Goal: Task Accomplishment & Management: Use online tool/utility

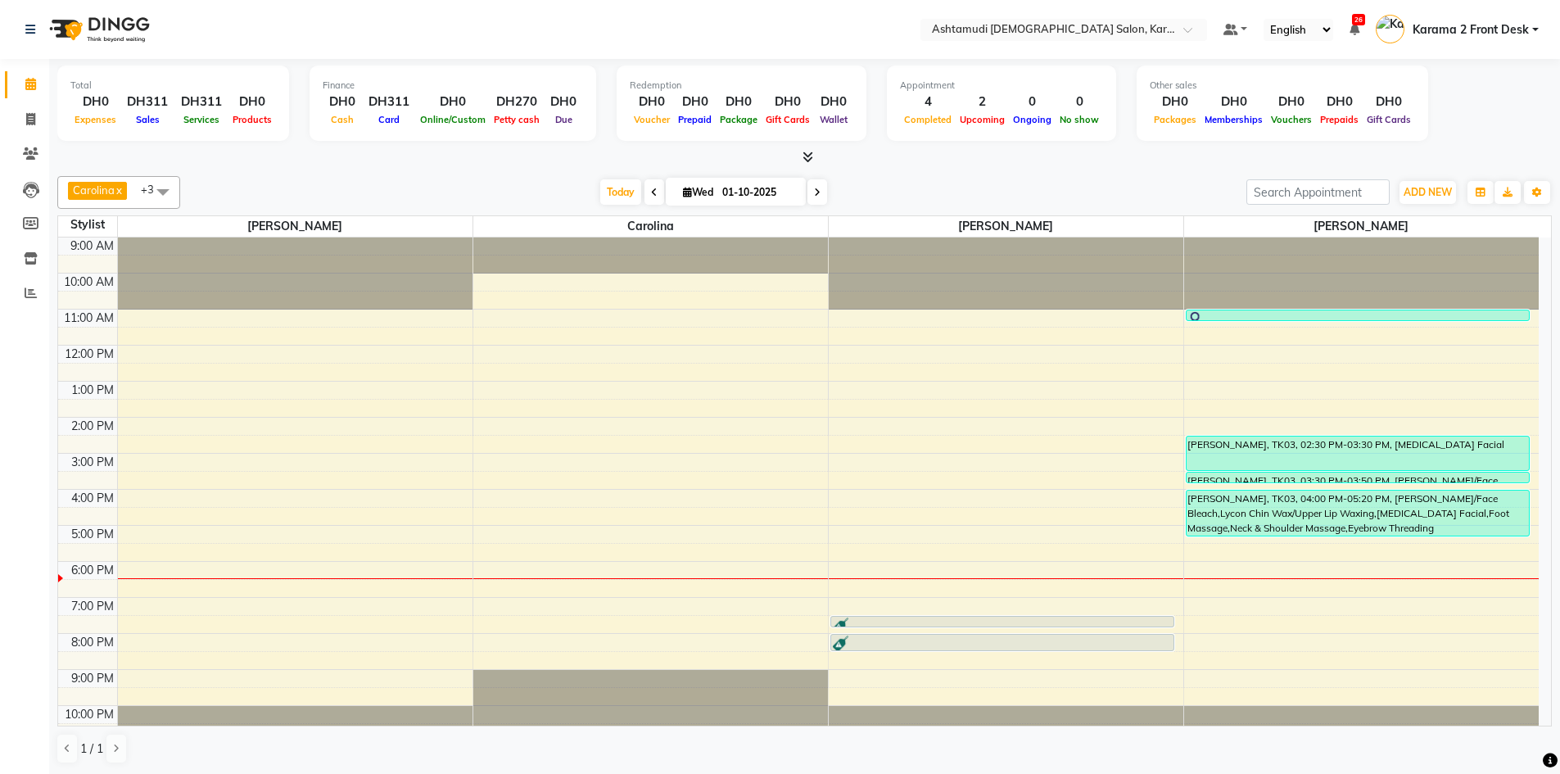
scroll to position [16, 0]
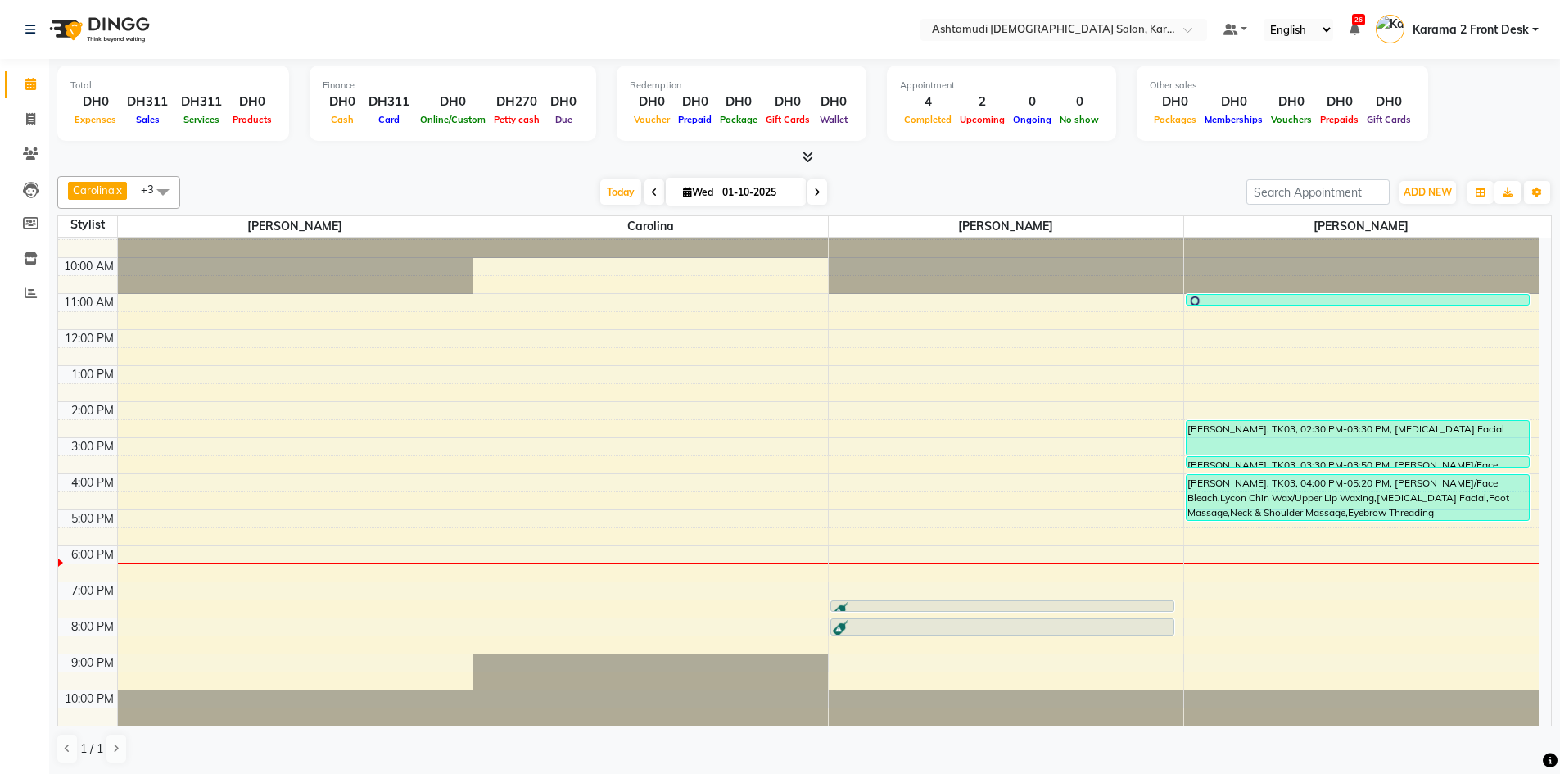
click at [814, 192] on icon at bounding box center [817, 192] width 7 height 10
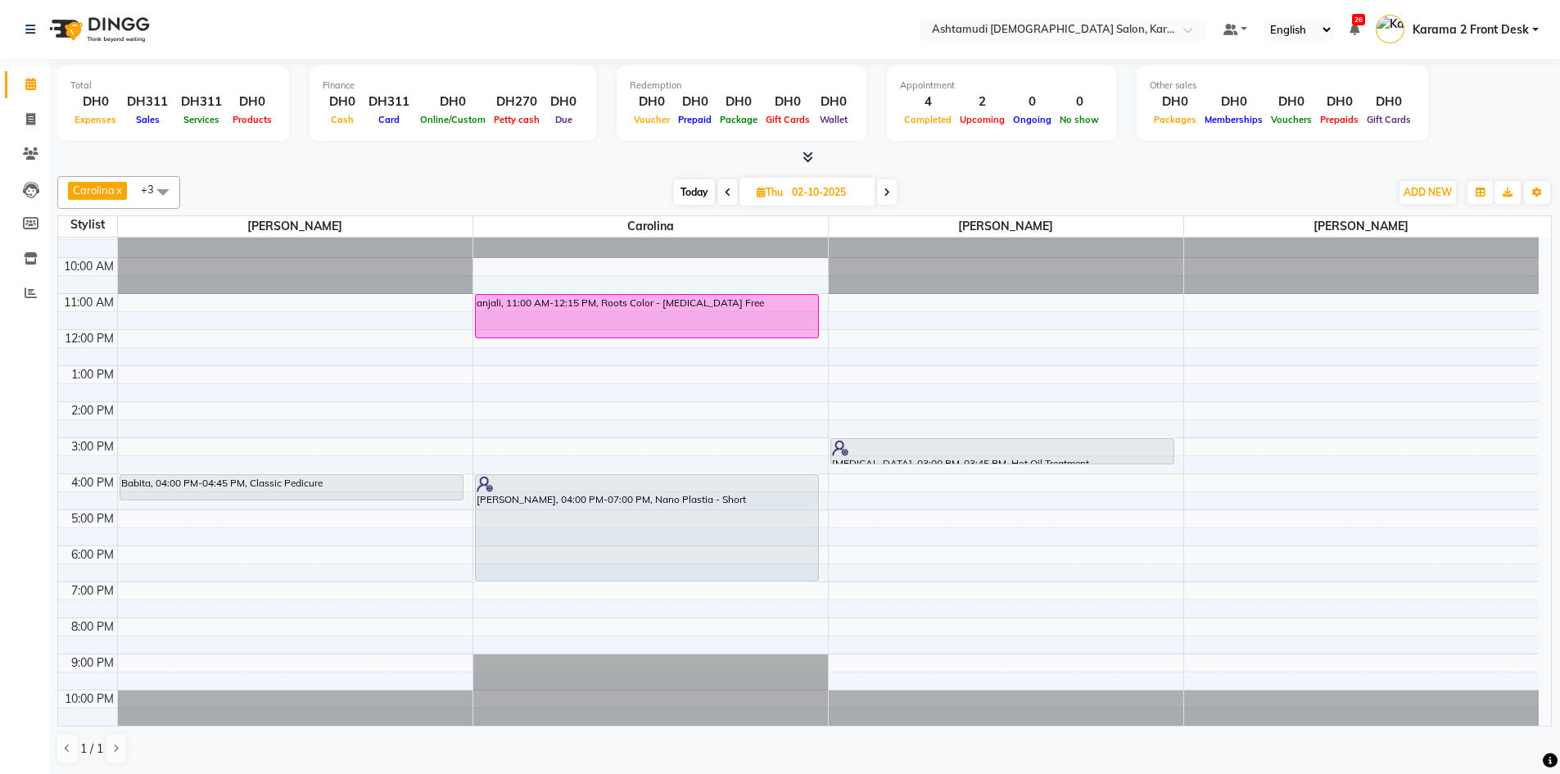
click at [889, 194] on icon at bounding box center [886, 192] width 7 height 10
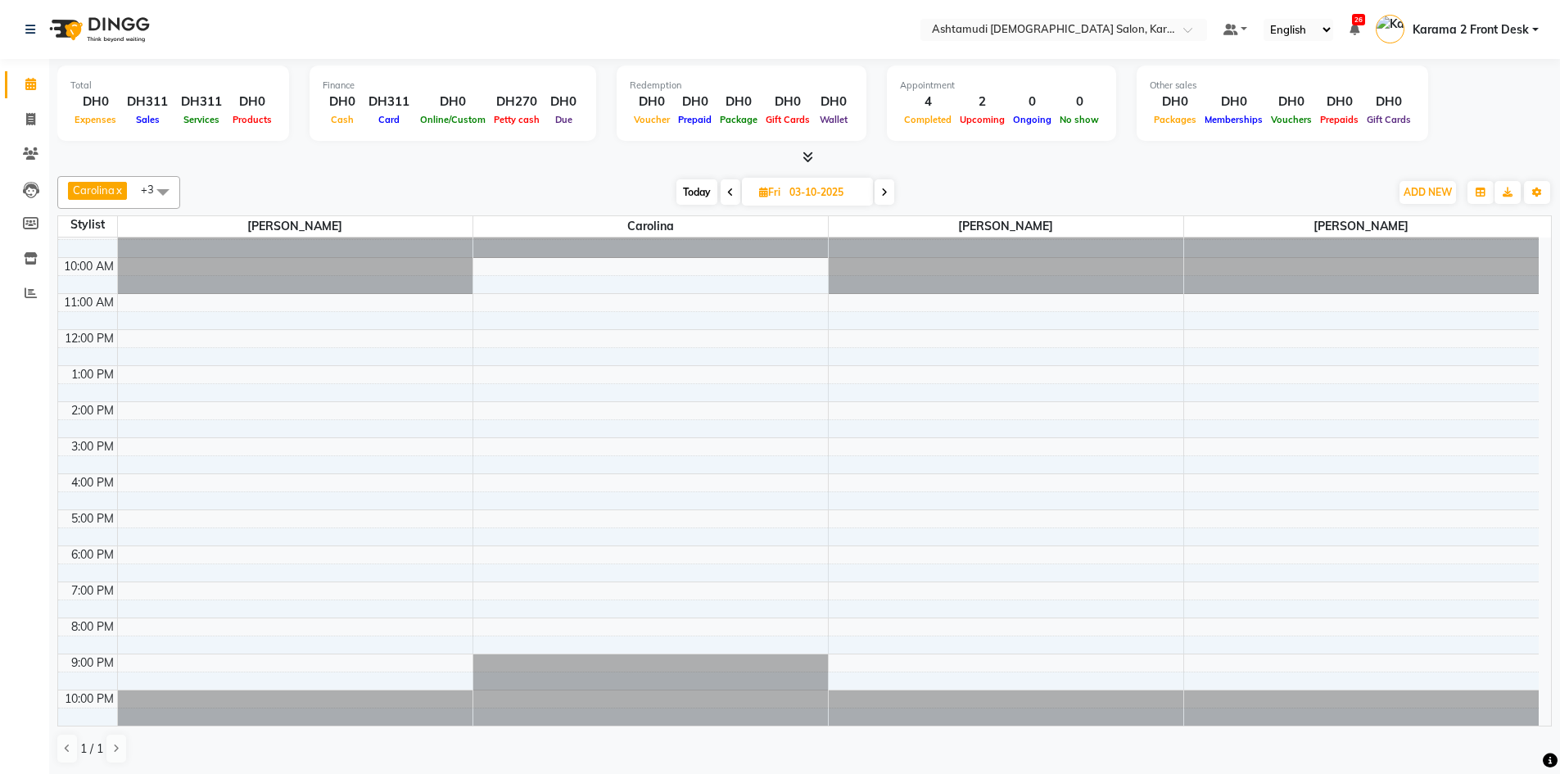
click at [889, 194] on span at bounding box center [884, 191] width 20 height 25
type input "04-10-2025"
click at [531, 522] on div "9:00 AM 10:00 AM 11:00 AM 12:00 PM 1:00 PM 2:00 PM 3:00 PM 4:00 PM 5:00 PM 6:00…" at bounding box center [798, 474] width 1480 height 504
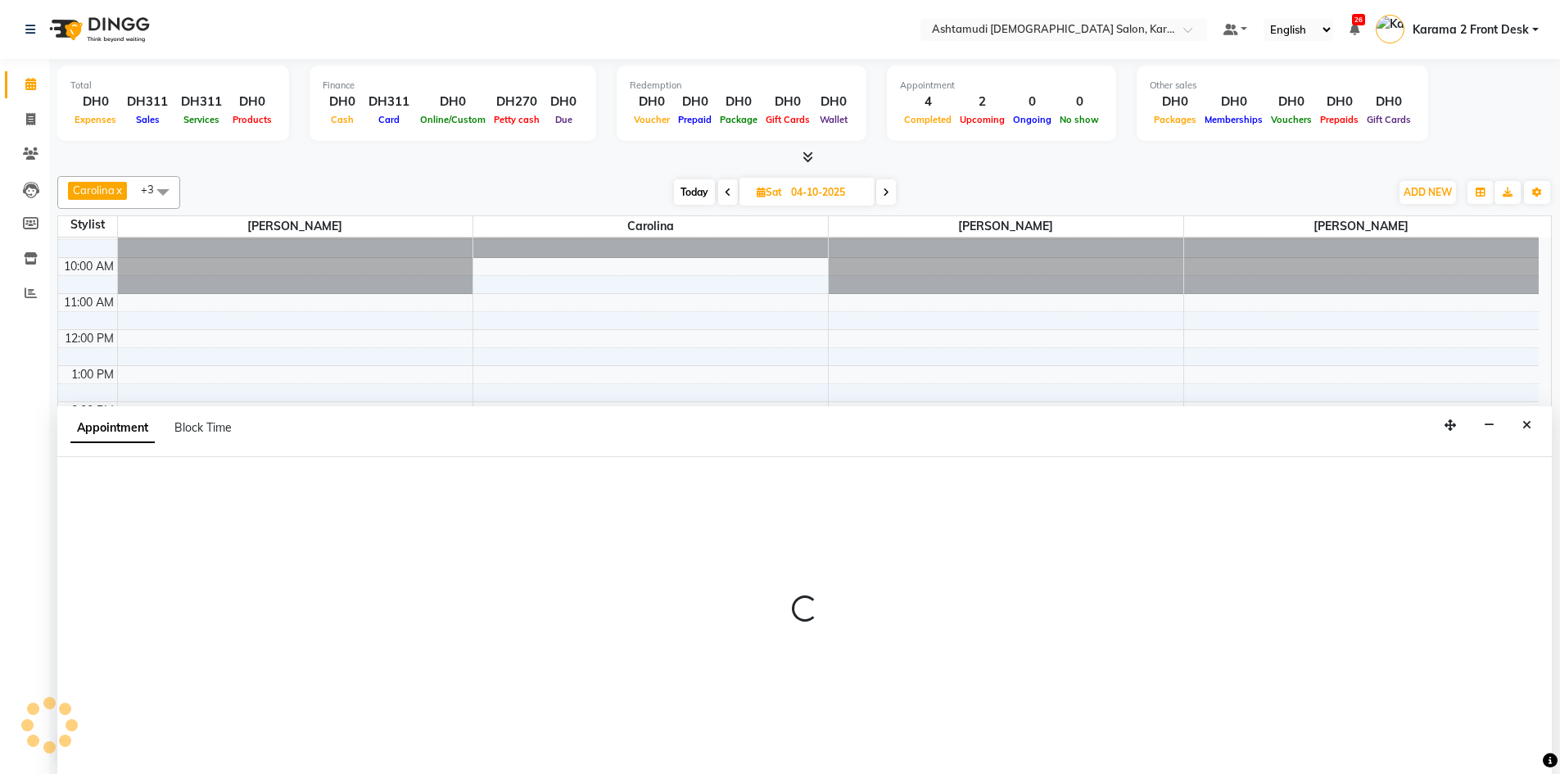
scroll to position [1, 0]
select select "69442"
select select "tentative"
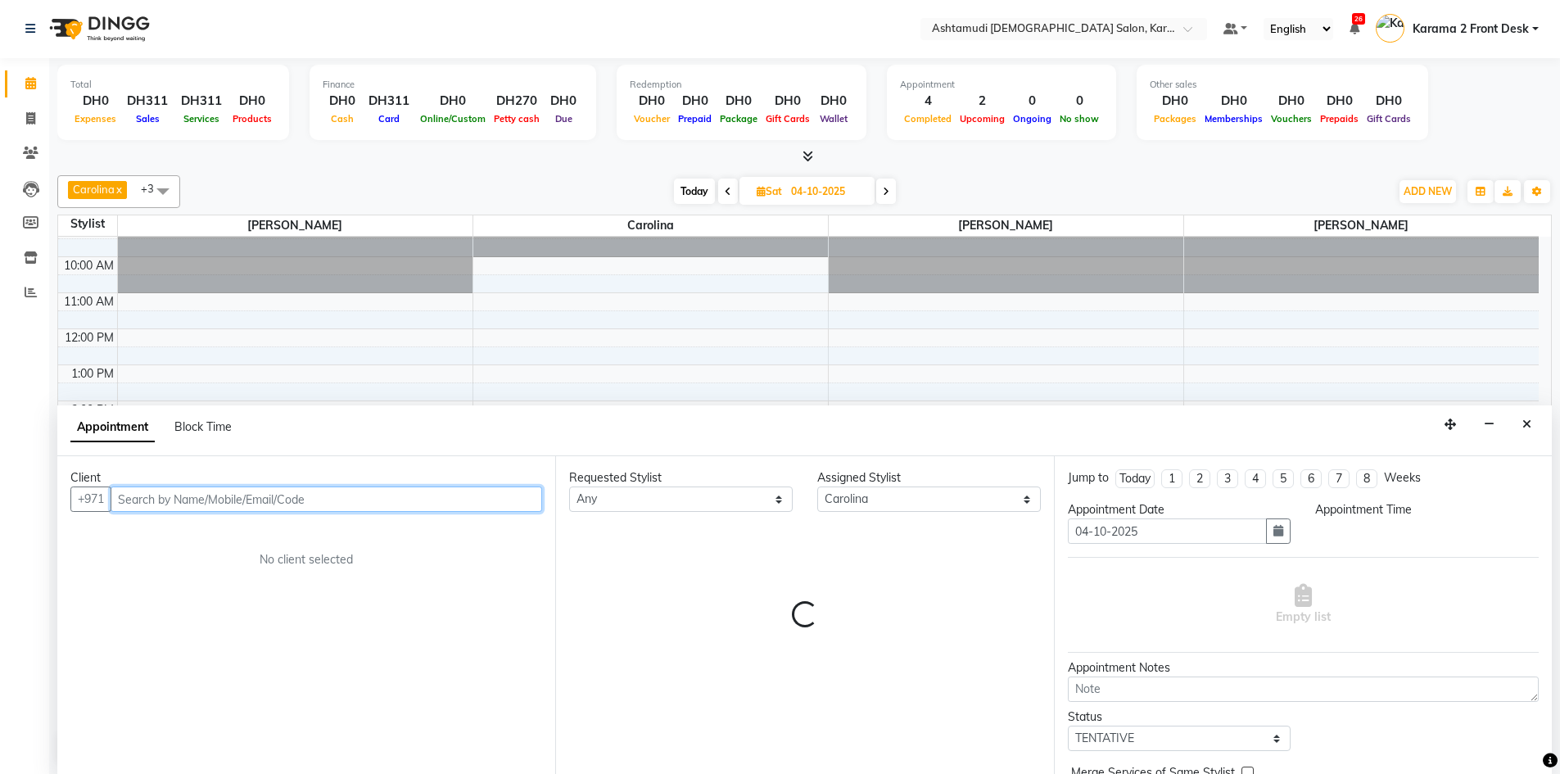
select select "1020"
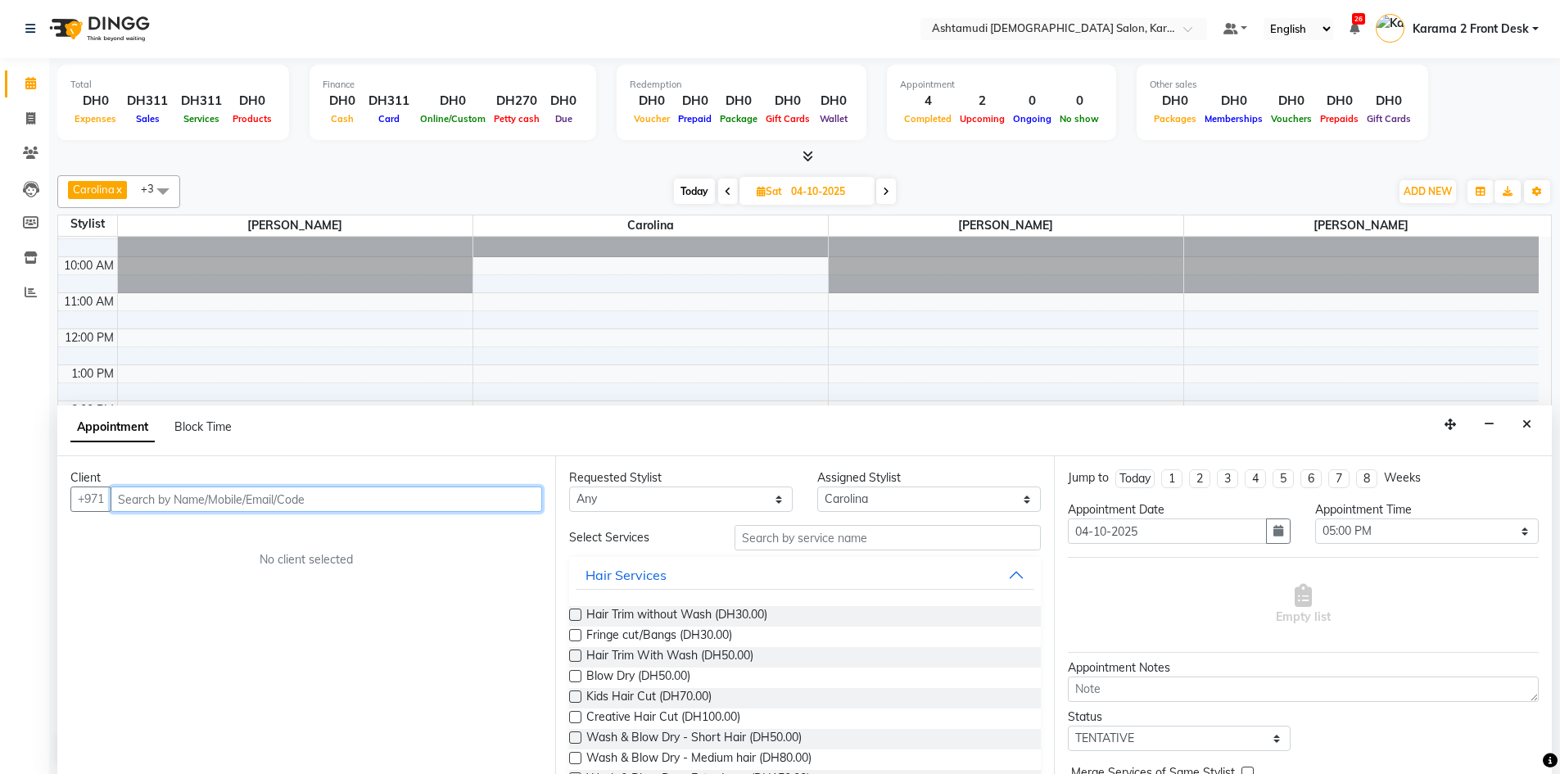
click at [676, 345] on div "9:00 AM 10:00 AM 11:00 AM 12:00 PM 1:00 PM 2:00 PM 3:00 PM 4:00 PM 5:00 PM 6:00…" at bounding box center [798, 473] width 1480 height 504
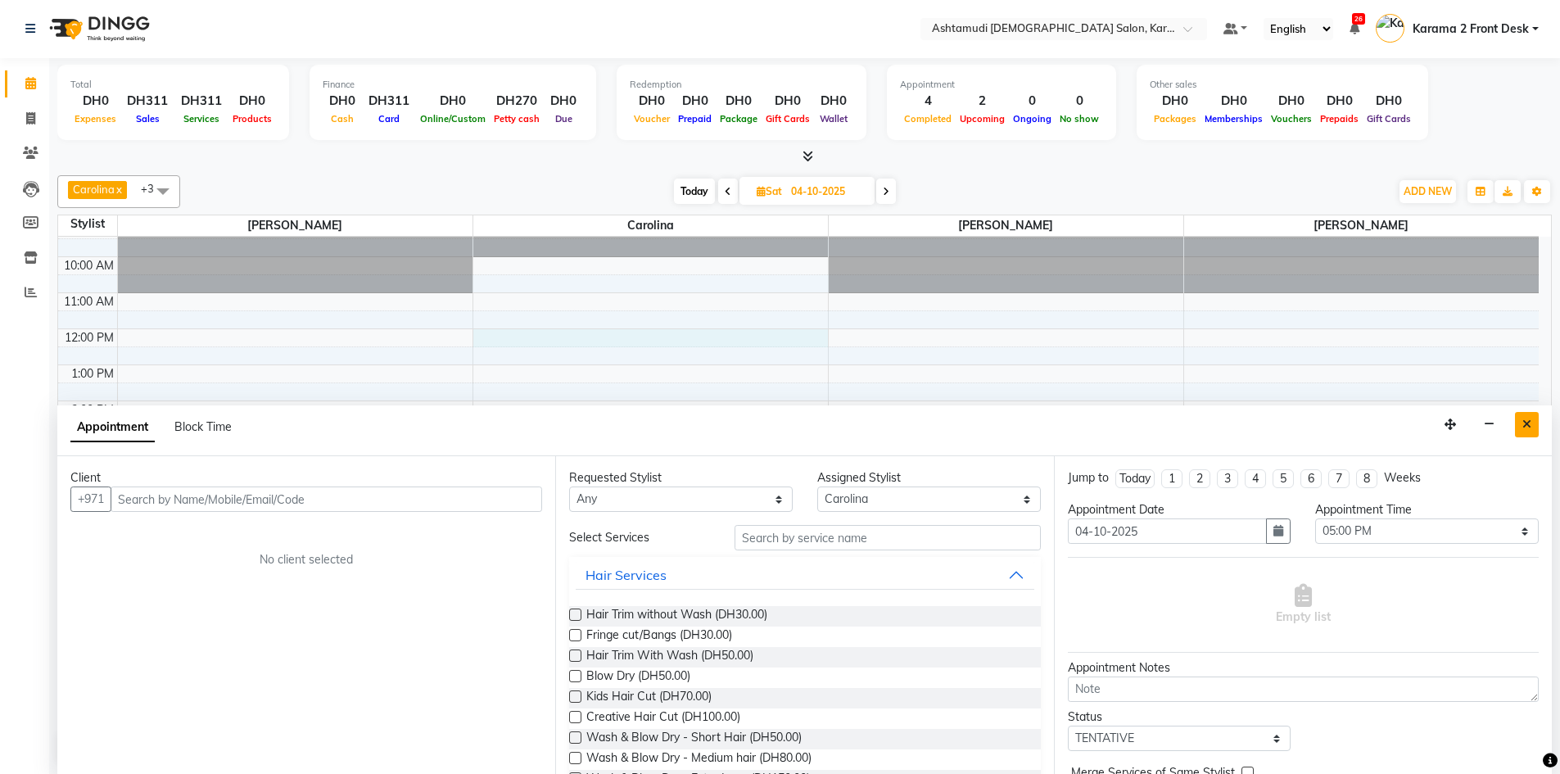
click at [1534, 425] on button "Close" at bounding box center [1527, 424] width 24 height 25
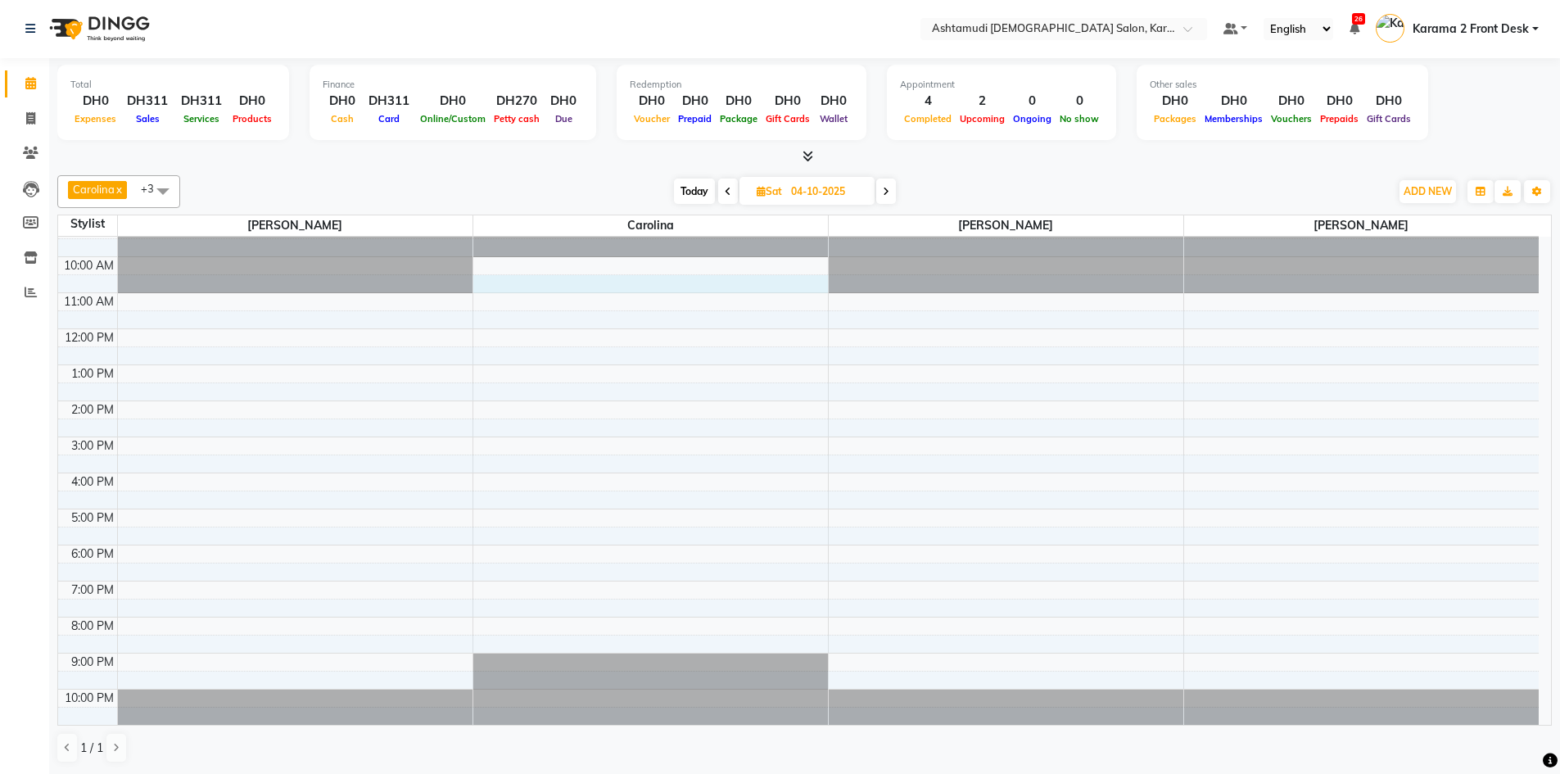
click at [535, 290] on div "9:00 AM 10:00 AM 11:00 AM 12:00 PM 1:00 PM 2:00 PM 3:00 PM 4:00 PM 5:00 PM 6:00…" at bounding box center [798, 473] width 1480 height 504
select select "69442"
select select "tentative"
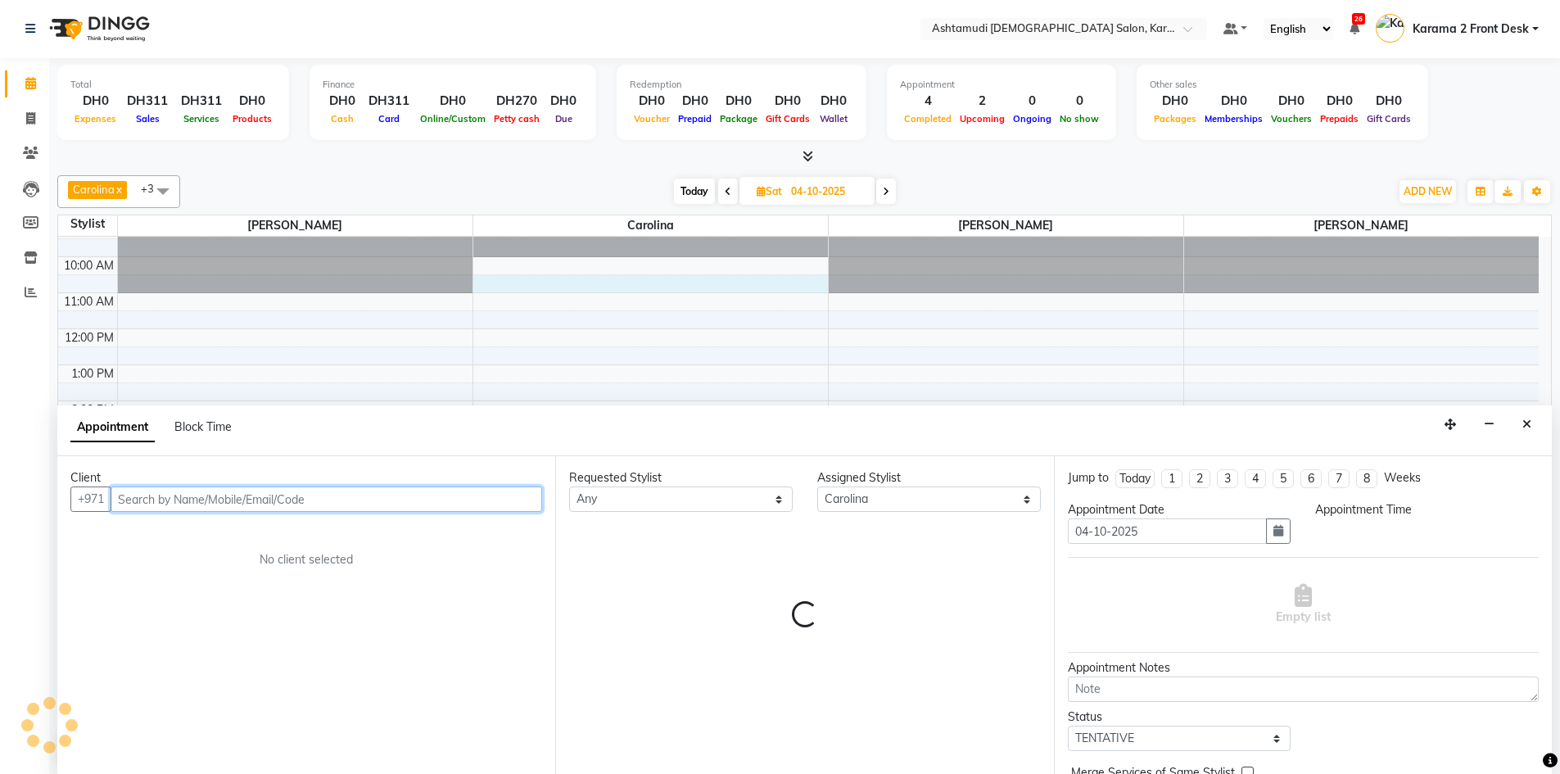
select select "630"
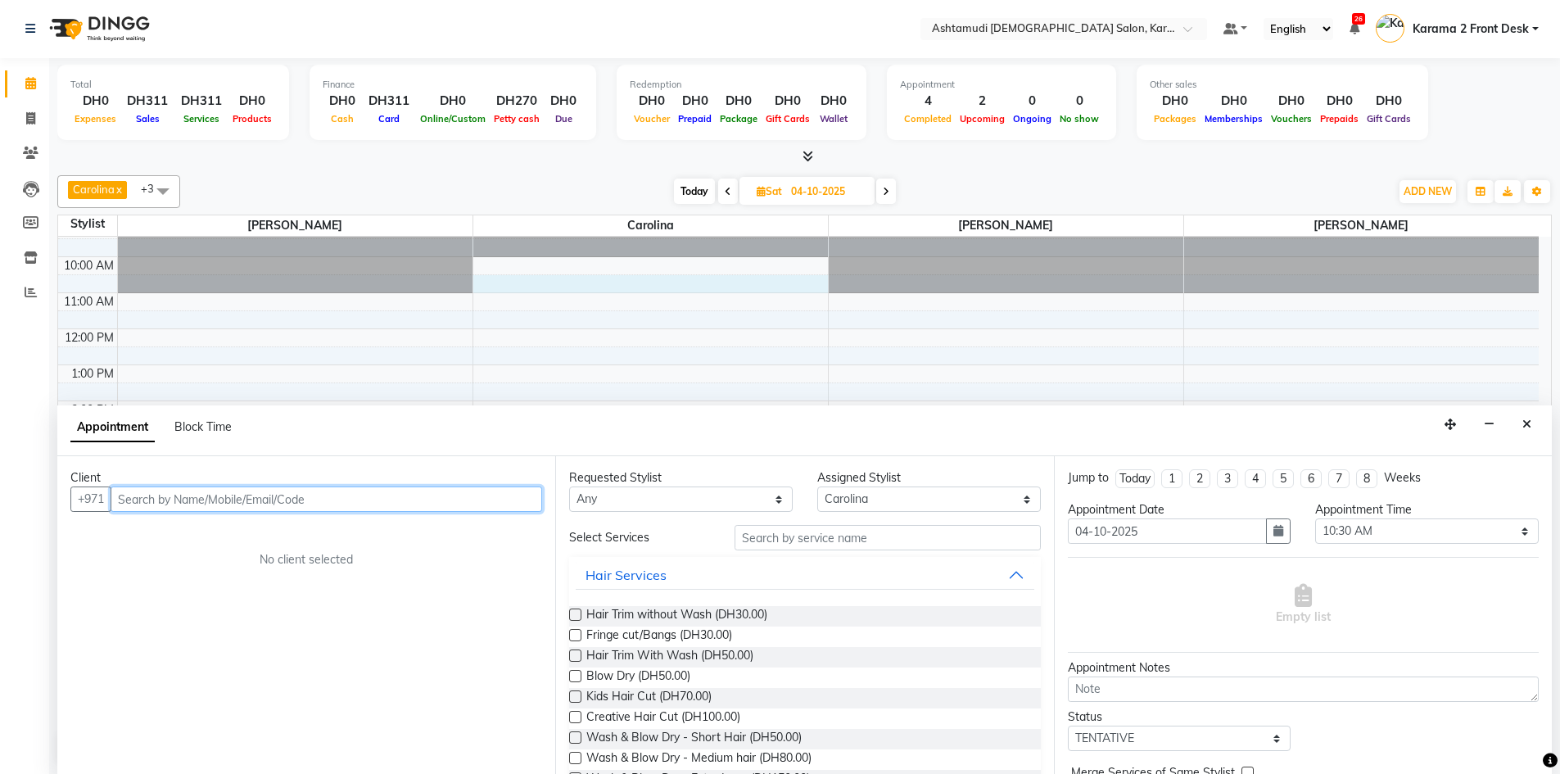
click at [392, 504] on input "text" at bounding box center [326, 498] width 431 height 25
type input "503369640"
click at [498, 506] on button "Add Client" at bounding box center [508, 498] width 68 height 25
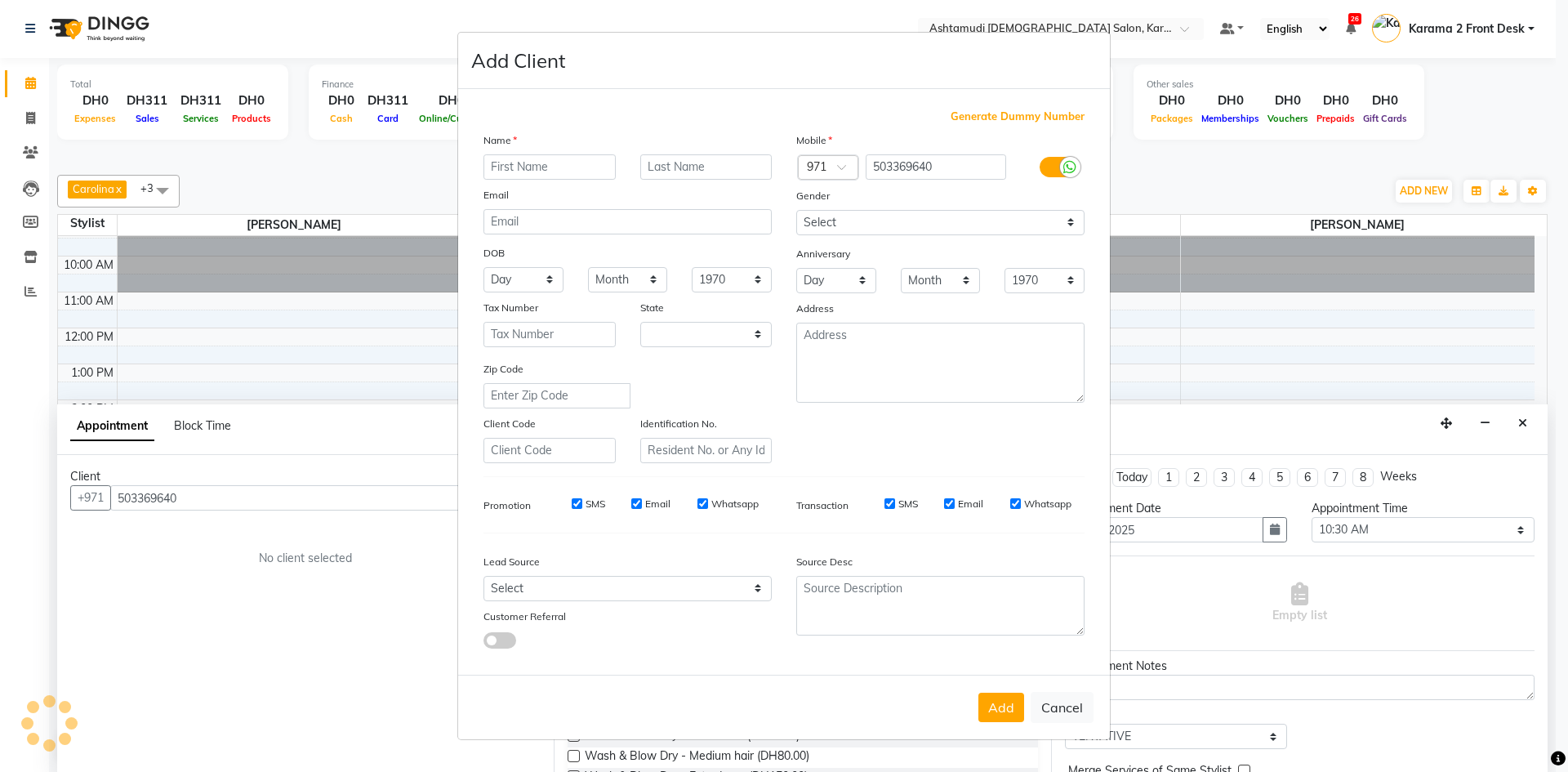
select select "3798"
type input "STELHY"
click at [868, 227] on select "Select [DEMOGRAPHIC_DATA] [DEMOGRAPHIC_DATA] Other Prefer Not To Say" at bounding box center [940, 221] width 288 height 25
select select "[DEMOGRAPHIC_DATA]"
click at [796, 209] on select "Select [DEMOGRAPHIC_DATA] [DEMOGRAPHIC_DATA] Other Prefer Not To Say" at bounding box center [940, 221] width 288 height 25
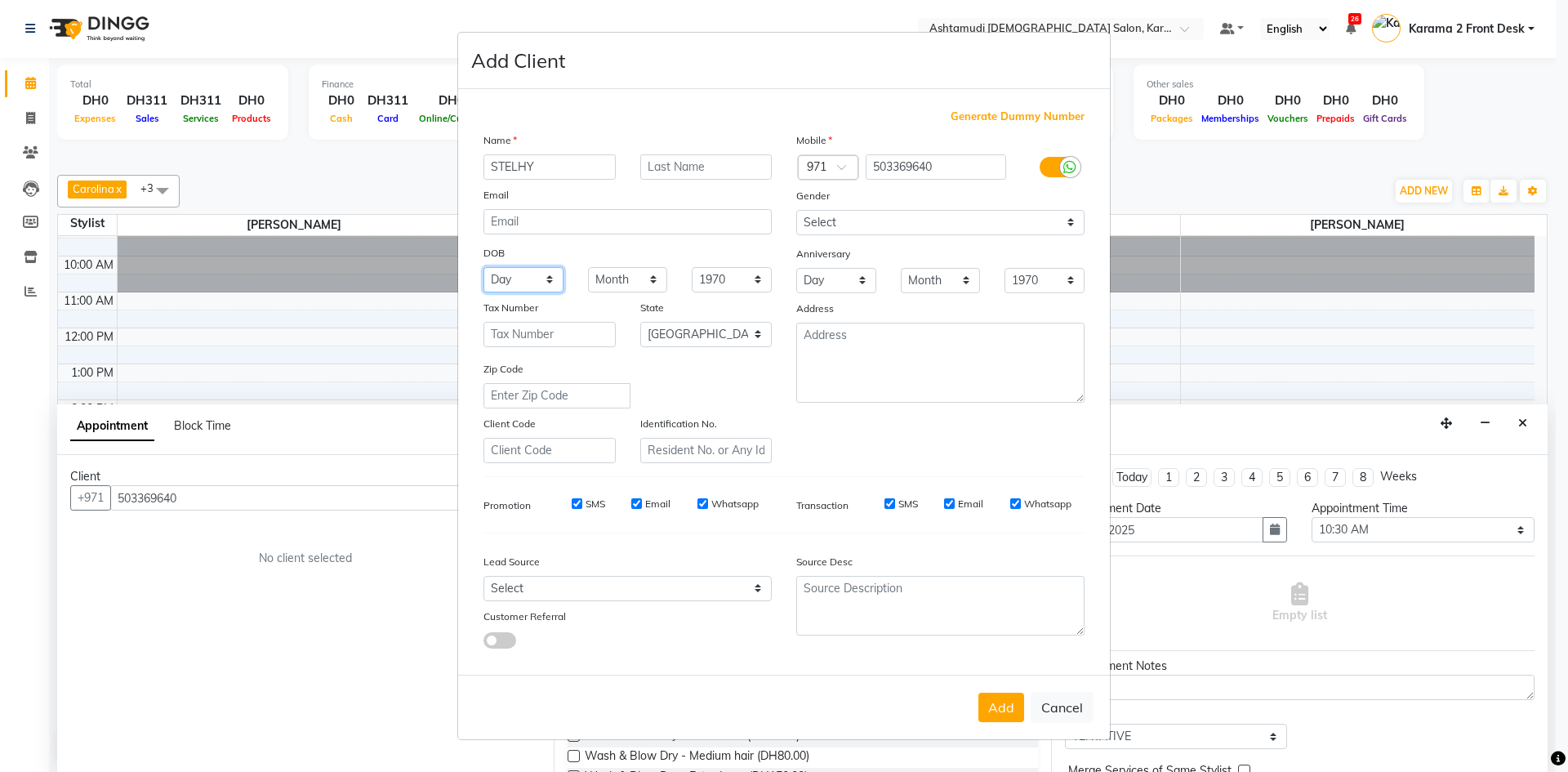
click at [533, 272] on select "Day 01 02 03 04 05 06 07 08 09 10 11 12 13 14 15 16 17 18 19 20 21 22 23 24 25 …" at bounding box center [524, 279] width 80 height 25
select select "12"
click at [484, 267] on select "Day 01 02 03 04 05 06 07 08 09 10 11 12 13 14 15 16 17 18 19 20 21 22 23 24 25 …" at bounding box center [524, 279] width 80 height 25
click at [619, 284] on select "Month January February March April May June July August September October Novem…" at bounding box center [627, 279] width 80 height 25
select select "11"
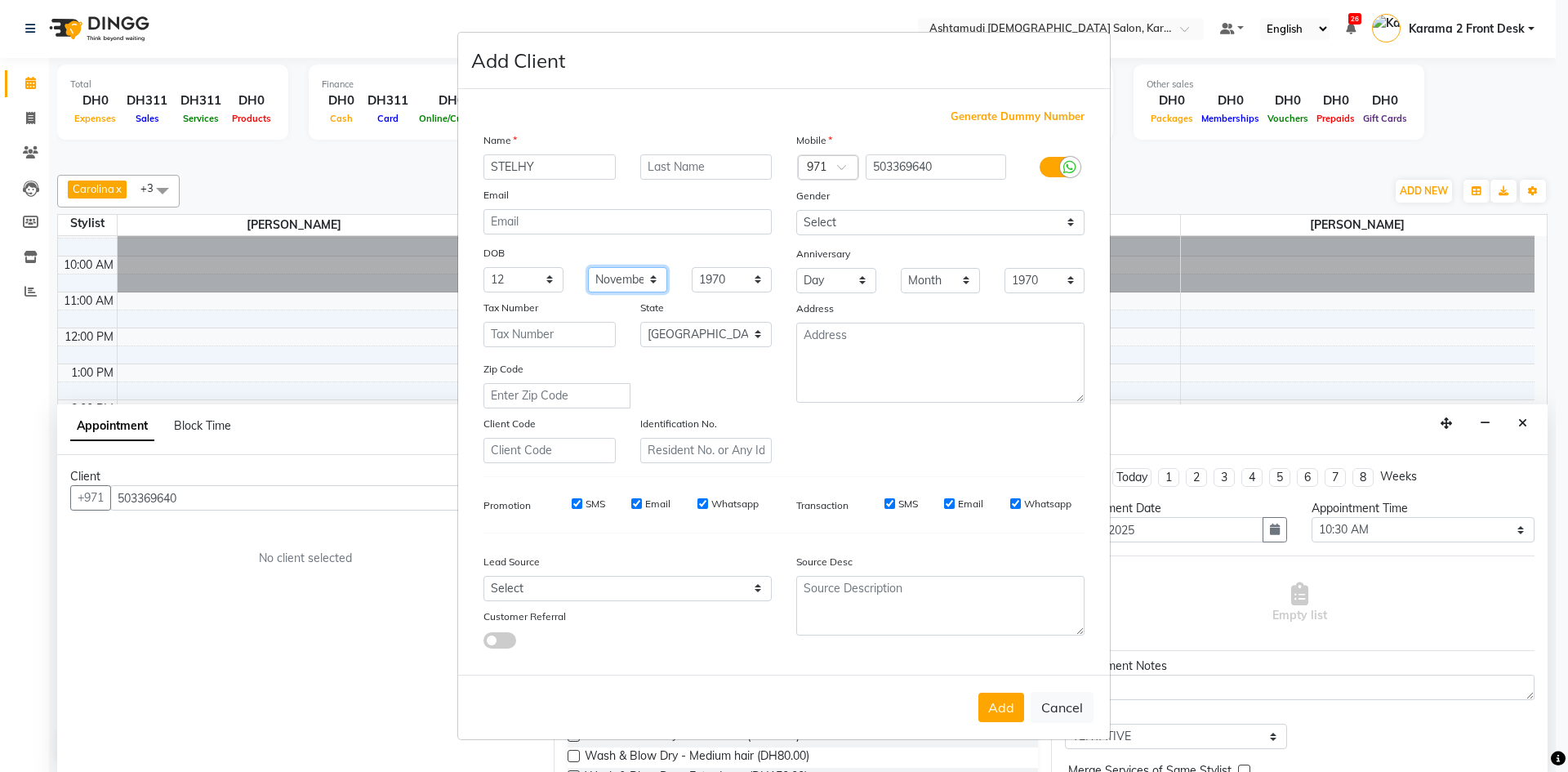
click at [588, 267] on select "Month January February March April May June July August September October Novem…" at bounding box center [627, 279] width 80 height 25
click at [735, 286] on select "1940 1941 1942 1943 1944 1945 1946 1947 1948 1949 1950 1951 1952 1953 1954 1955…" at bounding box center [731, 279] width 80 height 25
select select "1996"
click at [691, 267] on select "1940 1941 1942 1943 1944 1945 1946 1947 1948 1949 1950 1951 1952 1953 1954 1955…" at bounding box center [731, 279] width 80 height 25
click at [1006, 714] on button "Add" at bounding box center [1001, 706] width 46 height 29
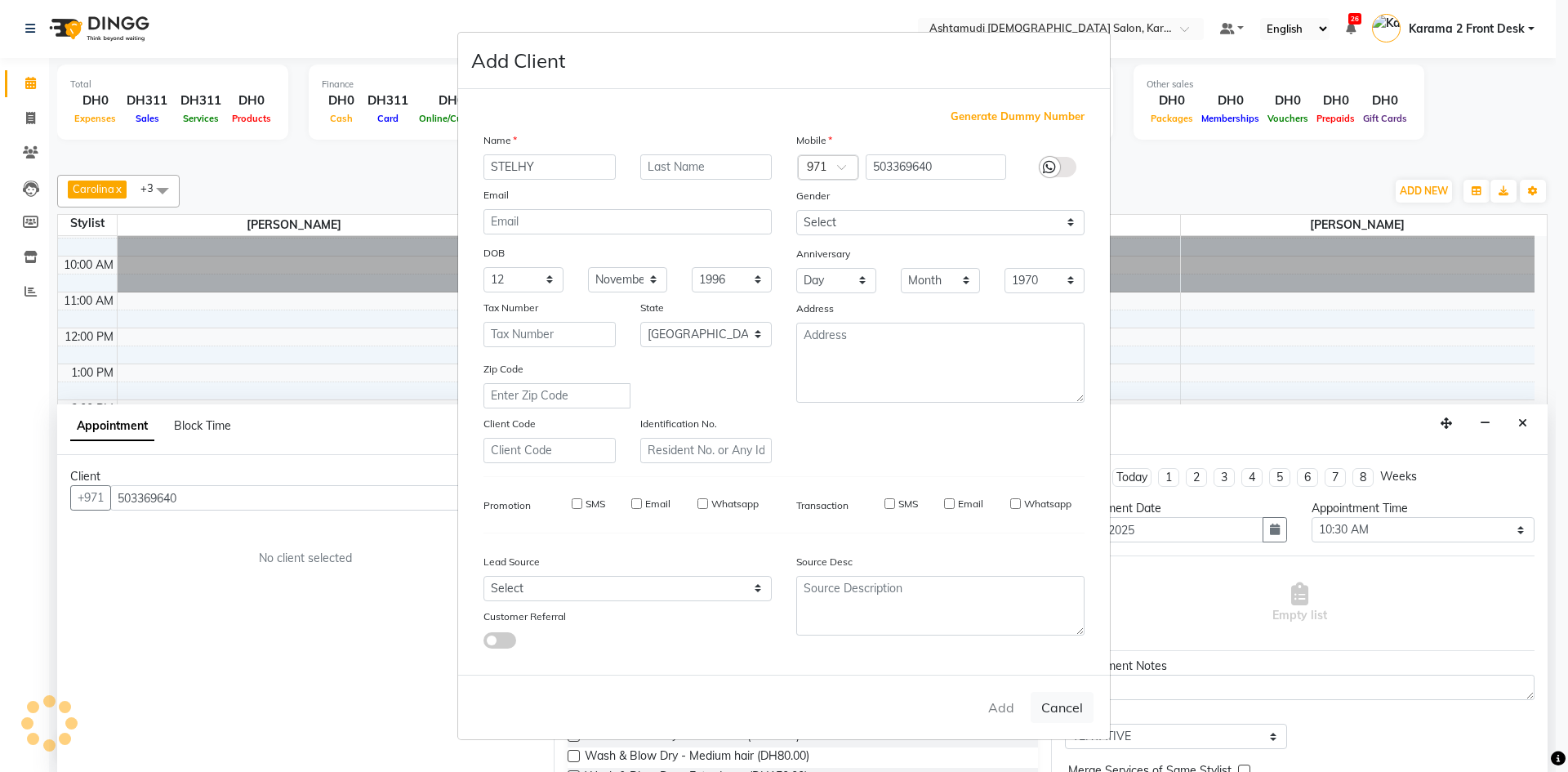
select select
select select "null"
select select
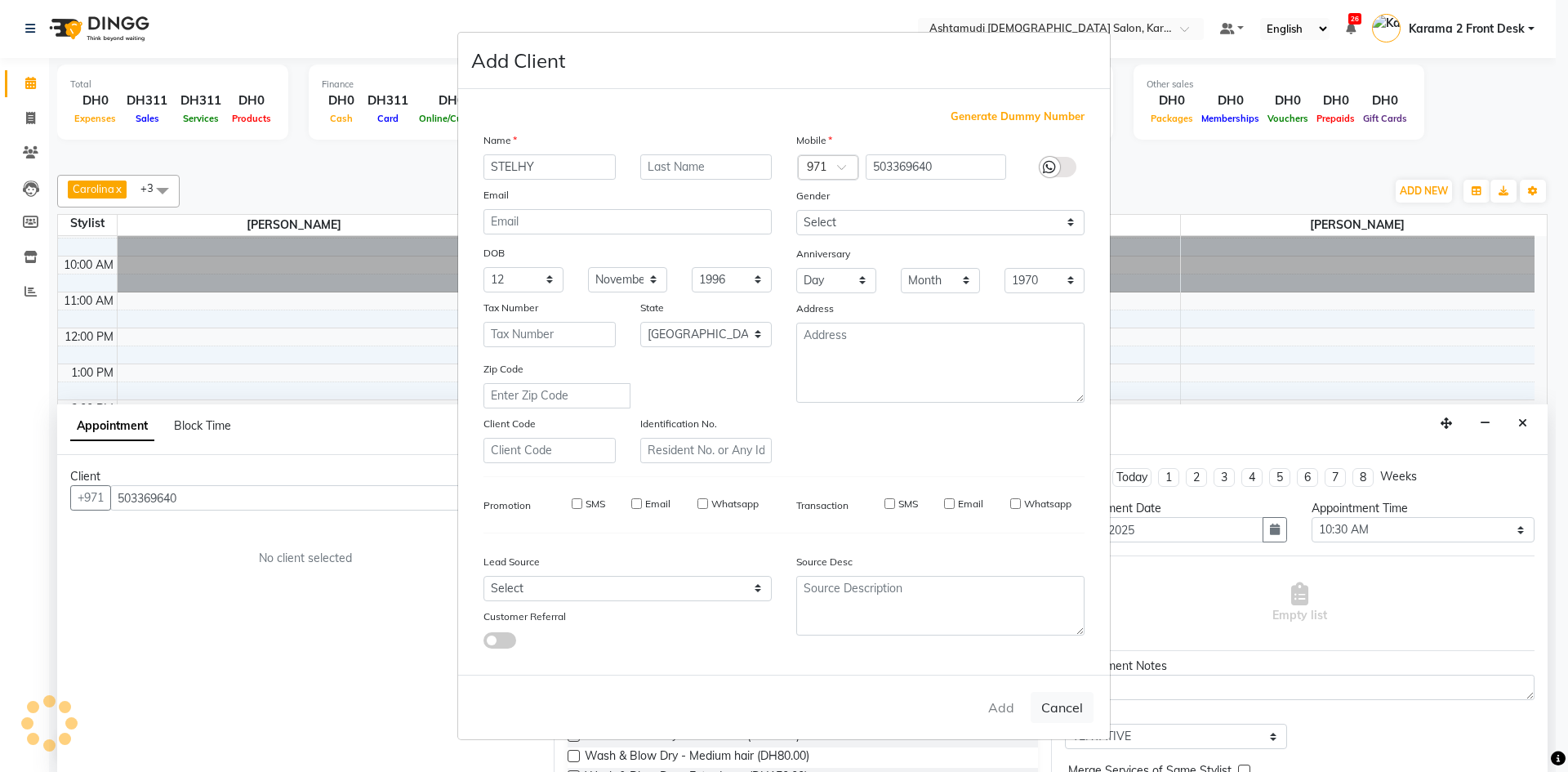
select select
checkbox input "false"
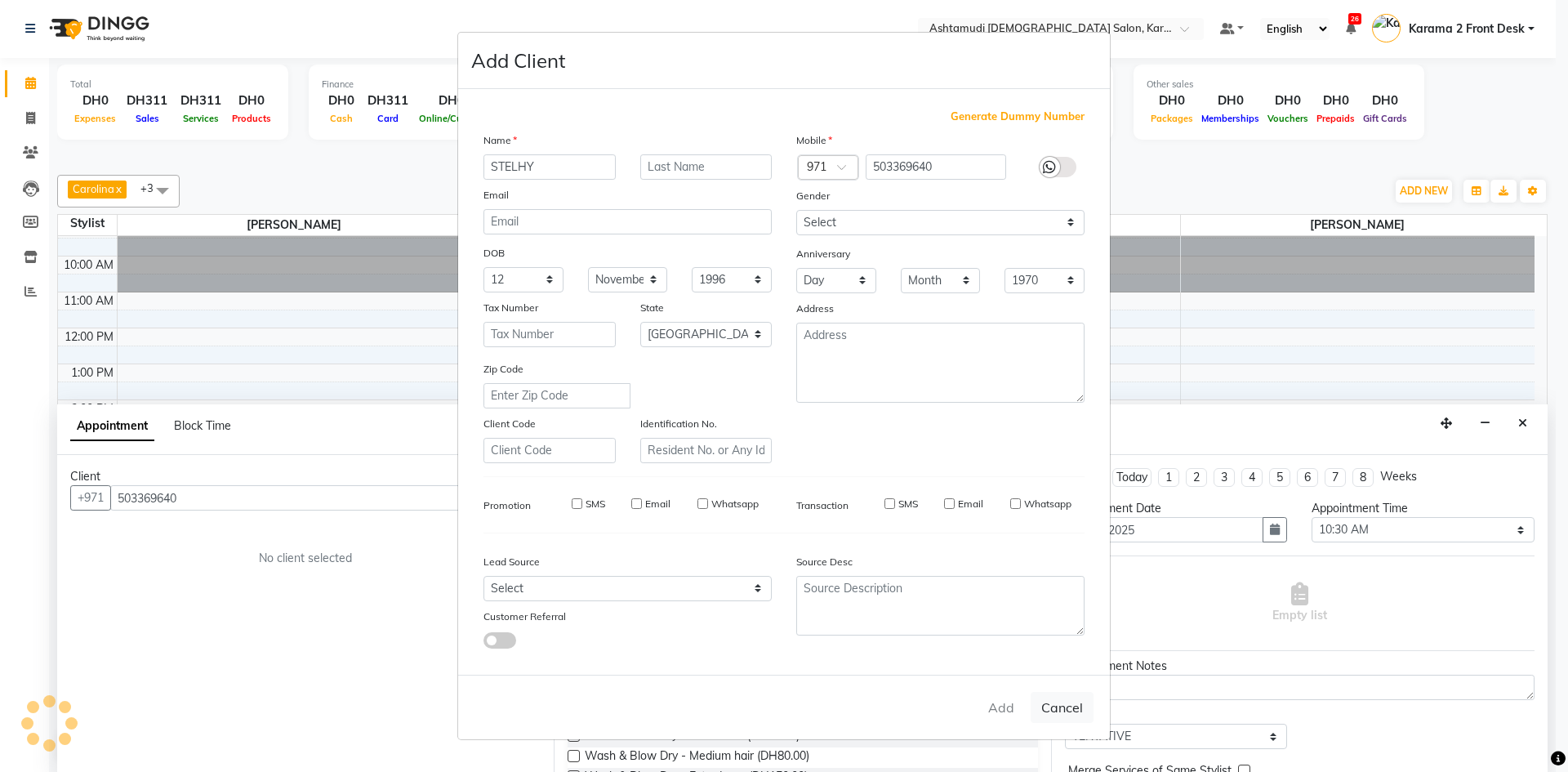
checkbox input "false"
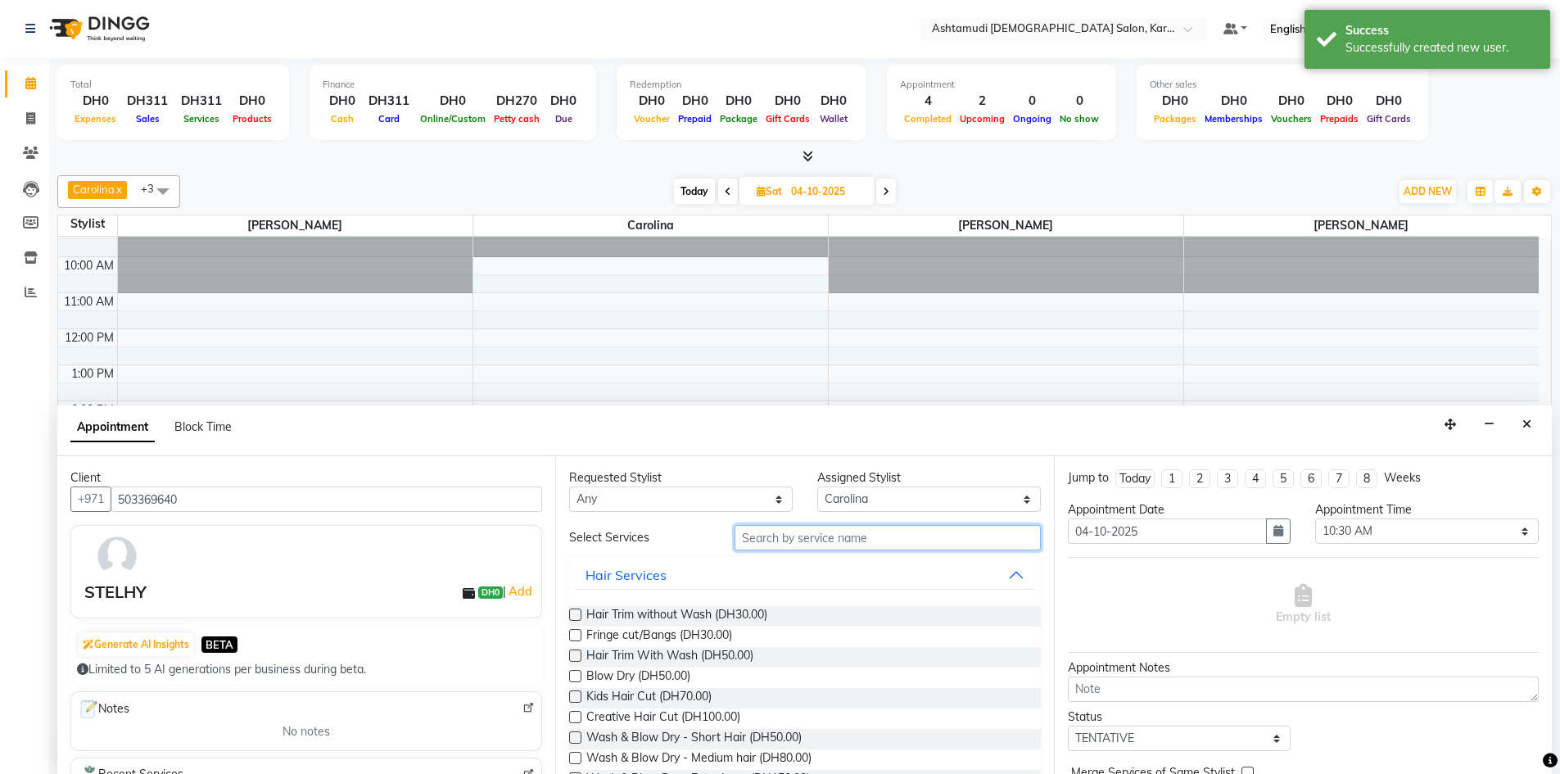
click at [811, 530] on input "text" at bounding box center [887, 537] width 306 height 25
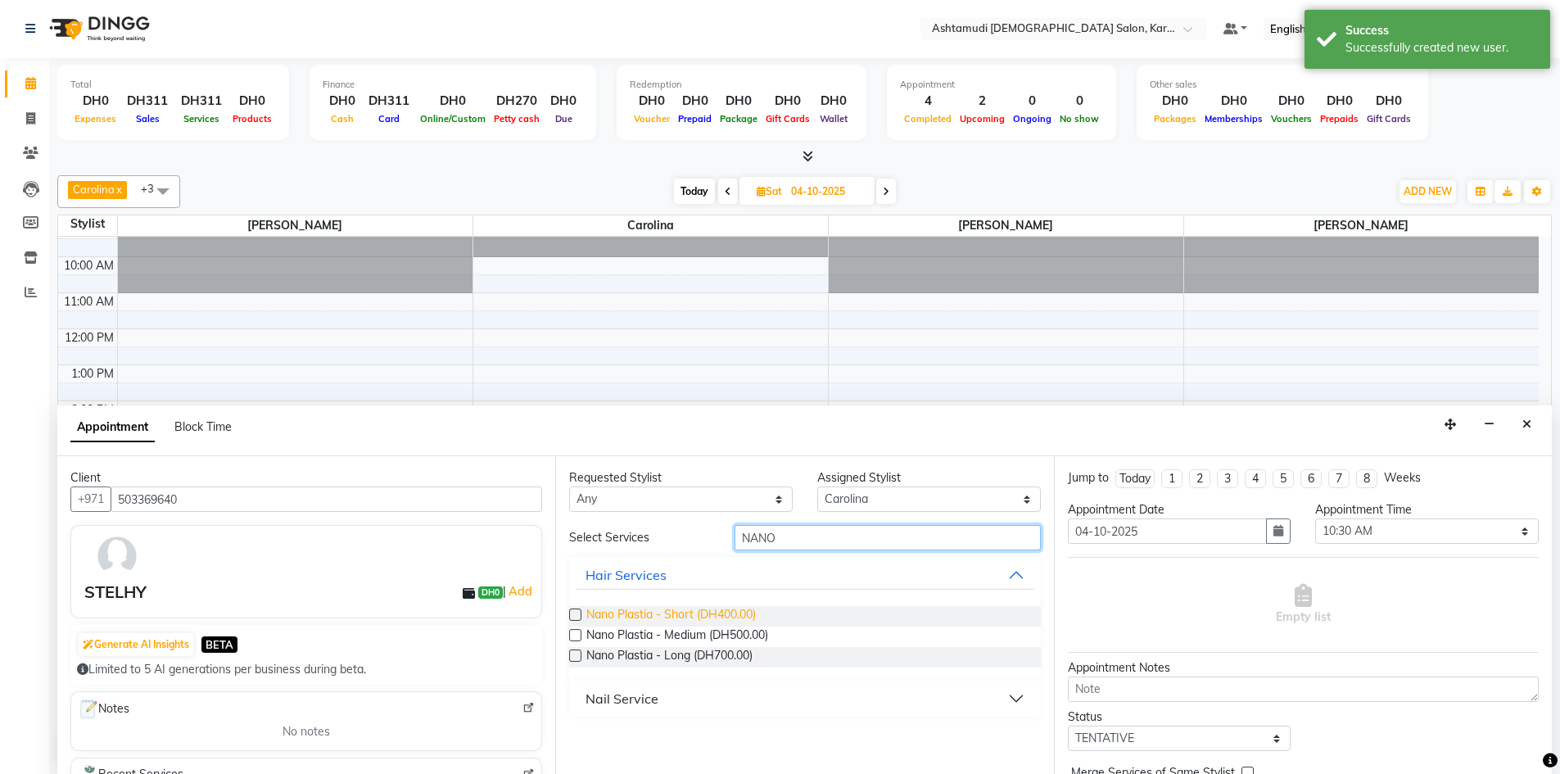
type input "NANO"
drag, startPoint x: 717, startPoint y: 612, endPoint x: 747, endPoint y: 612, distance: 29.5
click at [720, 612] on span "Nano Plastia - Short (DH400.00)" at bounding box center [670, 616] width 169 height 20
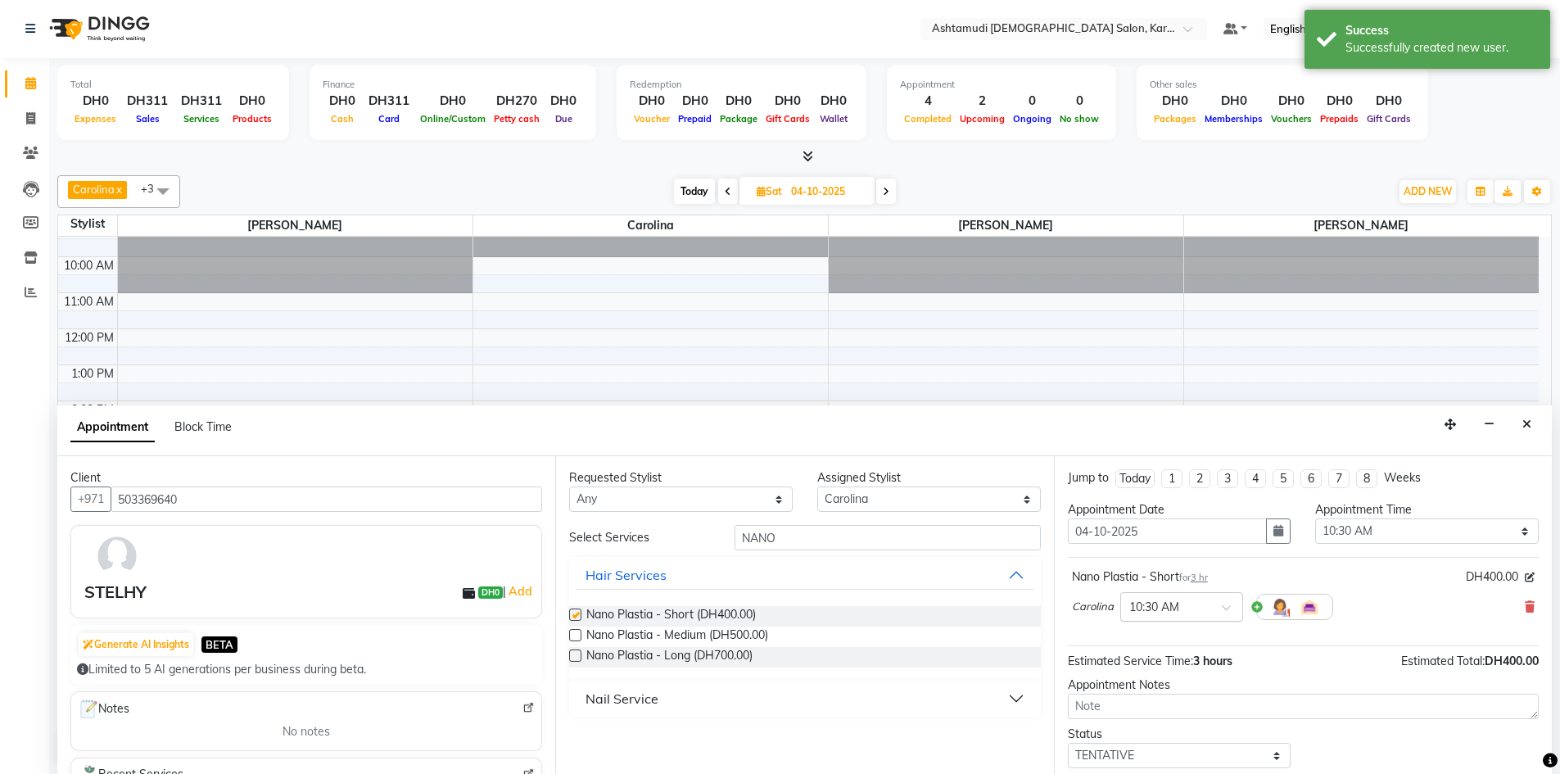
checkbox input "false"
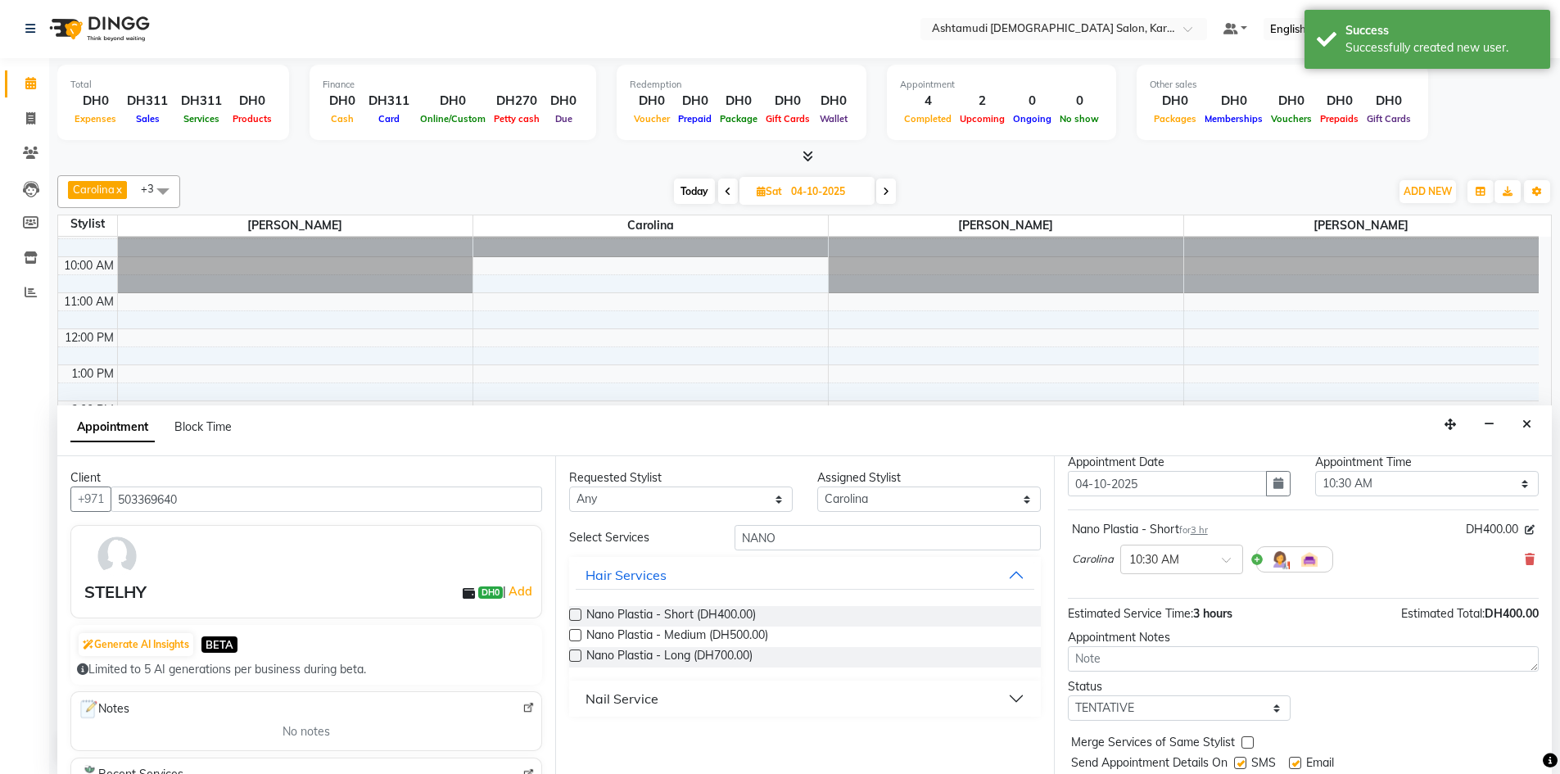
scroll to position [97, 0]
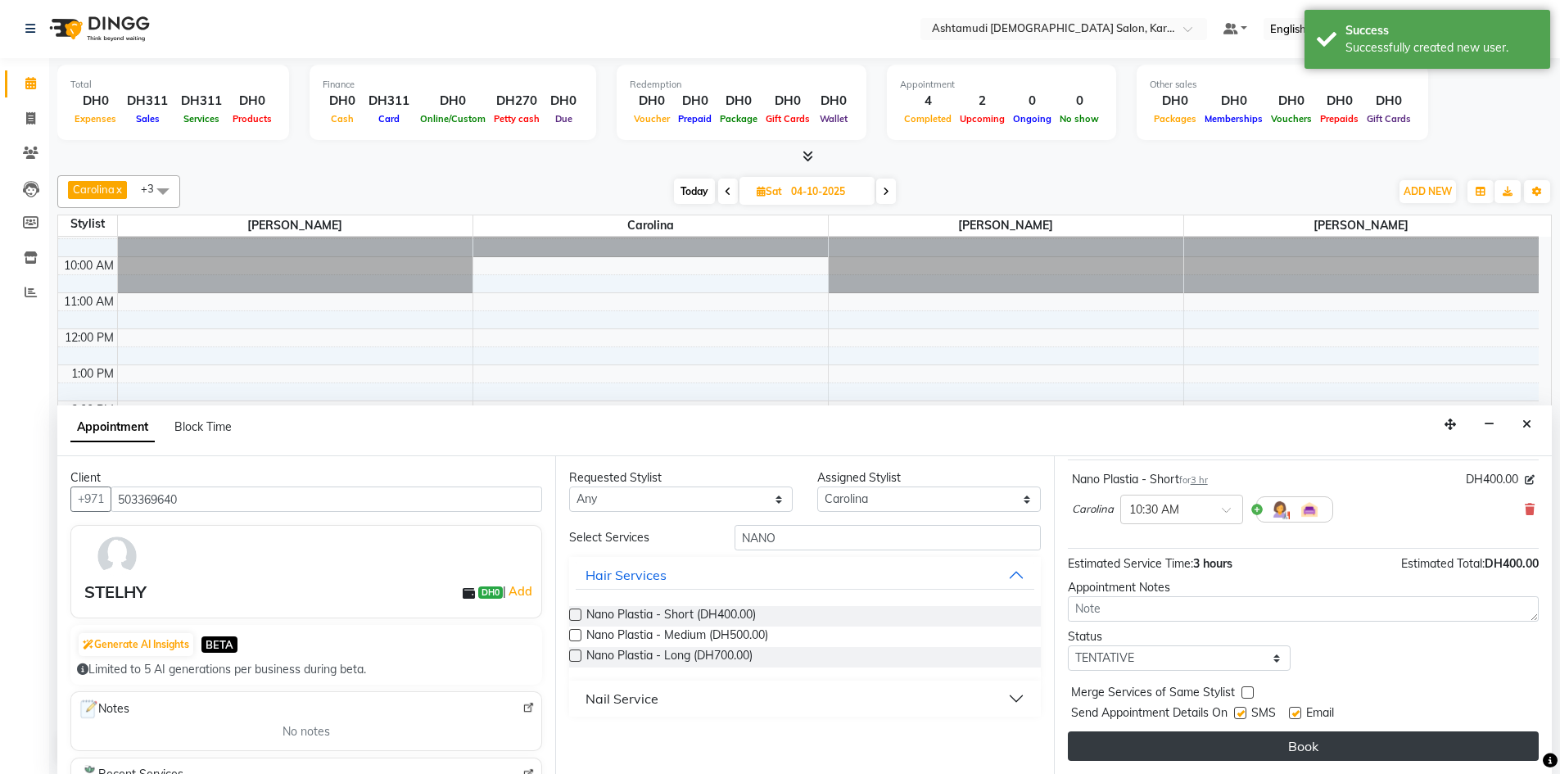
click at [1211, 745] on button "Book" at bounding box center [1303, 745] width 471 height 29
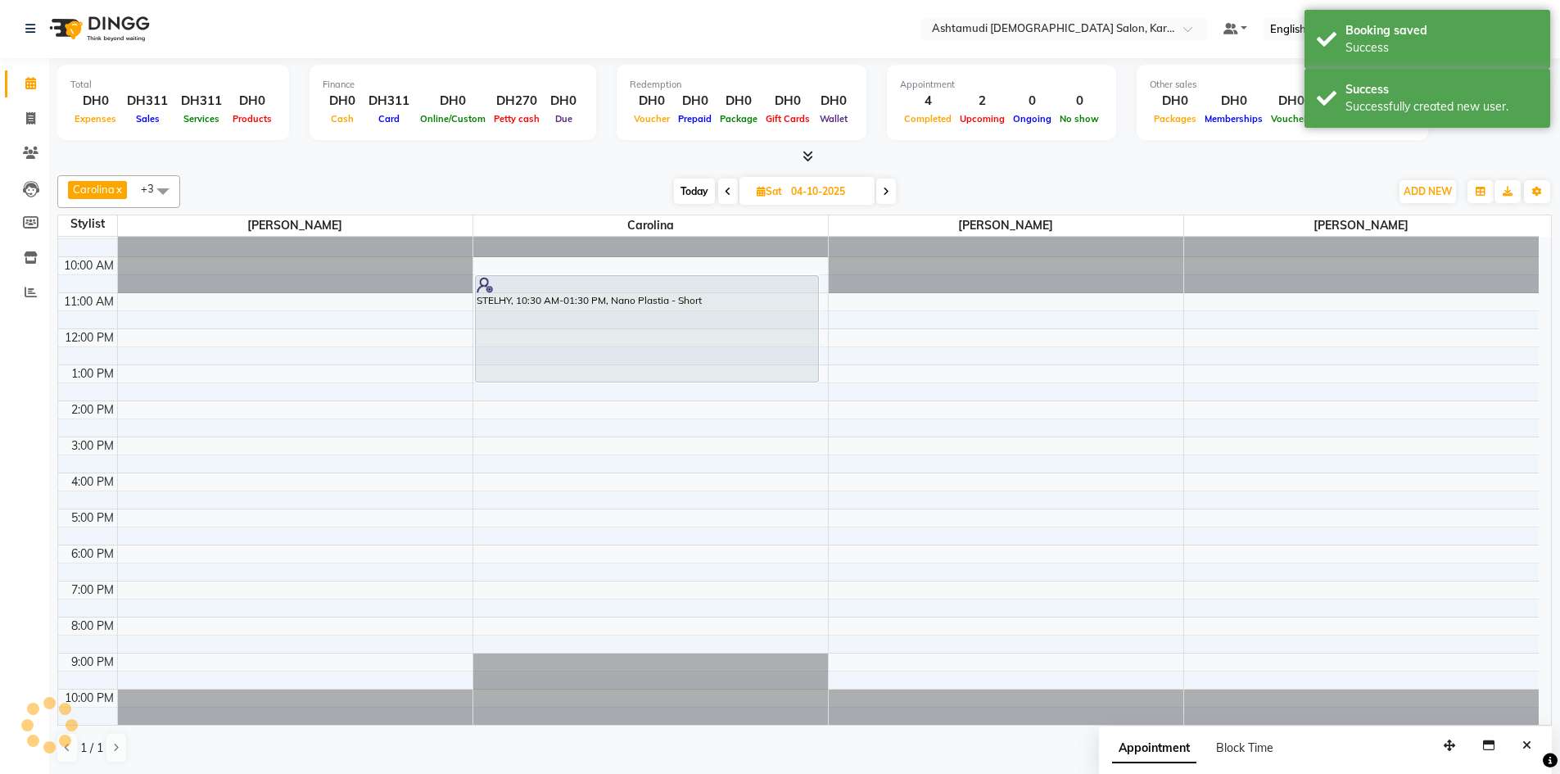
scroll to position [0, 0]
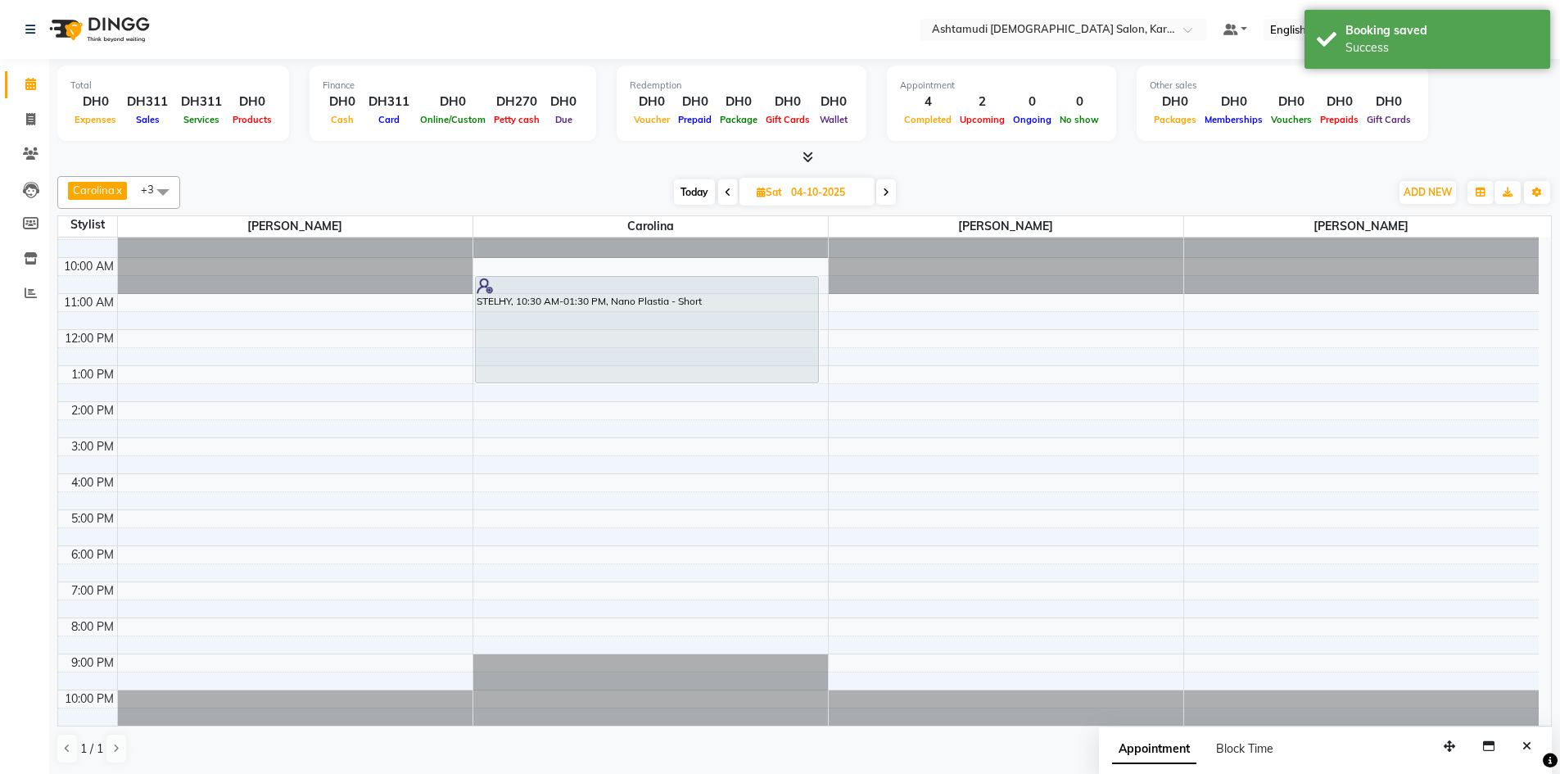
click at [690, 179] on span "Today" at bounding box center [694, 191] width 41 height 25
type input "01-10-2025"
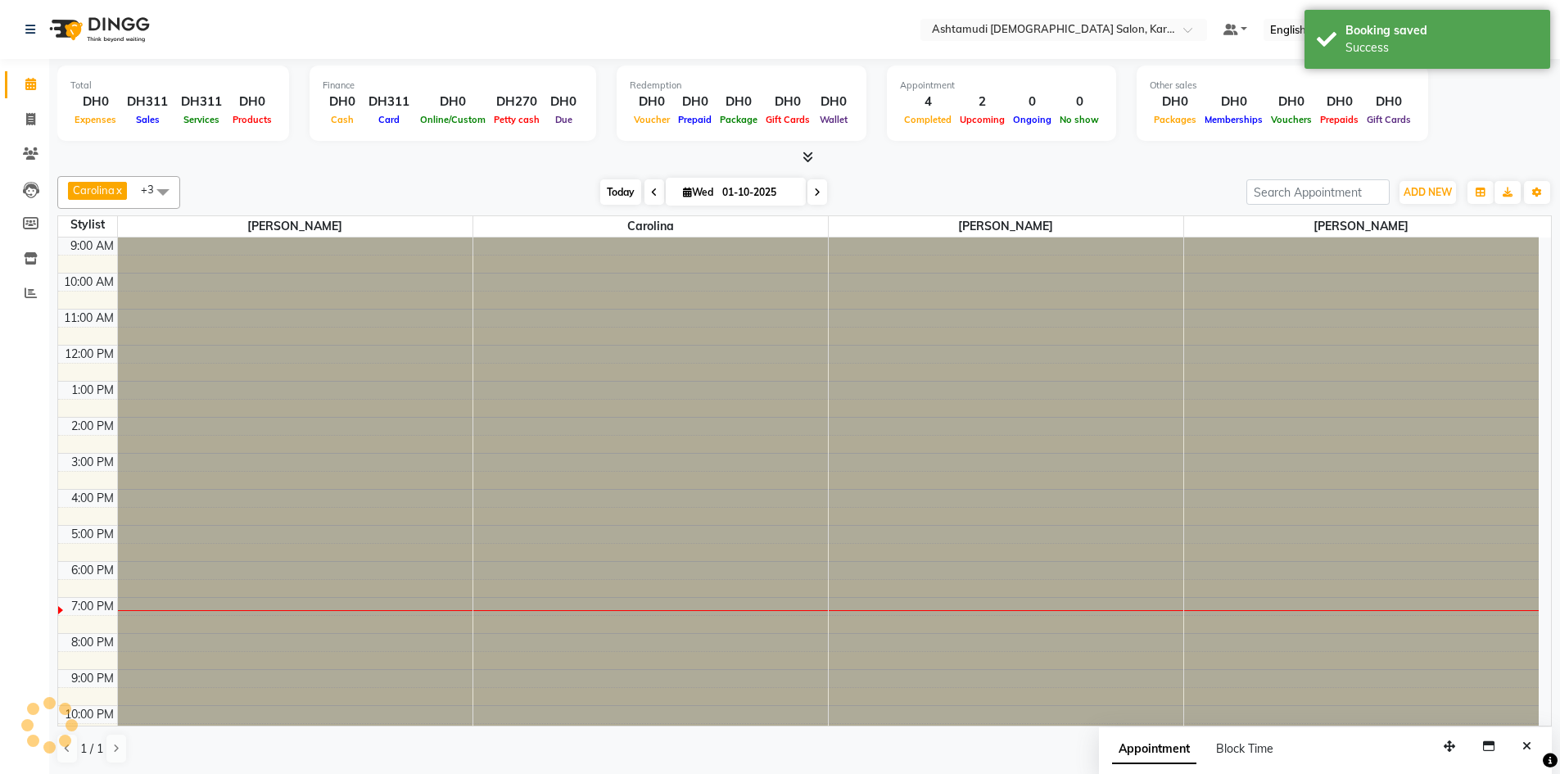
scroll to position [16, 0]
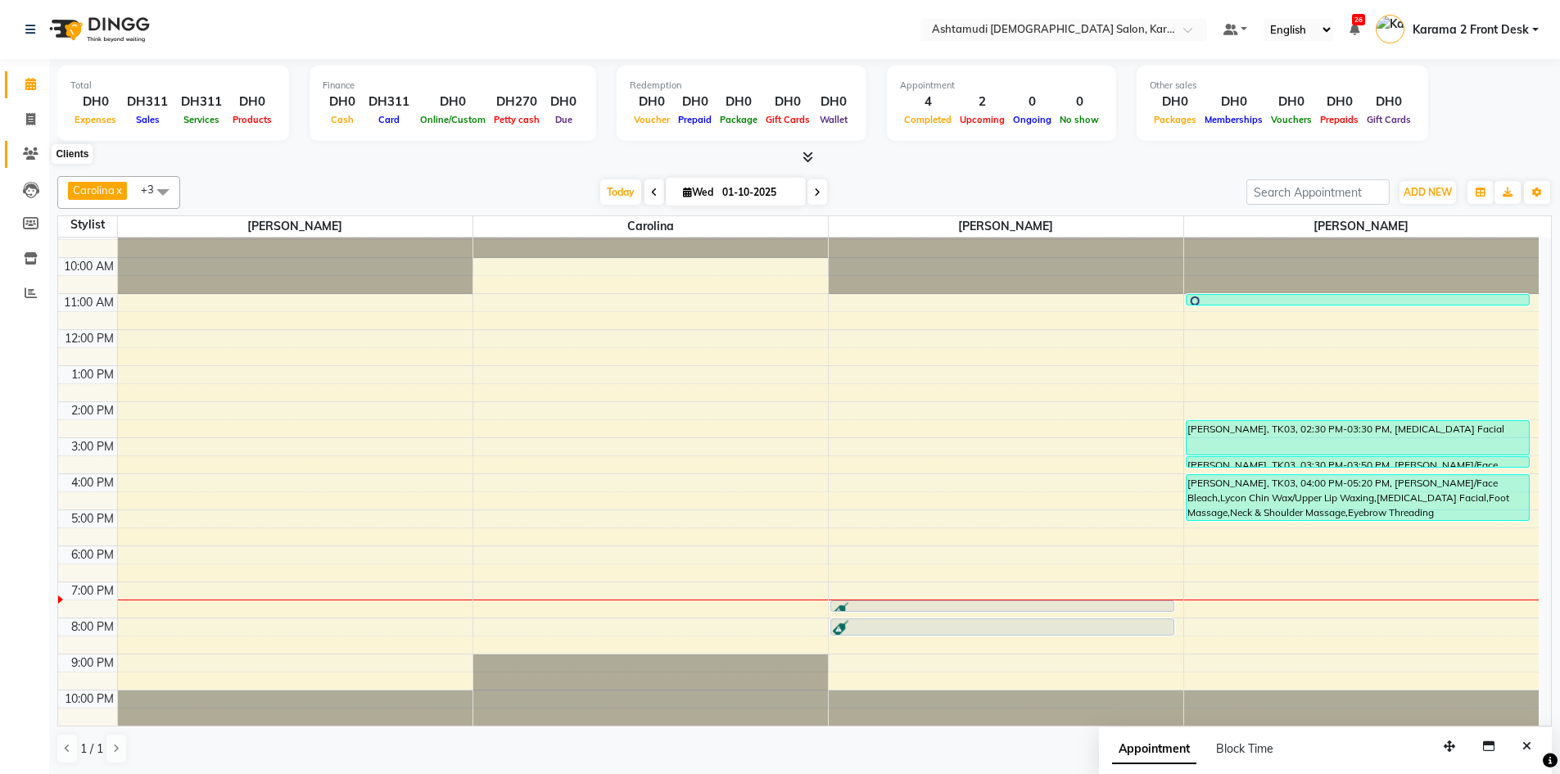
click at [32, 149] on icon at bounding box center [31, 153] width 16 height 12
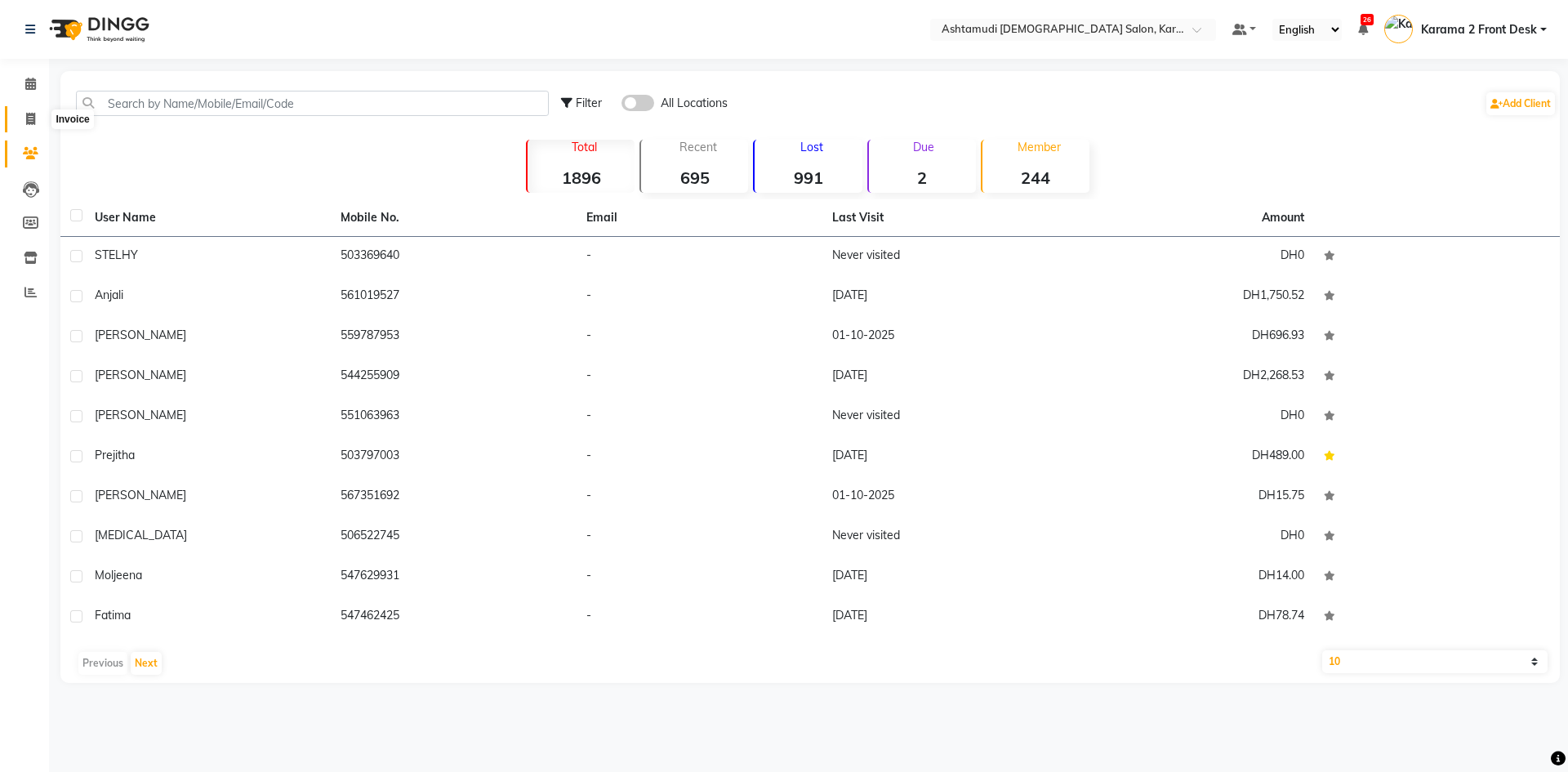
click at [29, 120] on icon at bounding box center [30, 119] width 9 height 12
select select "service"
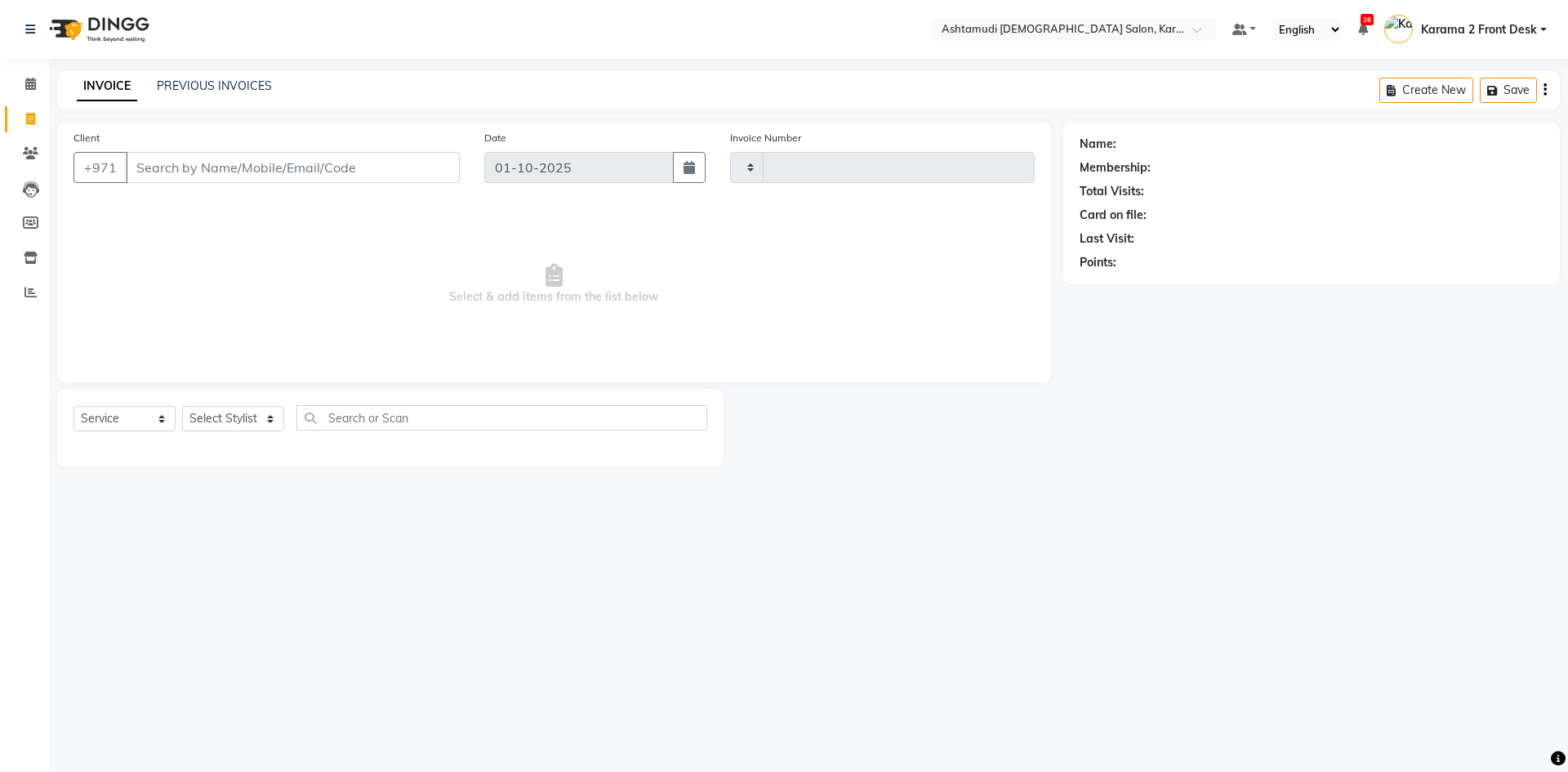
type input "2388"
select select "7424"
click at [176, 174] on input "Client" at bounding box center [292, 167] width 334 height 31
click at [244, 421] on select "Select Stylist Babitha Carolina [PERSON_NAME] [PERSON_NAME] 2 Front Desk [PERSO…" at bounding box center [233, 418] width 102 height 25
select select "81433"
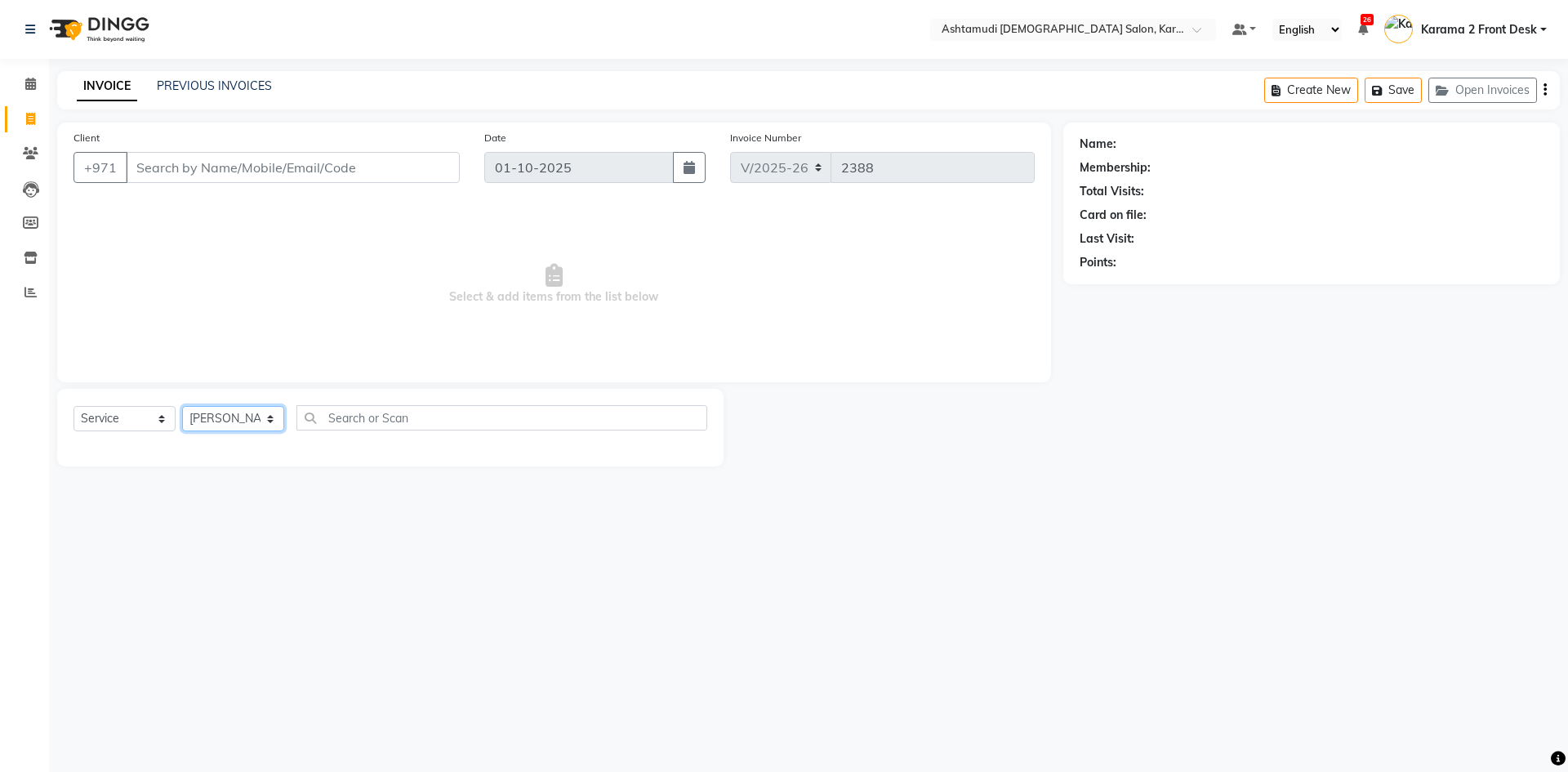
click at [183, 406] on select "Select Stylist Babitha Carolina [PERSON_NAME] [PERSON_NAME] 2 Front Desk [PERSO…" at bounding box center [233, 418] width 102 height 25
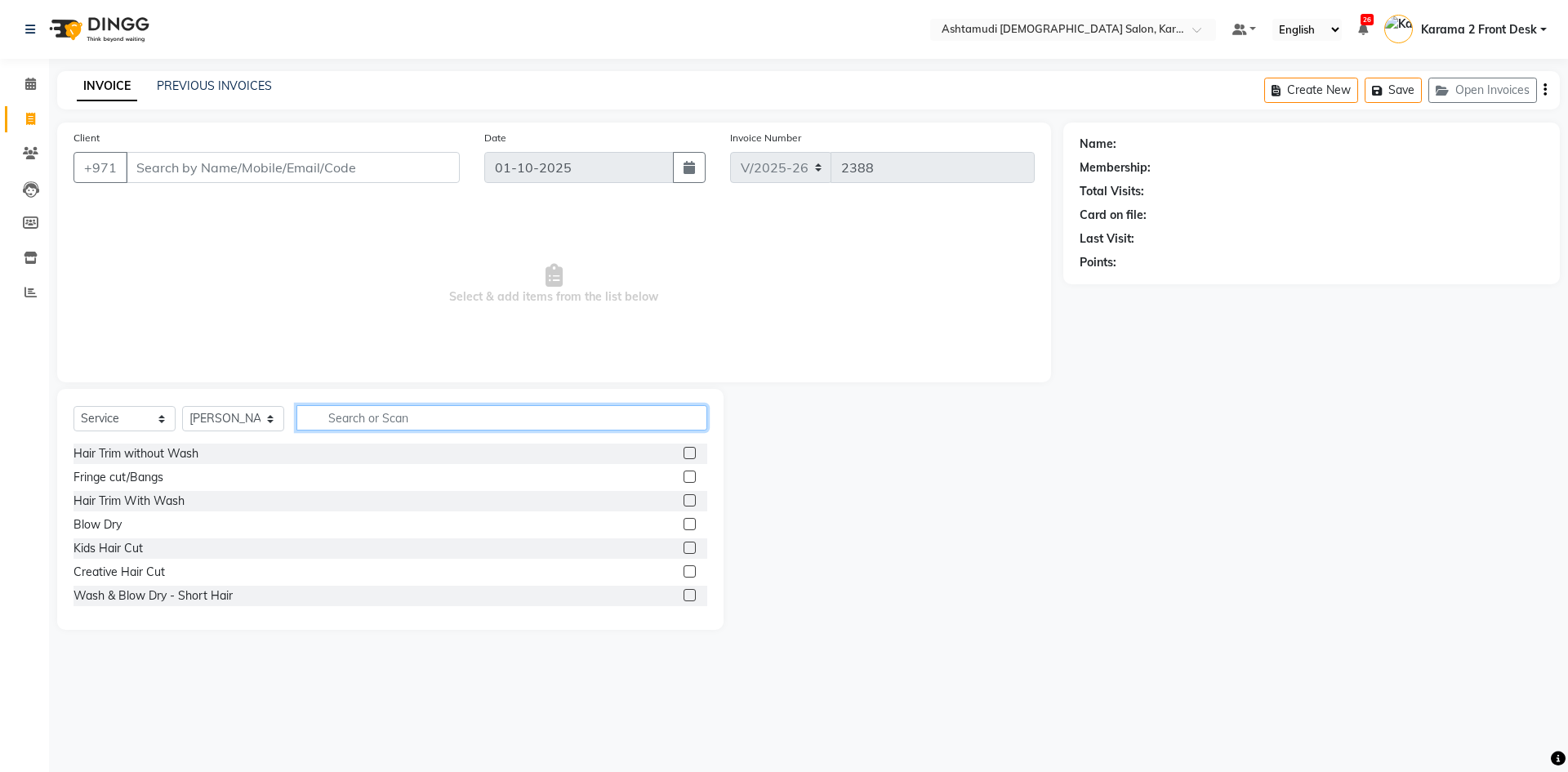
click at [348, 420] on input "text" at bounding box center [502, 417] width 411 height 25
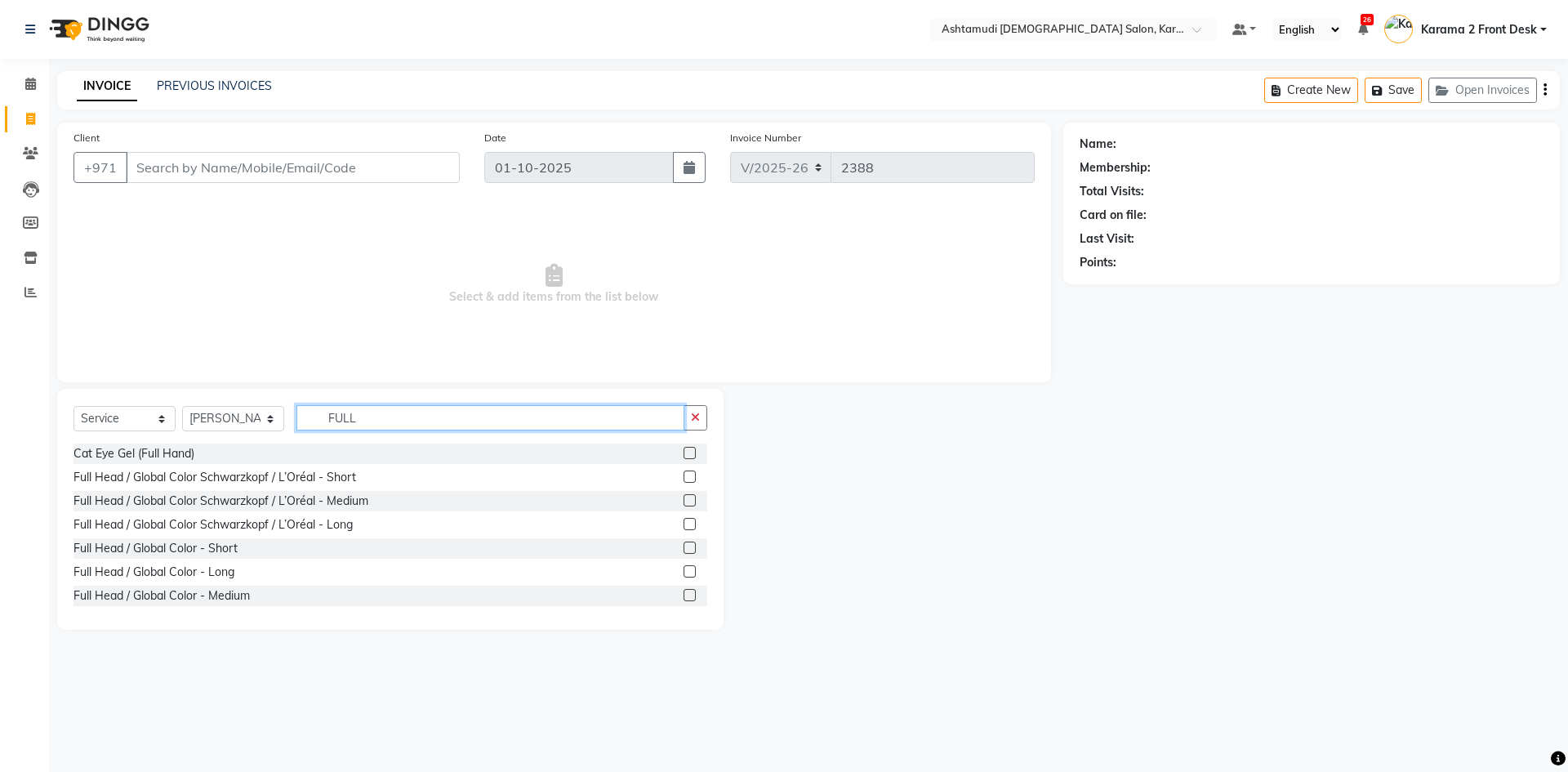
type input "FULL"
click at [683, 522] on label at bounding box center [689, 524] width 12 height 12
click at [683, 522] on input "checkbox" at bounding box center [688, 525] width 11 height 11
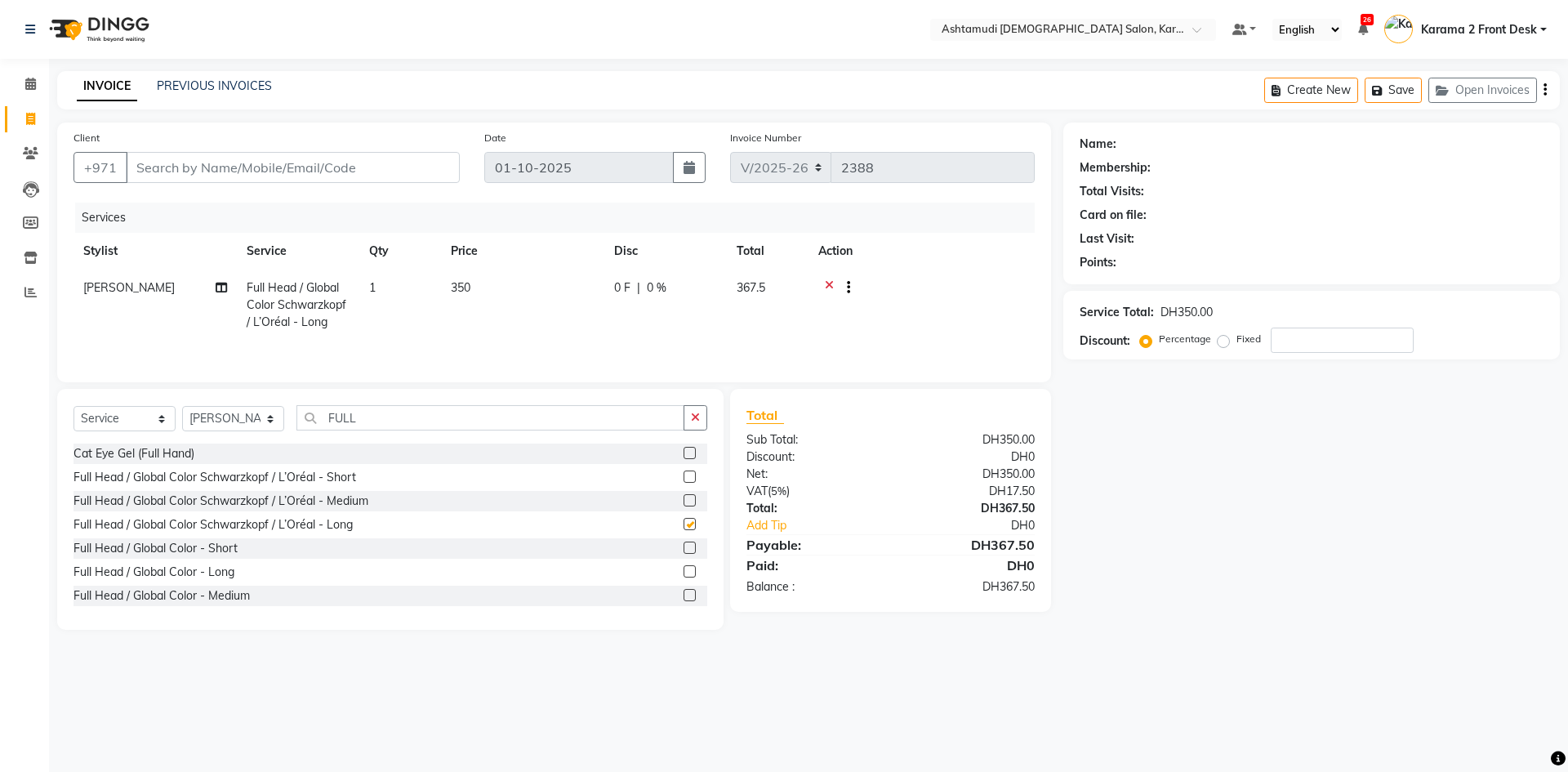
checkbox input "false"
click at [683, 591] on label at bounding box center [689, 594] width 12 height 12
click at [683, 591] on input "checkbox" at bounding box center [688, 595] width 11 height 11
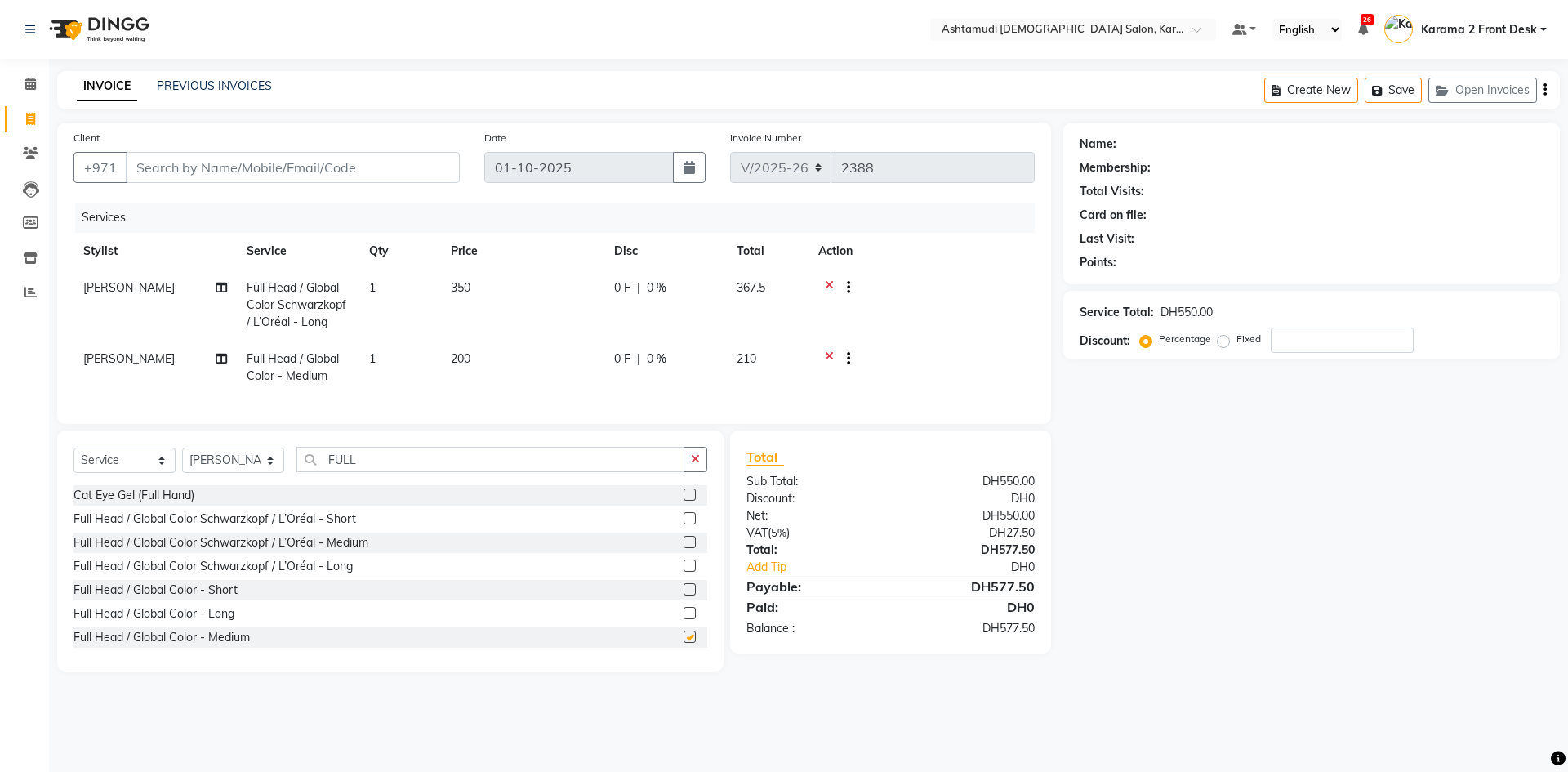
checkbox input "false"
click at [832, 357] on icon at bounding box center [829, 360] width 9 height 20
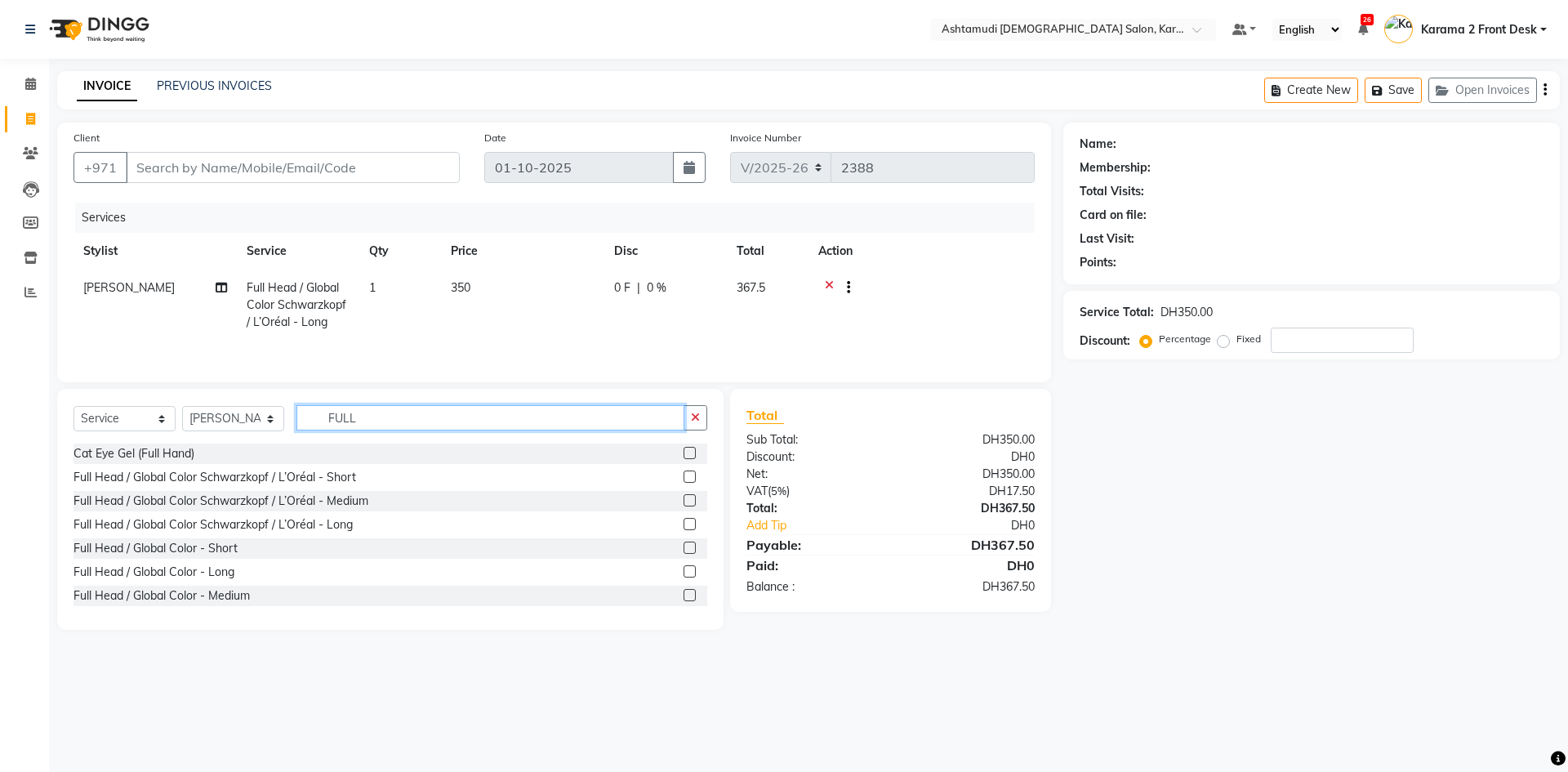
click at [451, 417] on input "FULL" at bounding box center [490, 417] width 388 height 25
type input "F"
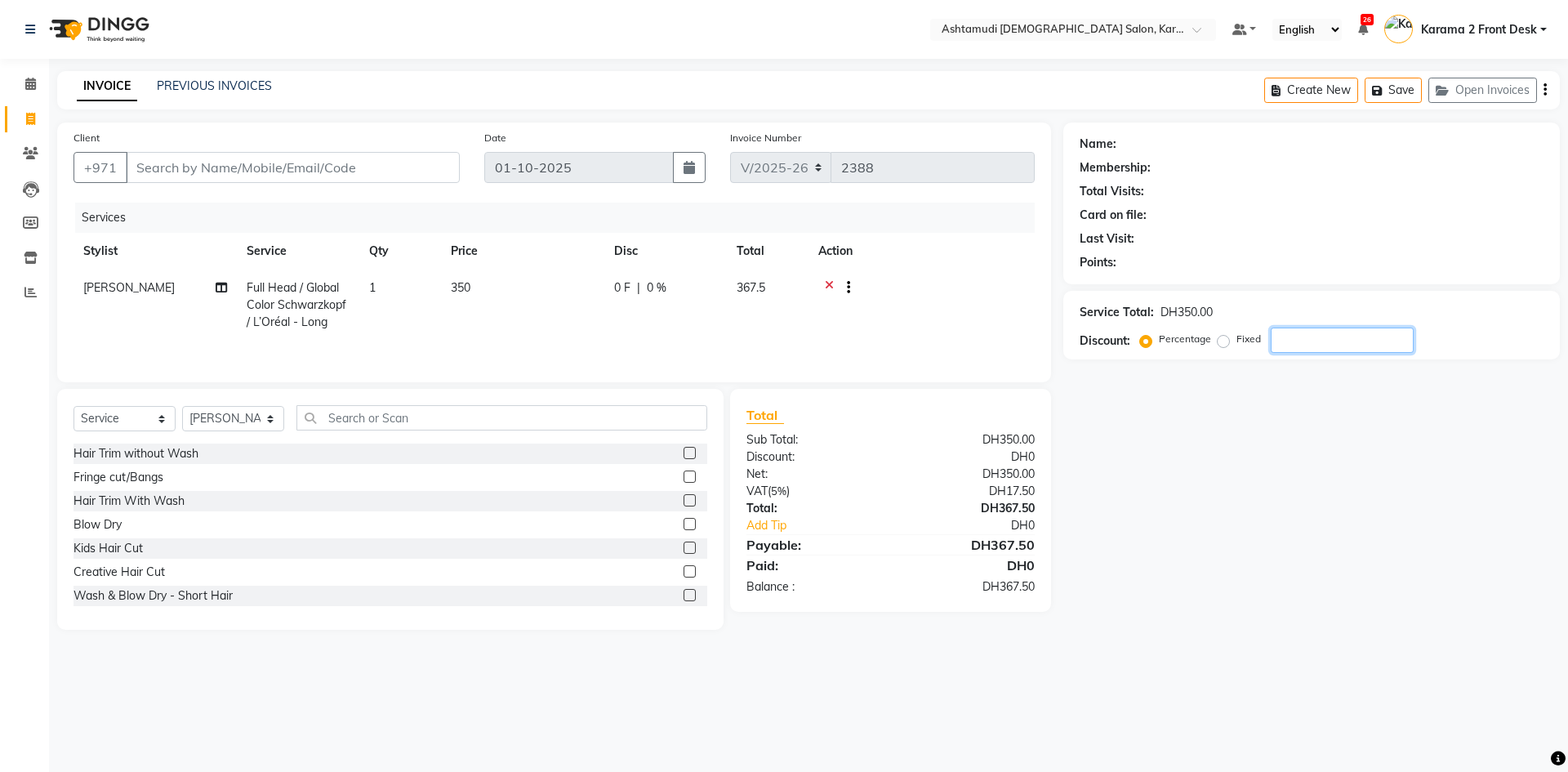
click at [1290, 338] on input "number" at bounding box center [1342, 339] width 143 height 25
type input "15"
click at [1376, 471] on div "Name: Membership: Total Visits: Card on file: Last Visit: Points: Service Total…" at bounding box center [1318, 376] width 509 height 507
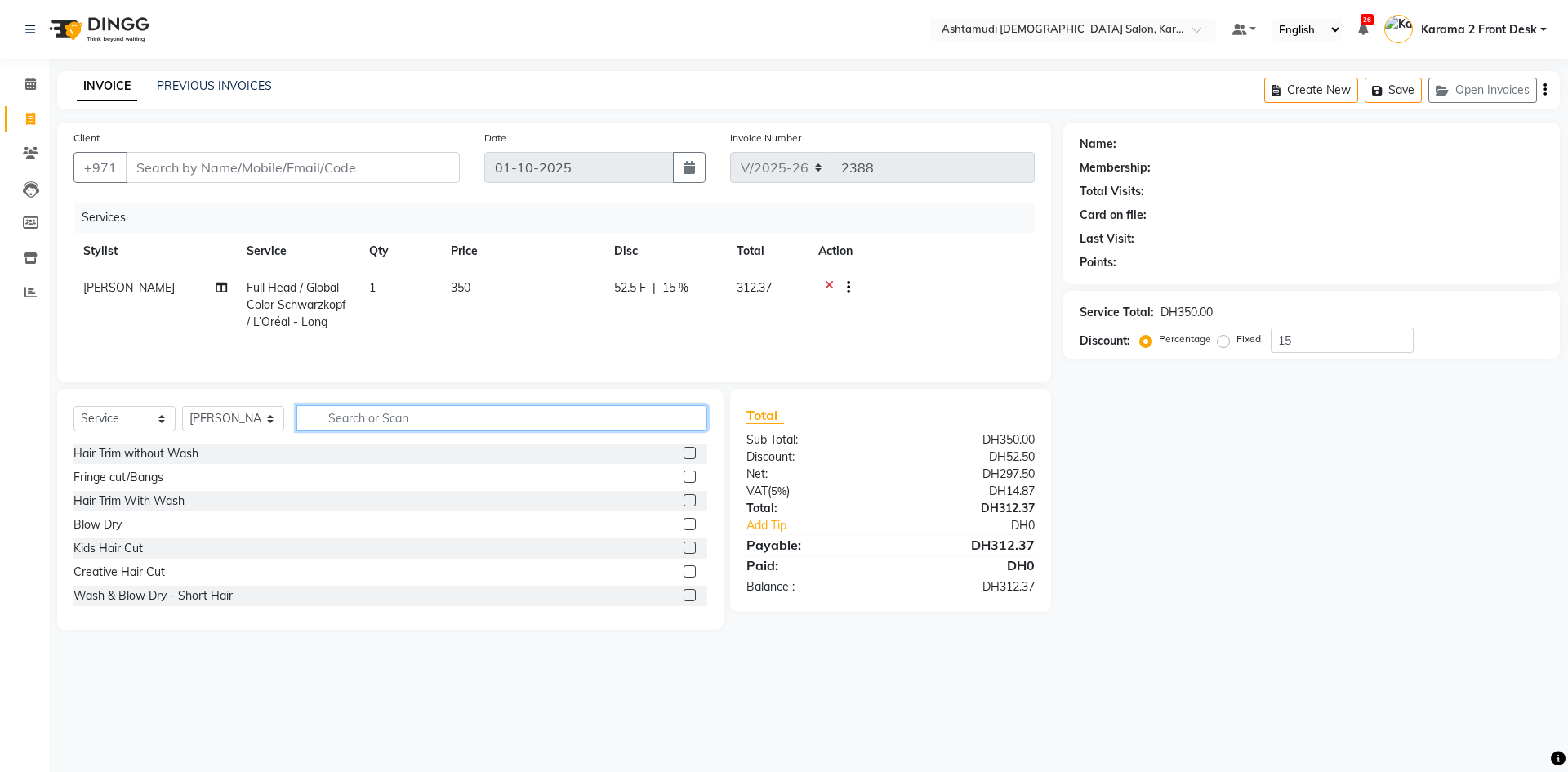
click at [435, 414] on input "text" at bounding box center [502, 417] width 411 height 25
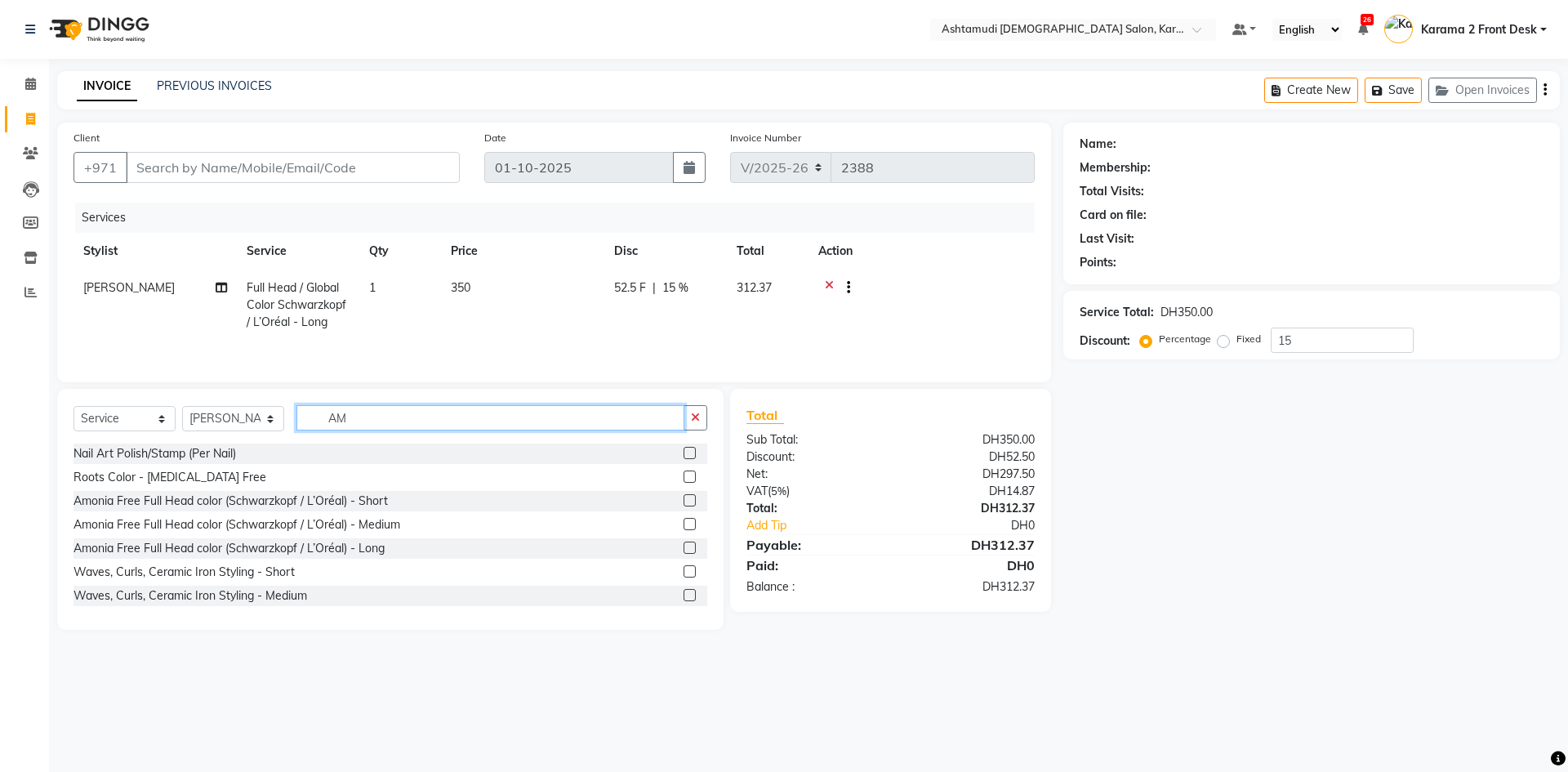
type input "AM"
click at [683, 525] on label at bounding box center [689, 524] width 12 height 12
click at [683, 525] on input "checkbox" at bounding box center [688, 525] width 11 height 11
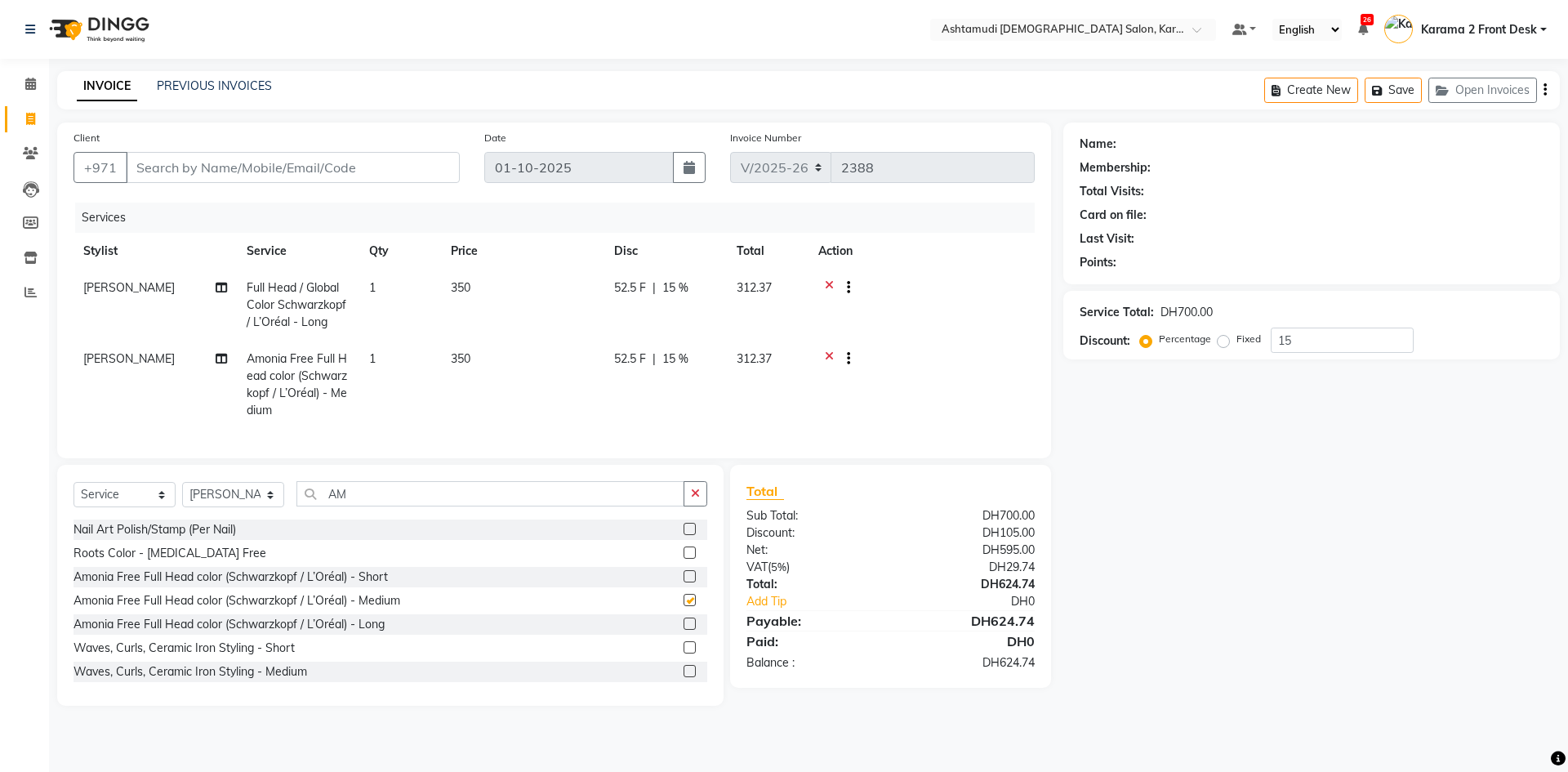
checkbox input "false"
click at [683, 629] on label at bounding box center [689, 623] width 12 height 12
click at [683, 629] on input "checkbox" at bounding box center [688, 624] width 11 height 11
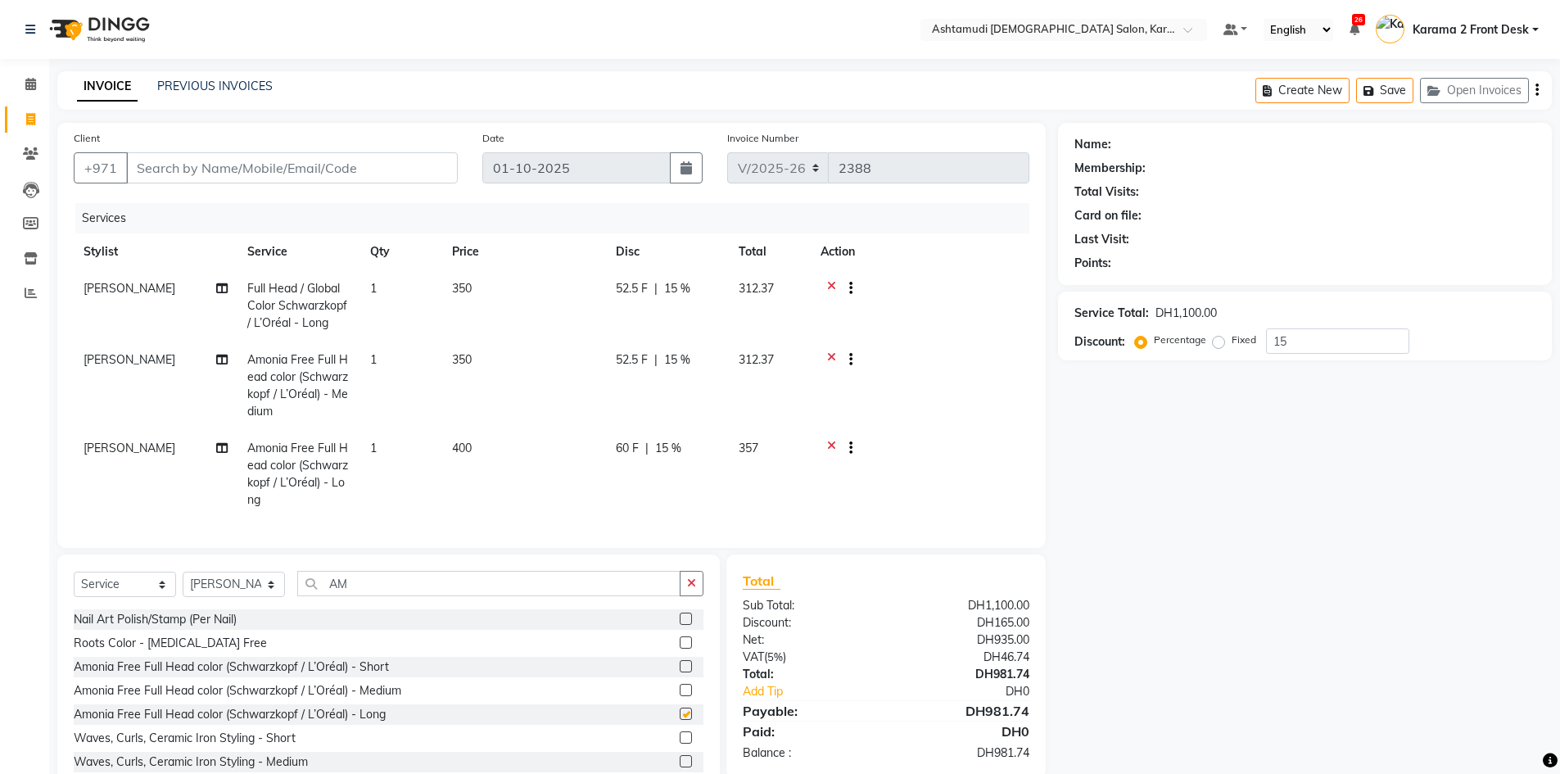
checkbox input "false"
click at [832, 359] on icon at bounding box center [831, 361] width 9 height 20
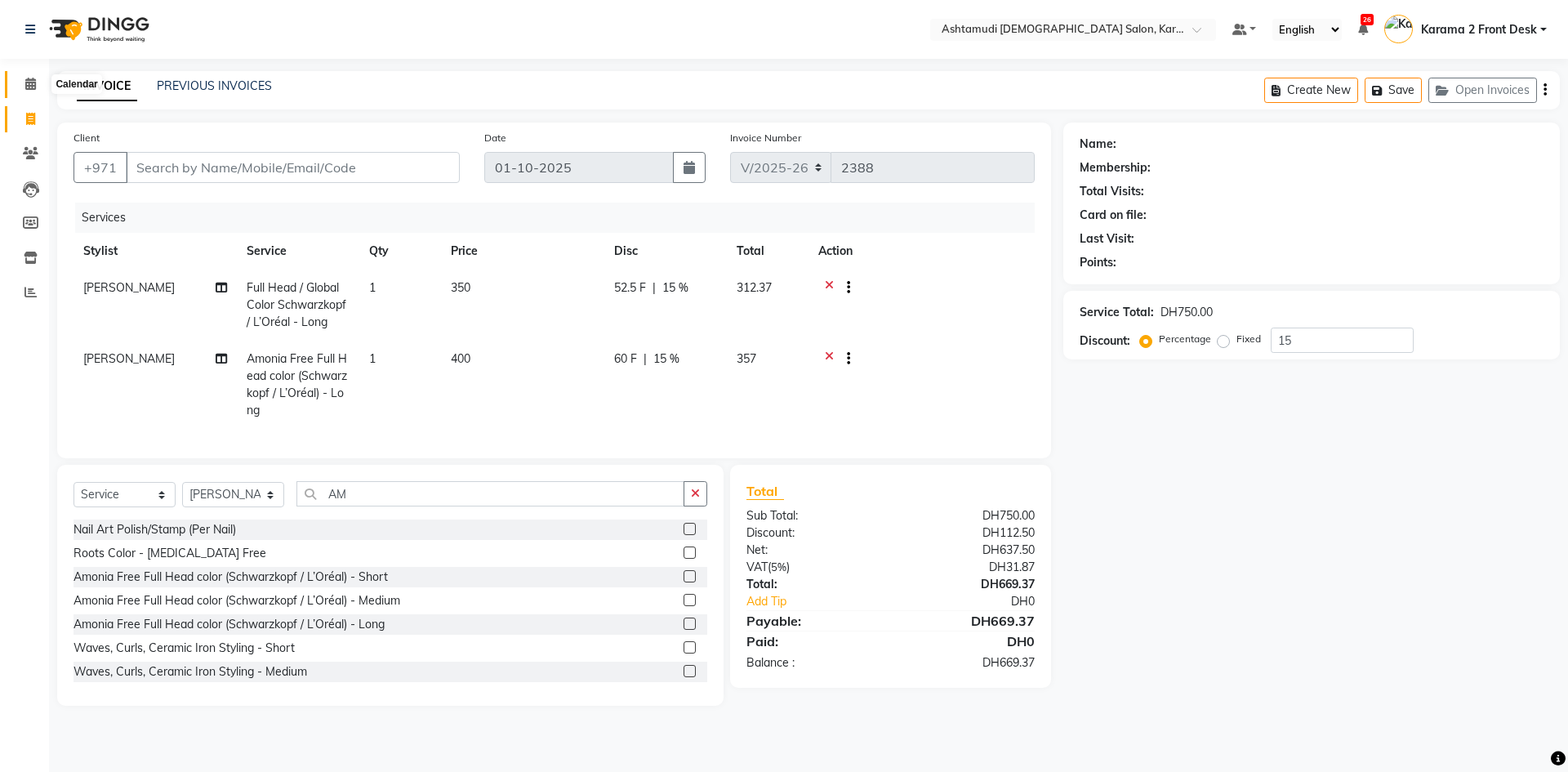
click at [31, 86] on icon at bounding box center [30, 84] width 11 height 12
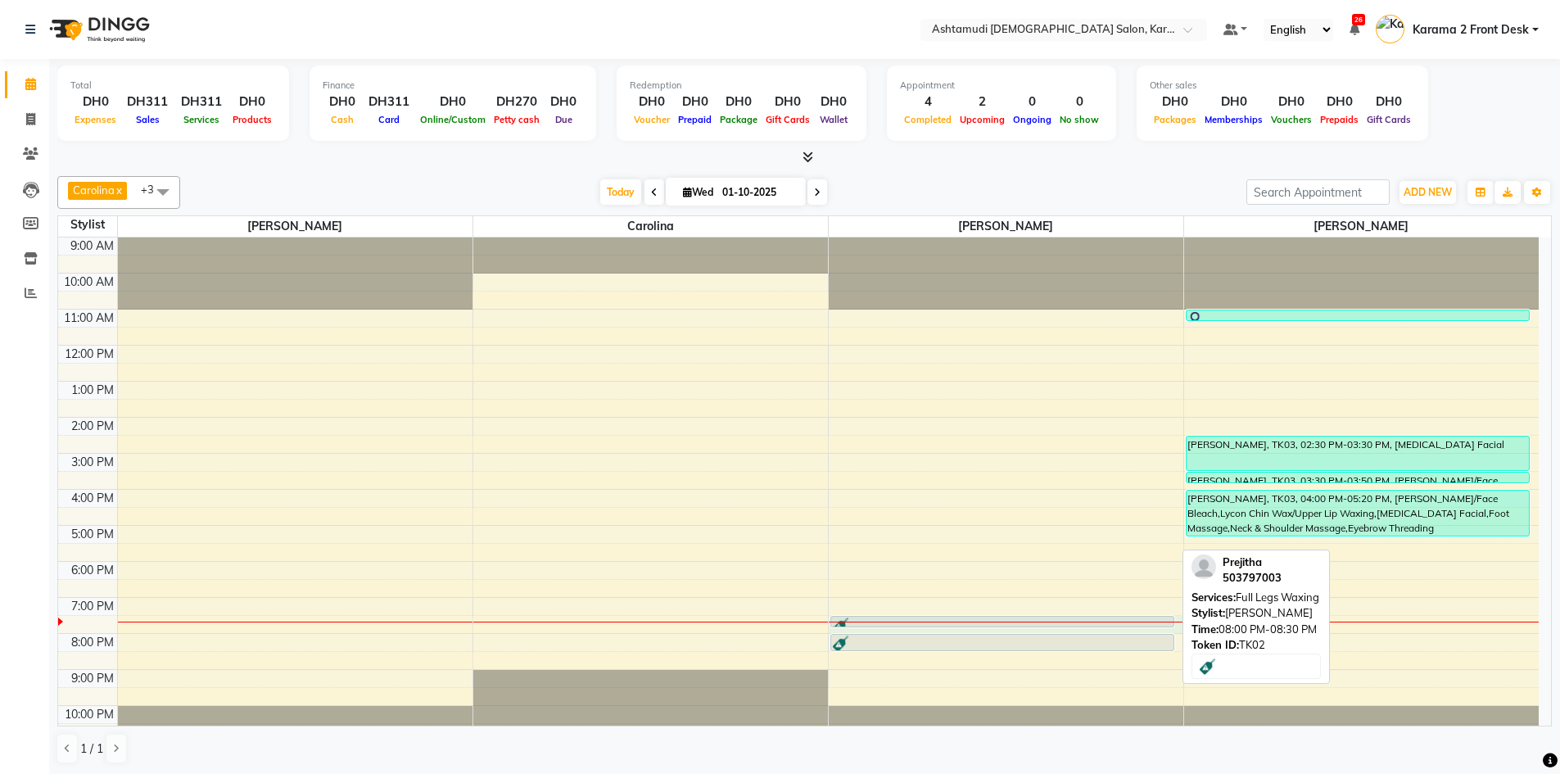
drag, startPoint x: 977, startPoint y: 621, endPoint x: 975, endPoint y: 633, distance: 11.6
click at [975, 633] on div "Prejitha, TK02, 07:30 PM-07:50 PM, Full Arms Waxing Prejitha, TK02, 08:00 PM-08…" at bounding box center [1006, 489] width 355 height 504
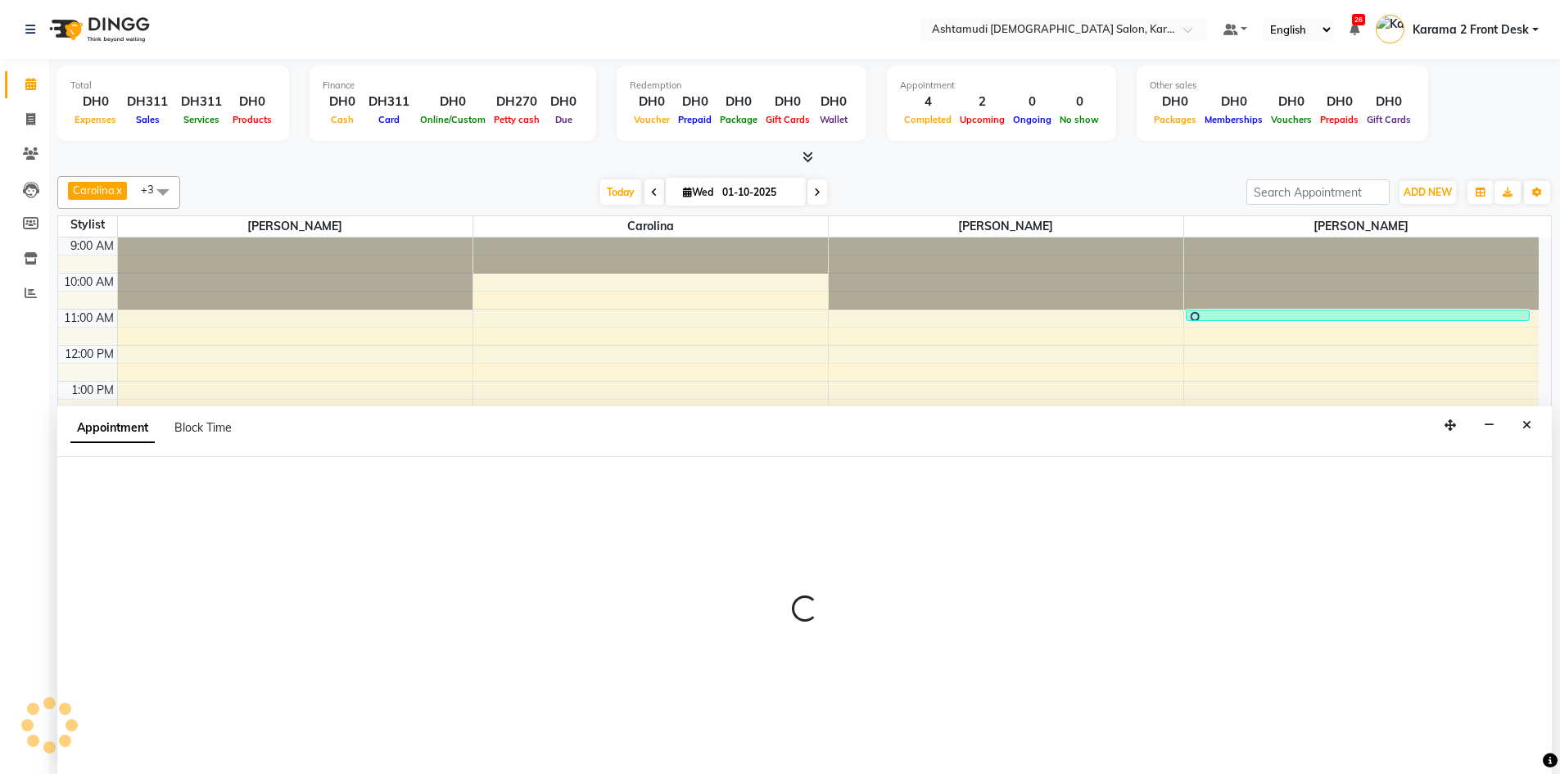
scroll to position [1, 0]
select select "77371"
select select "1170"
select select "tentative"
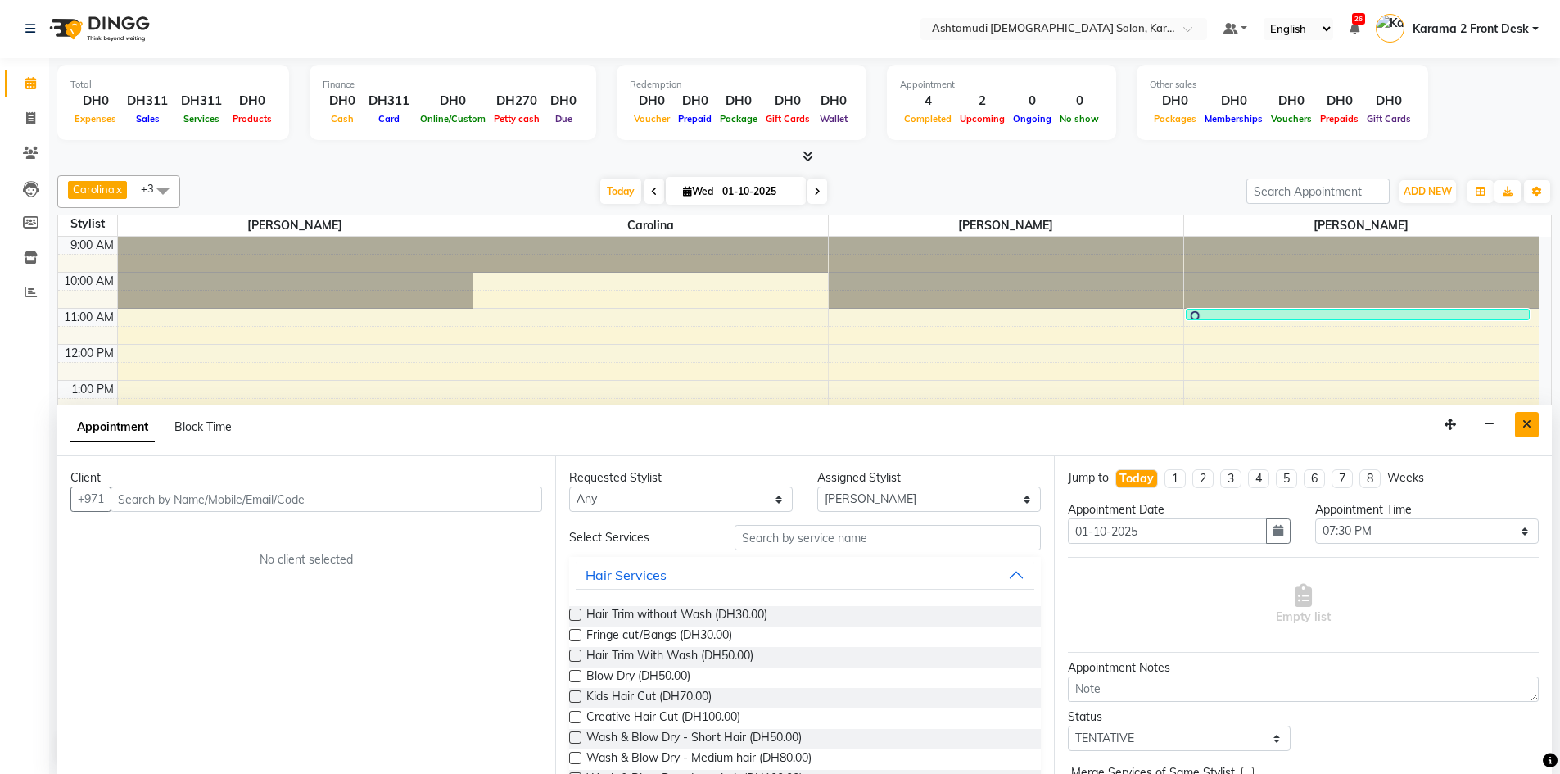
click at [1535, 427] on button "Close" at bounding box center [1527, 424] width 24 height 25
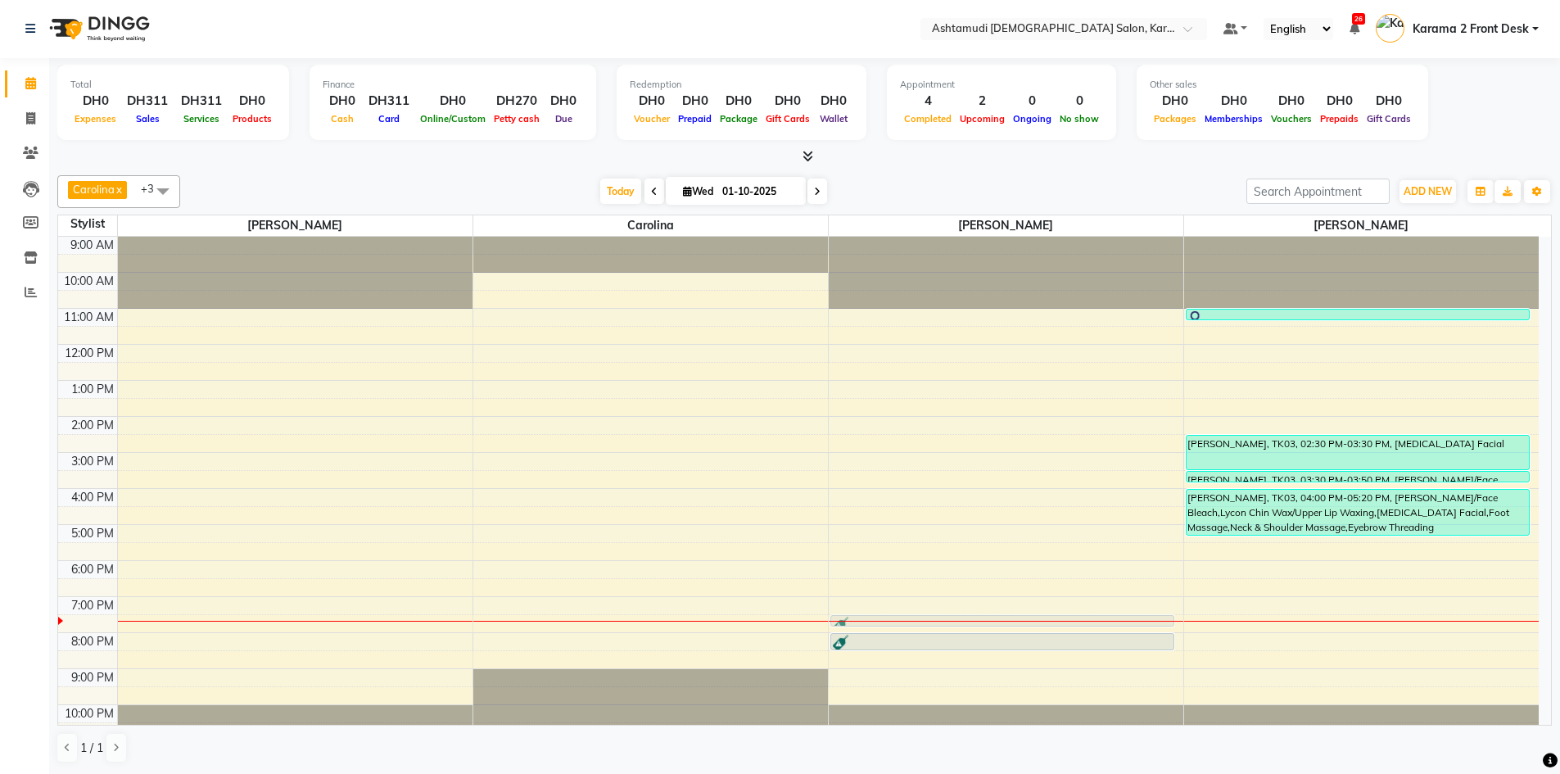
drag, startPoint x: 1003, startPoint y: 616, endPoint x: 1001, endPoint y: 626, distance: 10.1
click at [1001, 626] on div "Prejitha, TK02, 07:30 PM-07:50 PM, Full Arms Waxing Prejitha, TK02, 08:00 PM-08…" at bounding box center [1006, 489] width 355 height 504
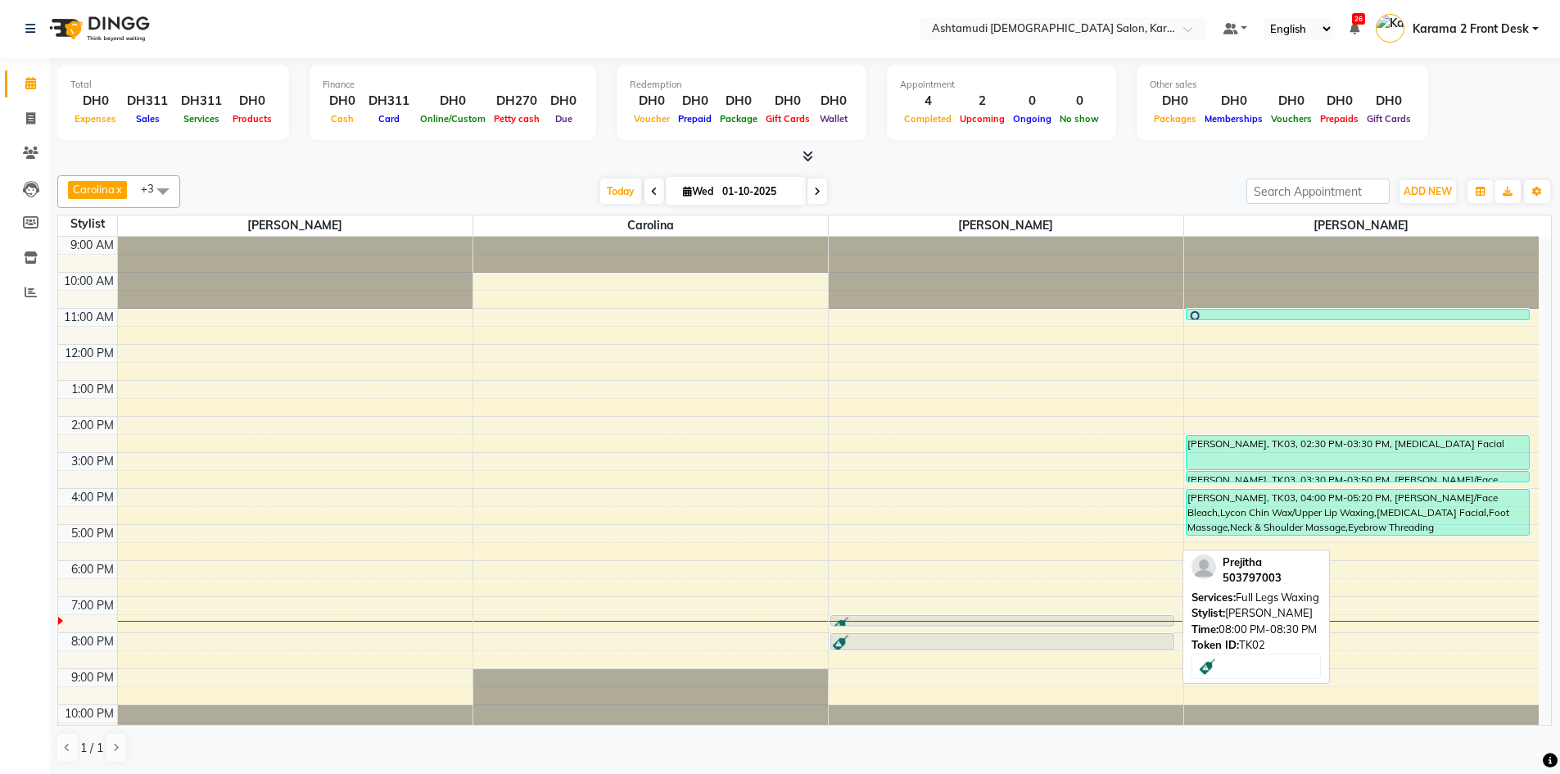
click at [1010, 656] on div "9:00 AM 10:00 AM 11:00 AM 12:00 PM 1:00 PM 2:00 PM 3:00 PM 4:00 PM 5:00 PM 6:00…" at bounding box center [798, 489] width 1480 height 504
select select "77371"
select select "tentative"
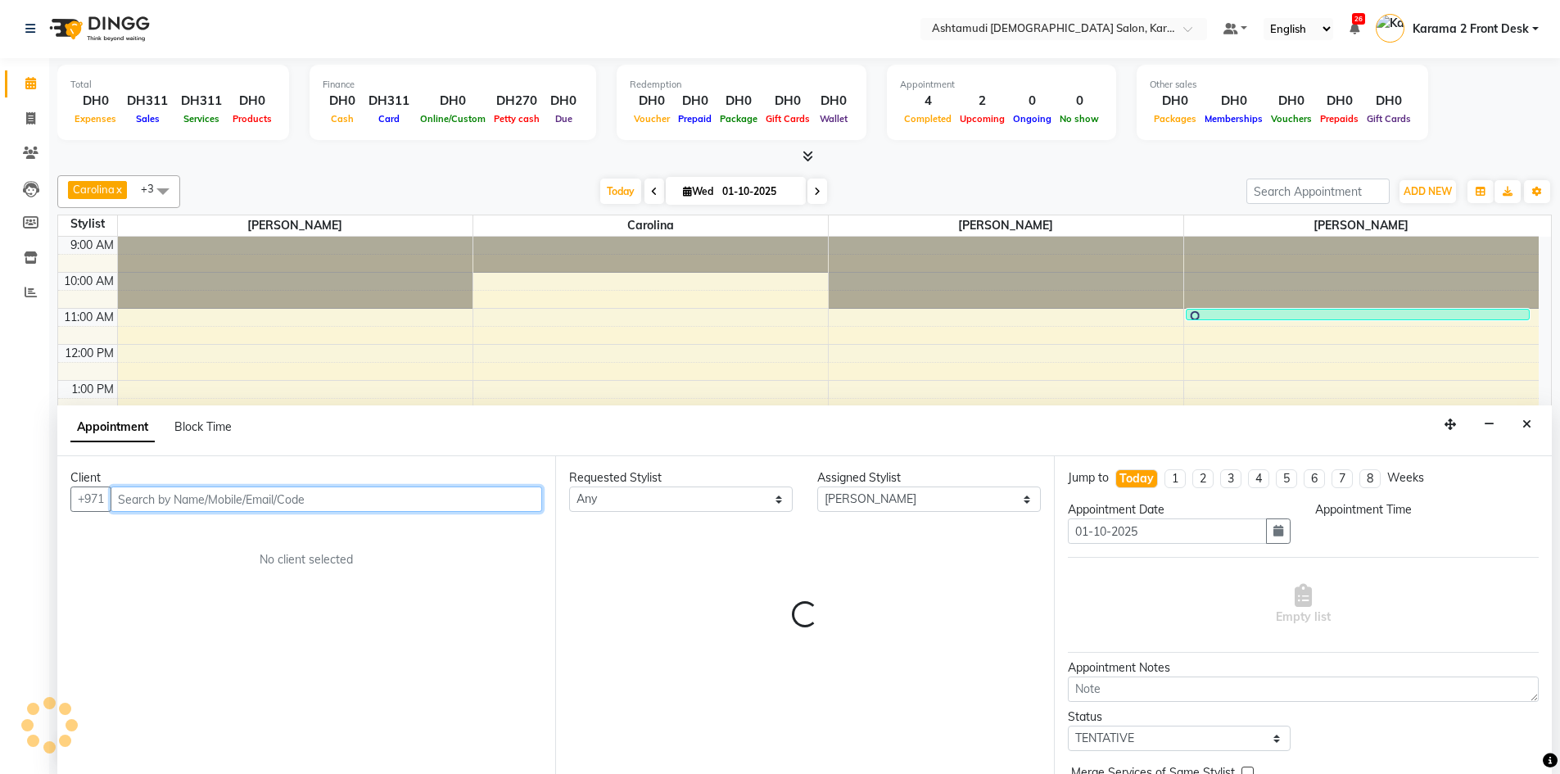
select select "1230"
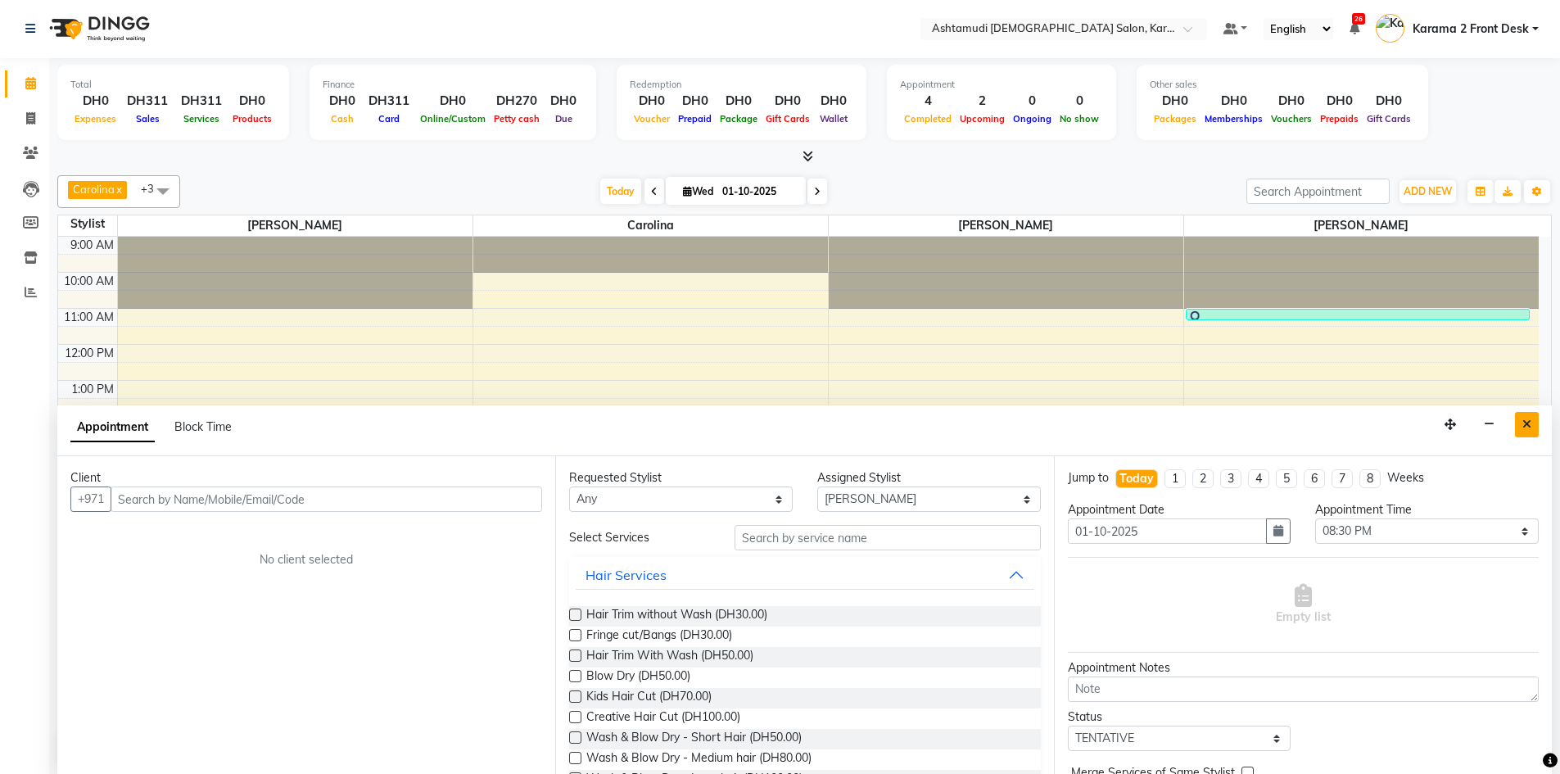
click at [1524, 425] on icon "Close" at bounding box center [1526, 423] width 9 height 11
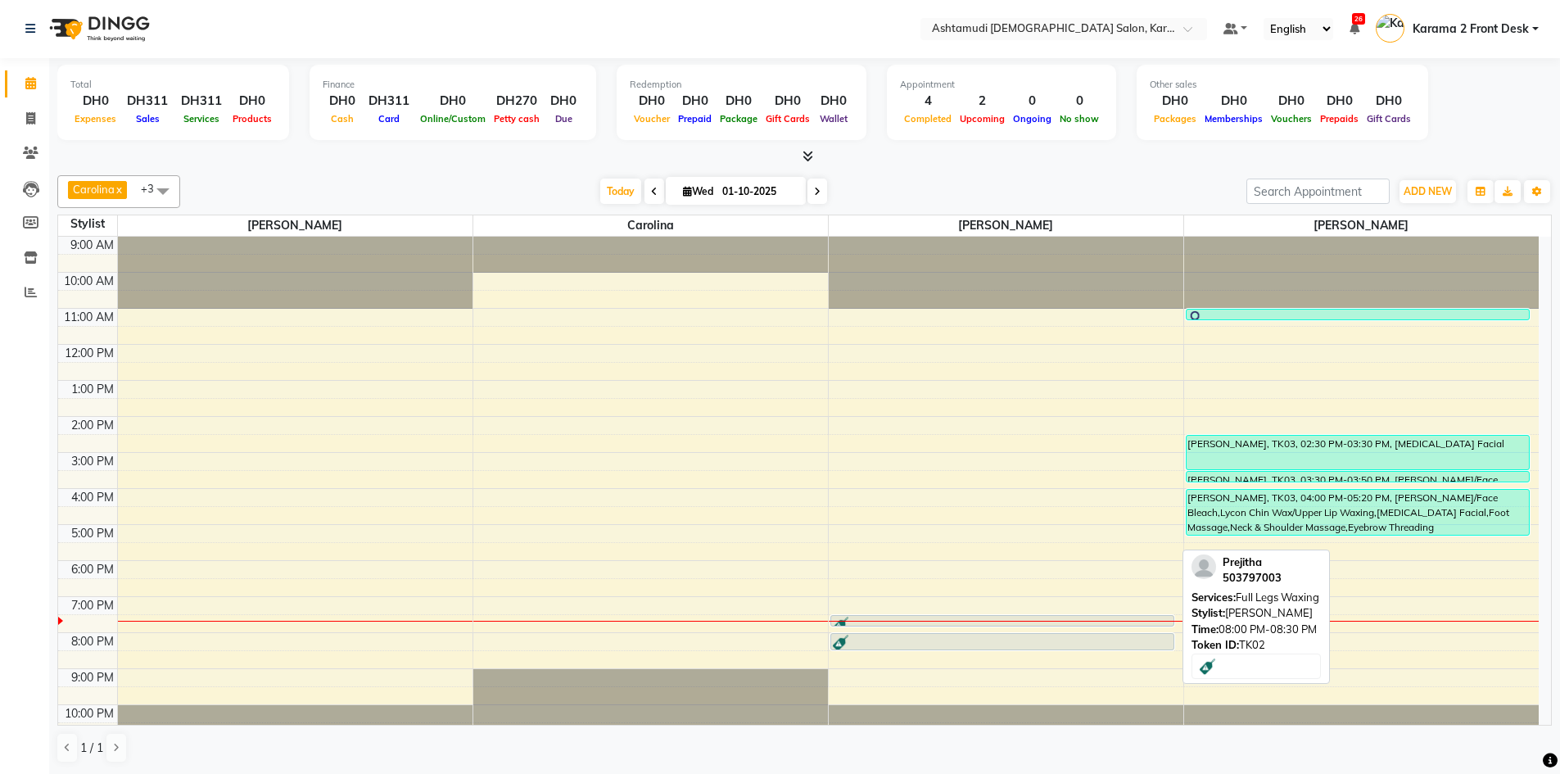
click at [1094, 639] on div at bounding box center [1002, 643] width 341 height 16
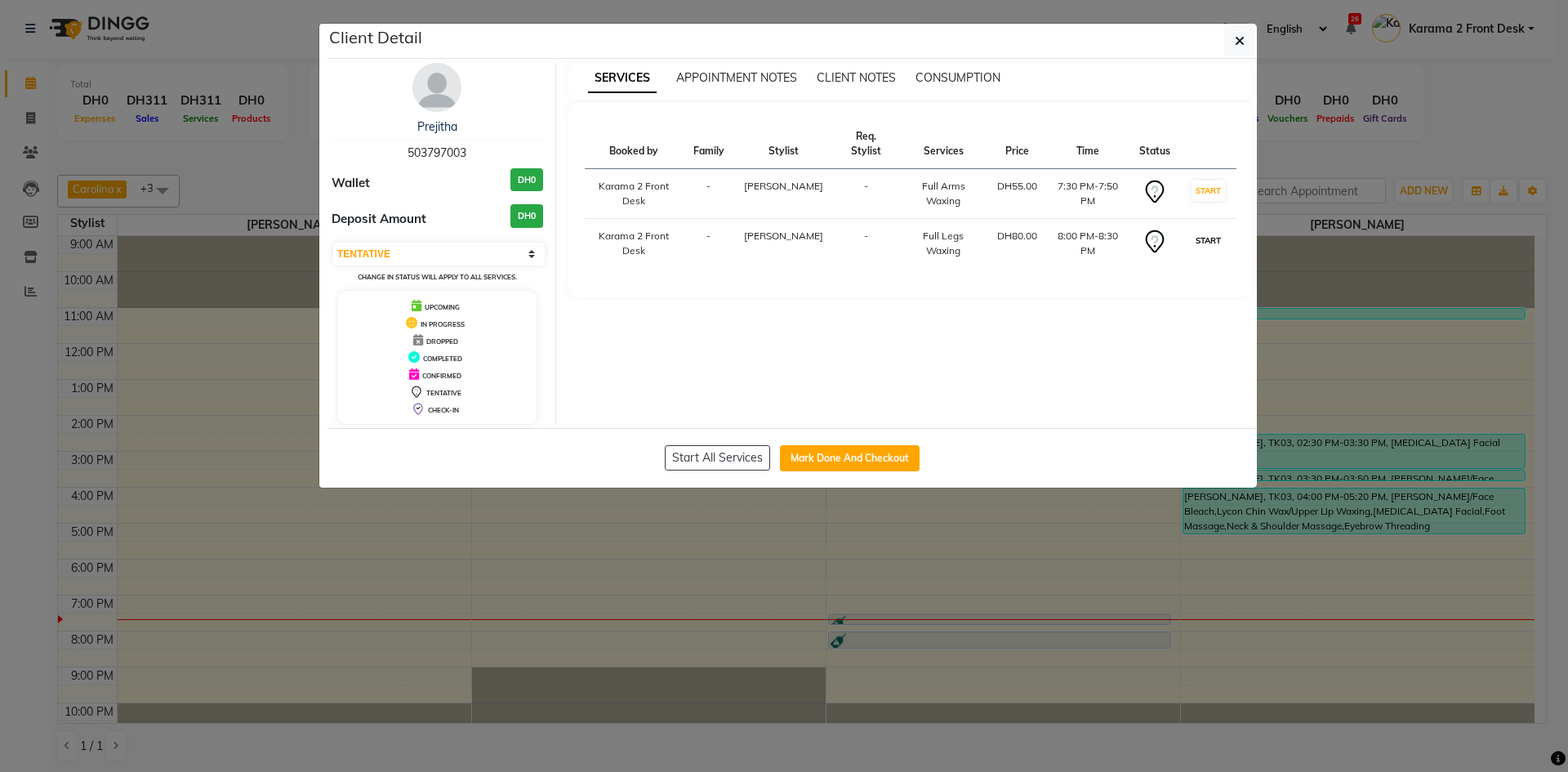
click at [1207, 238] on button "START" at bounding box center [1209, 240] width 34 height 20
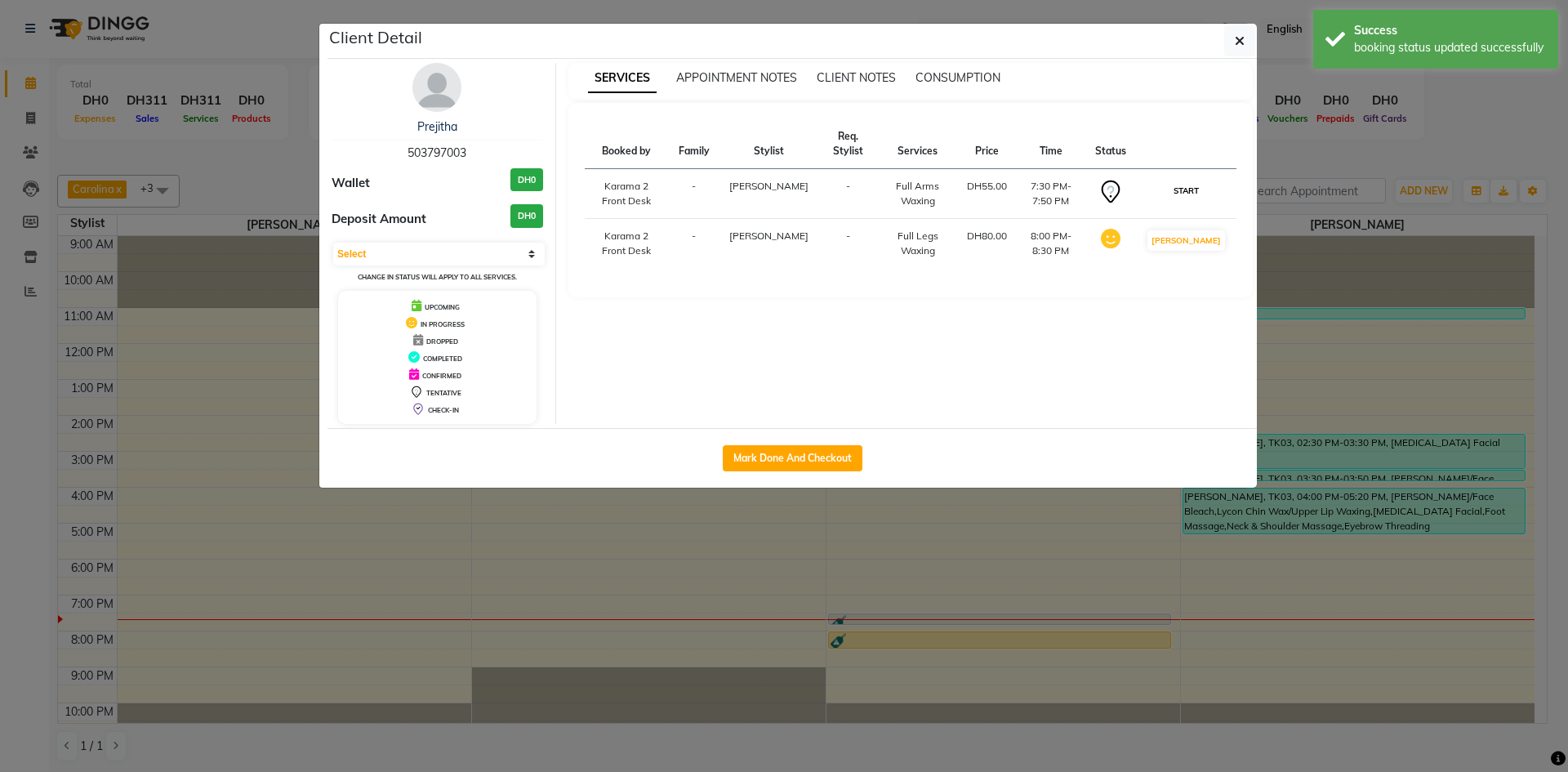
click at [1203, 191] on button "START" at bounding box center [1186, 191] width 34 height 20
select select "1"
click at [1252, 43] on button "button" at bounding box center [1239, 40] width 31 height 31
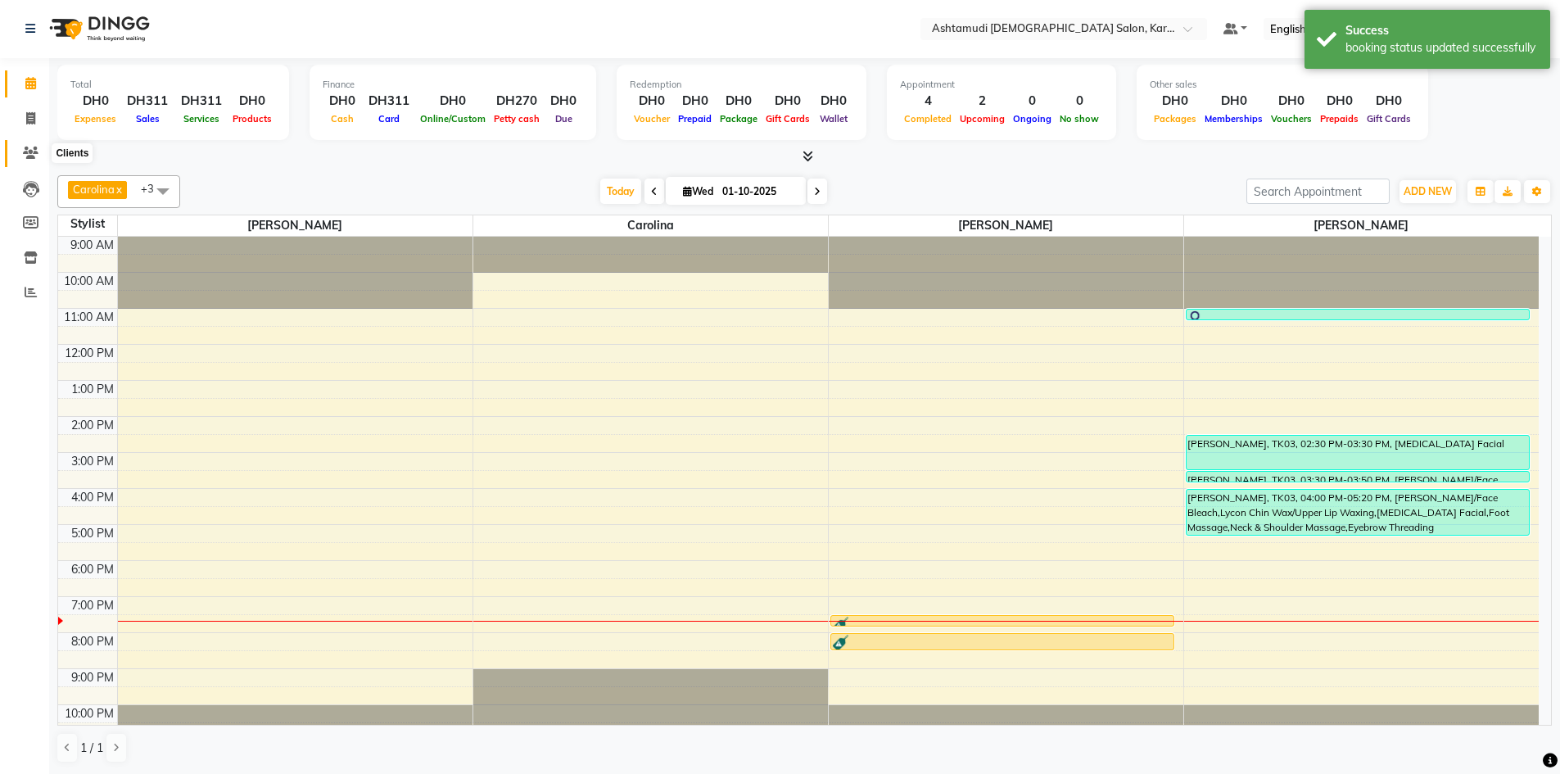
click at [36, 152] on icon at bounding box center [31, 153] width 16 height 12
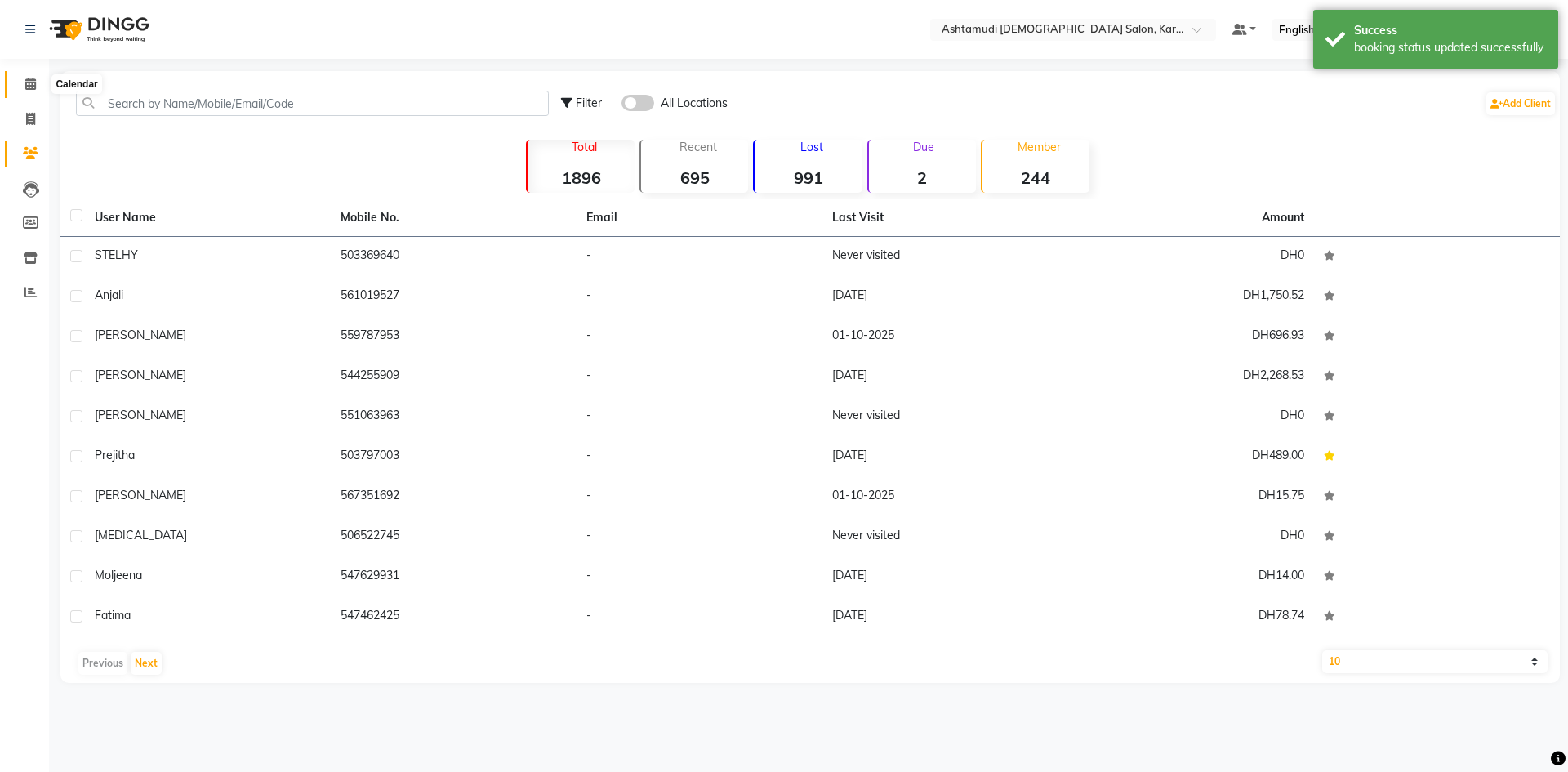
click at [27, 77] on span at bounding box center [30, 84] width 29 height 19
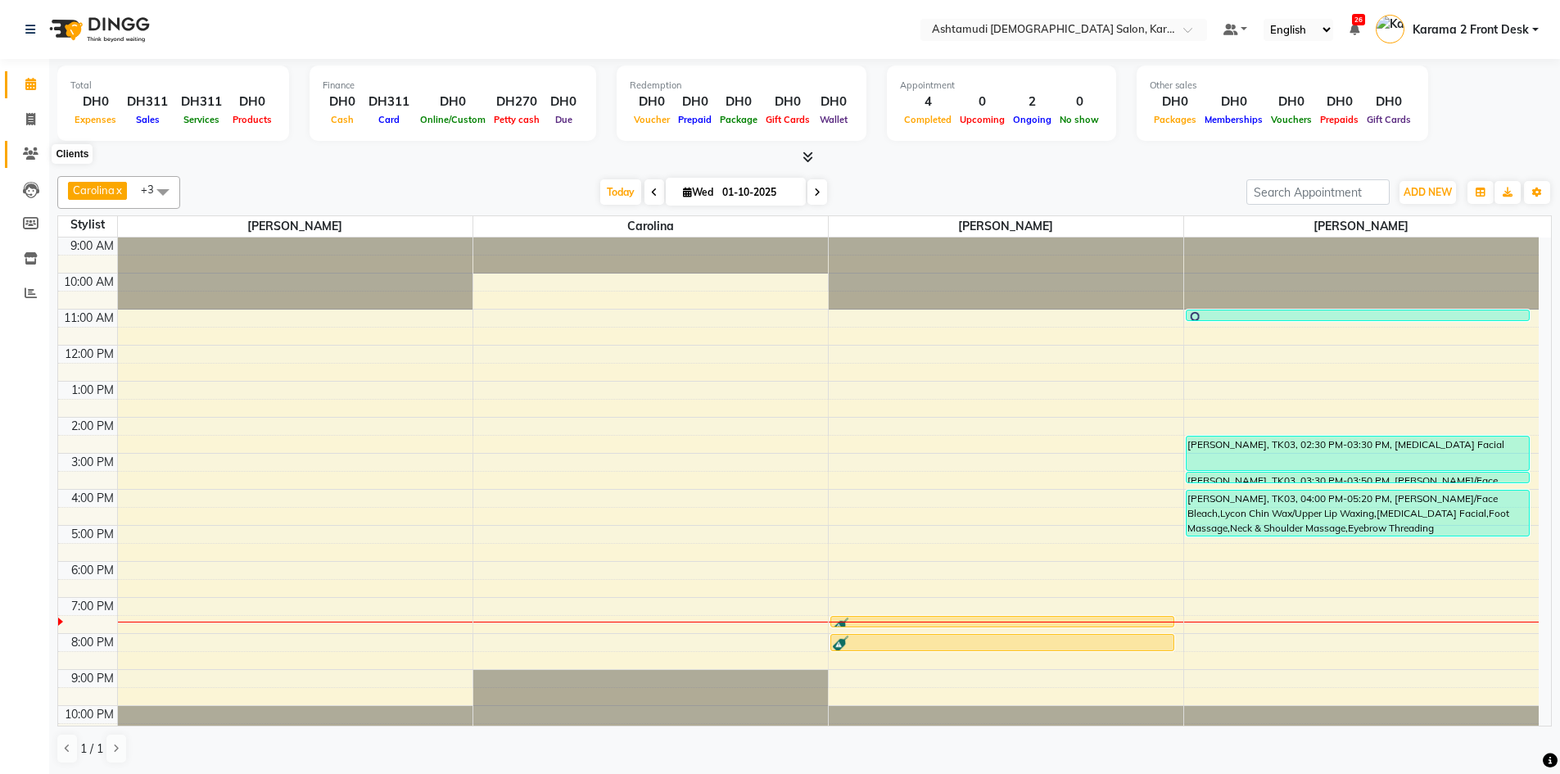
click at [23, 152] on icon at bounding box center [31, 153] width 16 height 12
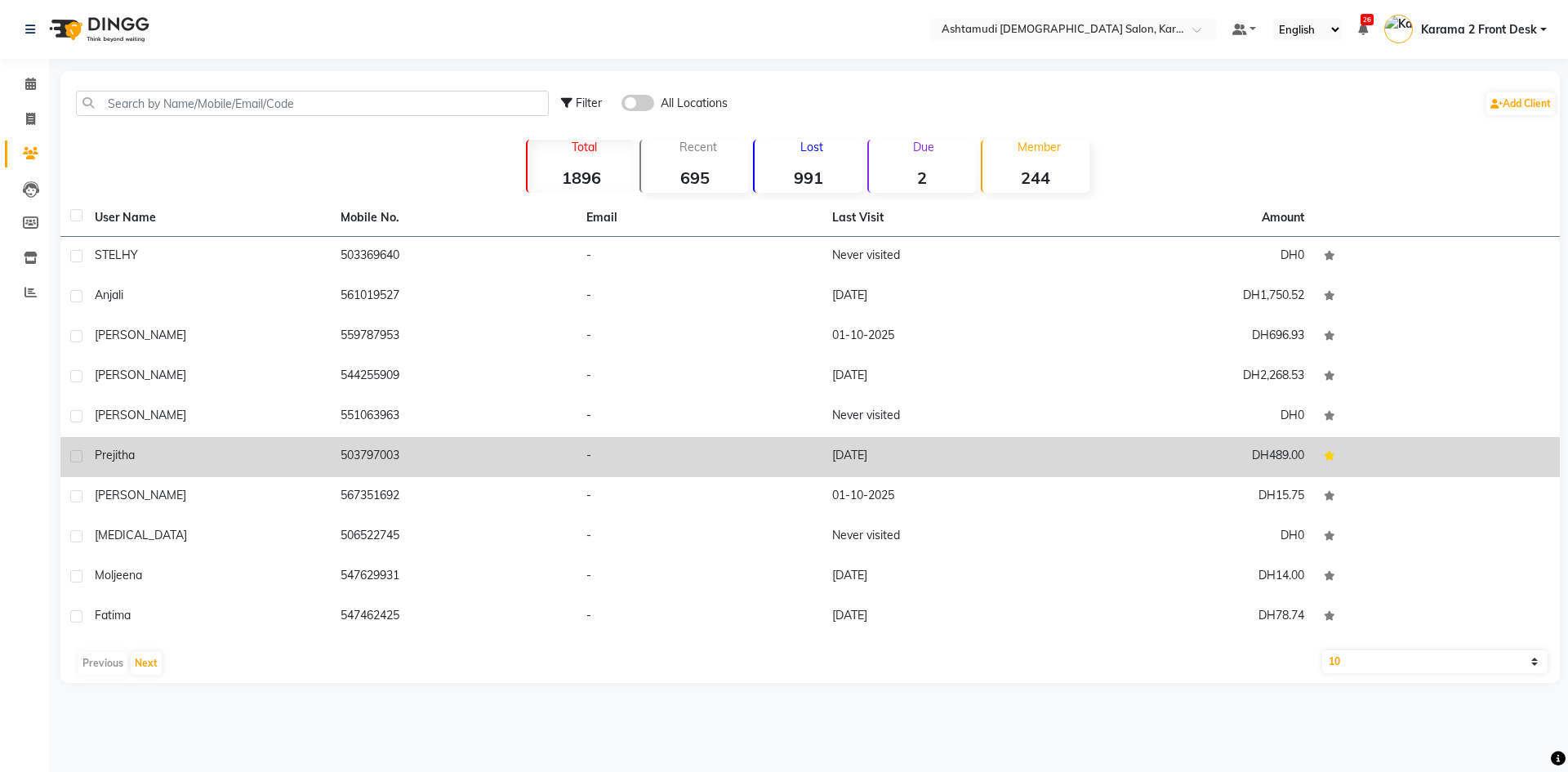
click at [227, 446] on td "Prejitha" at bounding box center [207, 457] width 245 height 40
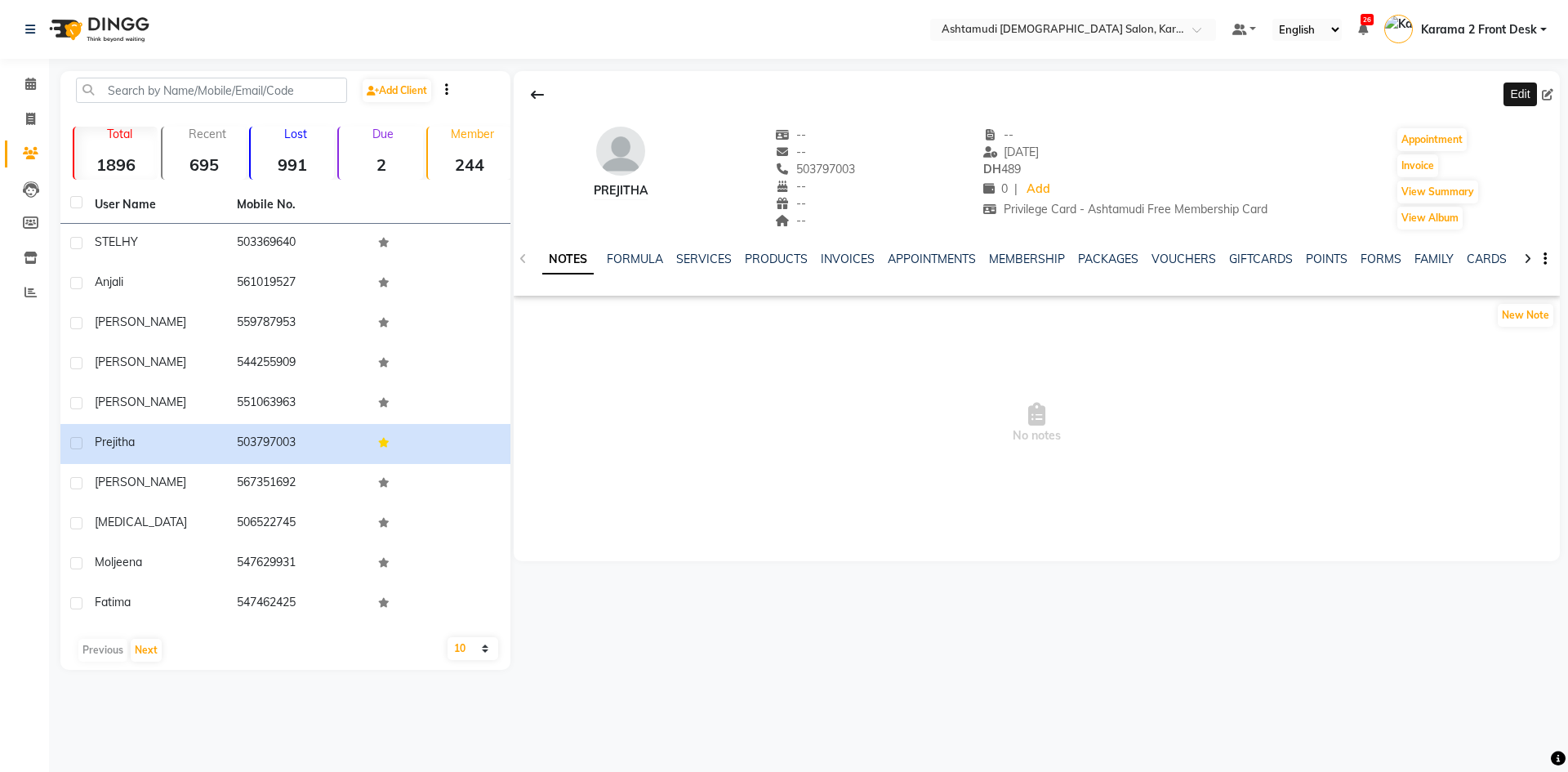
click at [1553, 93] on span at bounding box center [1551, 95] width 18 height 17
click at [1543, 98] on icon at bounding box center [1547, 94] width 11 height 11
select select "3798"
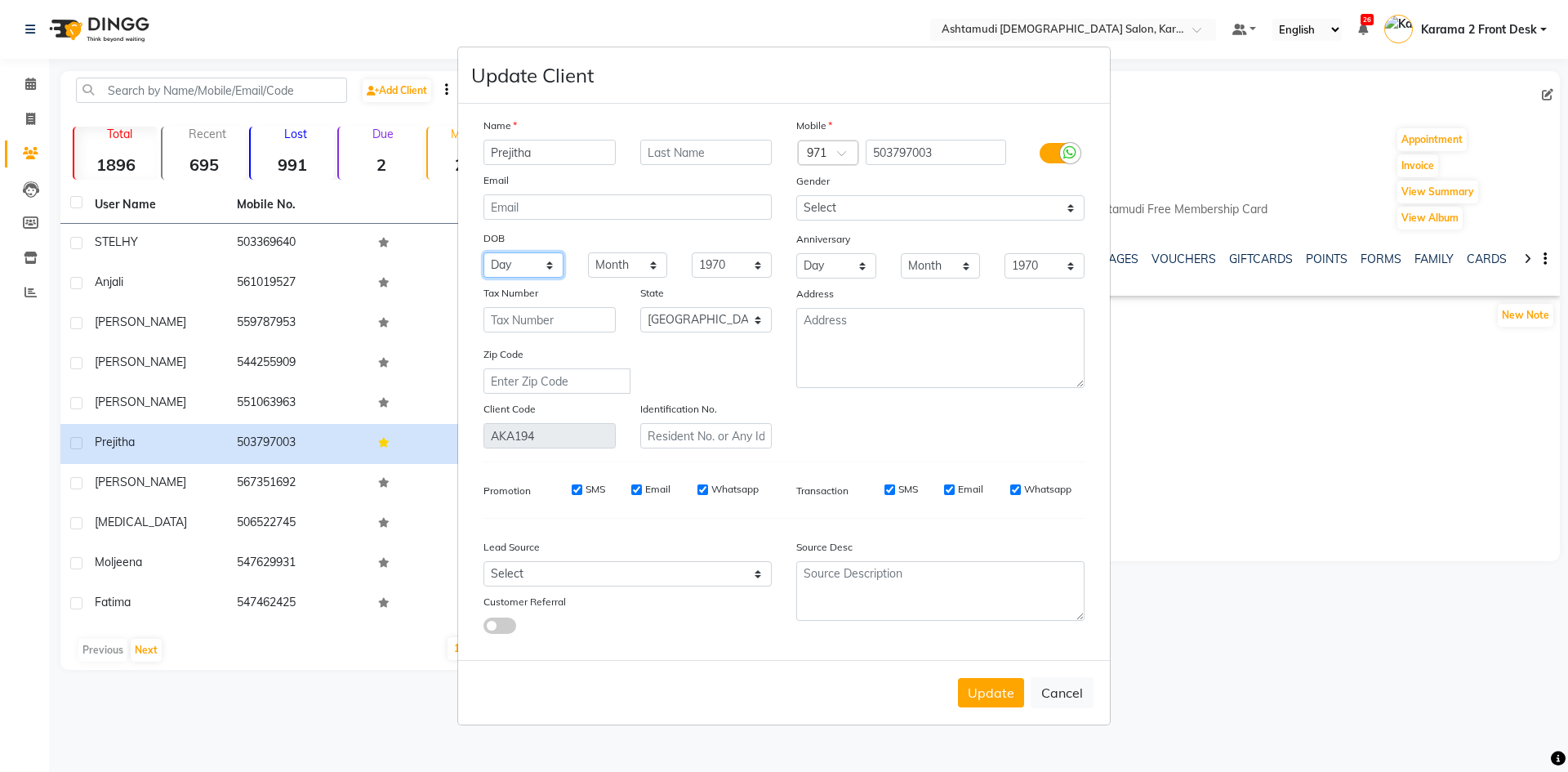
click at [522, 254] on select "Day 01 02 03 04 05 06 07 08 09 10 11 12 13 14 15 16 17 18 19 20 21 22 23 24 25 …" at bounding box center [524, 264] width 80 height 25
select select "06"
click at [484, 252] on select "Day 01 02 03 04 05 06 07 08 09 10 11 12 13 14 15 16 17 18 19 20 21 22 23 24 25 …" at bounding box center [524, 264] width 80 height 25
click at [651, 263] on select "Month January February March April May June July August September October Novem…" at bounding box center [627, 264] width 80 height 25
select select "01"
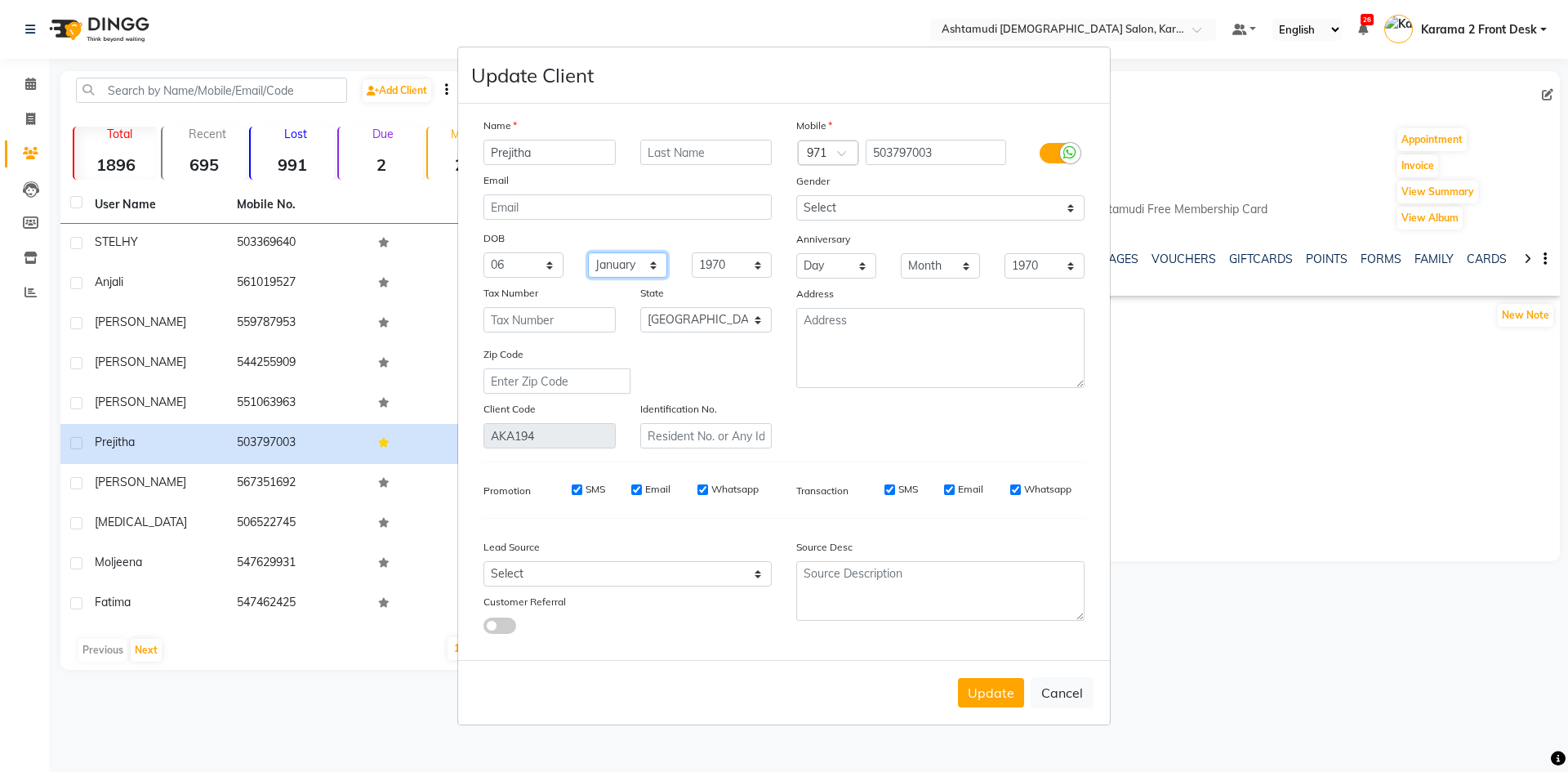
click at [588, 252] on select "Month January February March April May June July August September October Novem…" at bounding box center [627, 264] width 80 height 25
click at [740, 263] on select "1940 1941 1942 1943 1944 1945 1946 1947 1948 1949 1950 1951 1952 1953 1954 1955…" at bounding box center [731, 264] width 80 height 25
select select "1987"
click at [691, 252] on select "1940 1941 1942 1943 1944 1945 1946 1947 1948 1949 1950 1951 1952 1953 1954 1955…" at bounding box center [731, 264] width 80 height 25
click at [983, 692] on button "Update" at bounding box center [990, 692] width 66 height 29
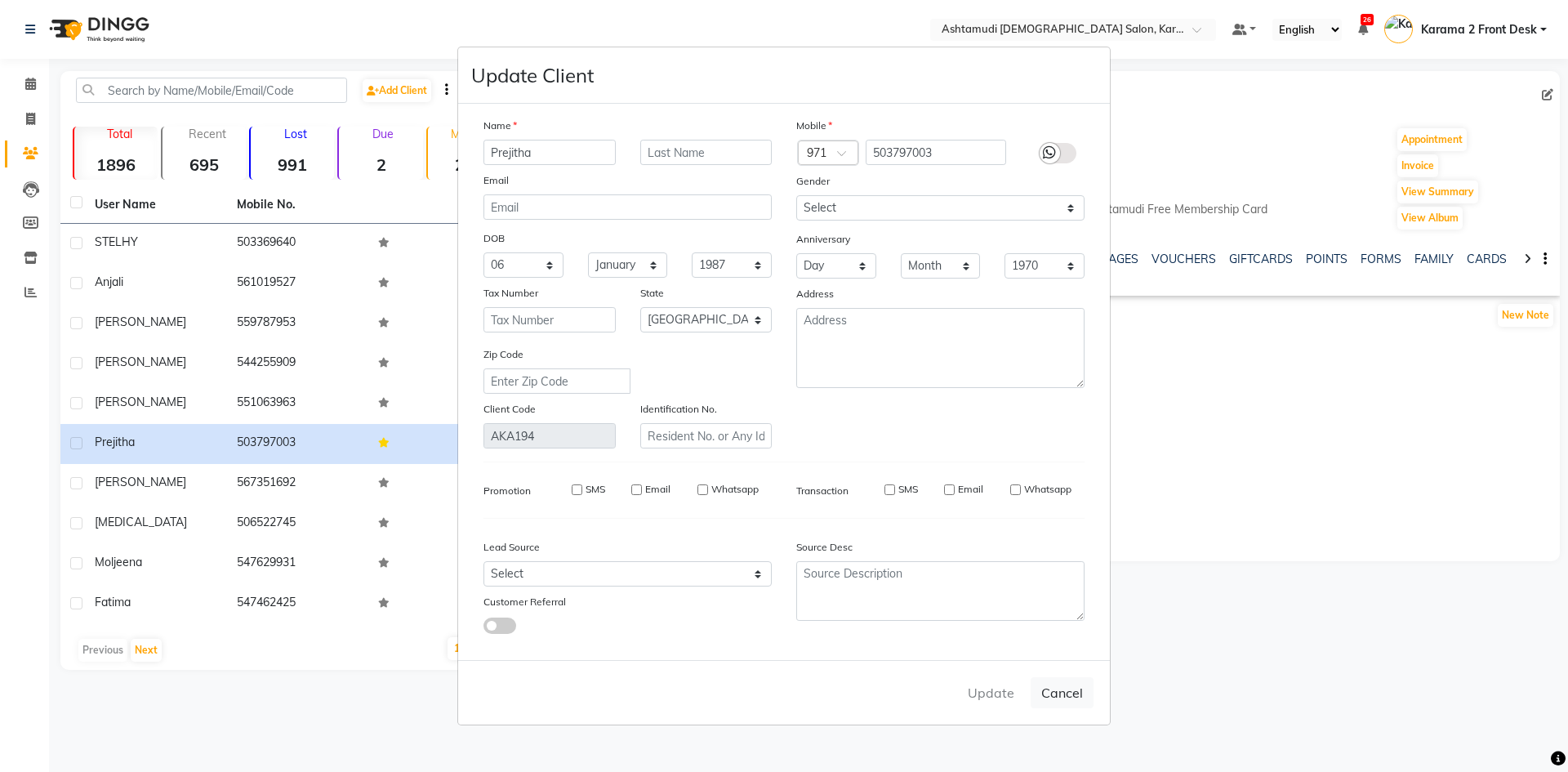
select select
select select "null"
select select
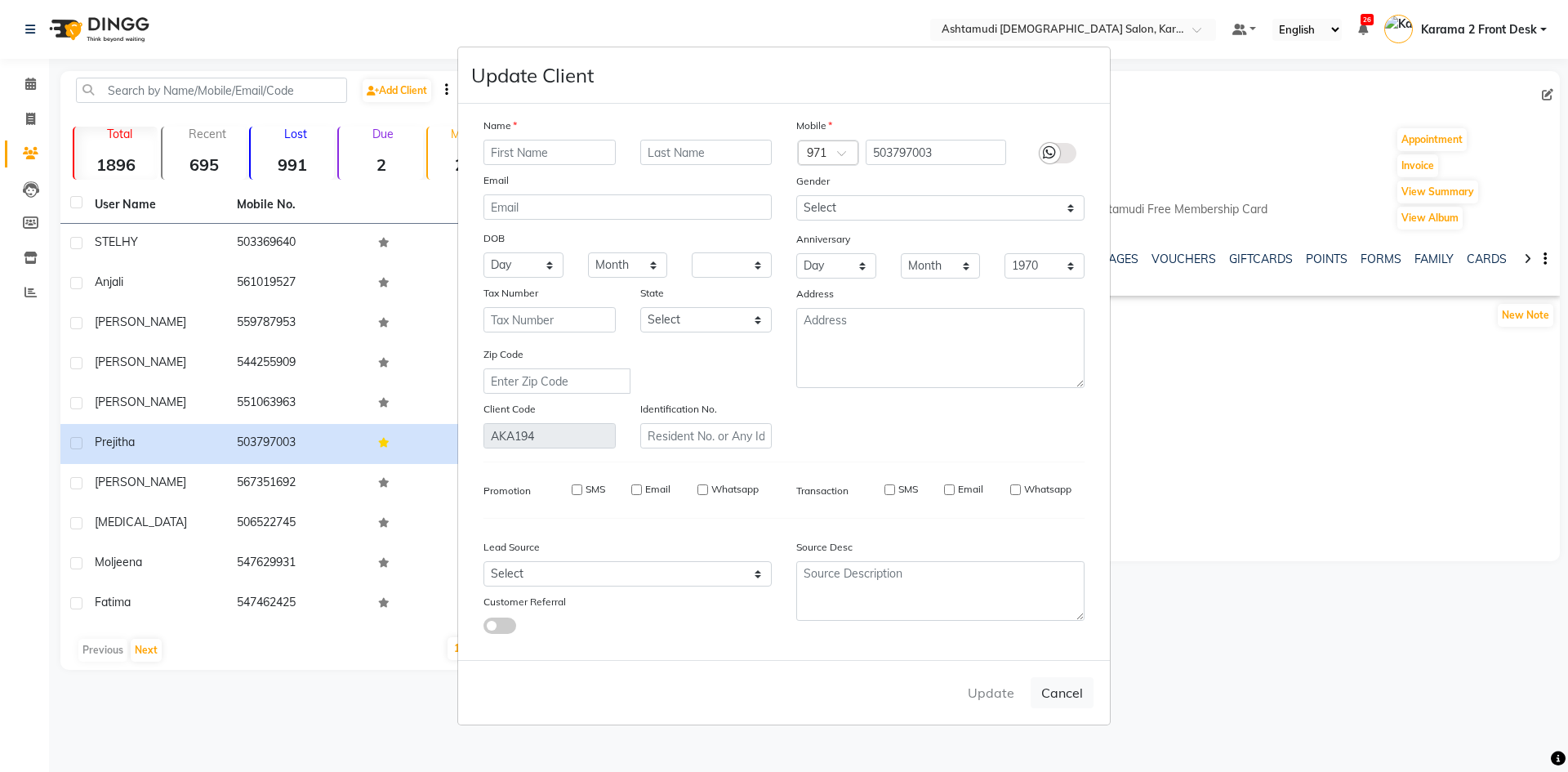
select select
checkbox input "false"
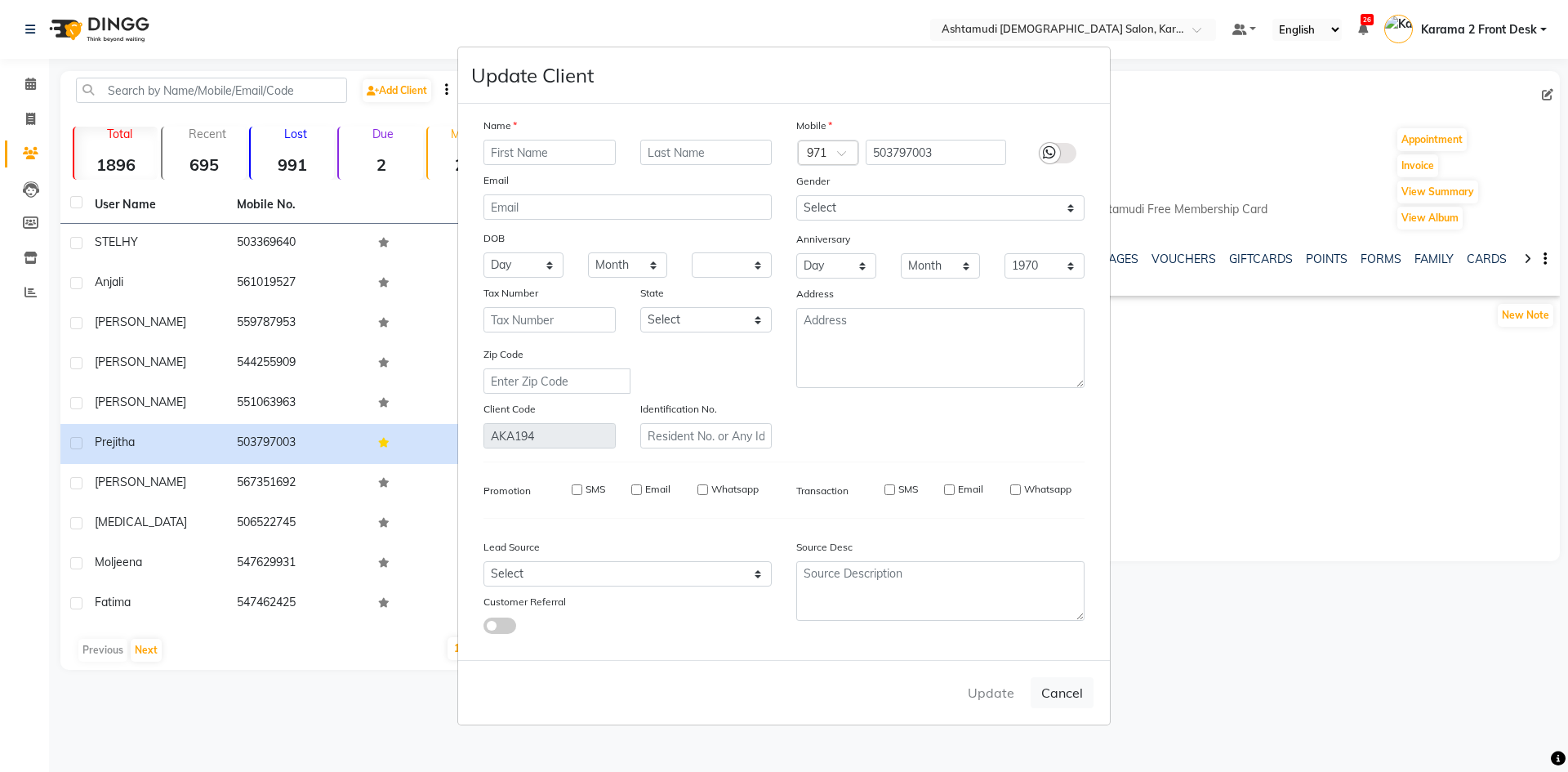
checkbox input "false"
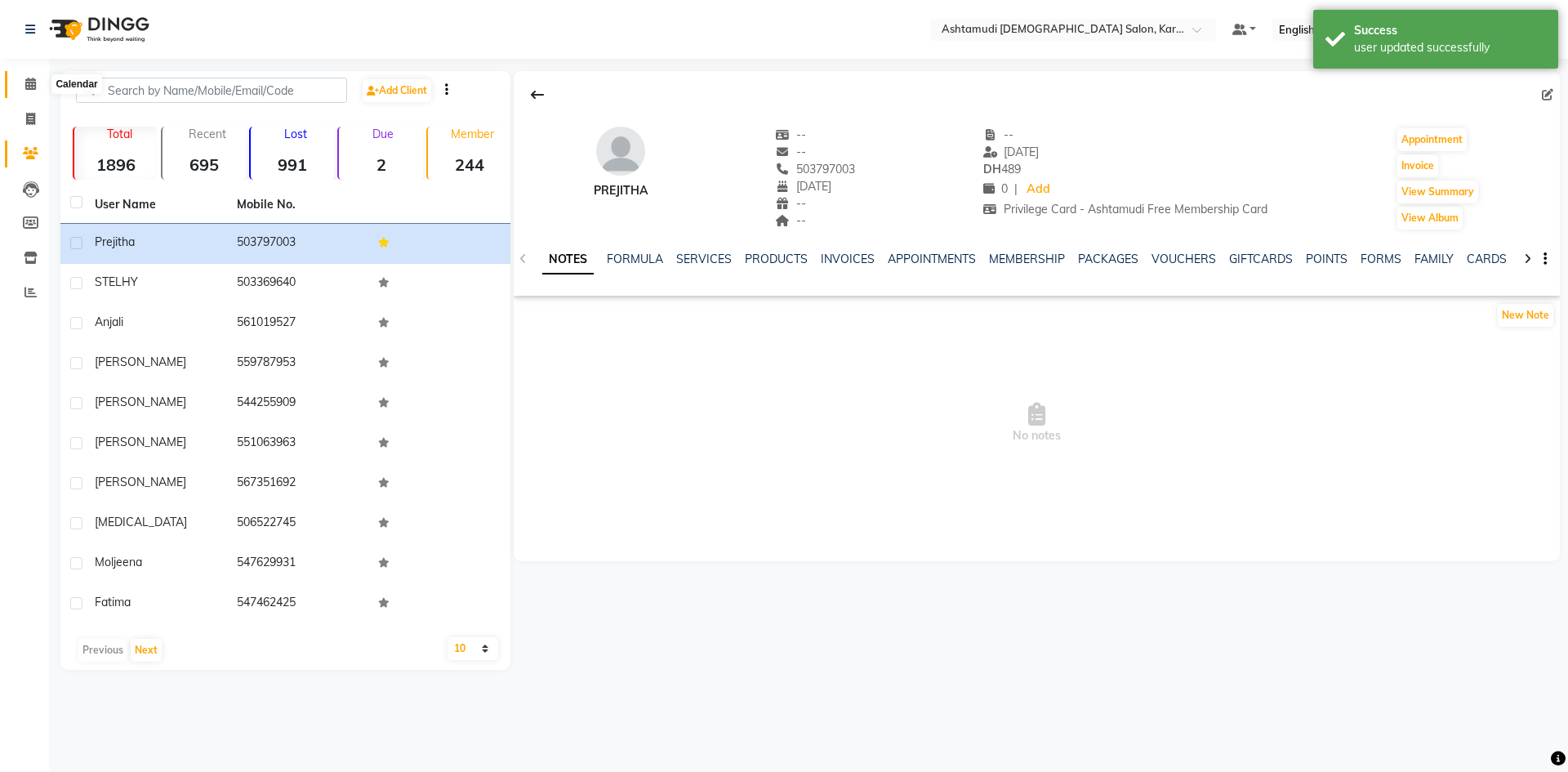
click at [34, 84] on icon at bounding box center [30, 84] width 11 height 12
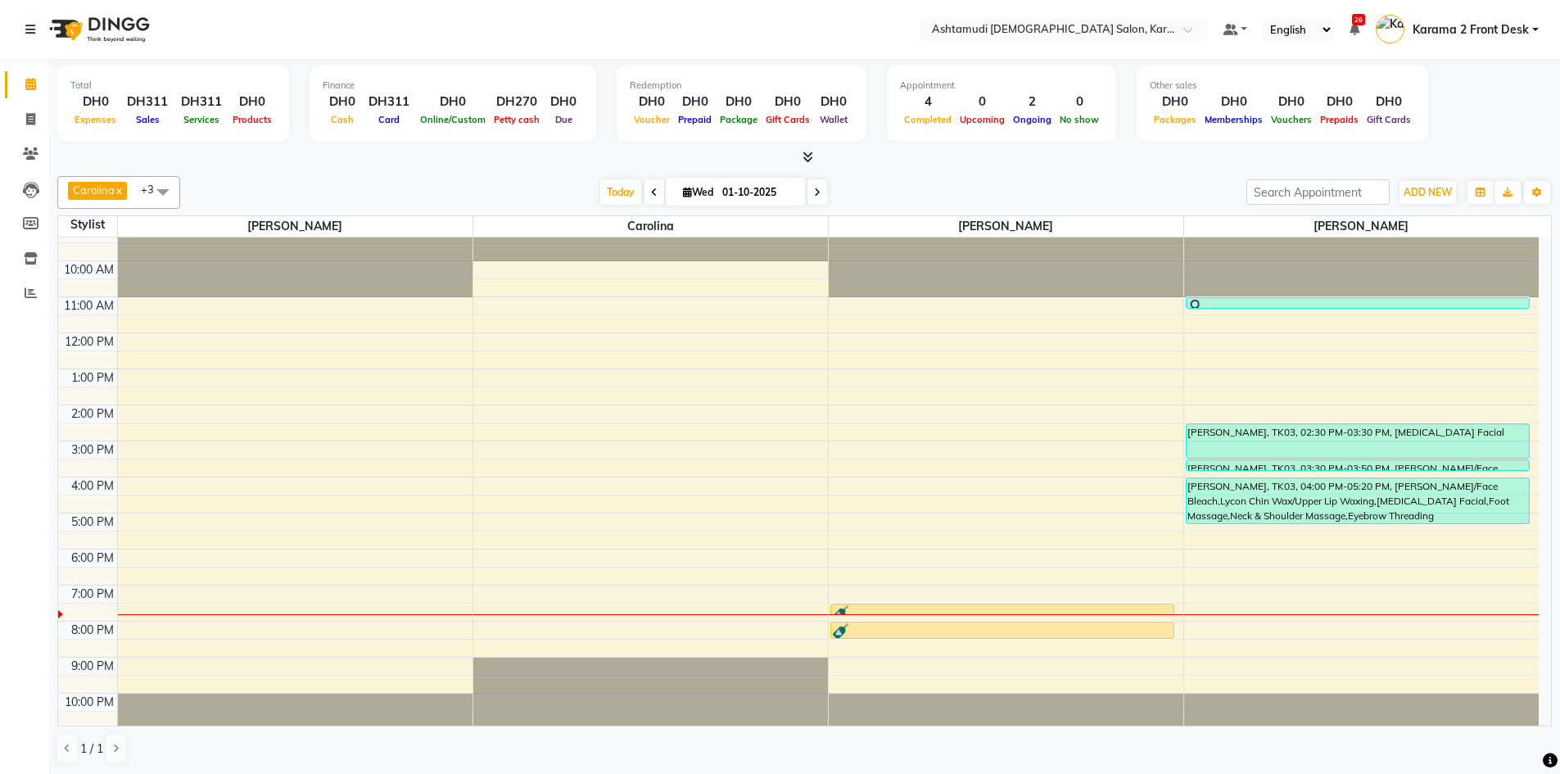
scroll to position [16, 0]
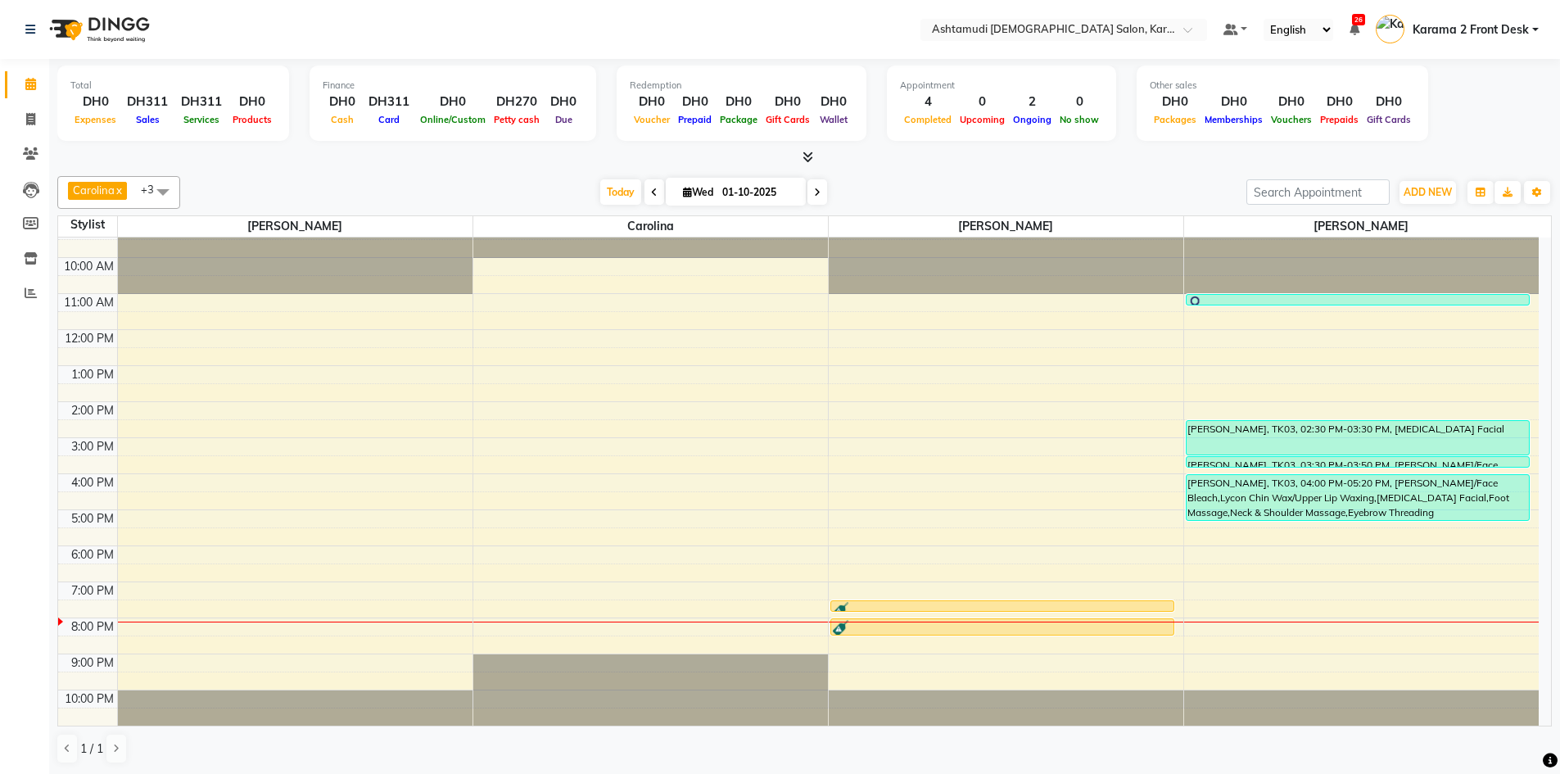
click at [590, 619] on div "9:00 AM 10:00 AM 11:00 AM 12:00 PM 1:00 PM 2:00 PM 3:00 PM 4:00 PM 5:00 PM 6:00…" at bounding box center [798, 474] width 1480 height 504
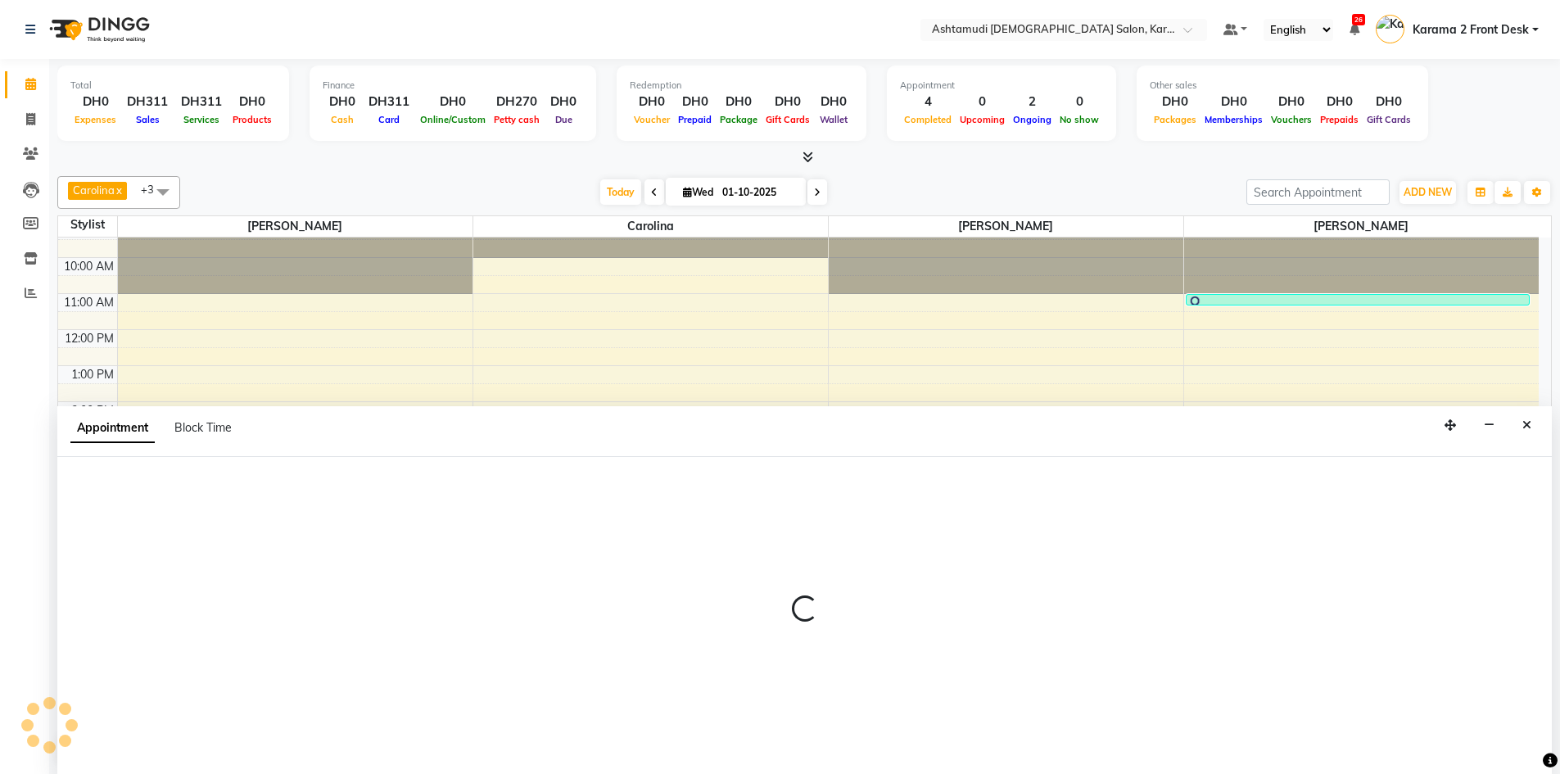
scroll to position [1, 0]
select select "69442"
select select "1200"
select select "tentative"
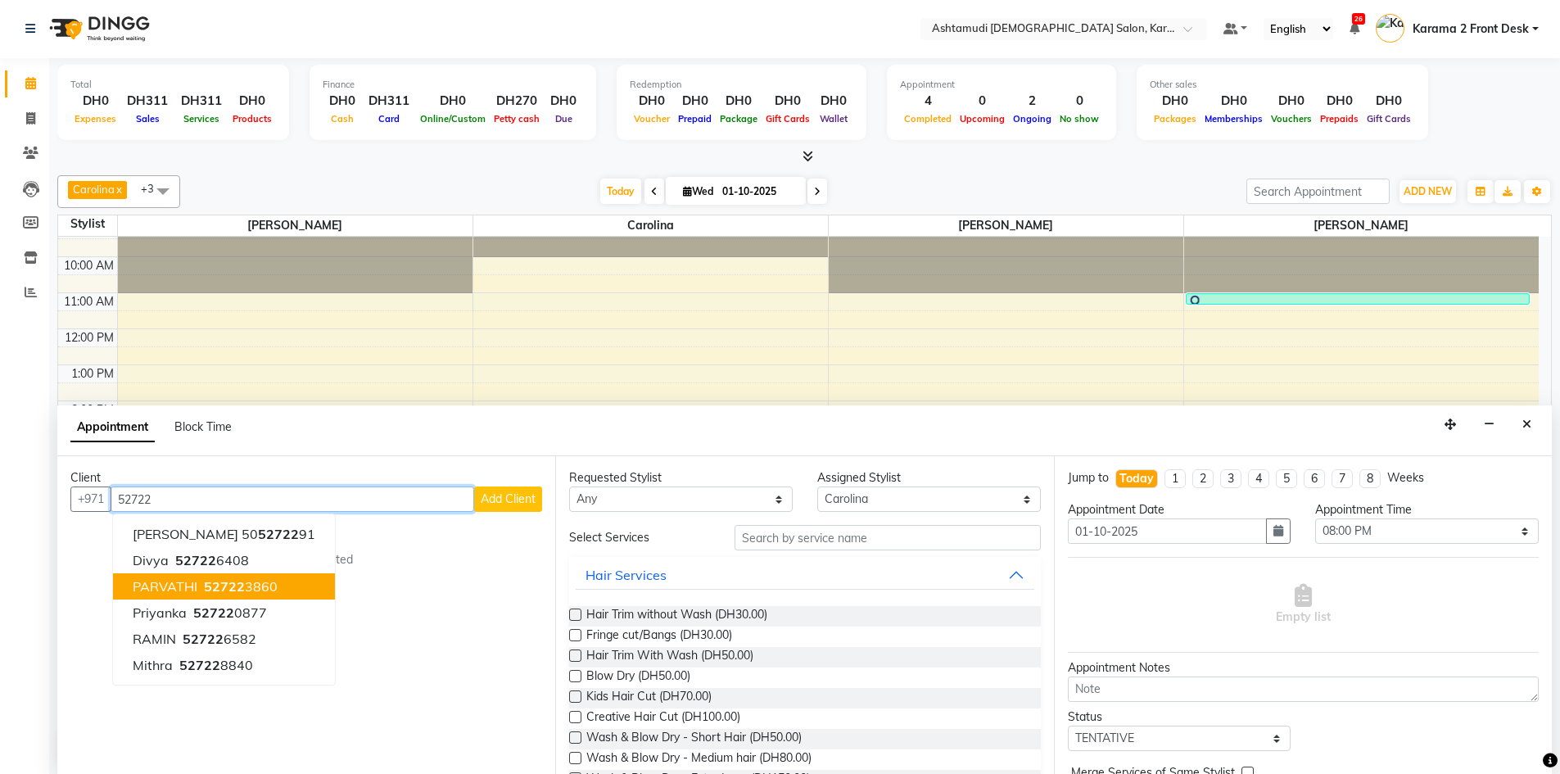
click at [191, 594] on button "PARVATHI 52722 3860" at bounding box center [224, 586] width 222 height 26
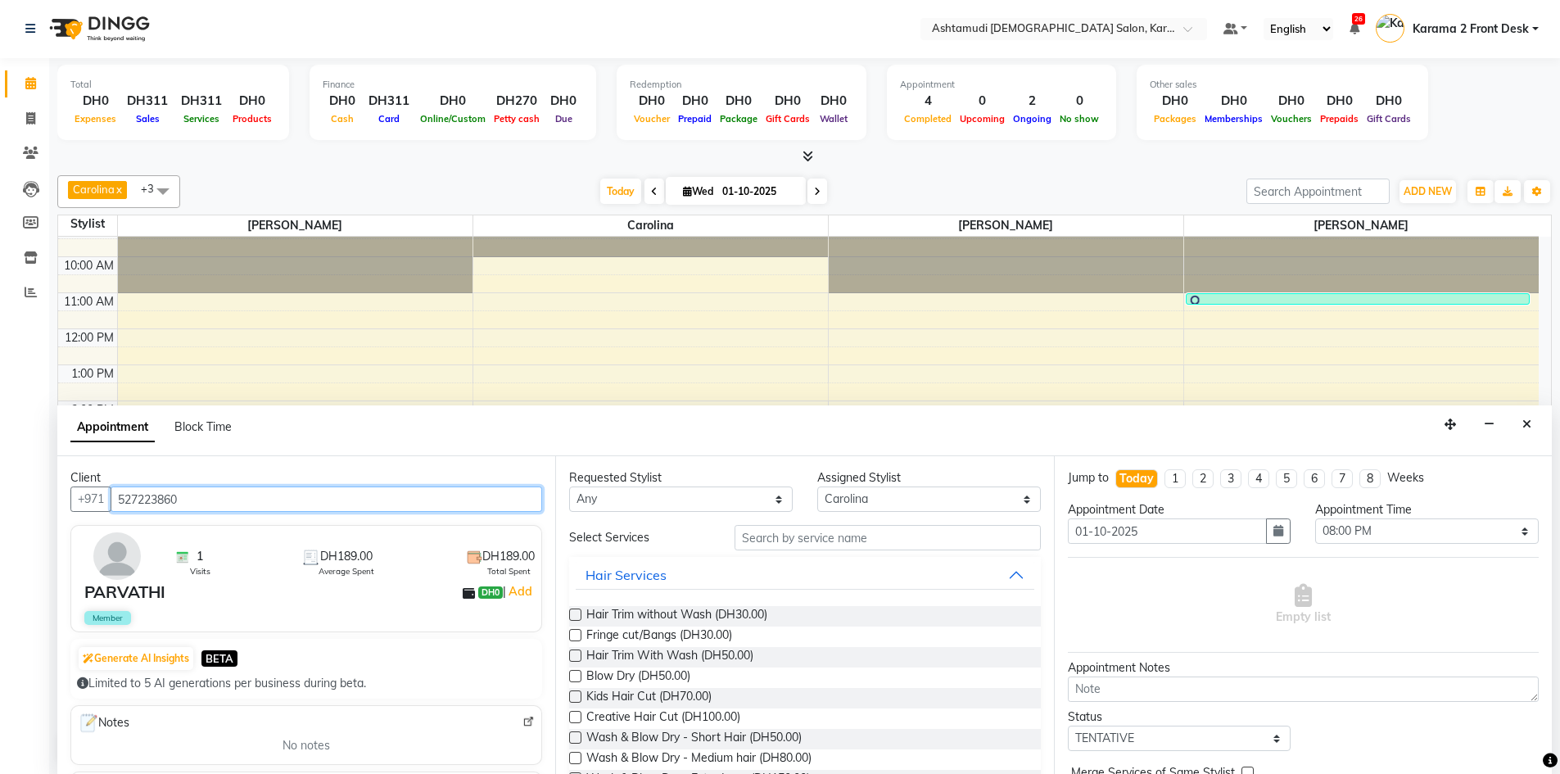
type input "527223860"
click at [762, 543] on input "text" at bounding box center [887, 537] width 306 height 25
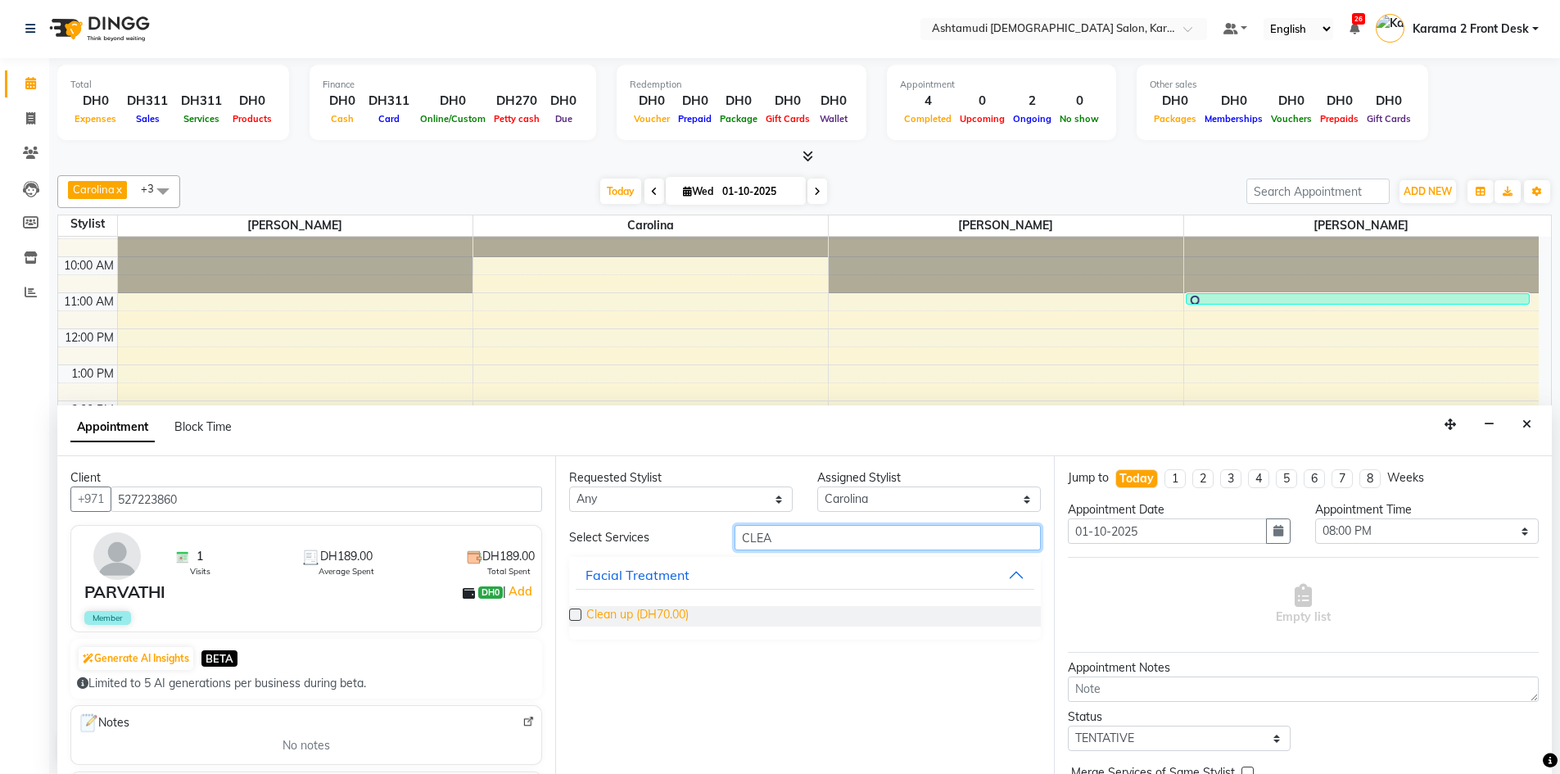
type input "CLEA"
click at [608, 612] on span "Clean up (DH70.00)" at bounding box center [637, 616] width 102 height 20
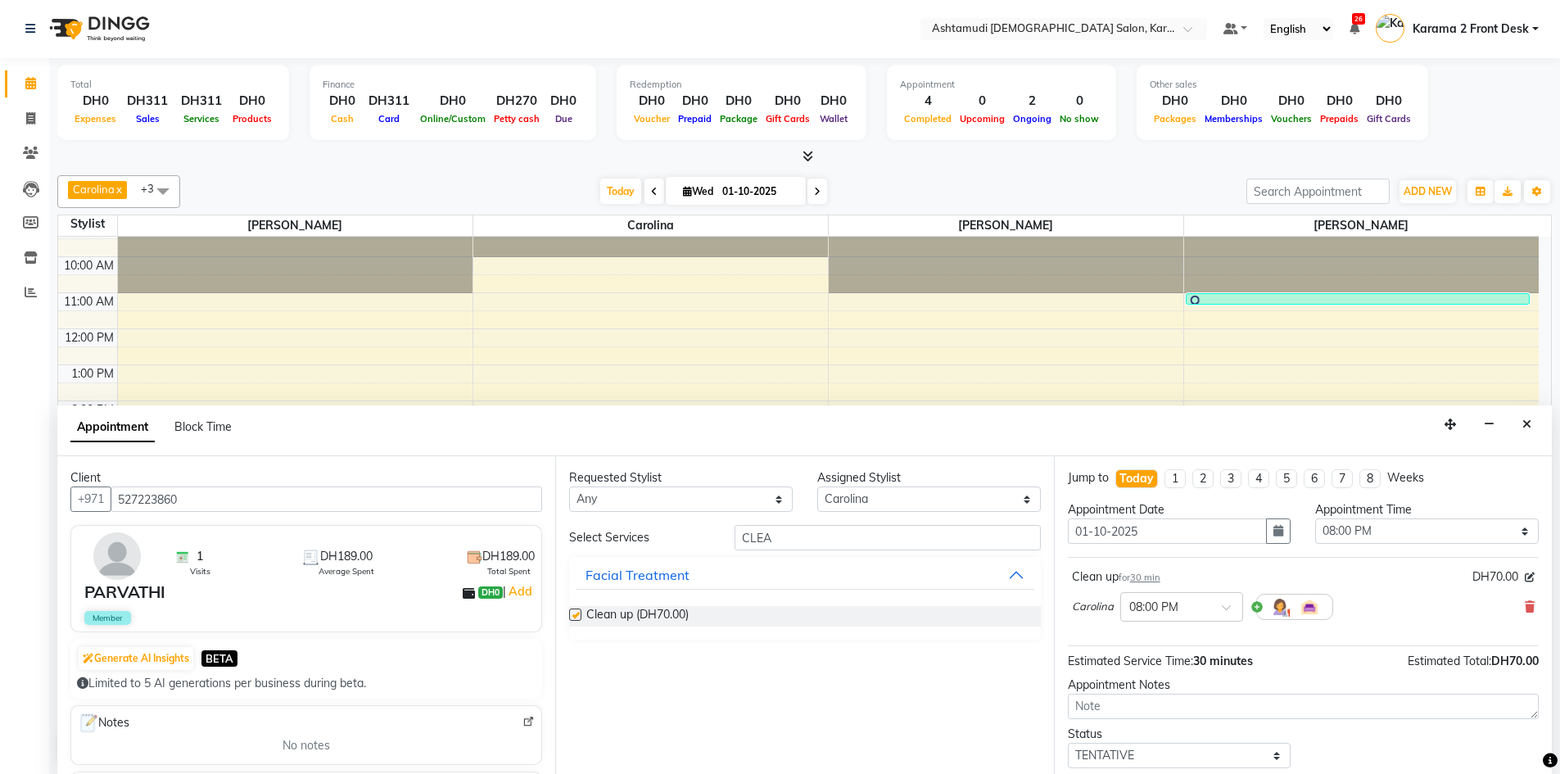
checkbox input "false"
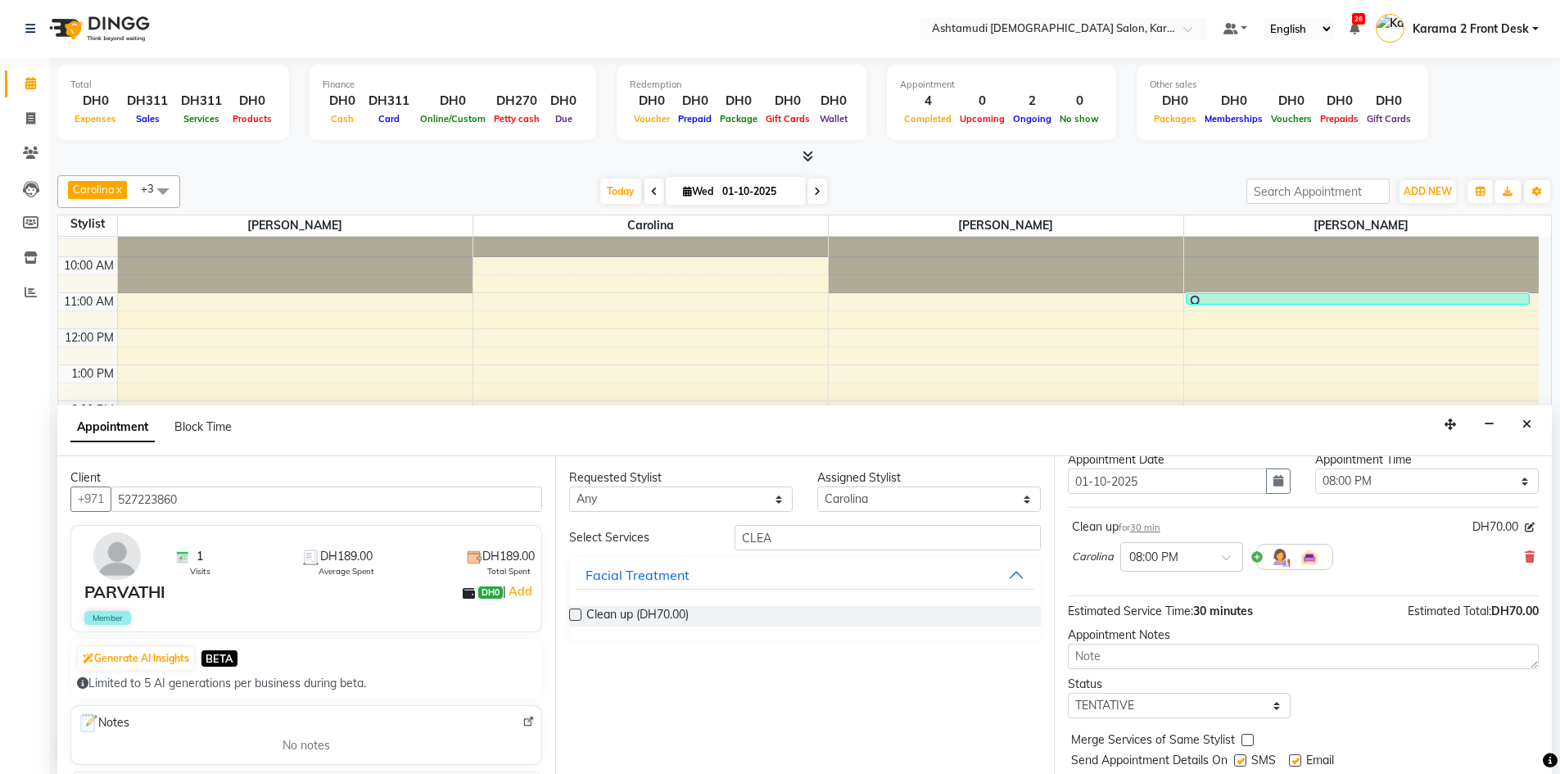
scroll to position [97, 0]
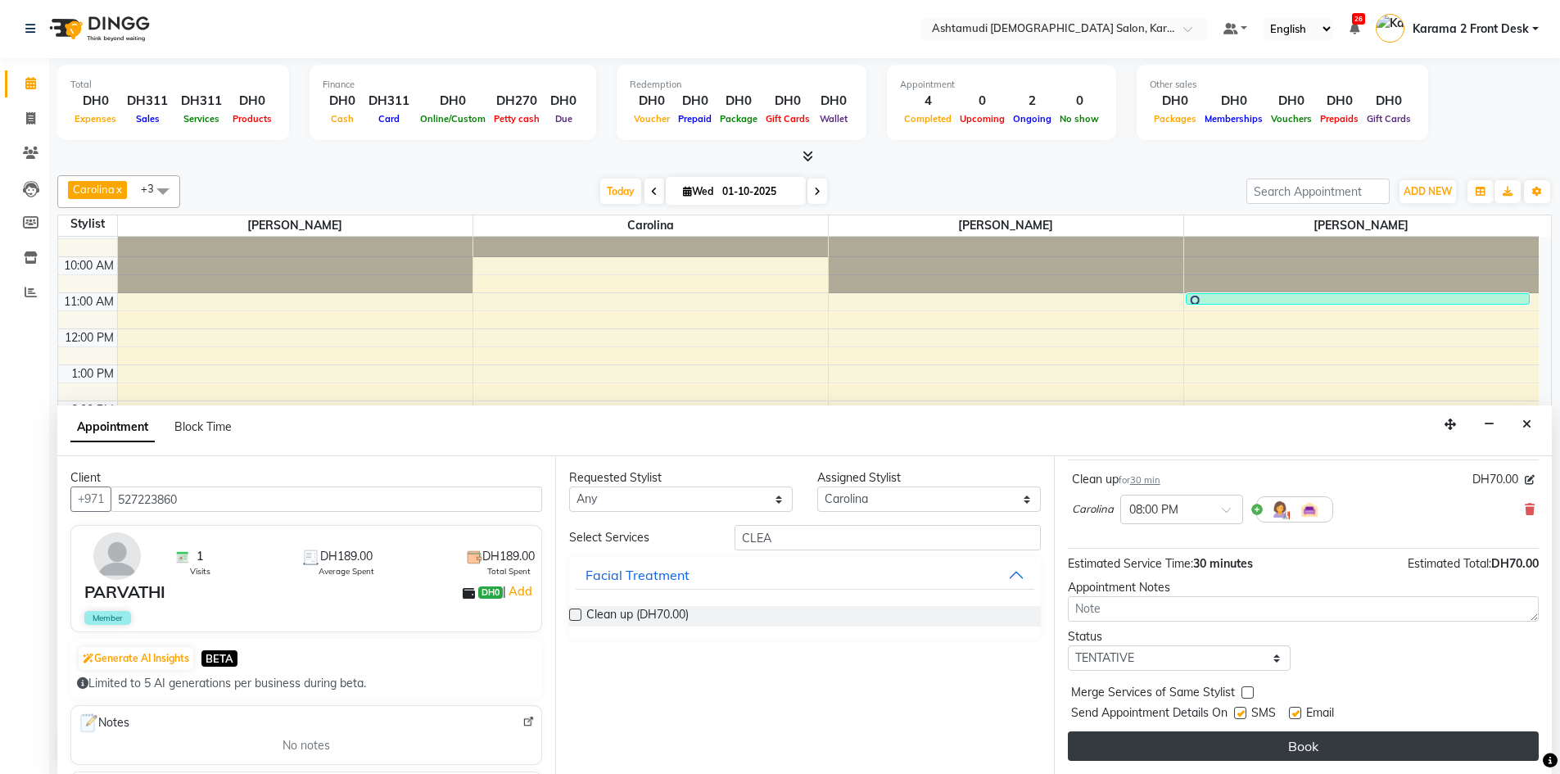
click at [1221, 752] on button "Book" at bounding box center [1303, 745] width 471 height 29
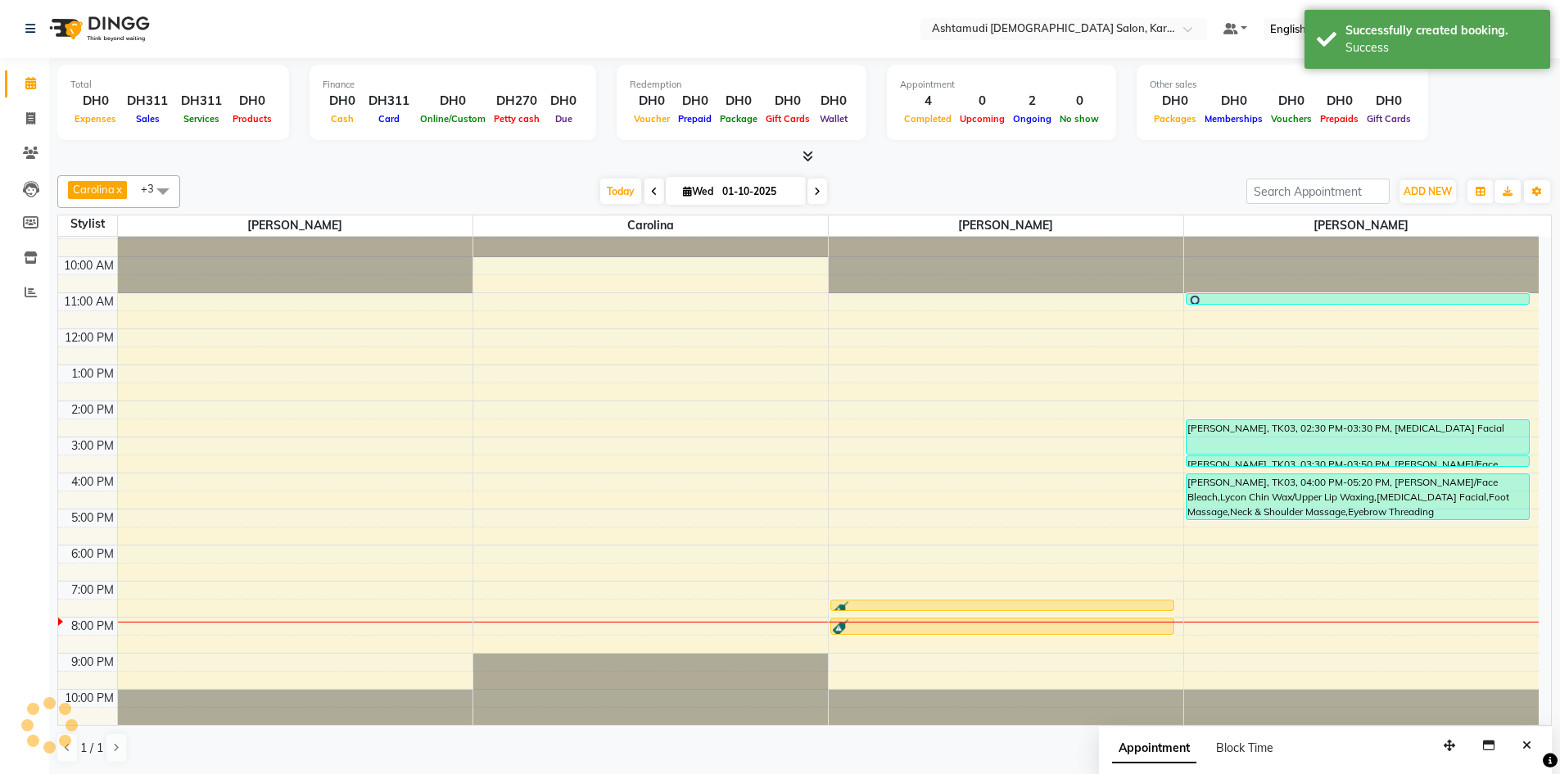
scroll to position [0, 0]
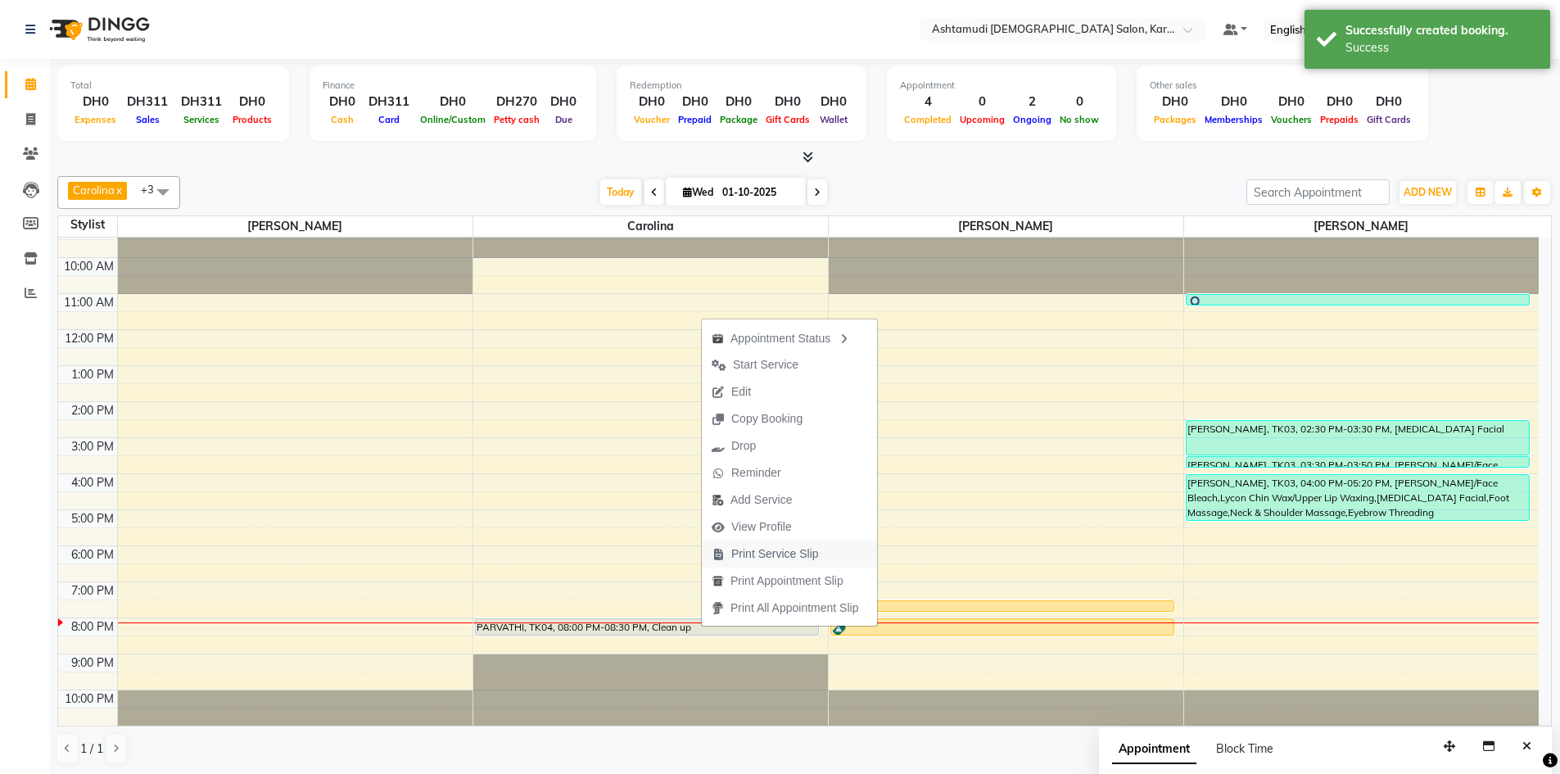
click at [762, 558] on span "Print Service Slip" at bounding box center [775, 553] width 88 height 17
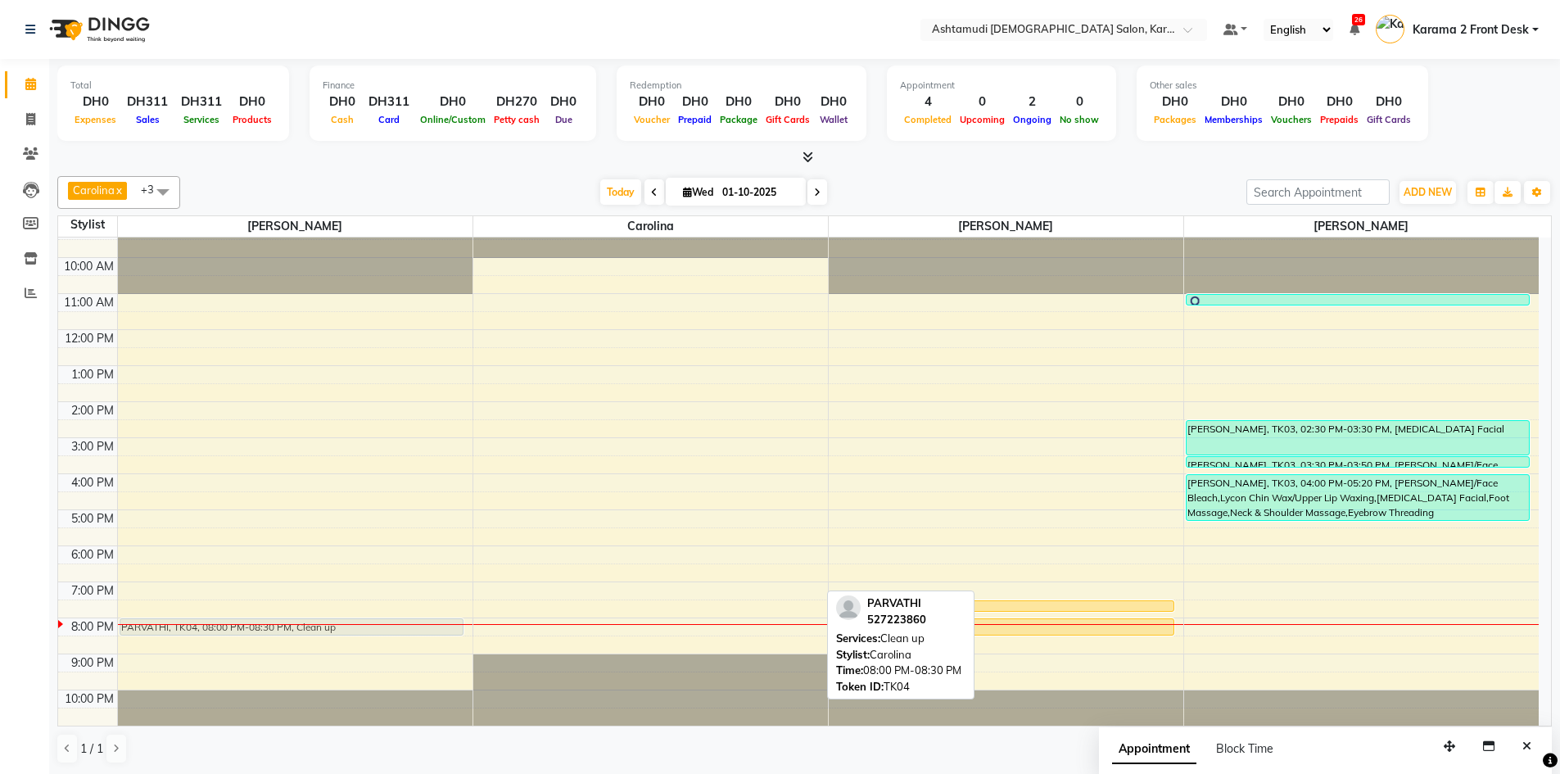
drag, startPoint x: 679, startPoint y: 626, endPoint x: 349, endPoint y: 623, distance: 330.0
click at [349, 623] on tr "PARVATHI, TK04, 08:00 PM-08:30 PM, Clean up PARVATHI, TK04, 08:00 PM-08:30 PM, …" at bounding box center [798, 474] width 1480 height 504
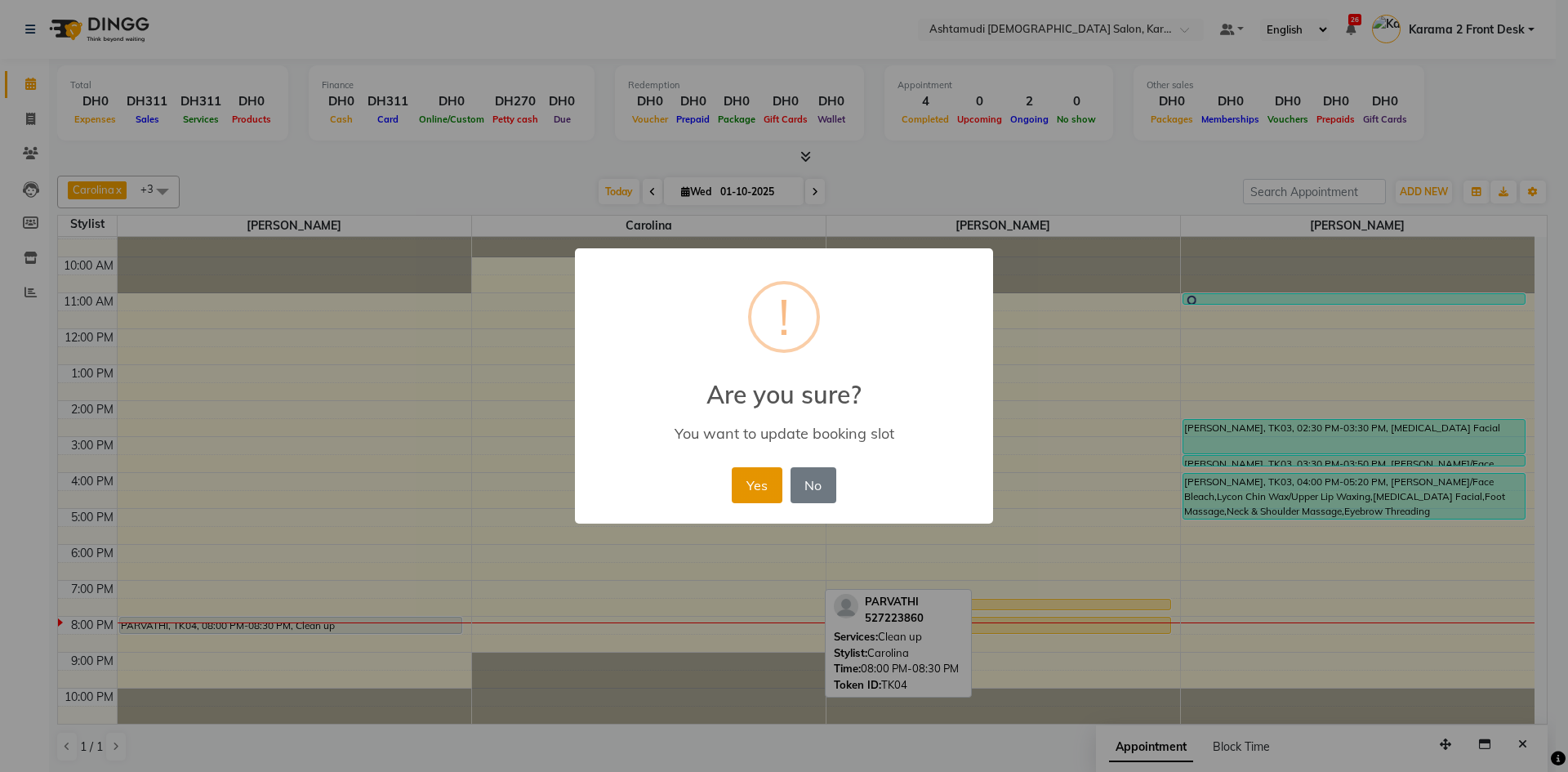
click at [774, 487] on button "Yes" at bounding box center [757, 485] width 50 height 36
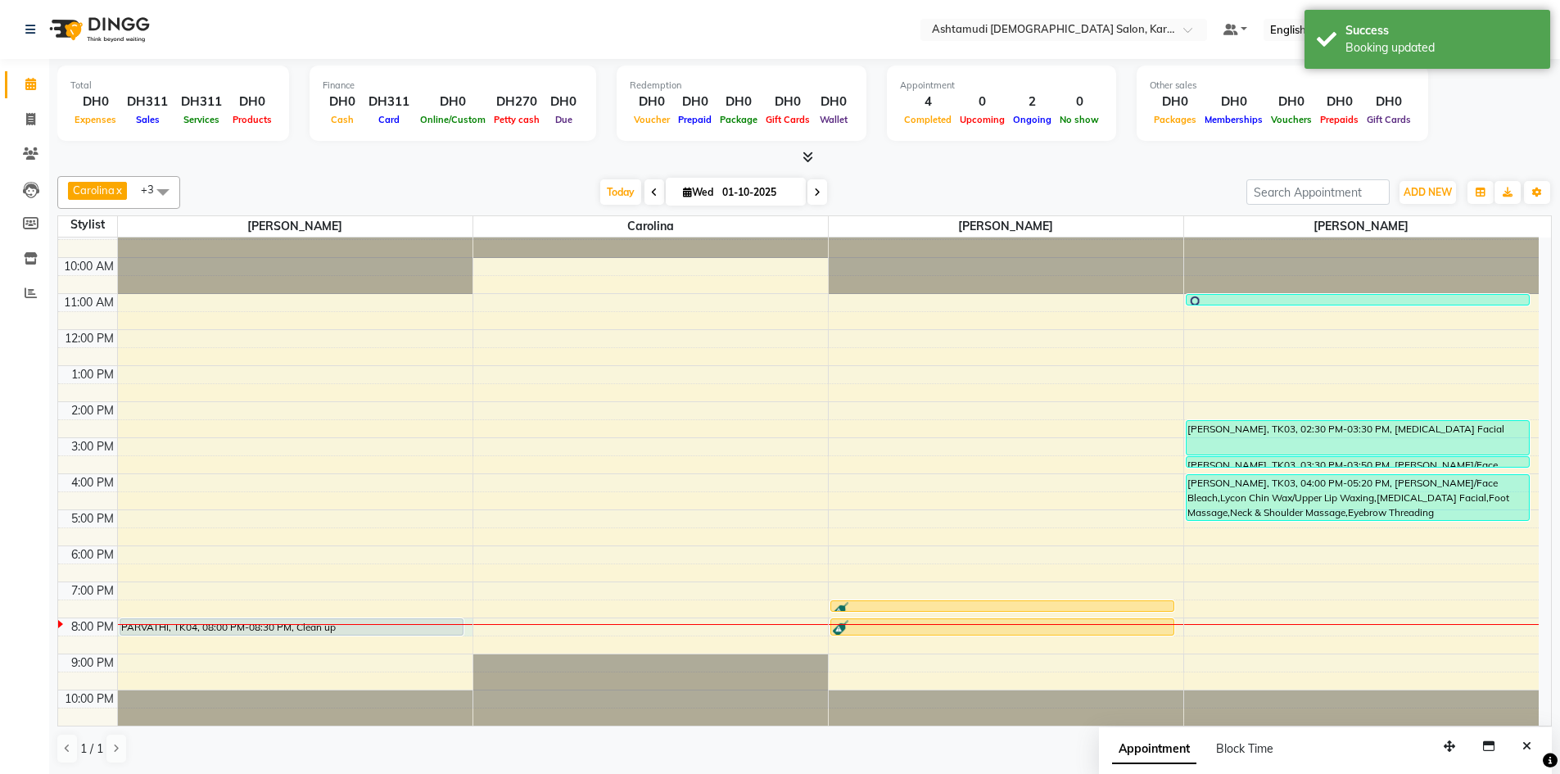
click at [374, 624] on div at bounding box center [295, 624] width 355 height 1
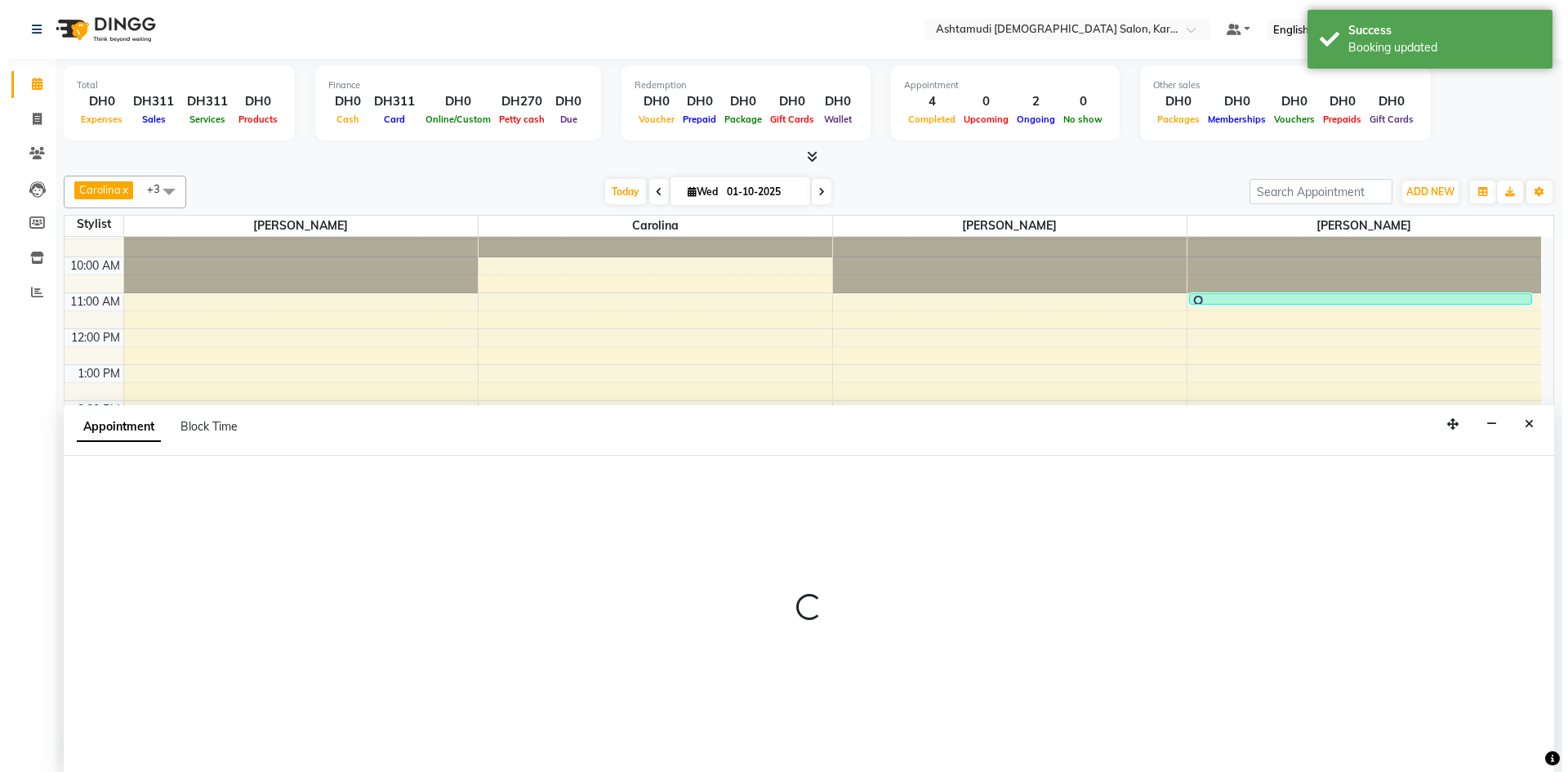
scroll to position [1, 0]
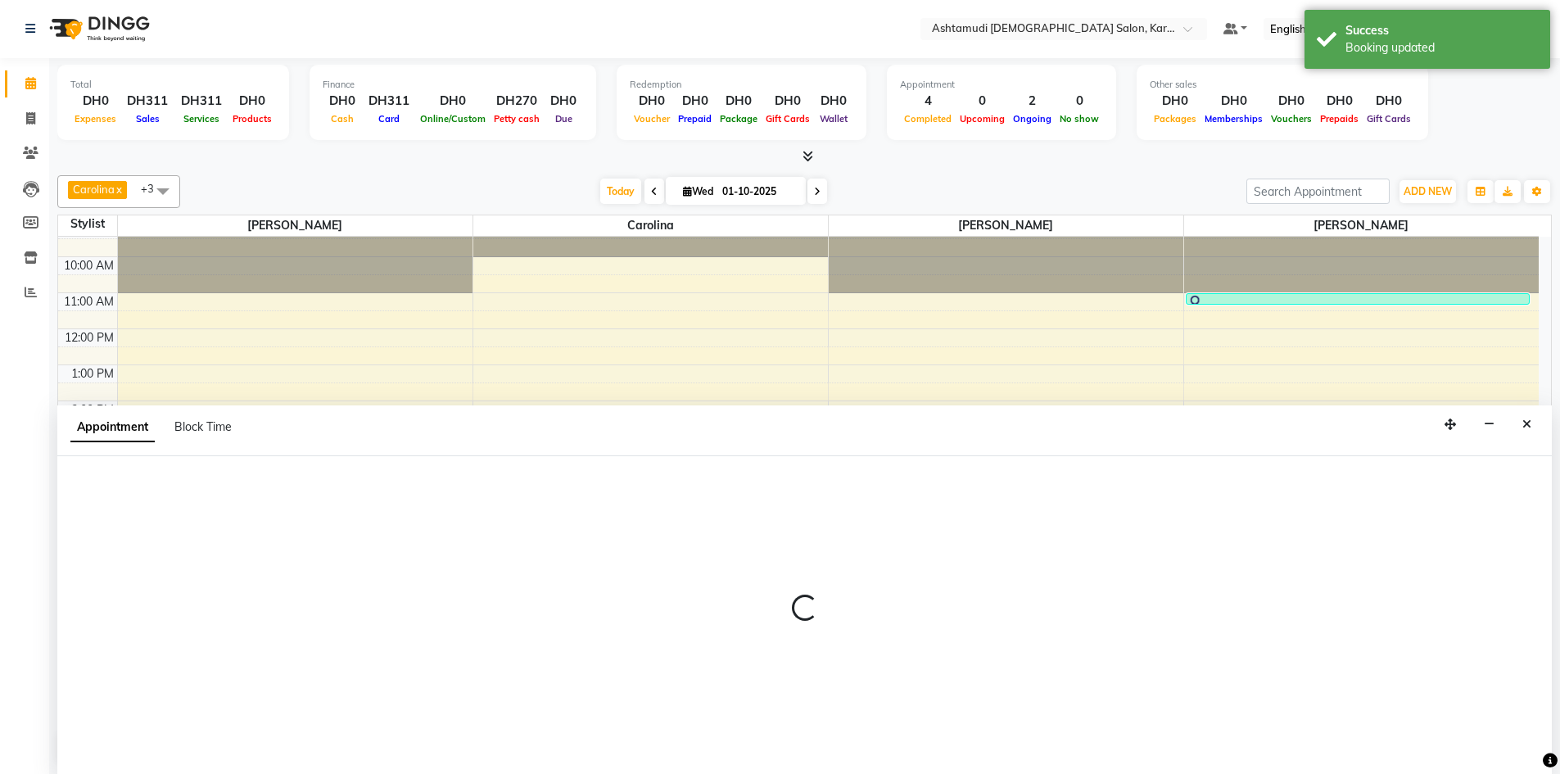
select select "64957"
select select "1200"
select select "tentative"
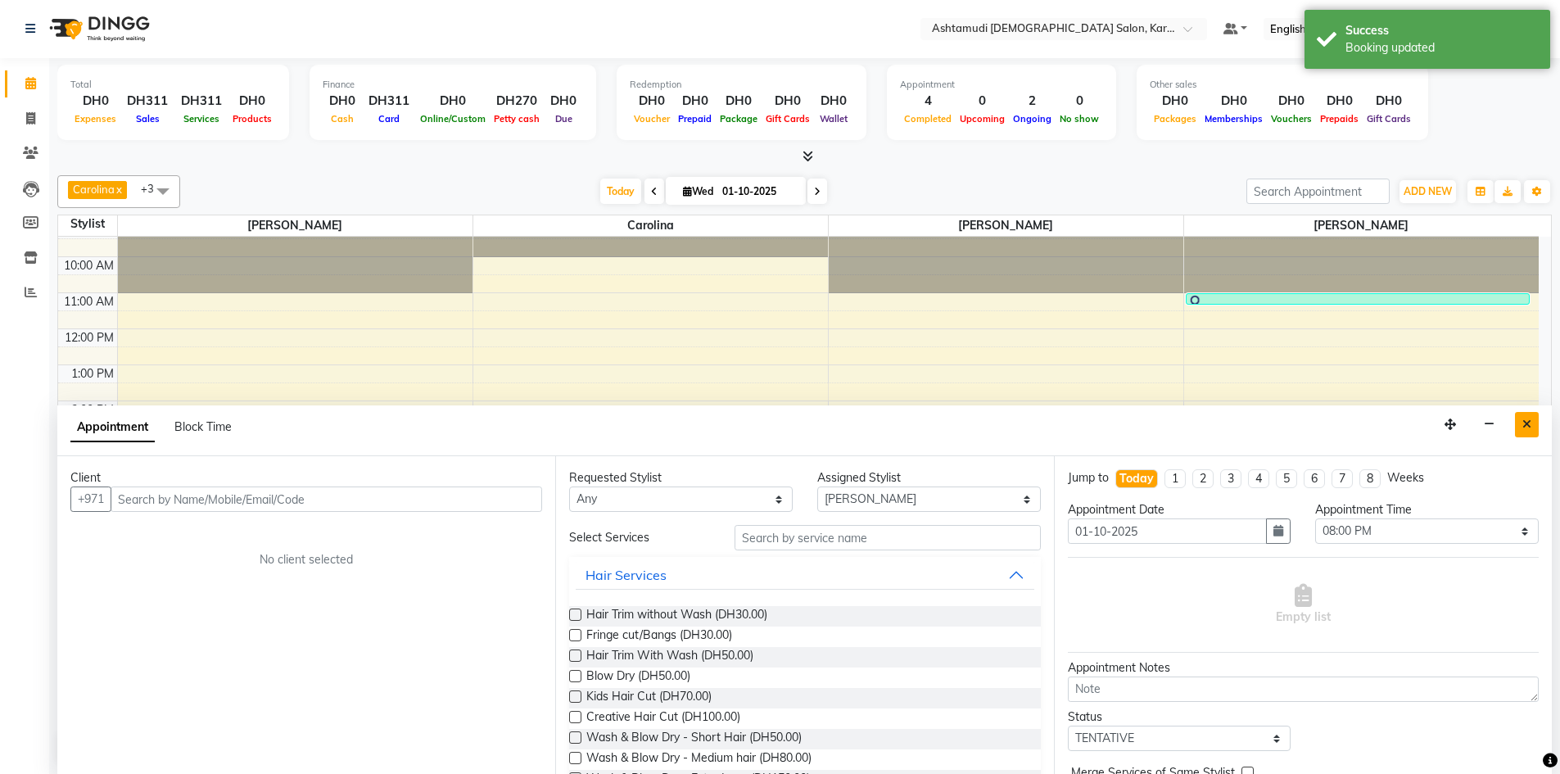
click at [1531, 415] on button "Close" at bounding box center [1527, 424] width 24 height 25
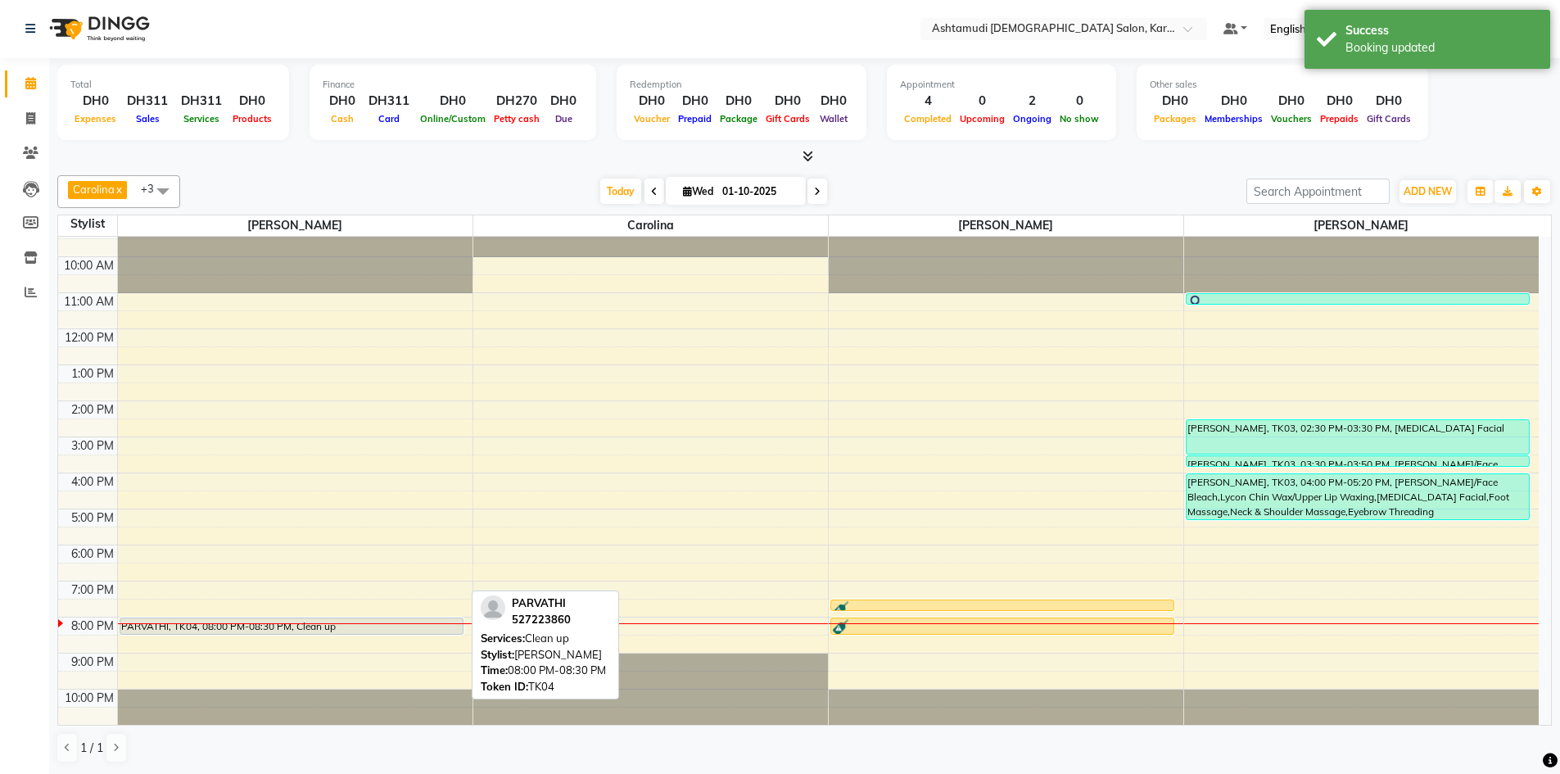
click at [376, 628] on div "PARVATHI, TK04, 08:00 PM-08:30 PM, Clean up" at bounding box center [291, 626] width 342 height 16
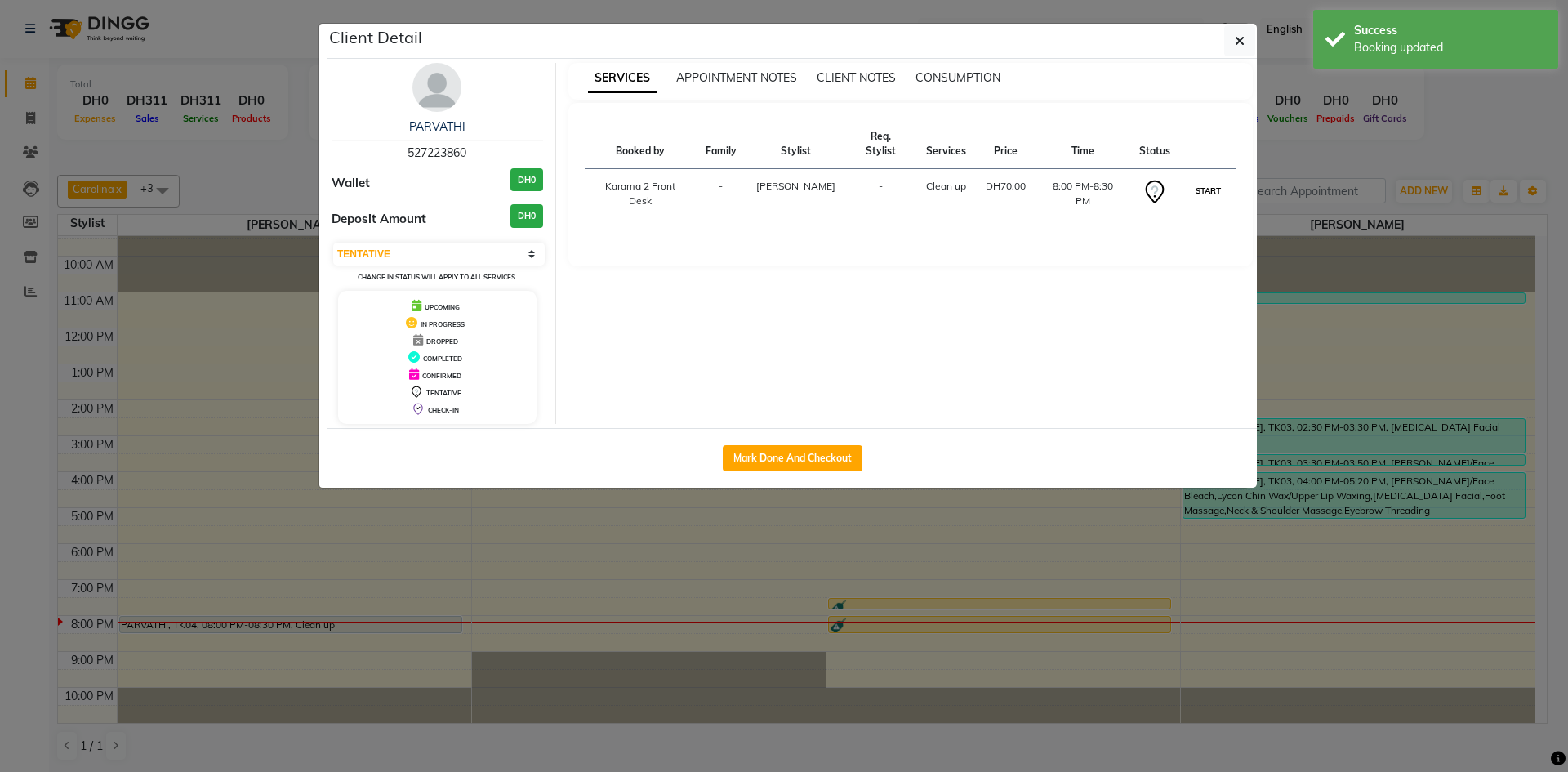
click at [1217, 182] on button "START" at bounding box center [1209, 191] width 34 height 20
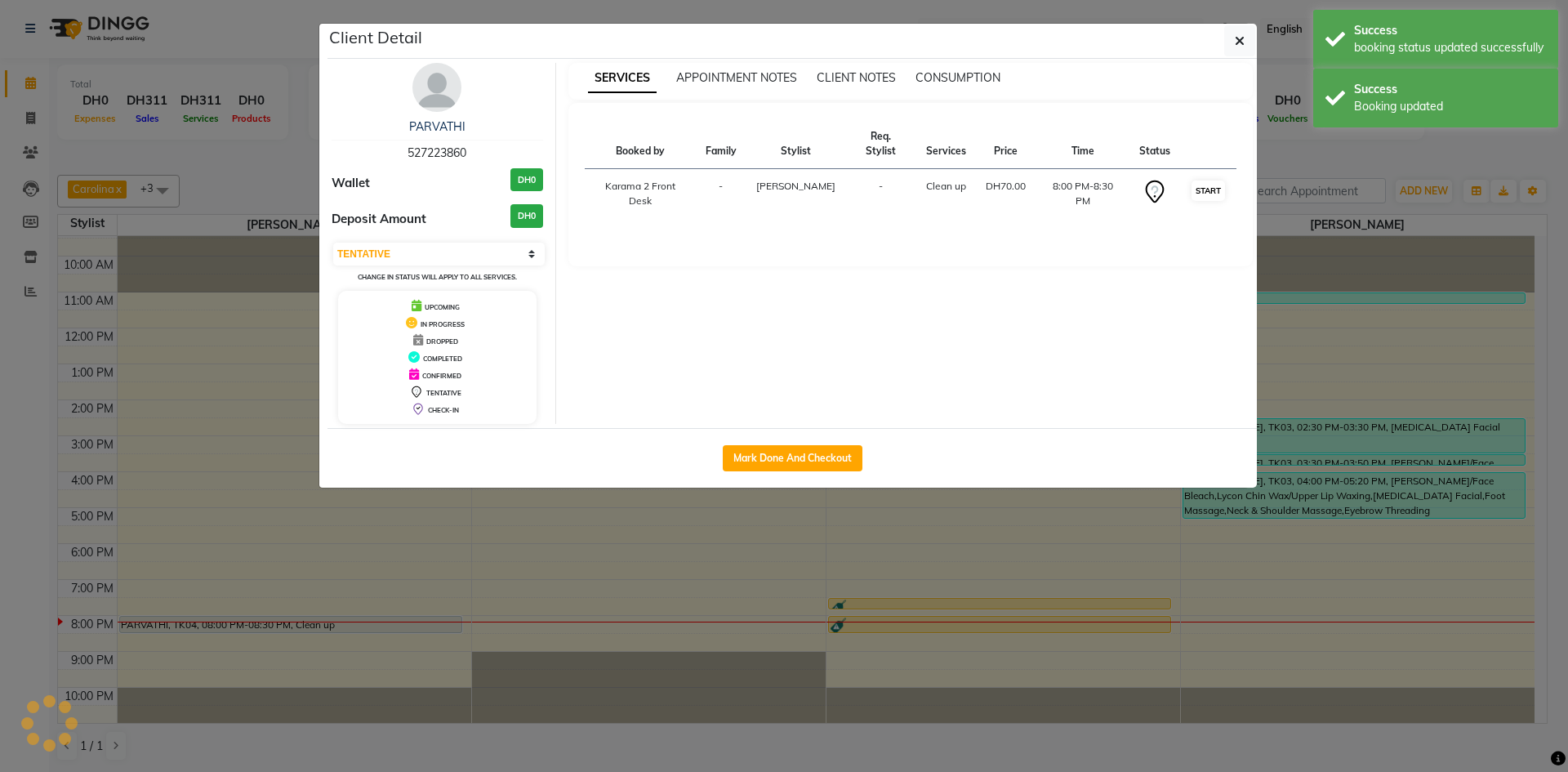
select select "1"
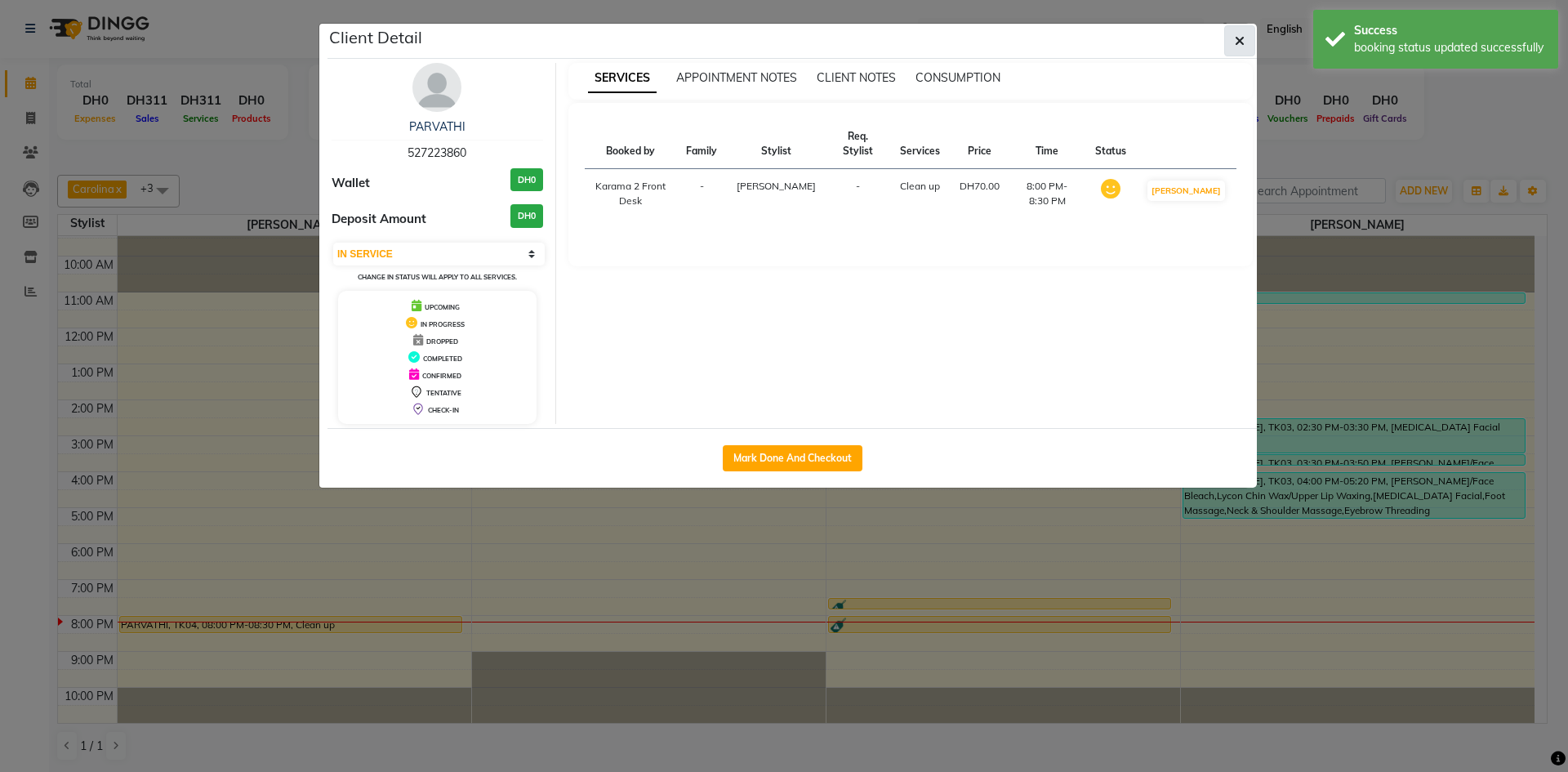
click at [1237, 41] on icon "button" at bounding box center [1240, 40] width 10 height 13
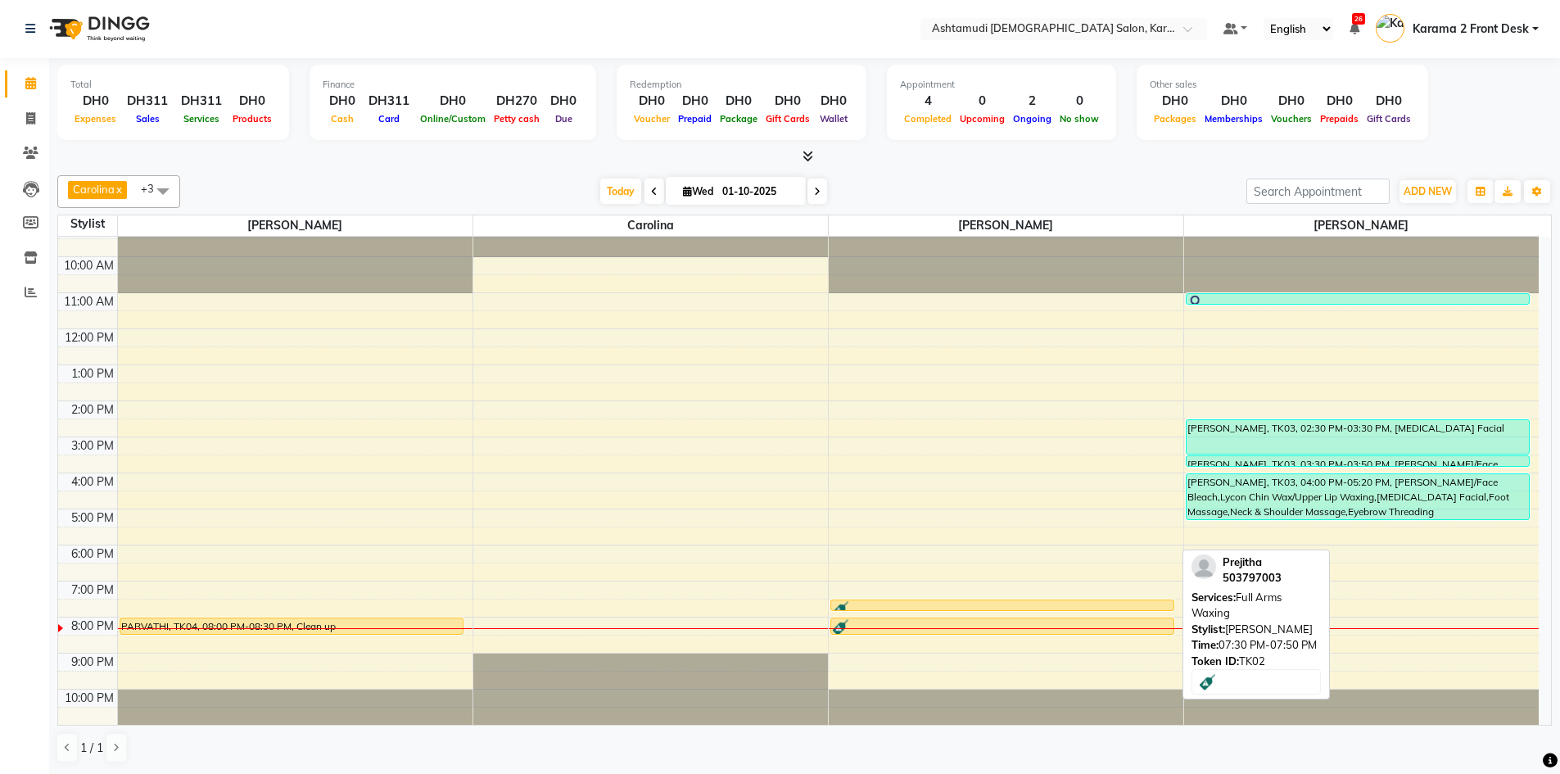
click at [1031, 602] on div at bounding box center [1002, 609] width 341 height 16
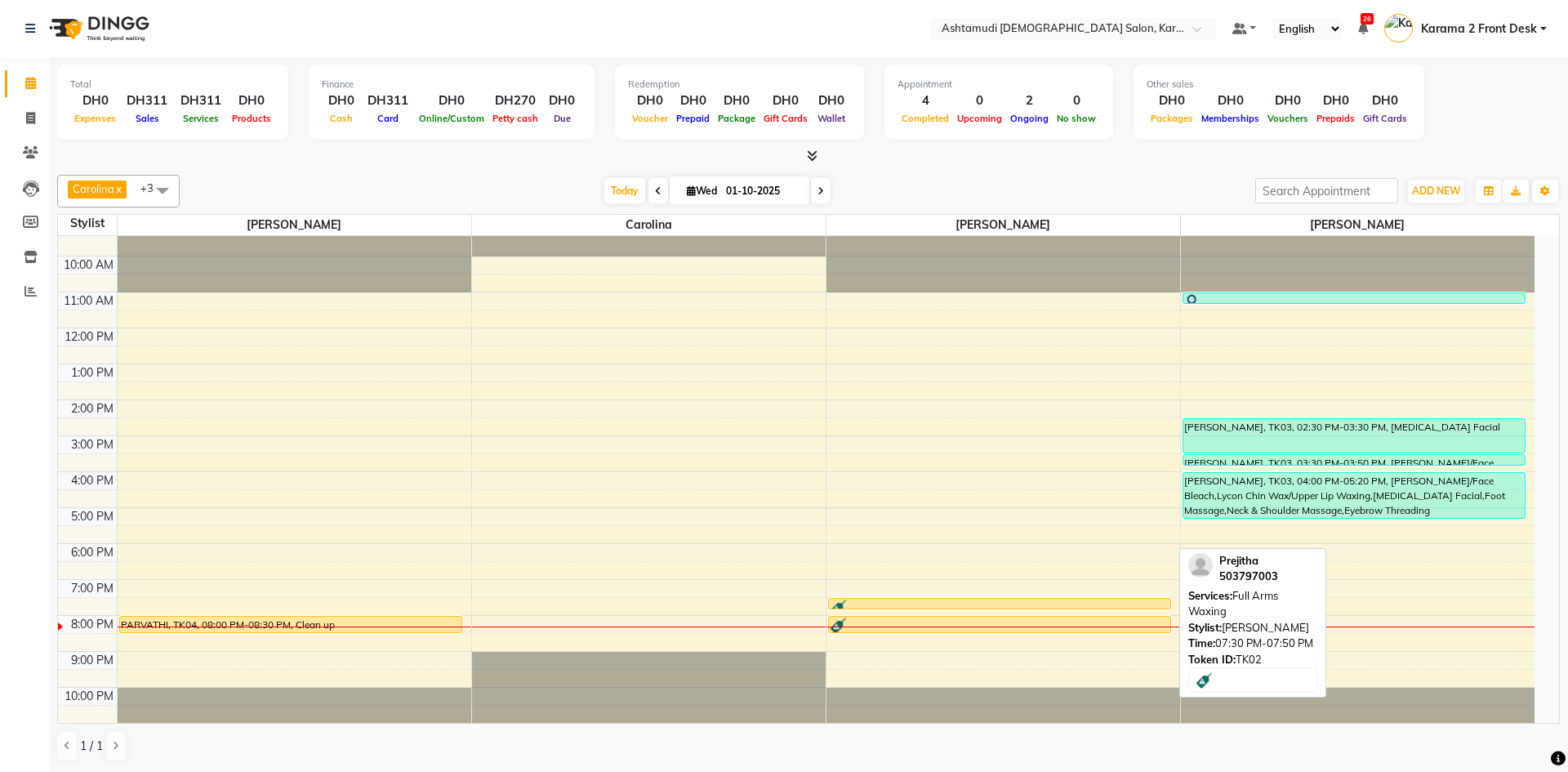
select select "1"
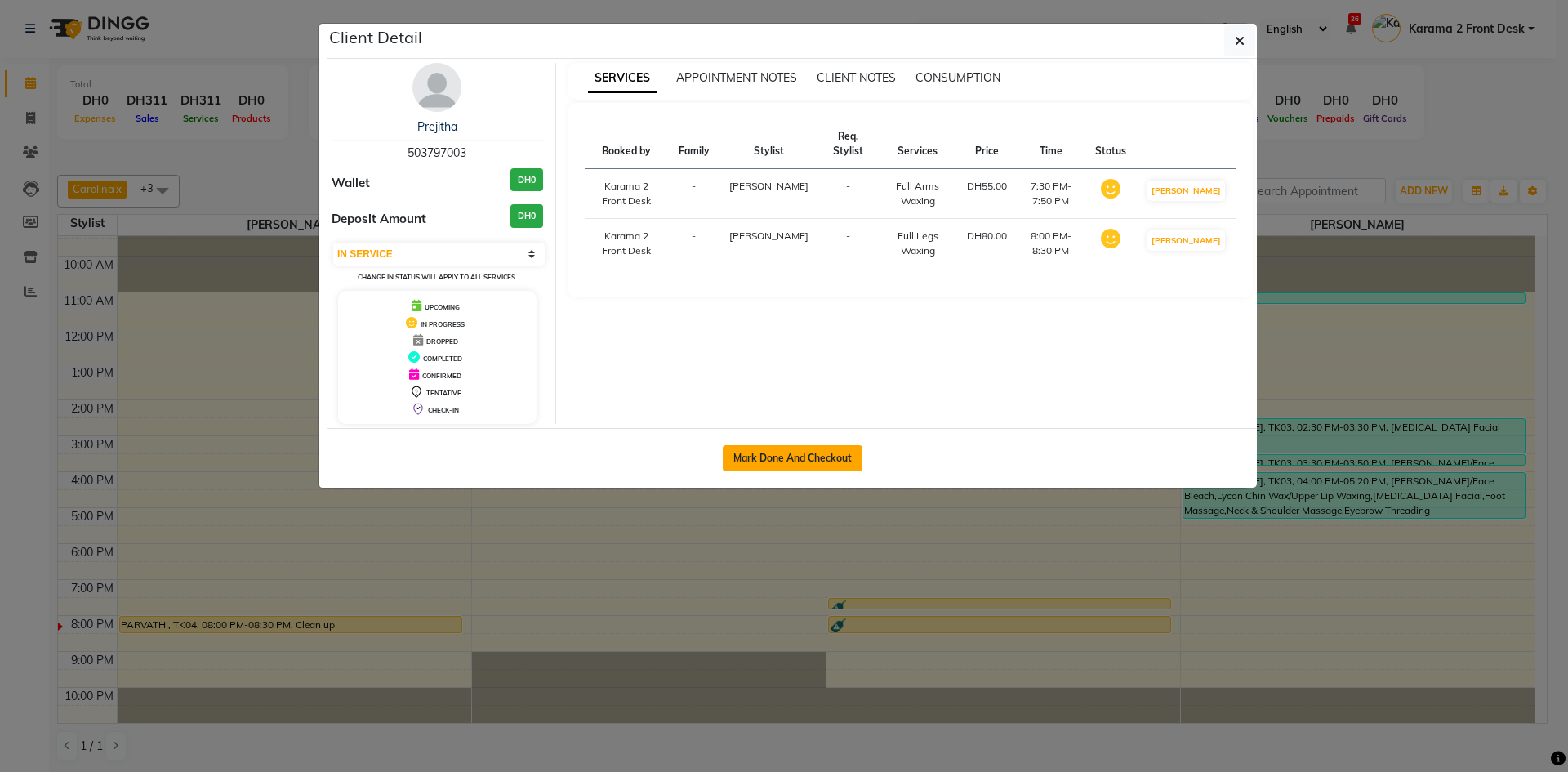
click at [820, 465] on button "Mark Done And Checkout" at bounding box center [793, 458] width 140 height 26
select select "service"
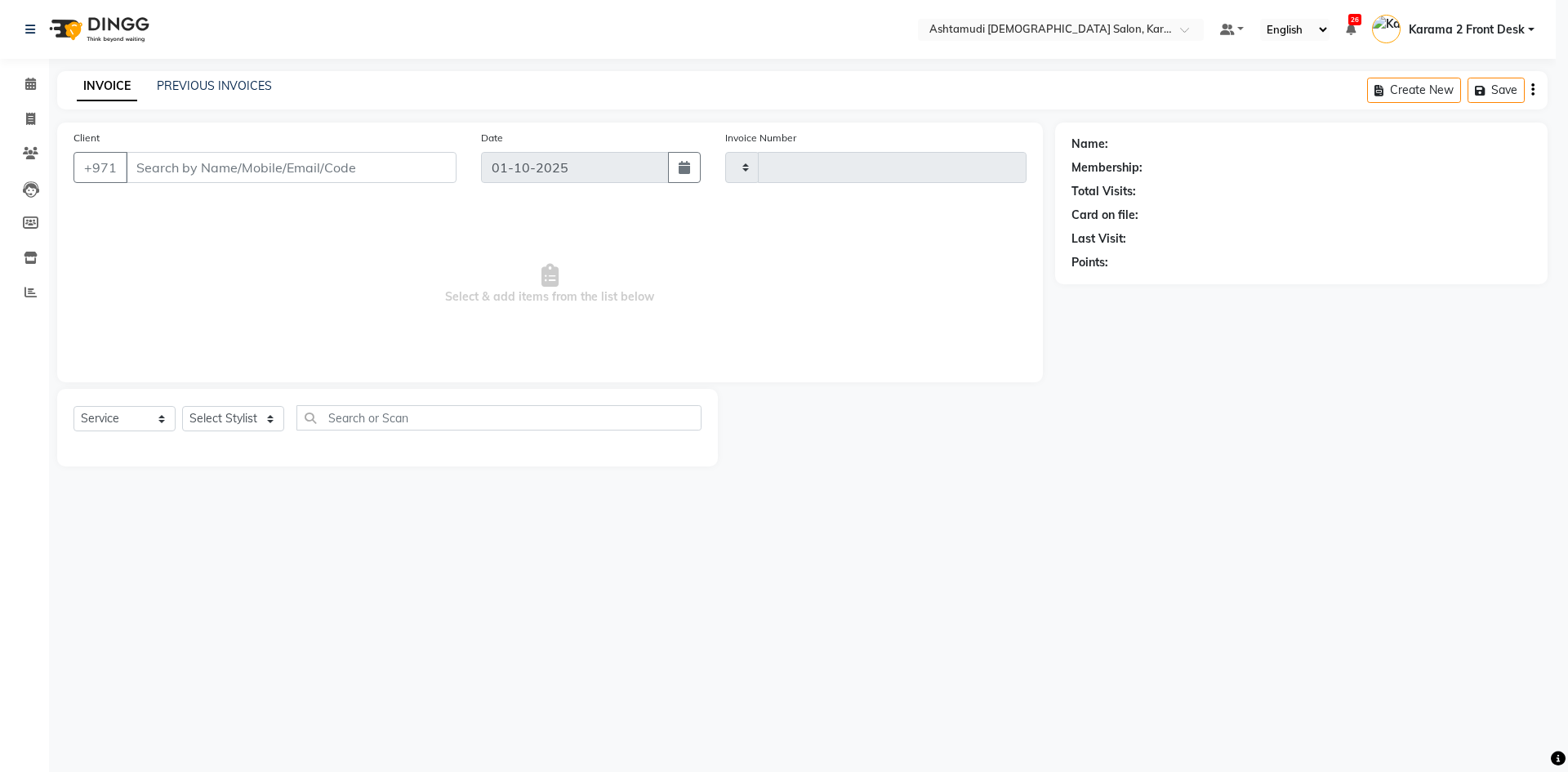
type input "2388"
select select "7424"
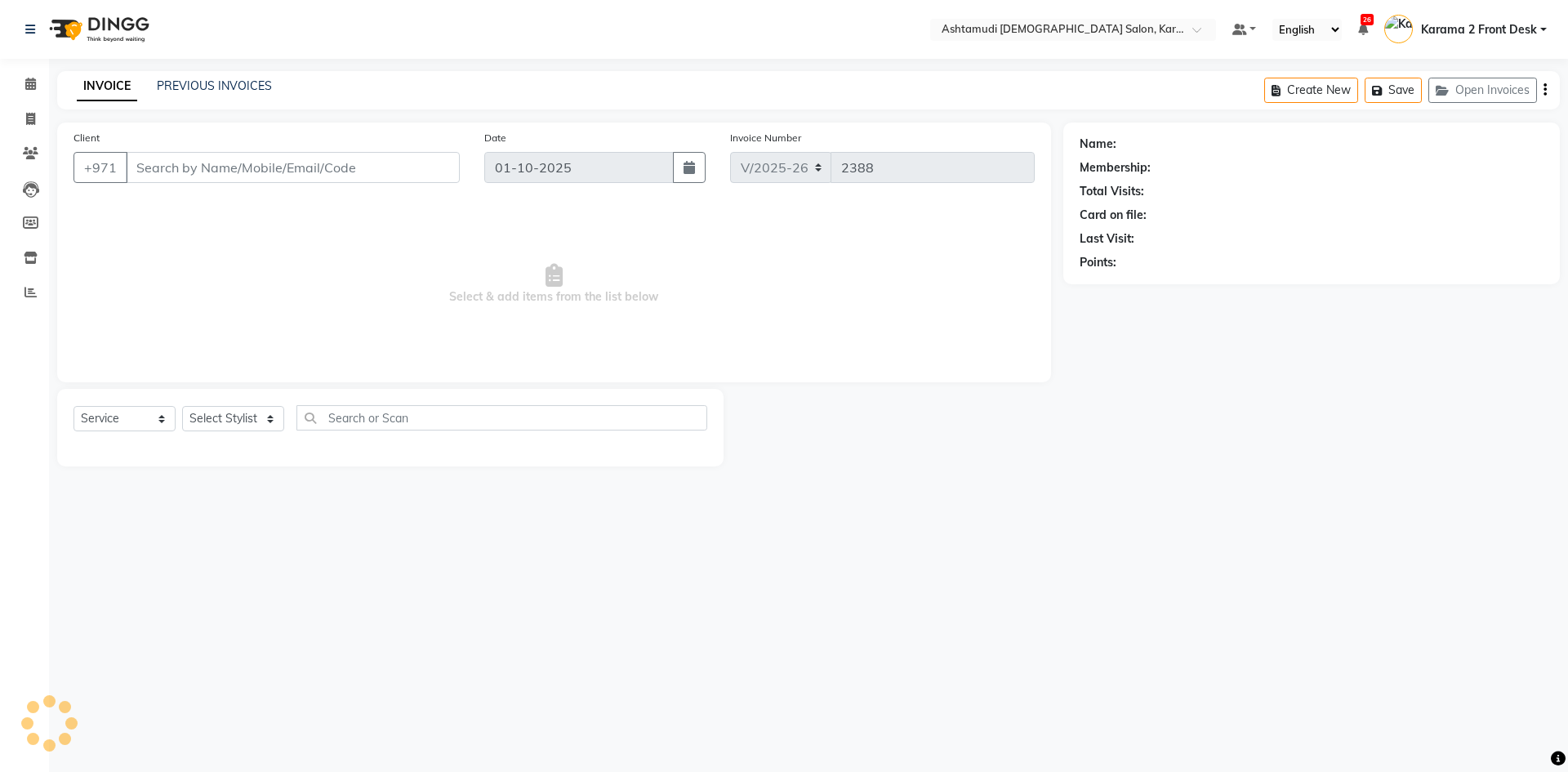
type input "503797003"
select select "77371"
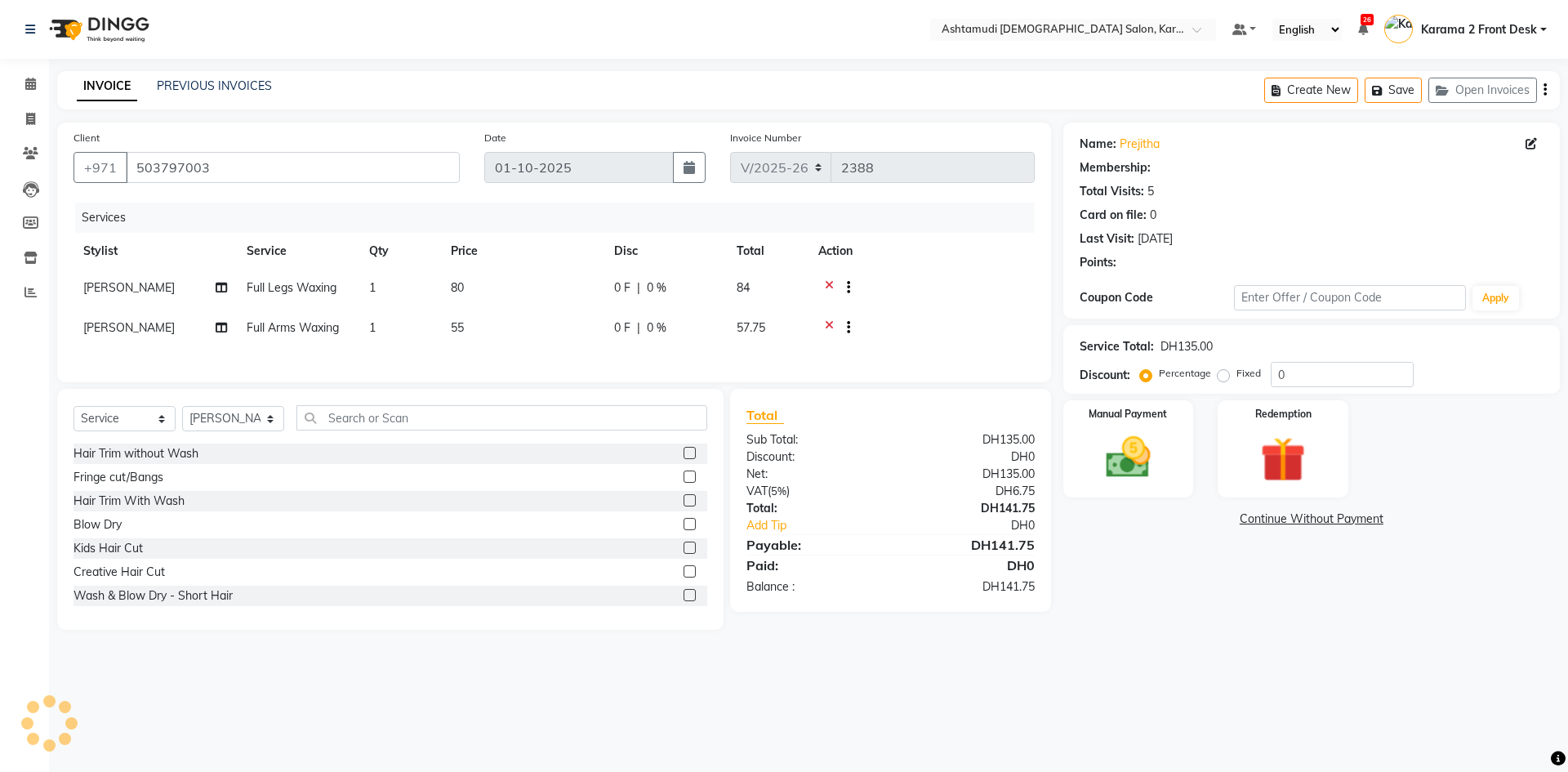
select select "1: Object"
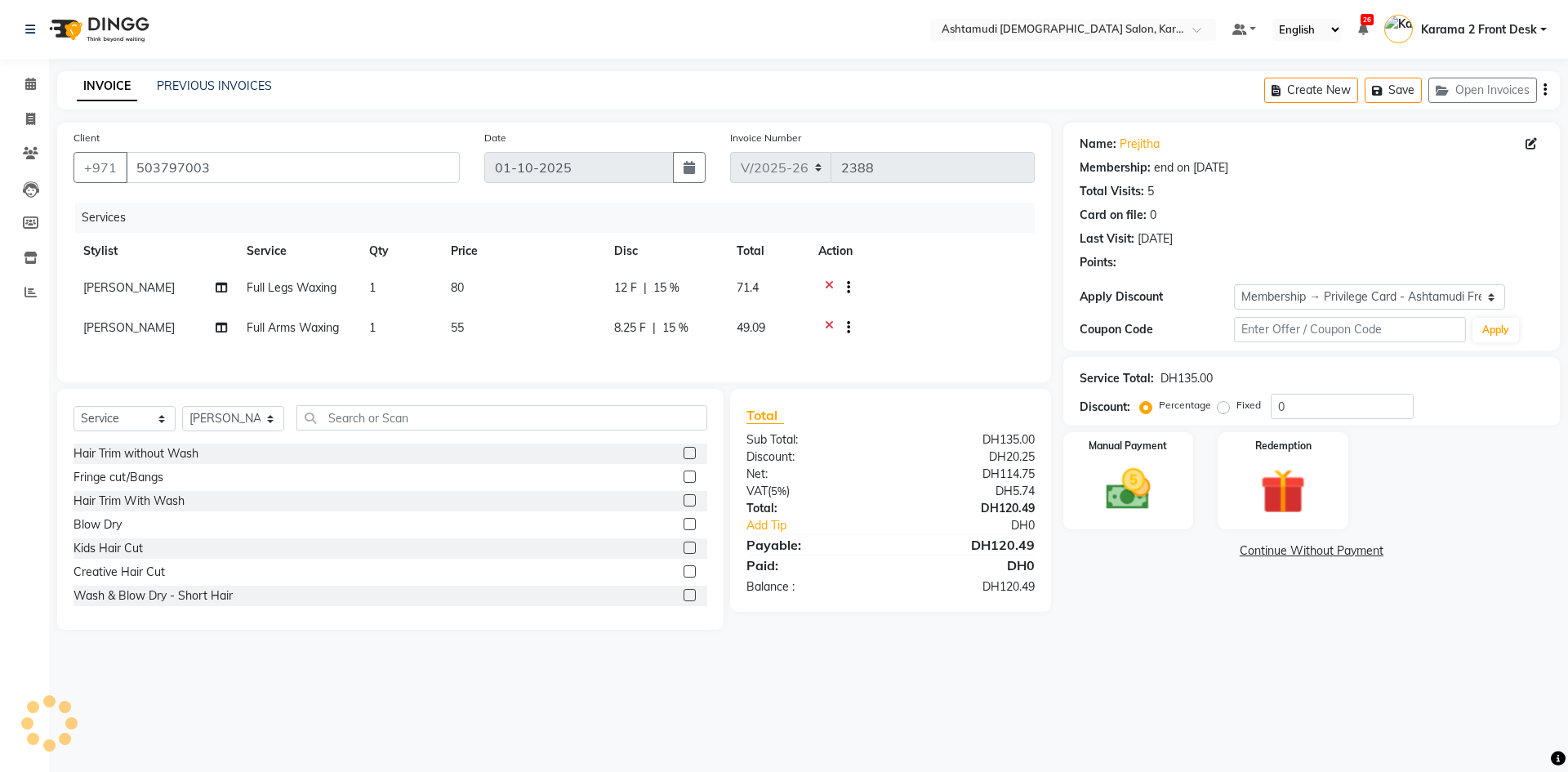
type input "15"
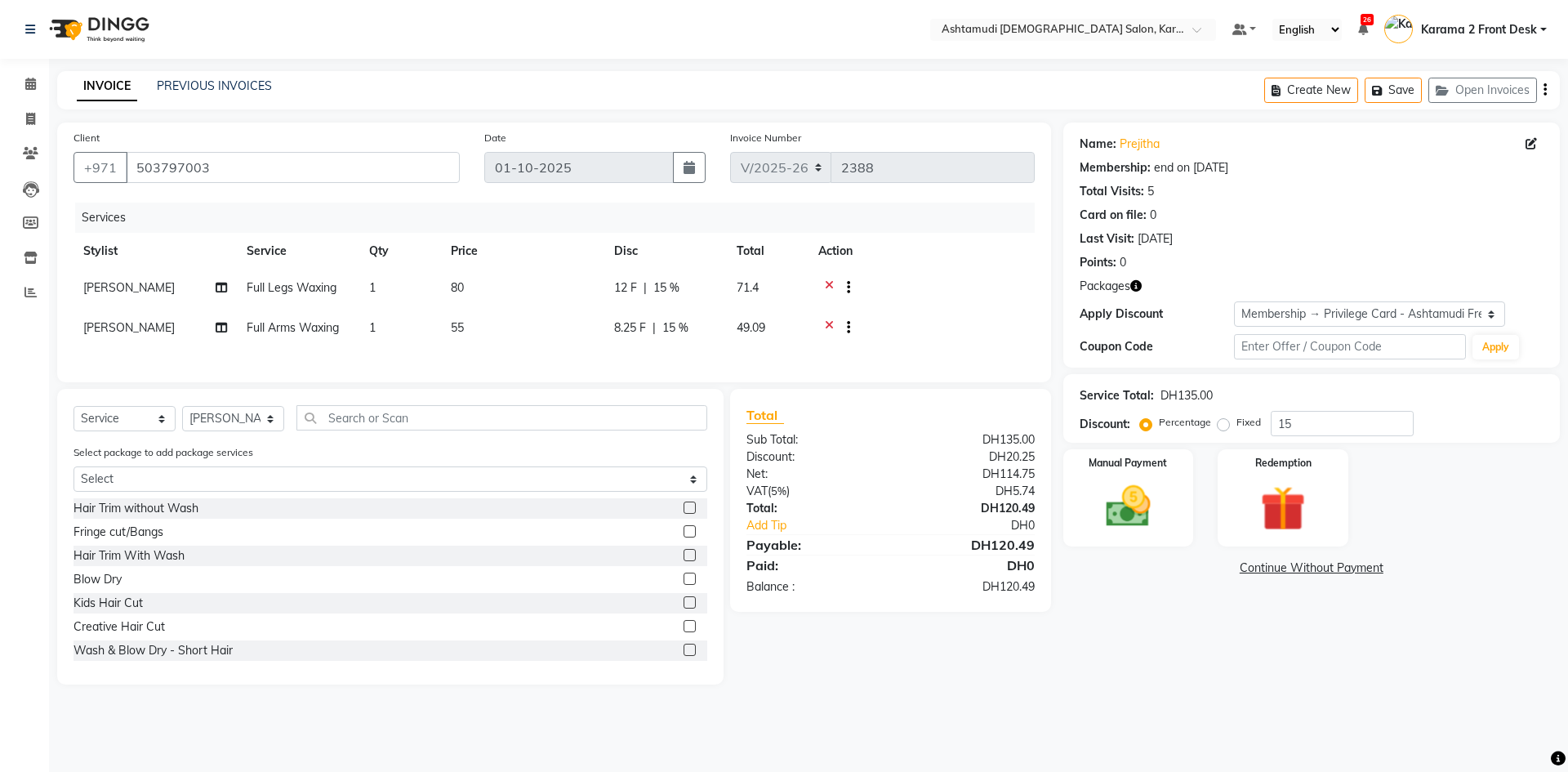
click at [827, 278] on td at bounding box center [922, 289] width 226 height 40
click at [830, 286] on icon at bounding box center [829, 289] width 9 height 20
click at [829, 284] on icon at bounding box center [829, 289] width 9 height 20
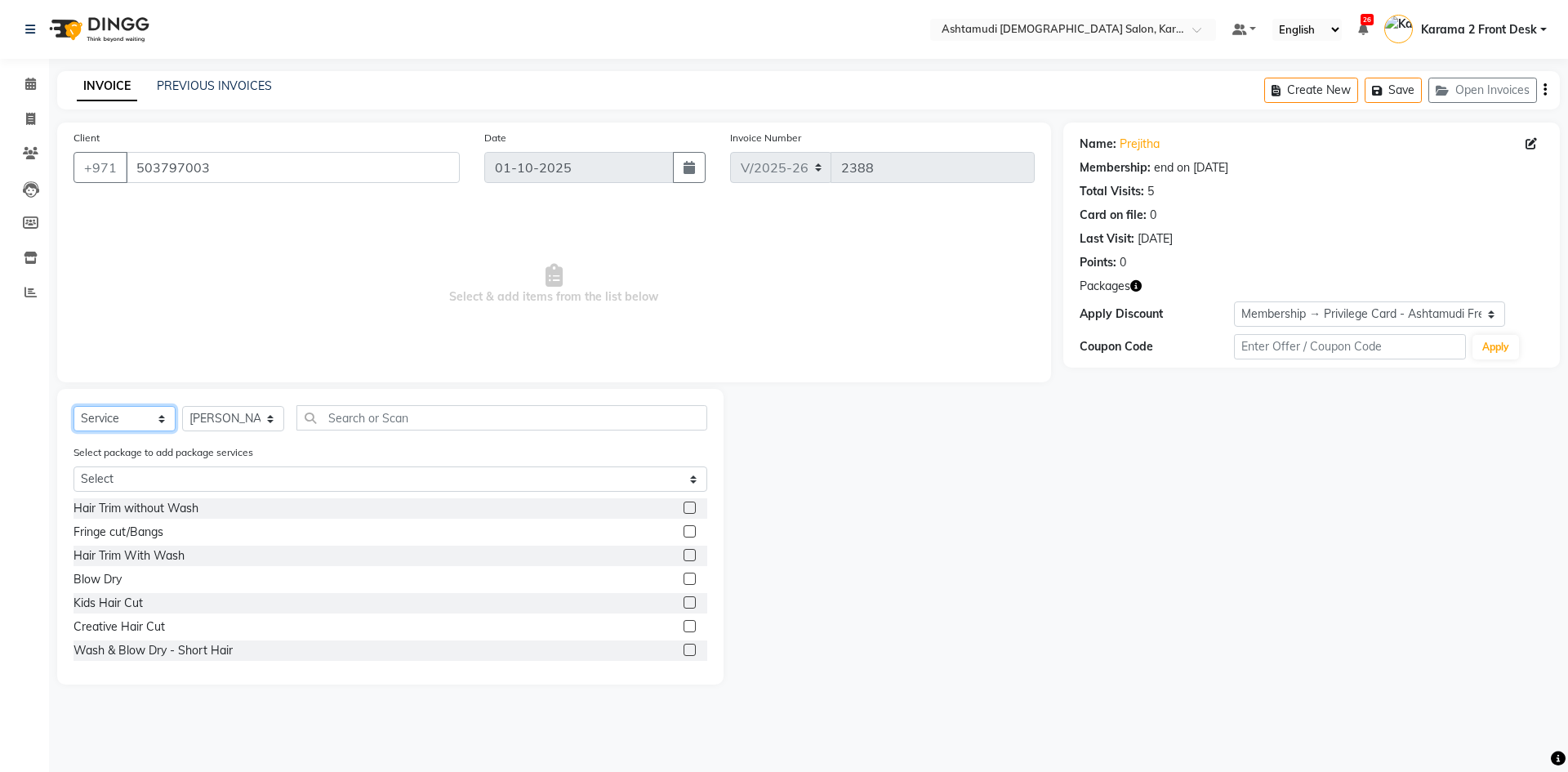
click at [103, 412] on select "Select Service Product Membership Package Voucher Prepaid Gift Card" at bounding box center [125, 418] width 102 height 25
select select "package"
click at [74, 406] on select "Select Service Product Membership Package Voucher Prepaid Gift Card" at bounding box center [125, 418] width 102 height 25
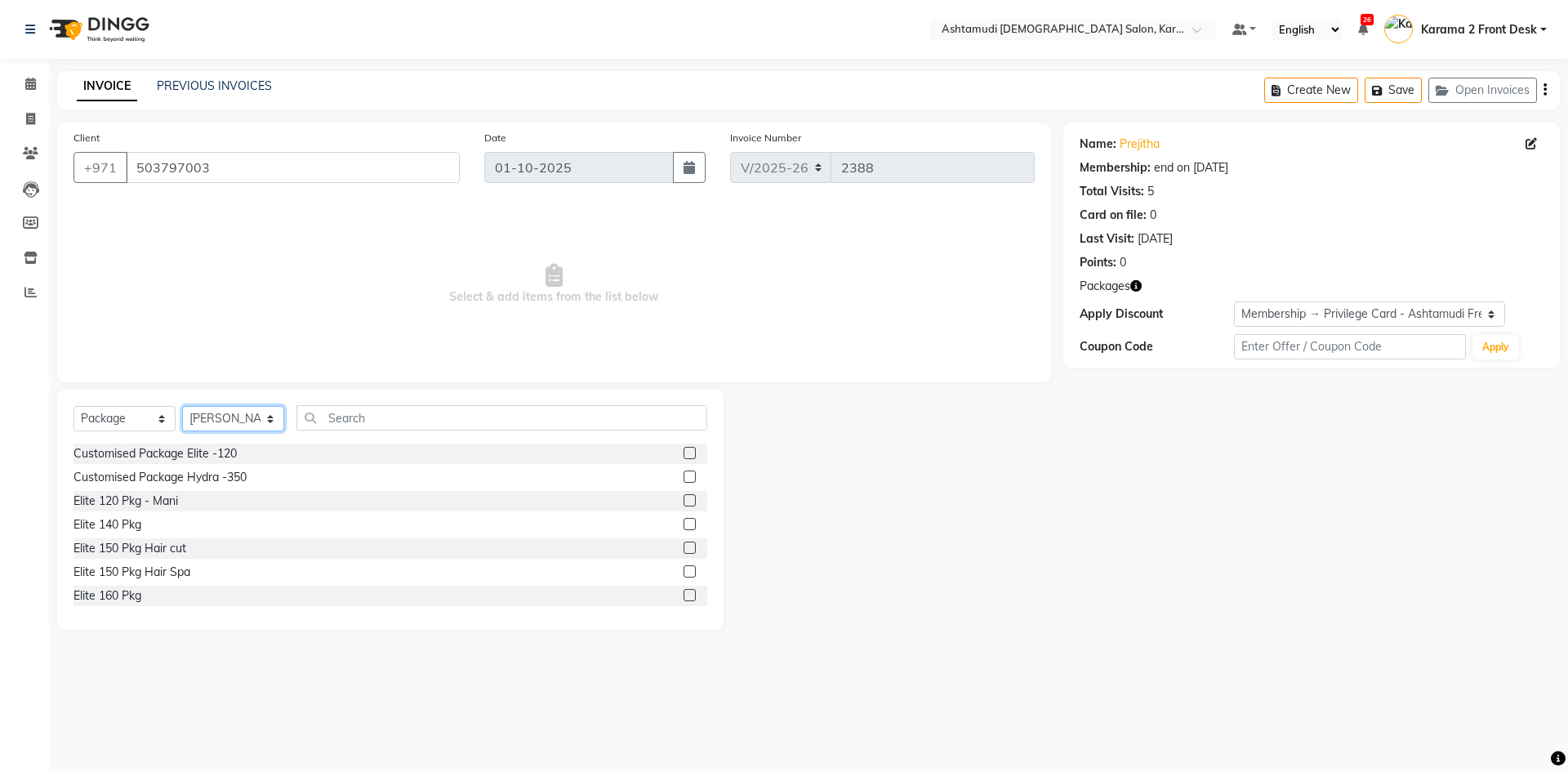
click at [217, 420] on select "Select Stylist Babitha Carolina [PERSON_NAME] [PERSON_NAME] 2 Front Desk [PERSO…" at bounding box center [233, 418] width 102 height 25
select select "64935"
click at [183, 406] on select "Select Stylist Babitha Carolina [PERSON_NAME] [PERSON_NAME] 2 Front Desk [PERSO…" at bounding box center [233, 418] width 102 height 25
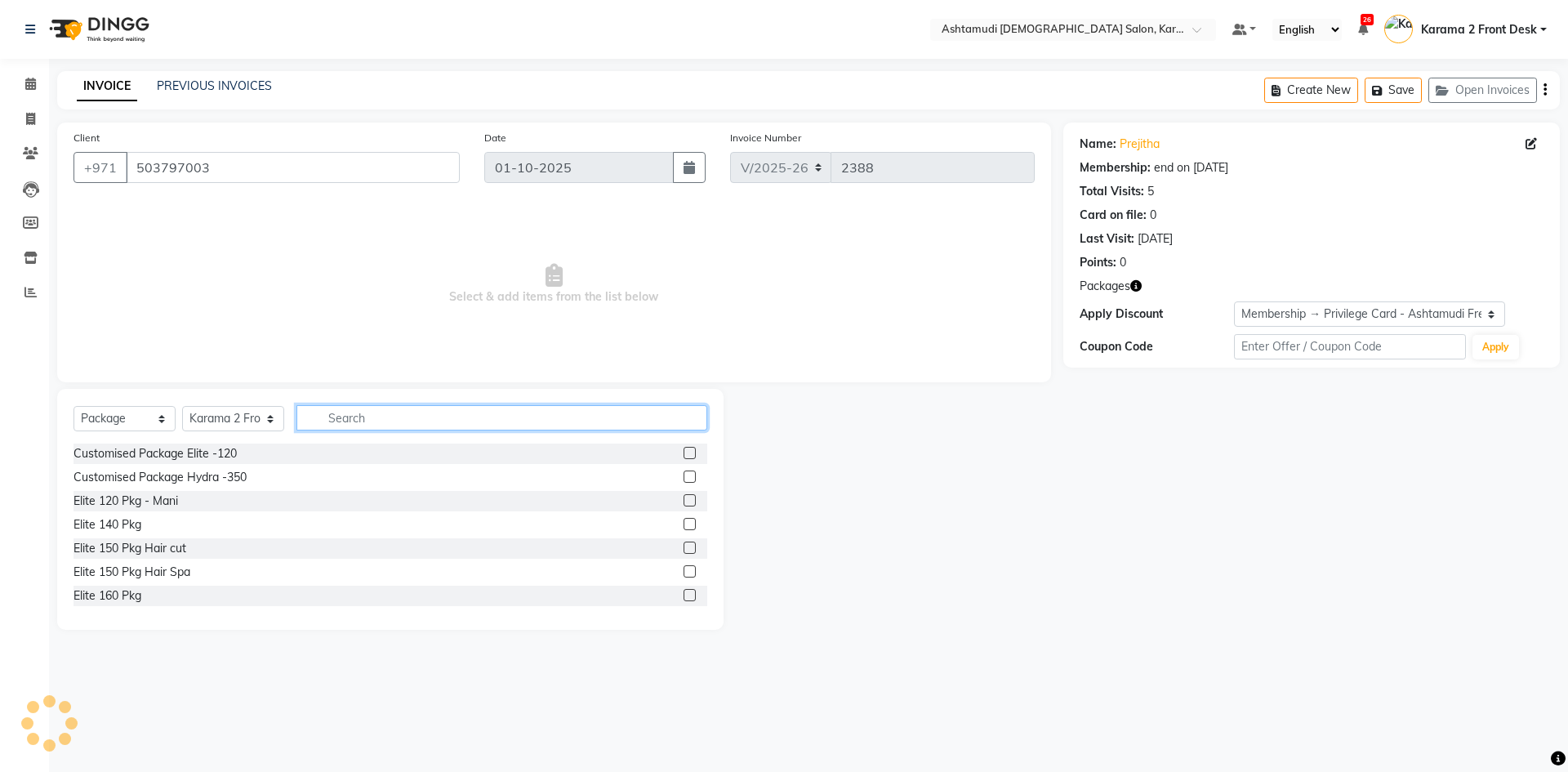
click at [368, 420] on input "text" at bounding box center [502, 417] width 411 height 25
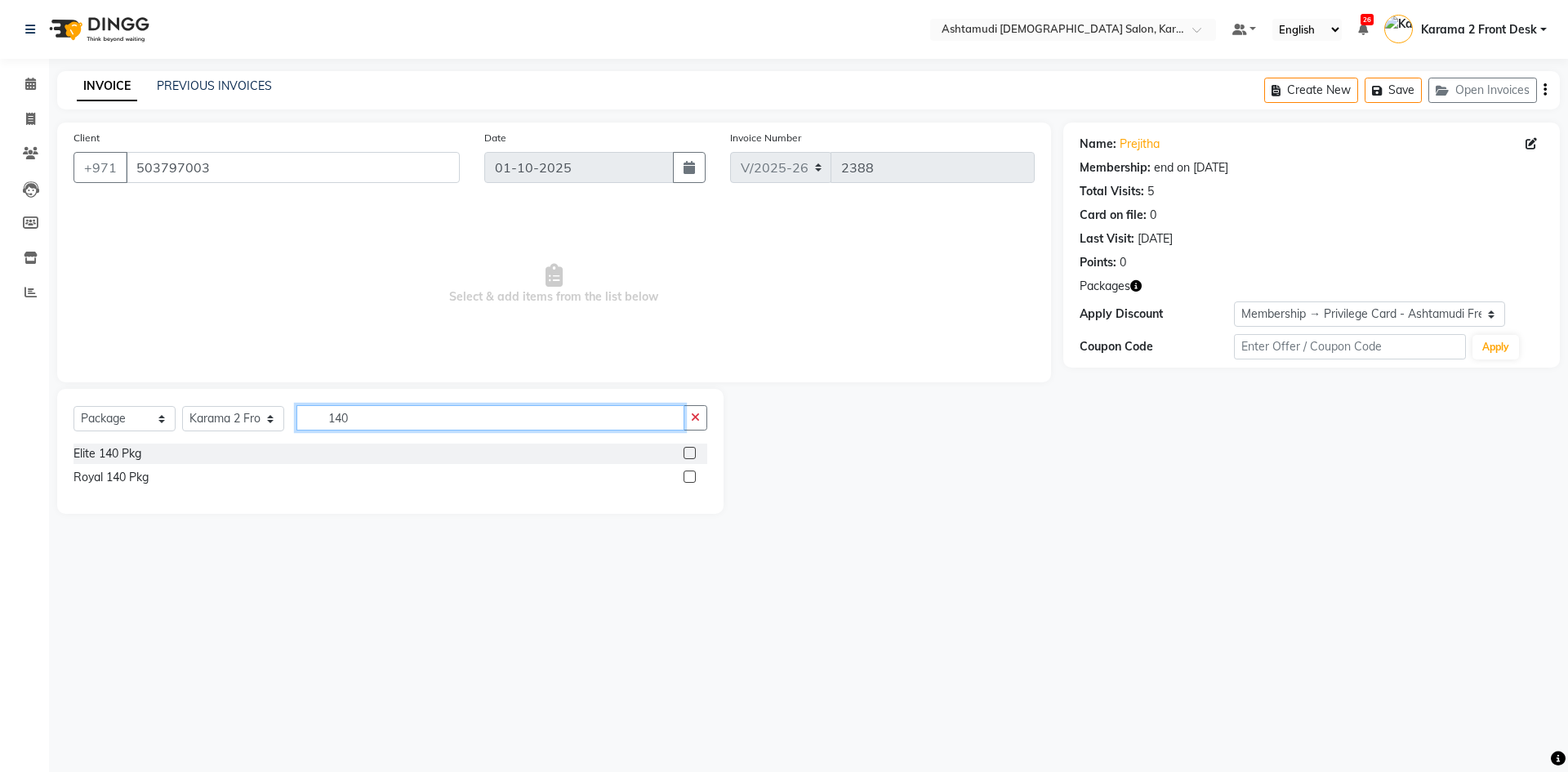
type input "140"
click at [687, 448] on label at bounding box center [689, 453] width 12 height 12
click at [687, 448] on input "checkbox" at bounding box center [688, 453] width 11 height 11
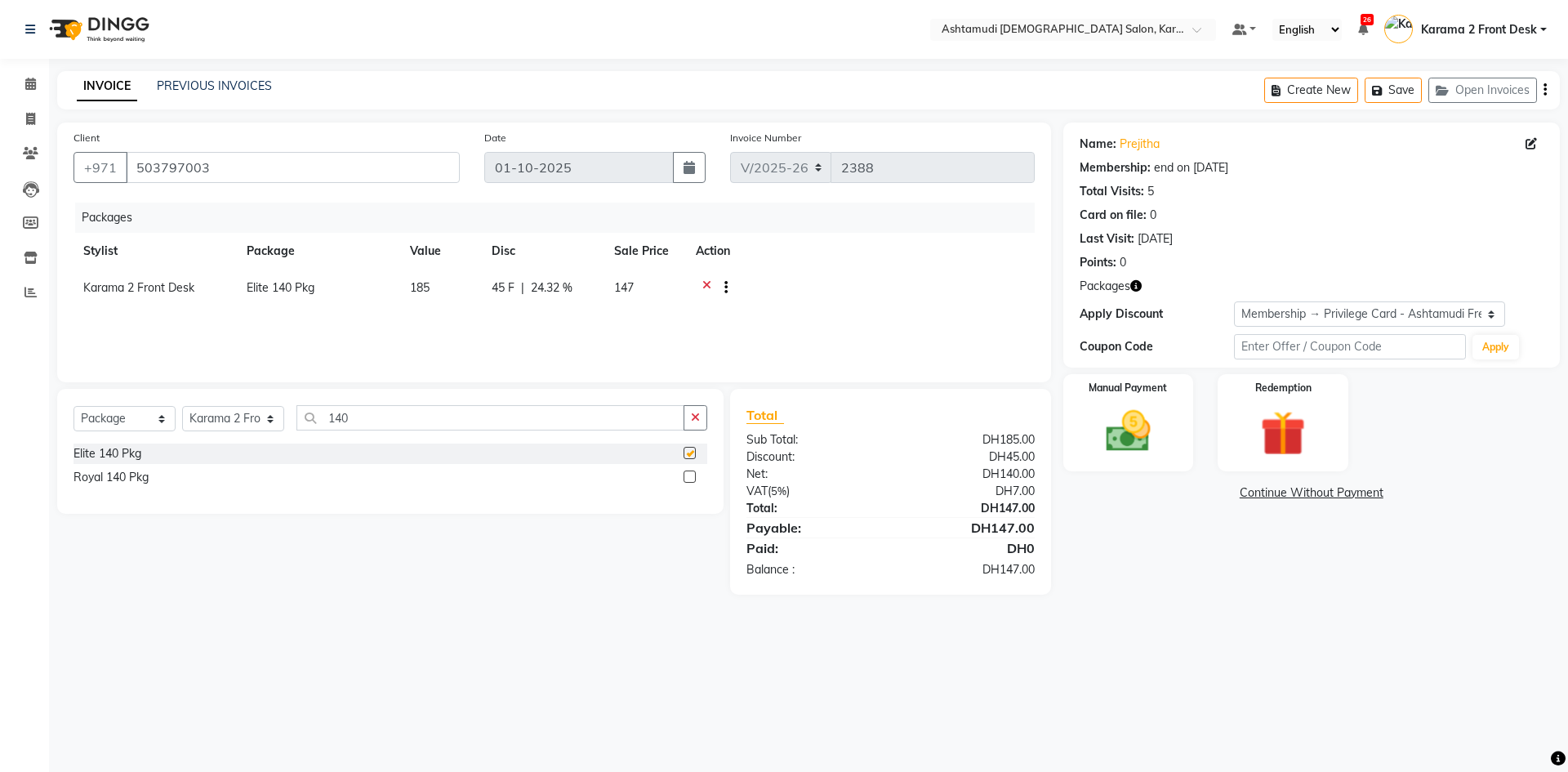
checkbox input "false"
drag, startPoint x: 128, startPoint y: 165, endPoint x: 222, endPoint y: 160, distance: 94.1
click at [222, 160] on input "503797003" at bounding box center [292, 167] width 334 height 31
click at [371, 204] on div "Packages" at bounding box center [561, 217] width 972 height 30
click at [153, 421] on select "Select Service Product Membership Package Voucher Prepaid Gift Card" at bounding box center [125, 418] width 102 height 25
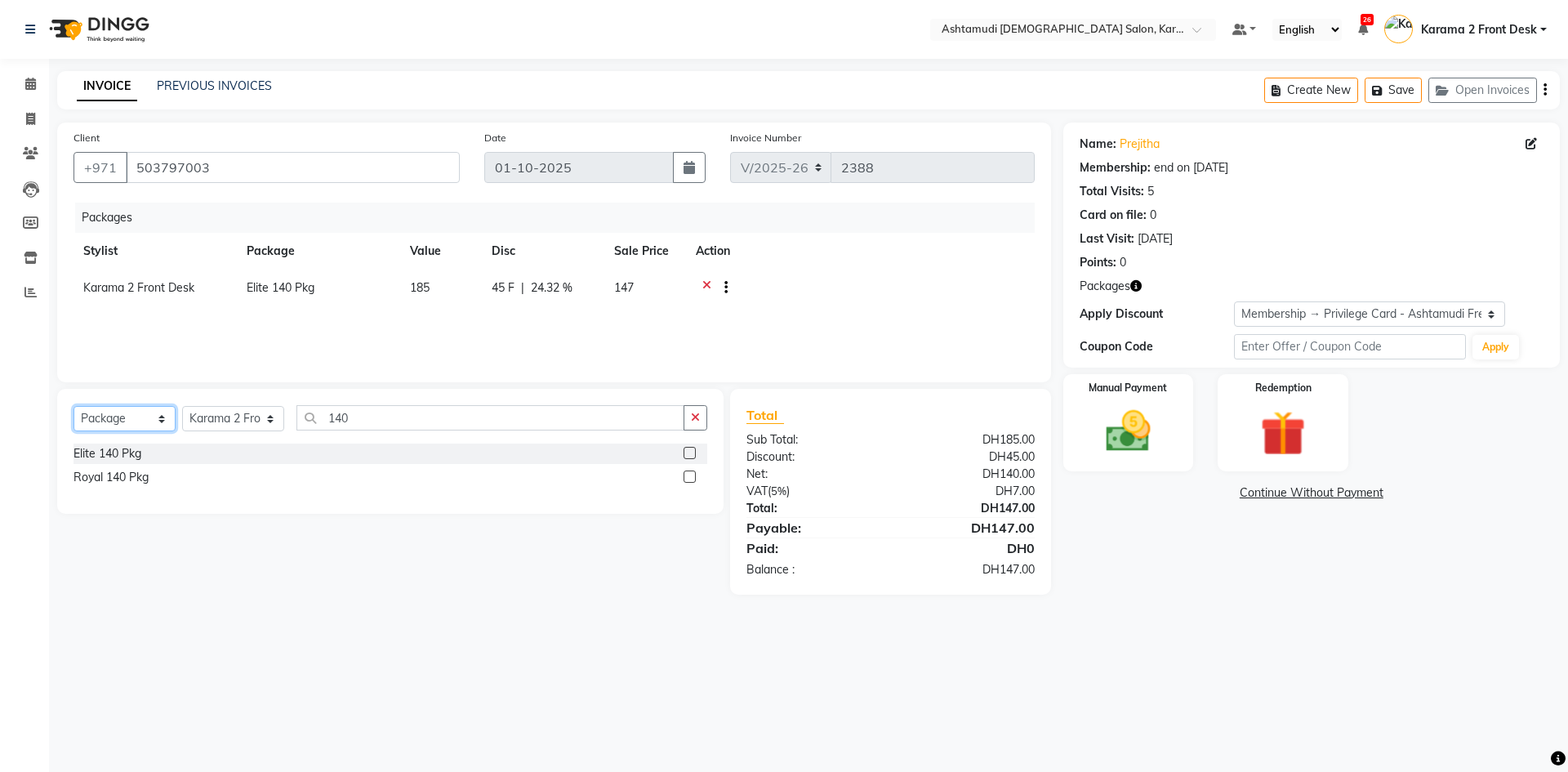
select select "service"
click at [74, 406] on select "Select Service Product Membership Package Voucher Prepaid Gift Card" at bounding box center [125, 418] width 102 height 25
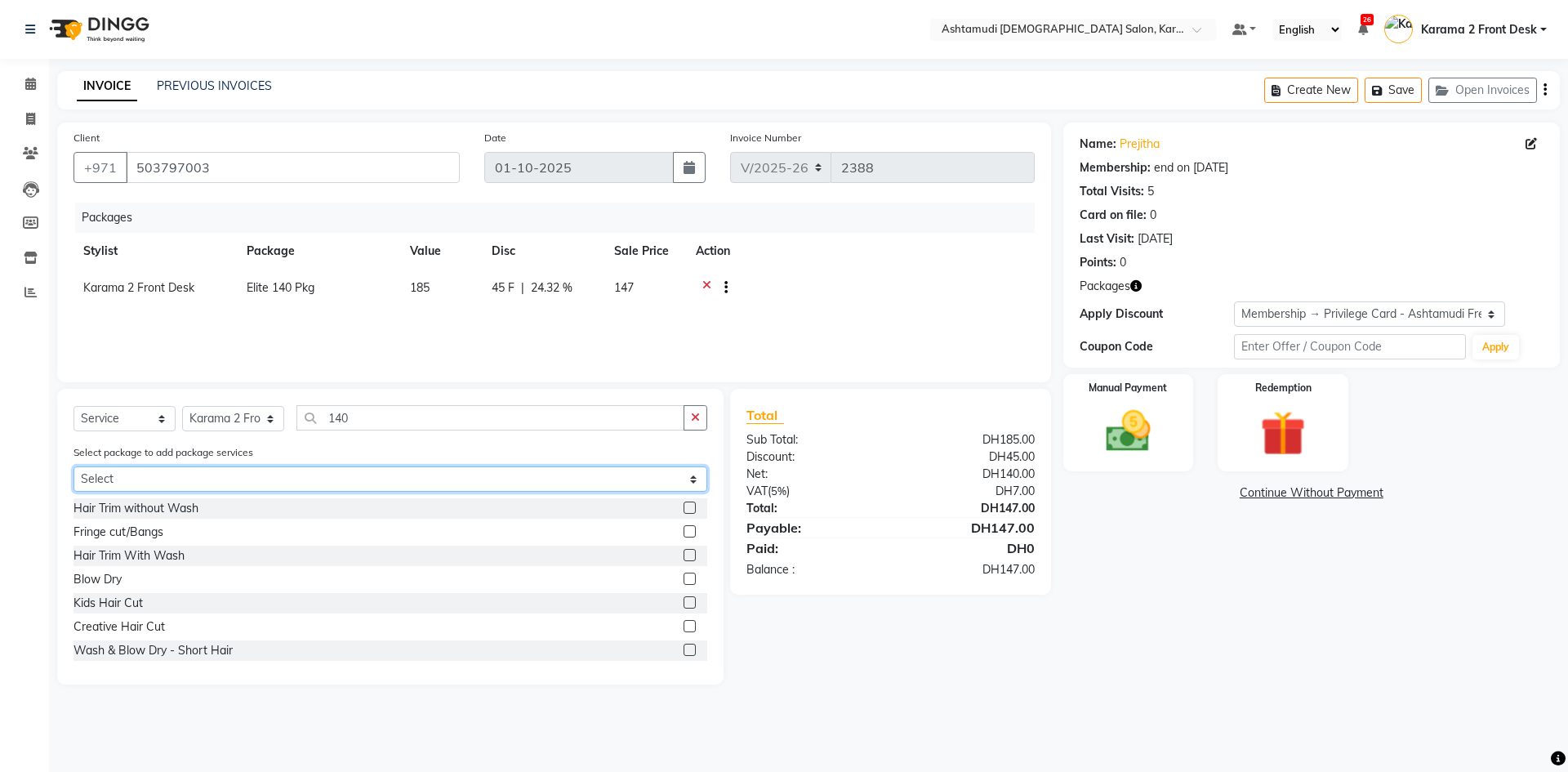
click at [174, 471] on select "Select Elite 140 Pkg Elite 140 Pkg" at bounding box center [390, 479] width 633 height 25
click at [74, 467] on select "Select Elite 140 Pkg Elite 140 Pkg" at bounding box center [390, 479] width 633 height 25
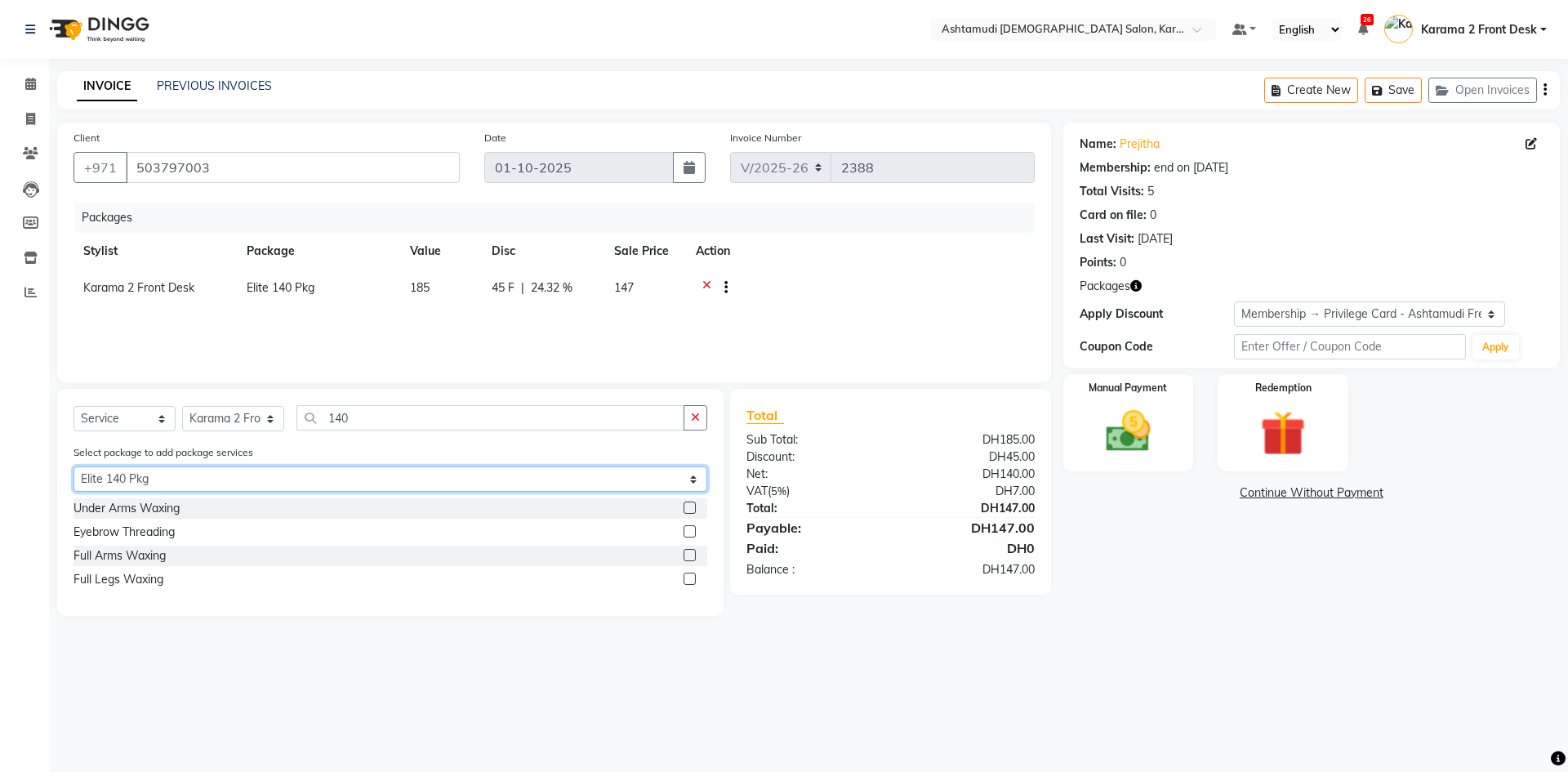
click at [196, 484] on select "Select Elite 140 Pkg Elite 140 Pkg" at bounding box center [390, 479] width 633 height 25
select select "2: Object"
click at [74, 467] on select "Select Elite 140 Pkg Elite 140 Pkg" at bounding box center [390, 479] width 633 height 25
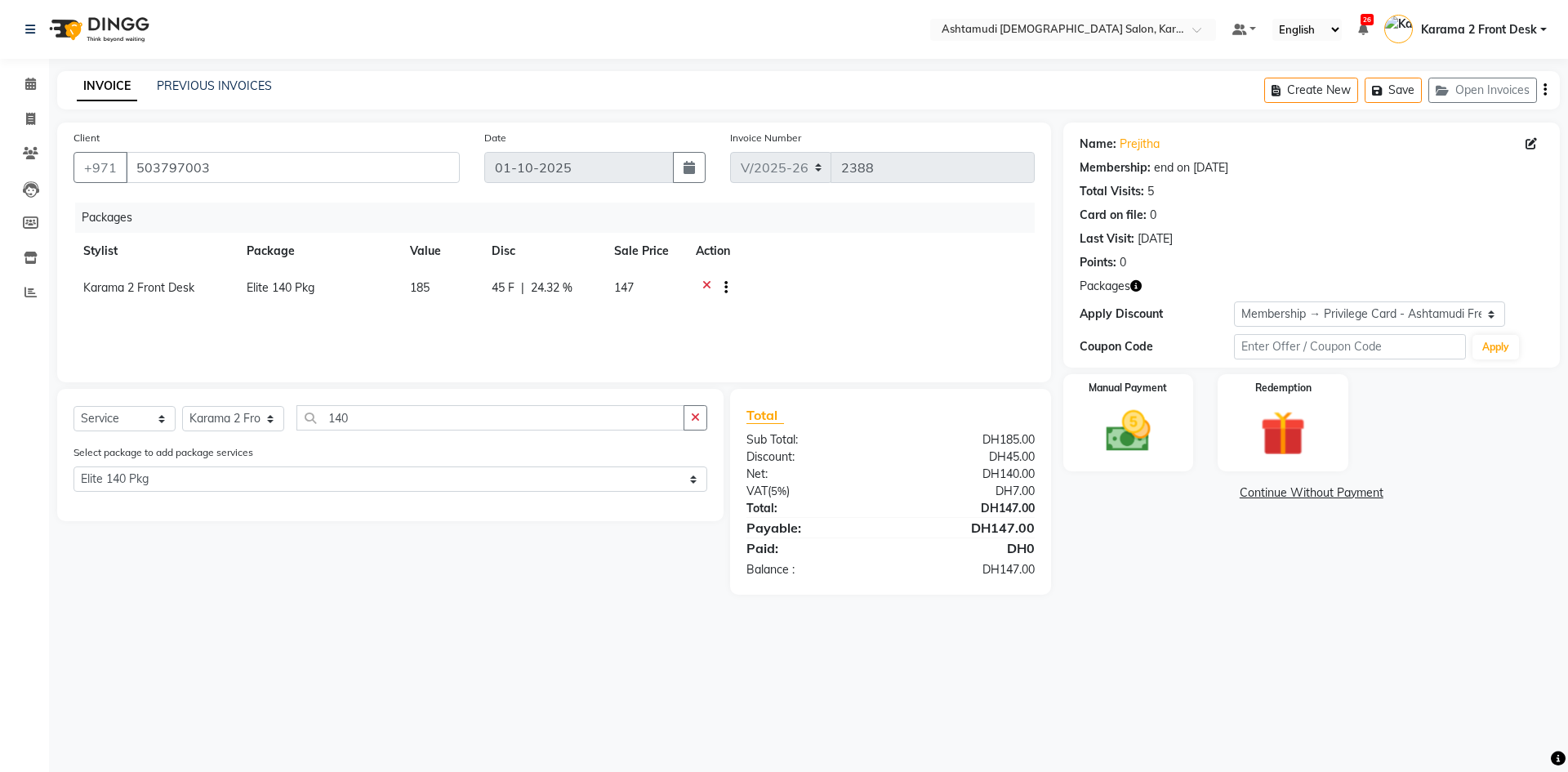
click at [505, 559] on div "Select Service Product Membership Package Voucher Prepaid Gift Card Select Styl…" at bounding box center [384, 492] width 678 height 205
click at [132, 426] on select "Select Service Product Membership Package Voucher Prepaid Gift Card" at bounding box center [125, 418] width 102 height 25
click at [278, 566] on div "Select Service Product Membership Package Voucher Prepaid Gift Card Select Styl…" at bounding box center [384, 492] width 678 height 205
click at [1165, 448] on img at bounding box center [1128, 431] width 76 height 54
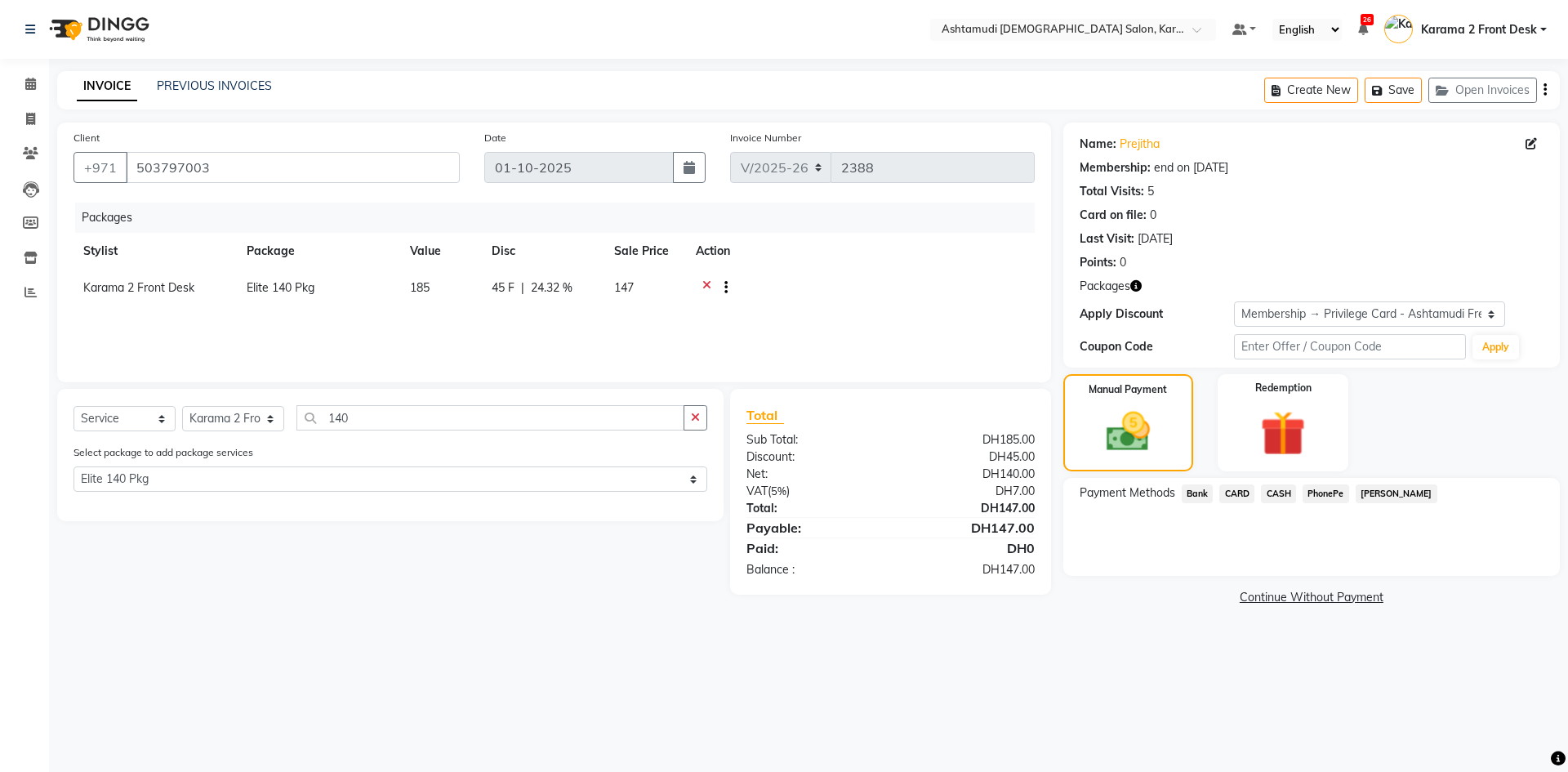
click at [1231, 491] on span "CARD" at bounding box center [1236, 494] width 35 height 19
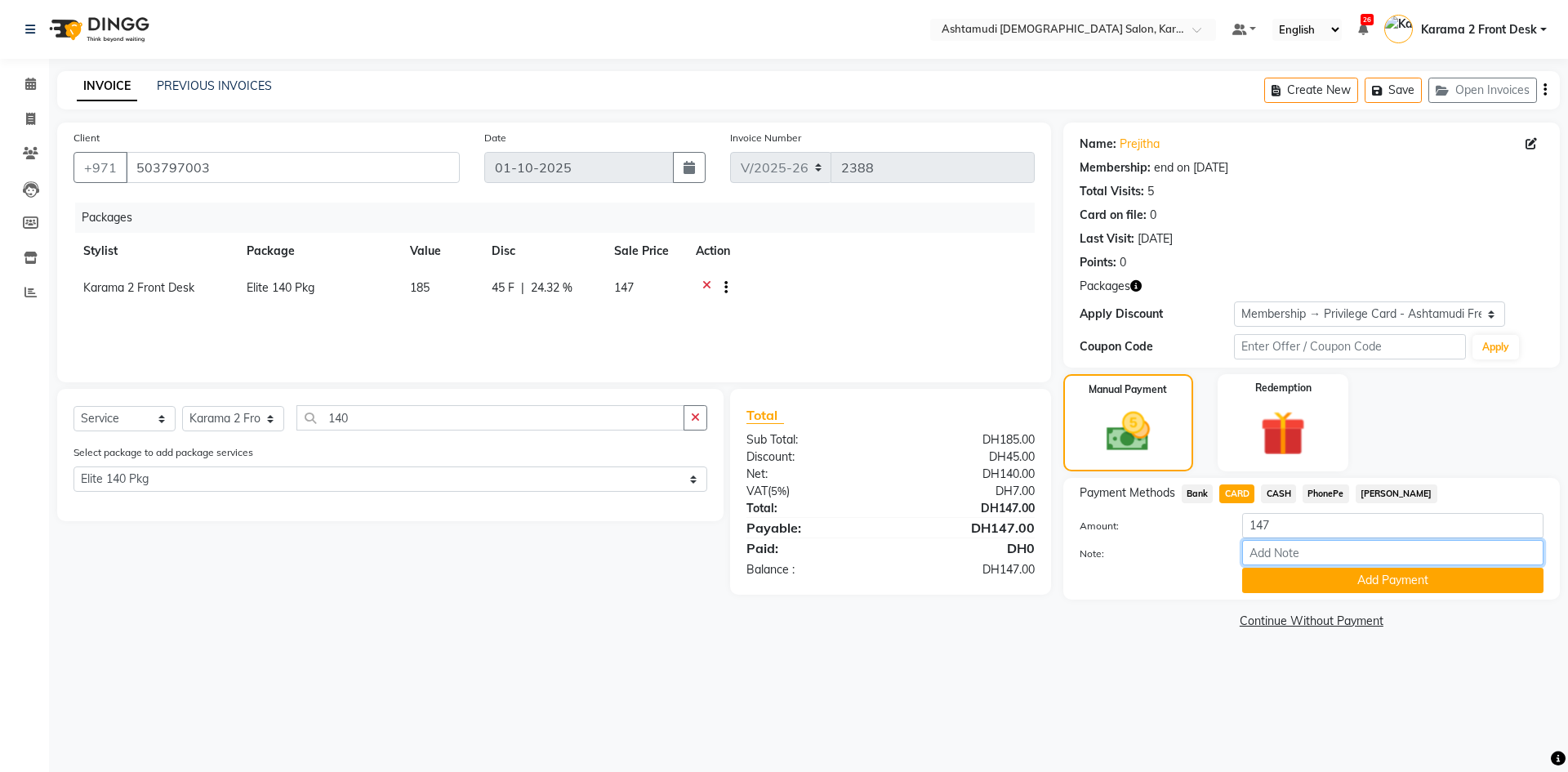
click at [1290, 543] on input "Note:" at bounding box center [1392, 552] width 301 height 25
type input "GEETA"
click at [1348, 577] on button "Add Payment" at bounding box center [1392, 579] width 301 height 25
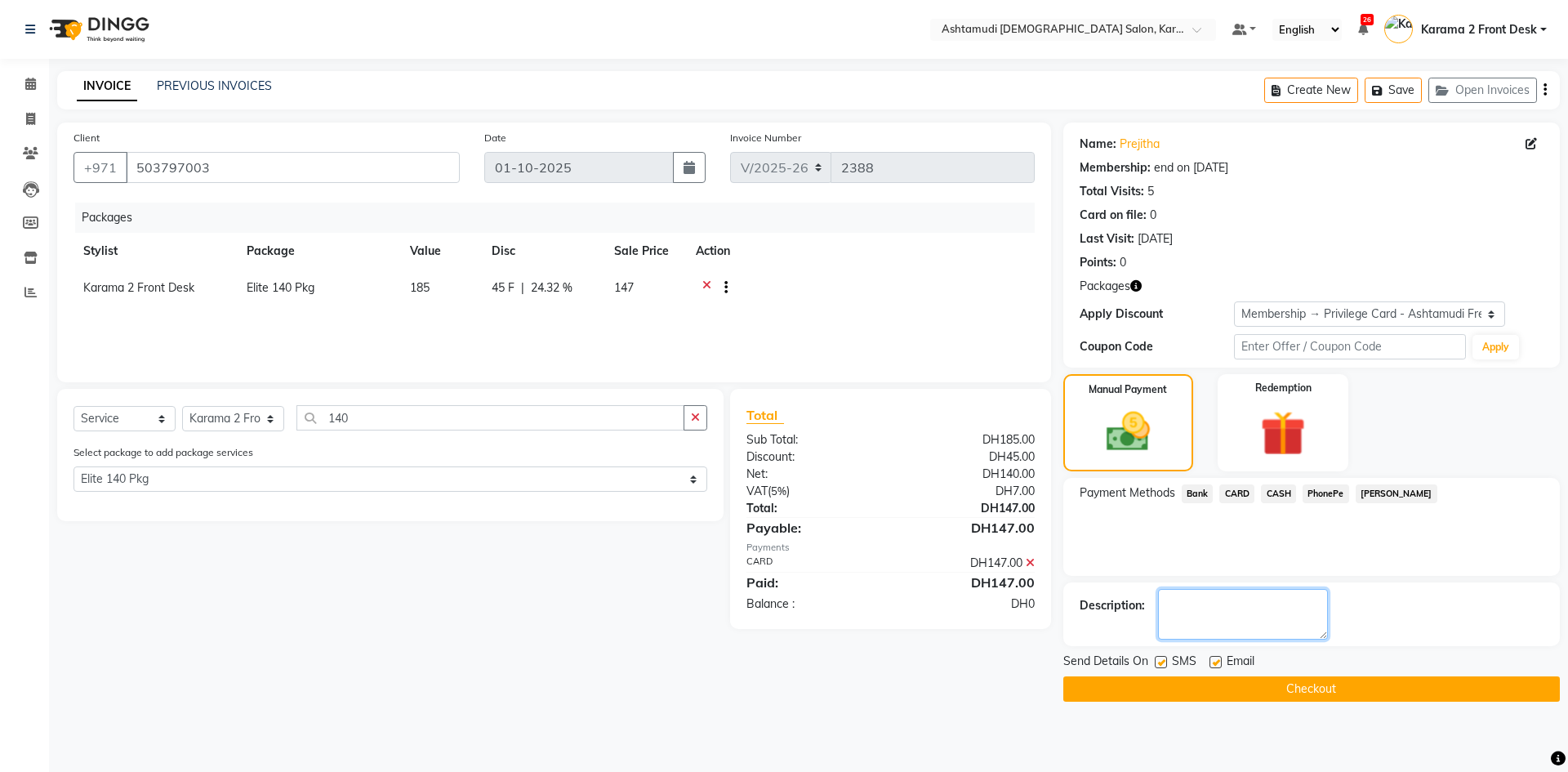
click at [1228, 603] on textarea at bounding box center [1243, 613] width 170 height 51
type textarea "4349"
click at [1255, 688] on button "Checkout" at bounding box center [1312, 688] width 497 height 25
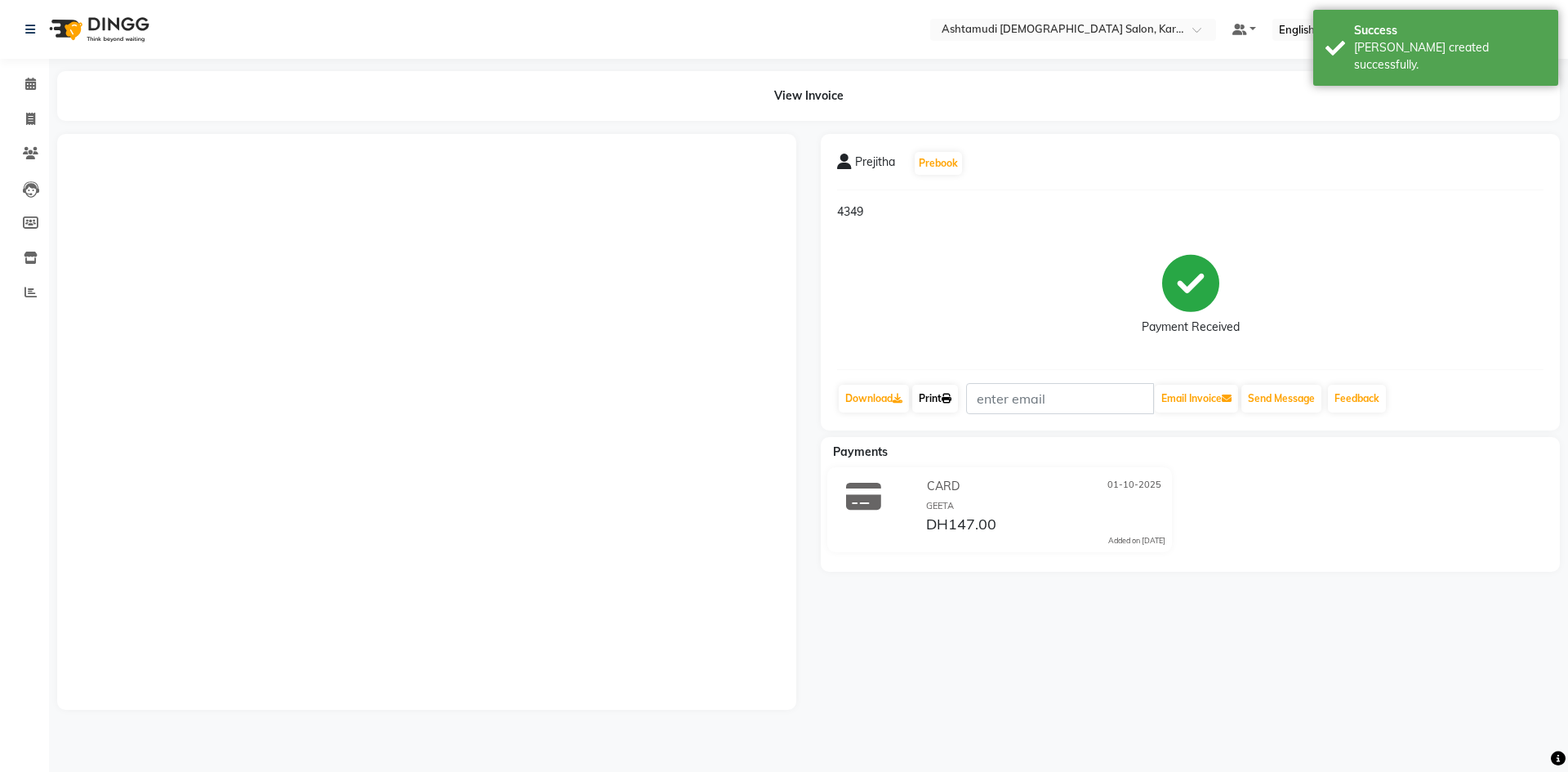
click at [933, 408] on link "Print" at bounding box center [936, 399] width 46 height 28
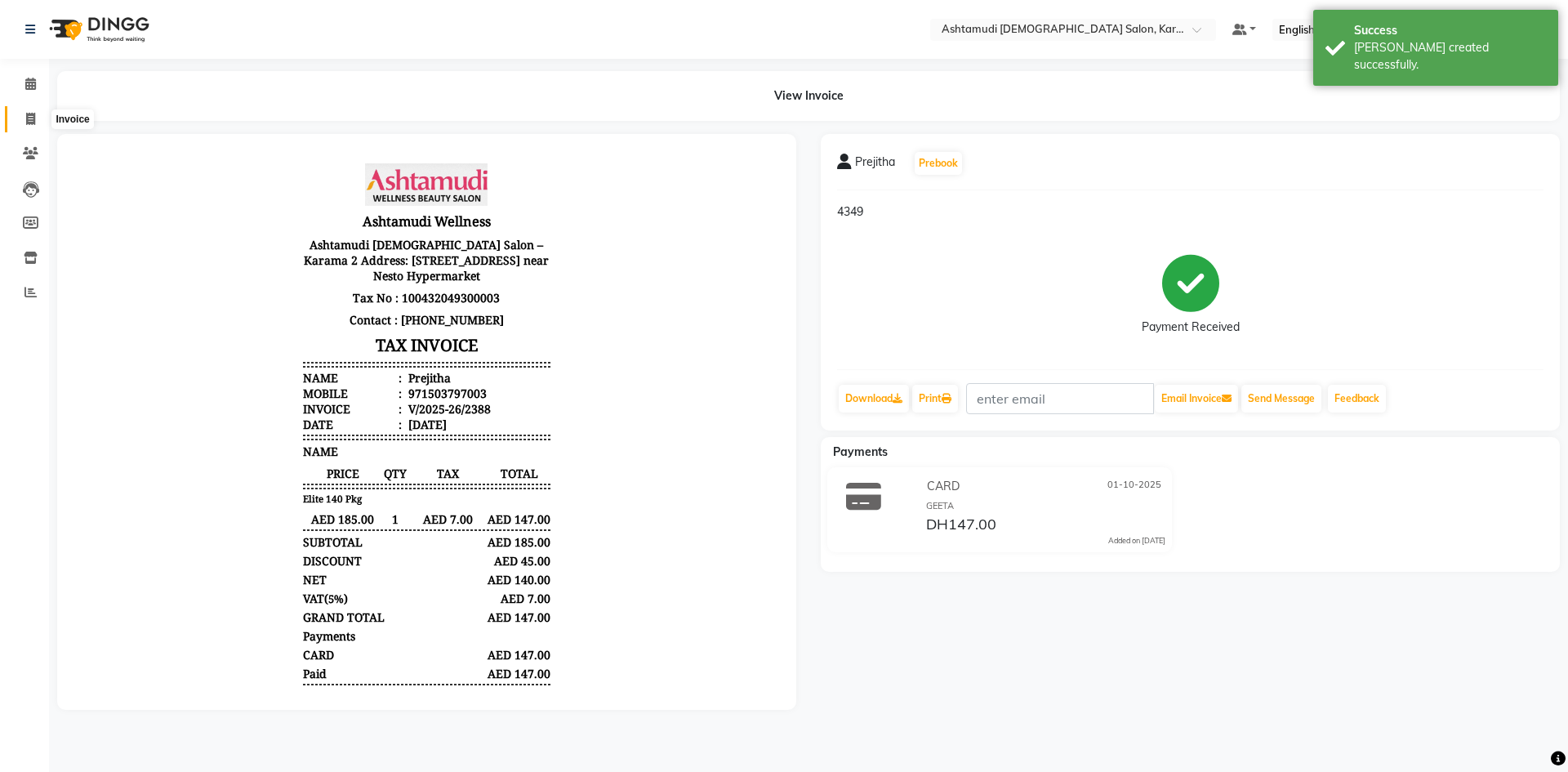
click at [34, 123] on icon at bounding box center [30, 119] width 9 height 12
select select "service"
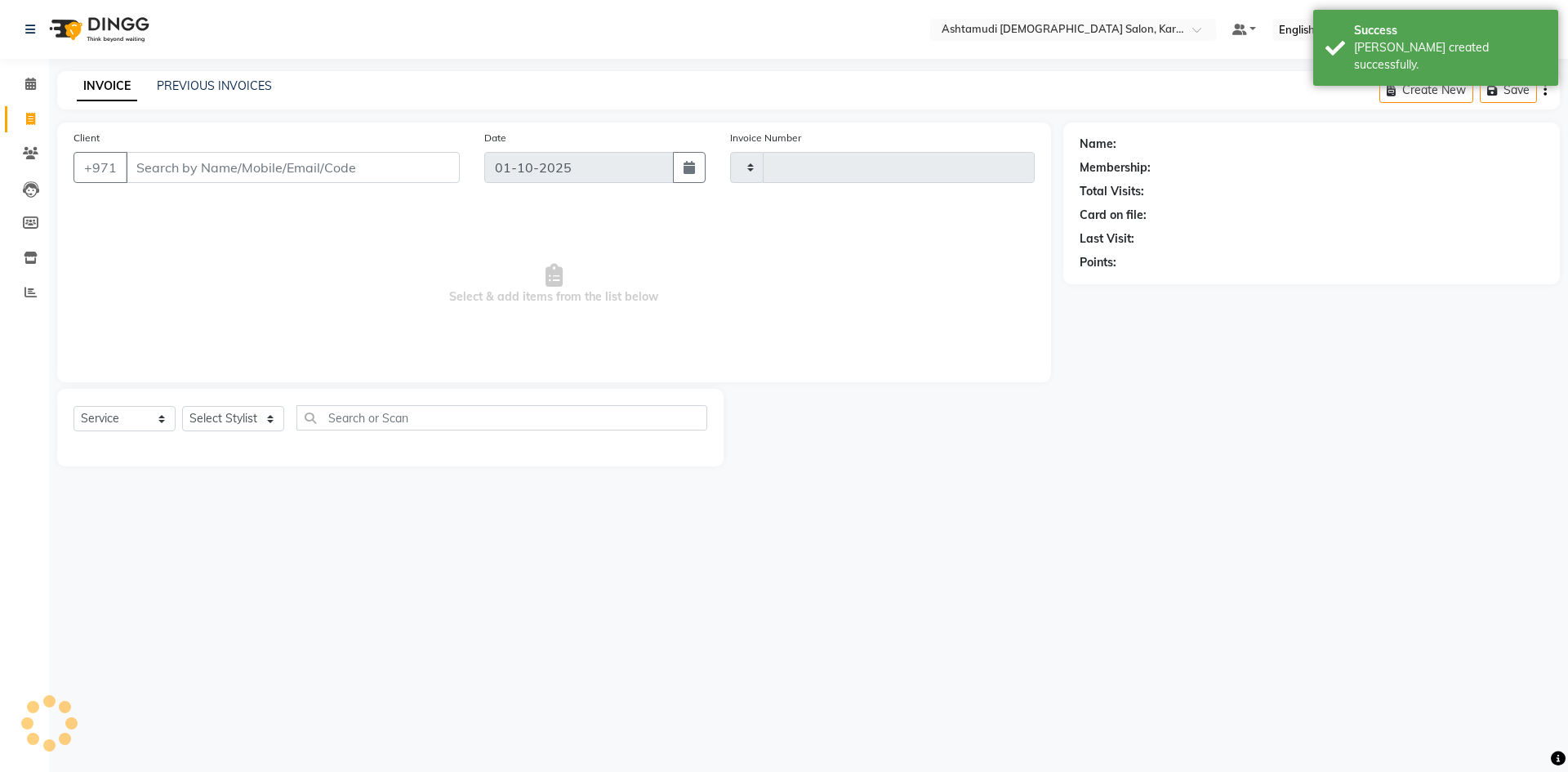
type input "2389"
select select "7424"
click at [165, 167] on input "Client" at bounding box center [292, 167] width 334 height 31
type input "503797003"
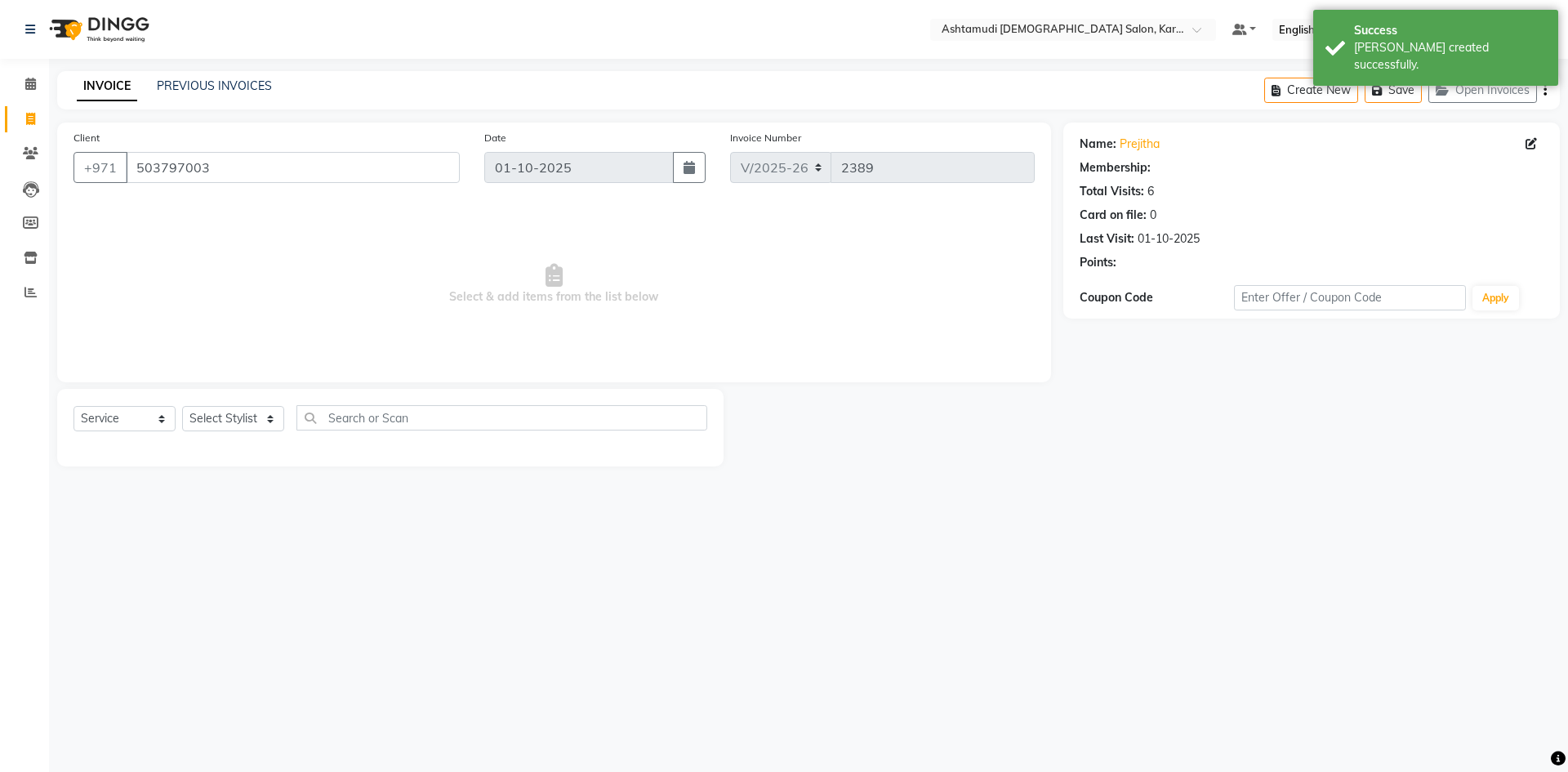
select select "1: Object"
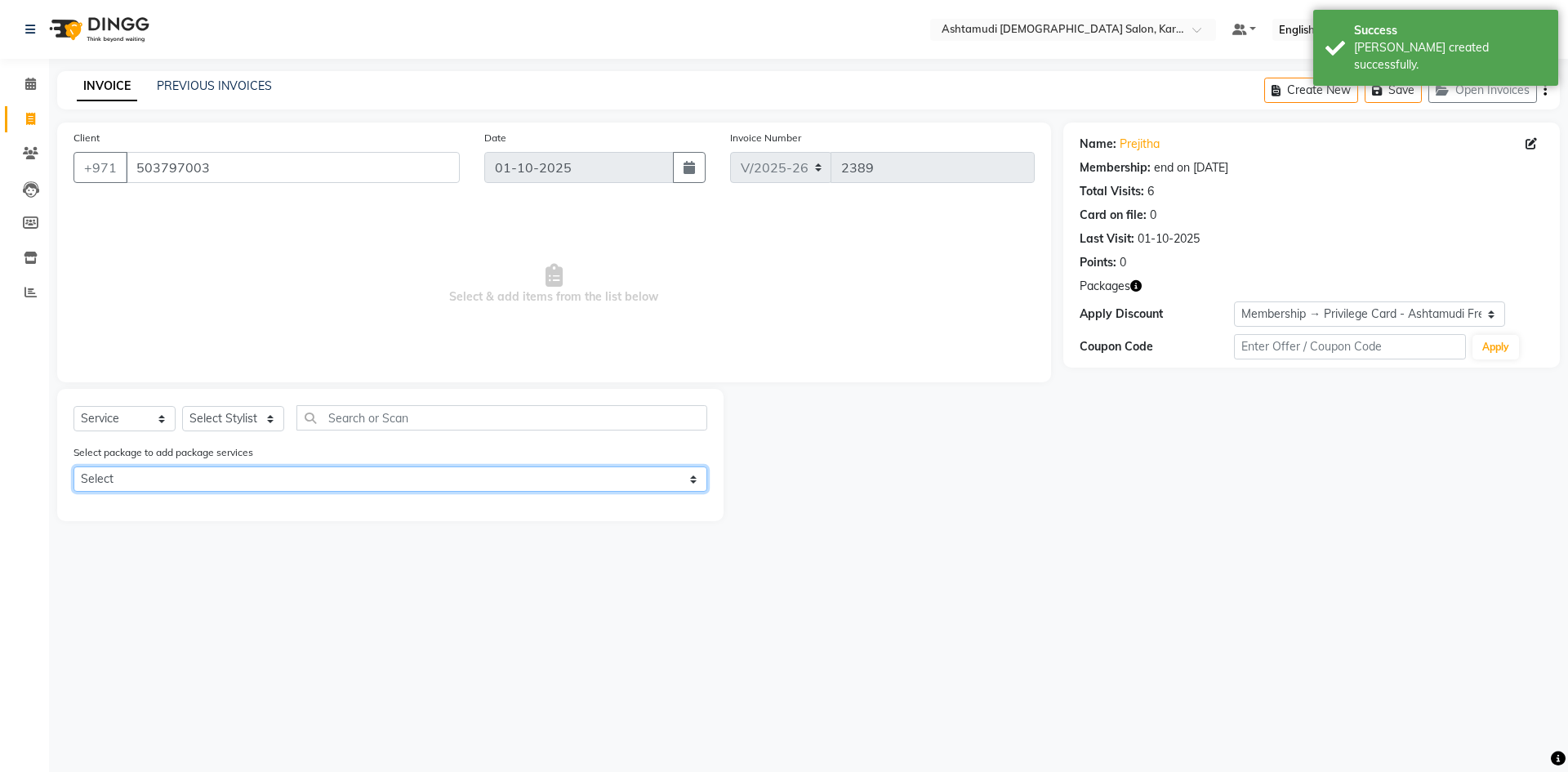
click at [252, 477] on select "Select Elite 140 Pkg Elite 140 Pkg" at bounding box center [390, 479] width 633 height 25
select select "1: Object"
click at [74, 467] on select "Select Elite 140 Pkg Elite 140 Pkg" at bounding box center [390, 479] width 633 height 25
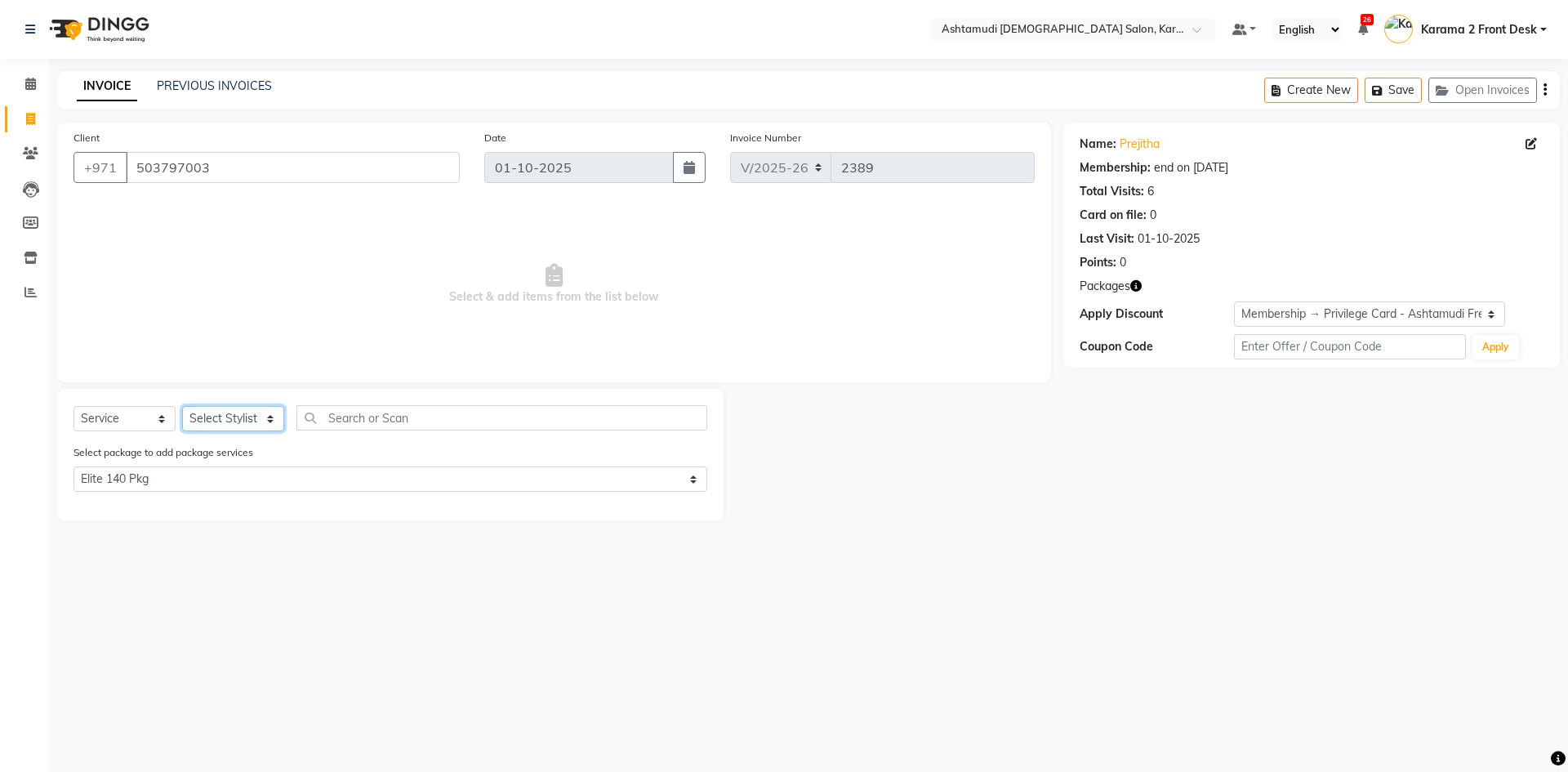
click at [236, 414] on select "Select Stylist Babitha Carolina [PERSON_NAME] [PERSON_NAME] 2 Front Desk [PERSO…" at bounding box center [233, 418] width 102 height 25
select select "77371"
click at [183, 406] on select "Select Stylist Babitha Carolina [PERSON_NAME] [PERSON_NAME] 2 Front Desk [PERSO…" at bounding box center [233, 418] width 102 height 25
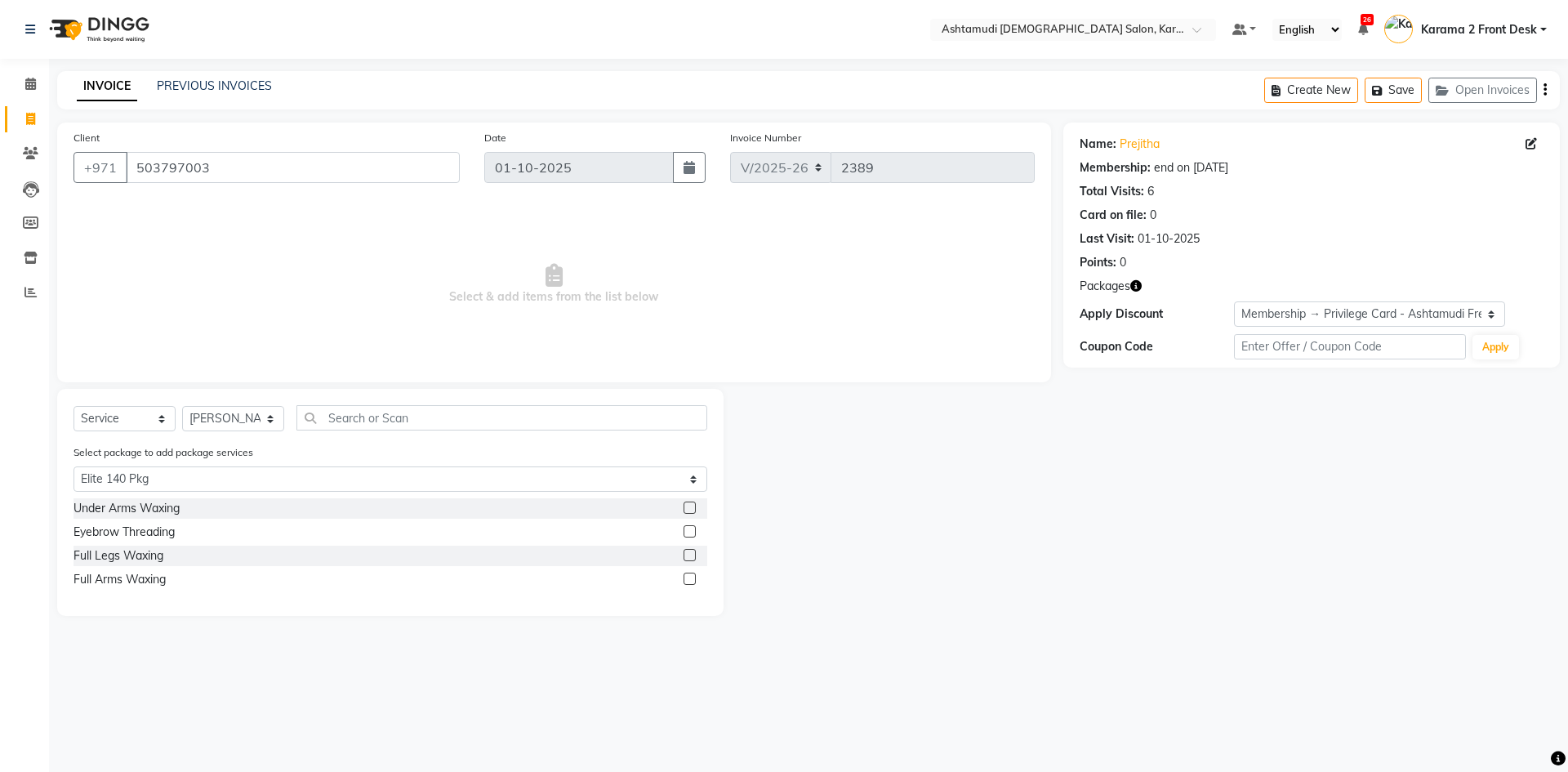
click at [690, 506] on label at bounding box center [689, 508] width 12 height 12
click at [690, 506] on input "checkbox" at bounding box center [688, 508] width 11 height 11
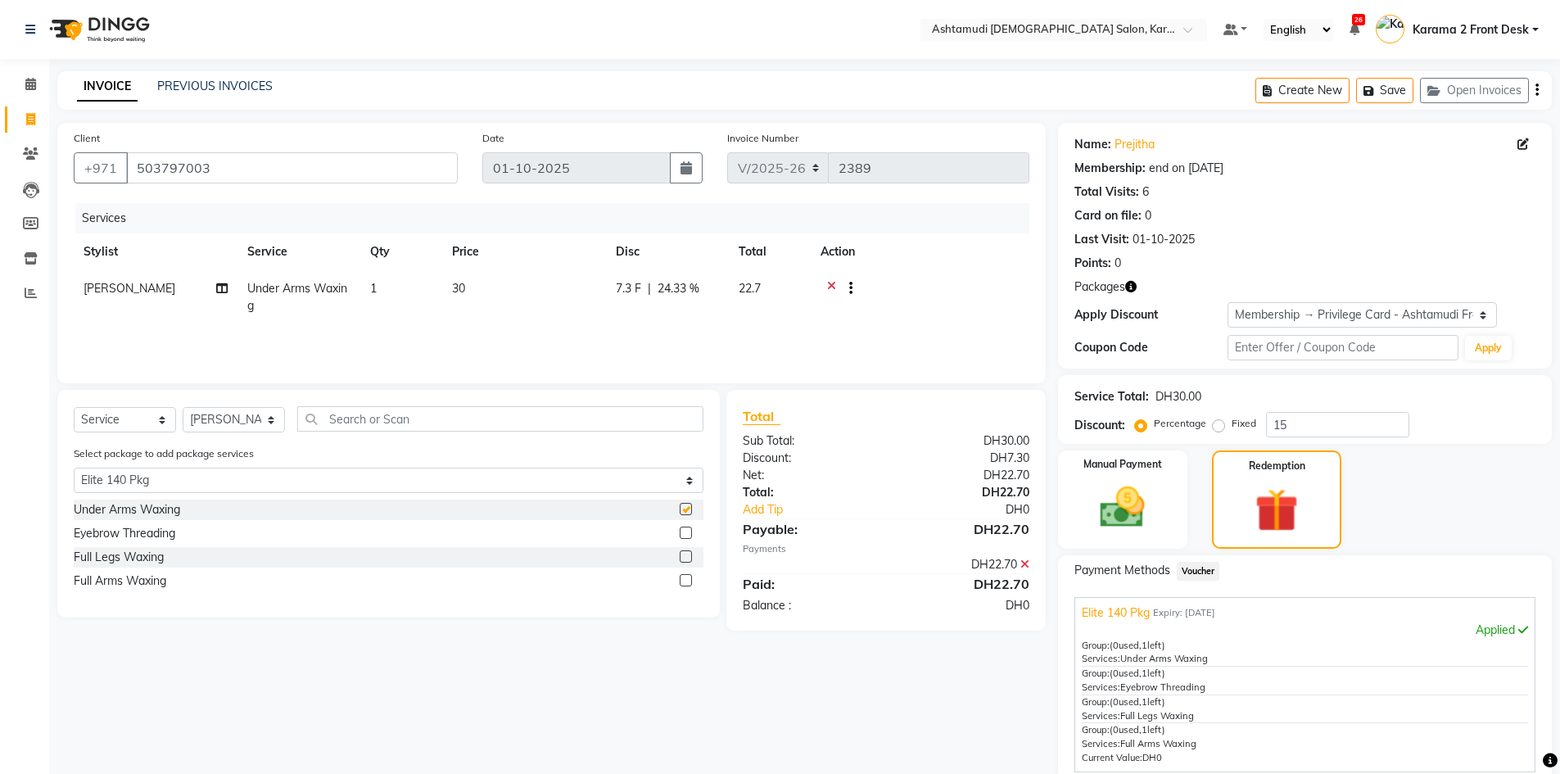
checkbox input "false"
click at [685, 531] on label at bounding box center [686, 532] width 12 height 12
click at [685, 531] on input "checkbox" at bounding box center [685, 533] width 11 height 11
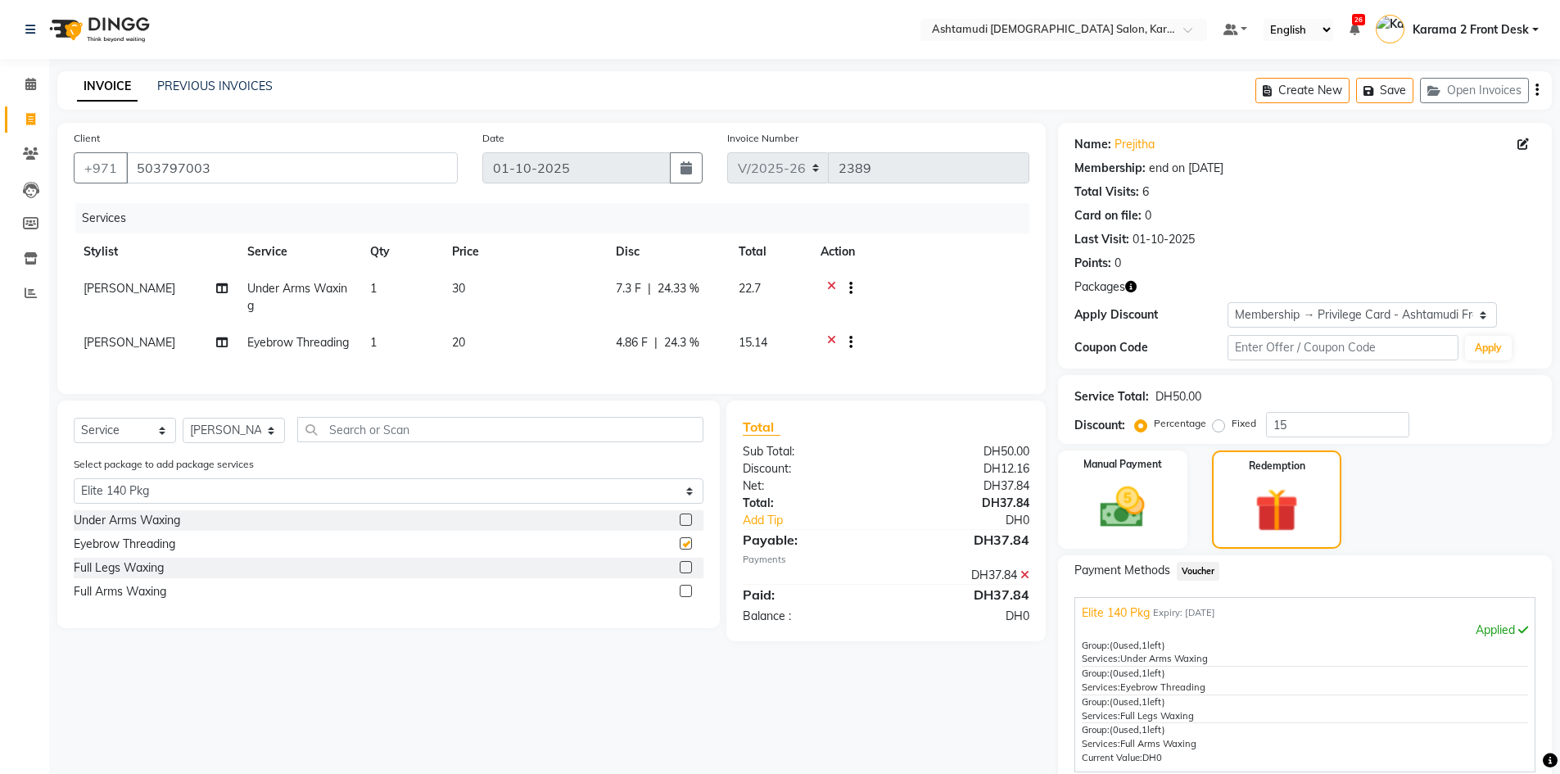
checkbox input "false"
click at [685, 573] on label at bounding box center [686, 567] width 12 height 12
click at [685, 573] on input "checkbox" at bounding box center [685, 567] width 11 height 11
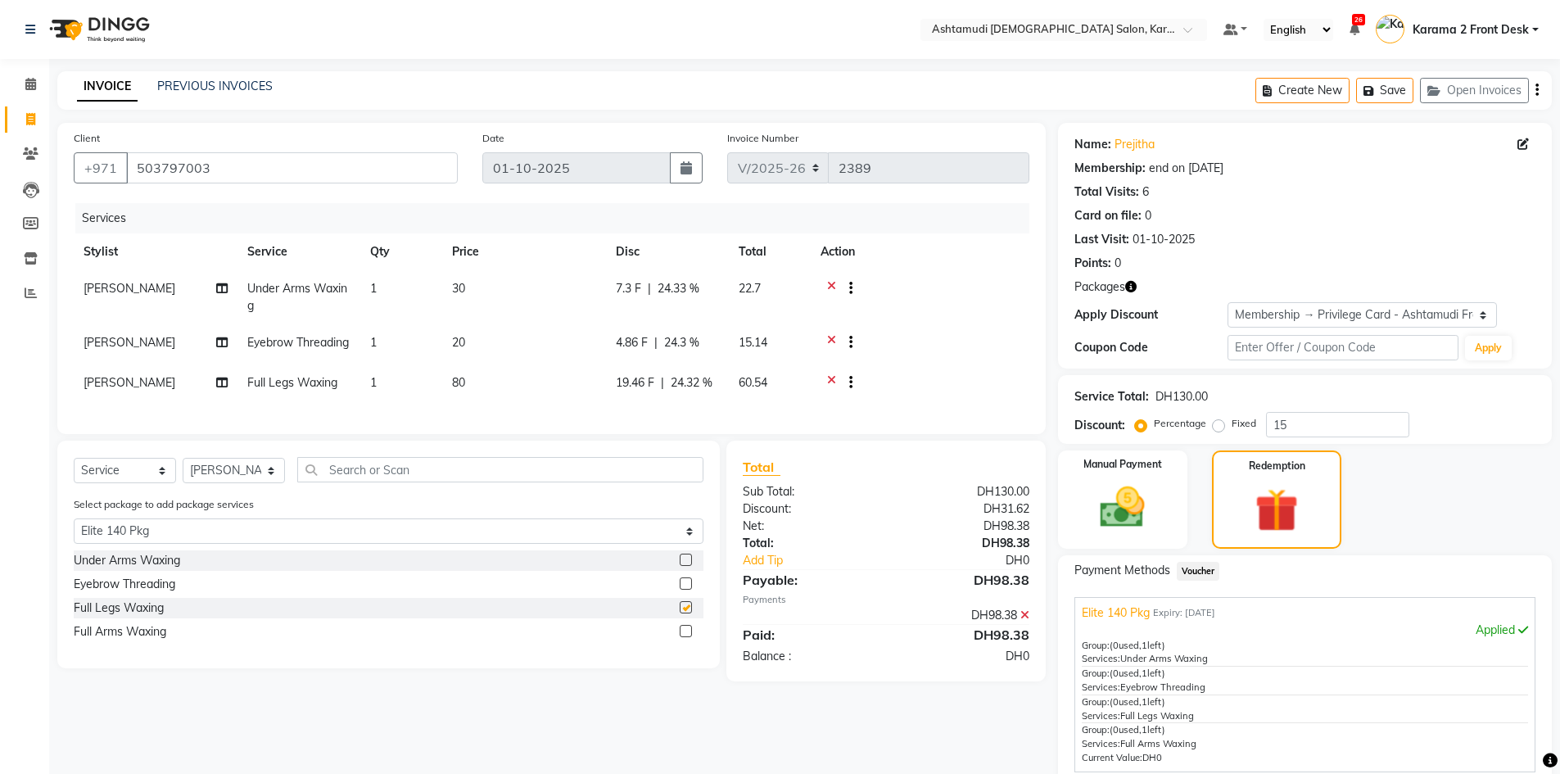
checkbox input "false"
click at [688, 637] on label at bounding box center [686, 631] width 12 height 12
click at [688, 637] on input "checkbox" at bounding box center [685, 631] width 11 height 11
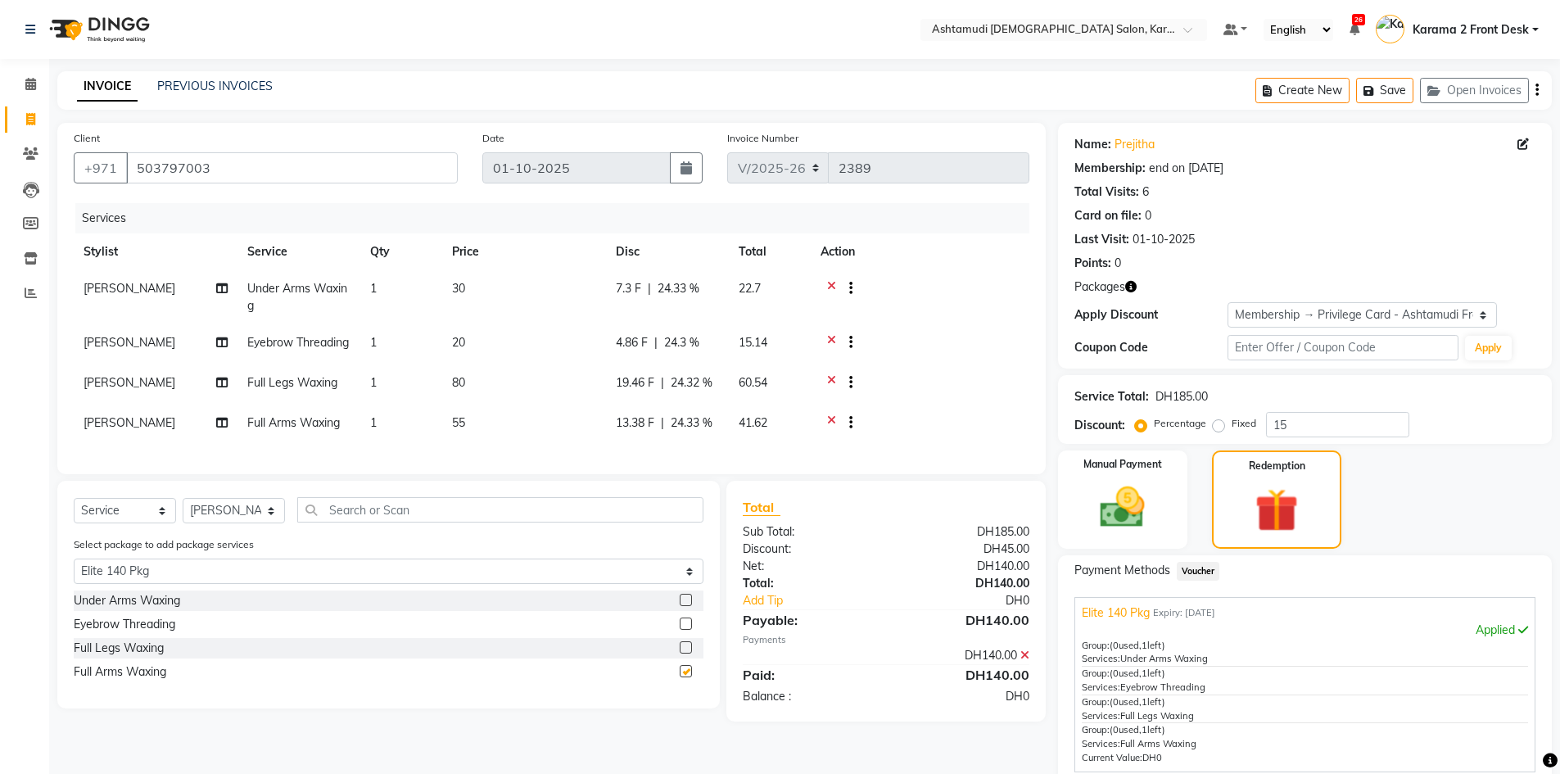
checkbox input "false"
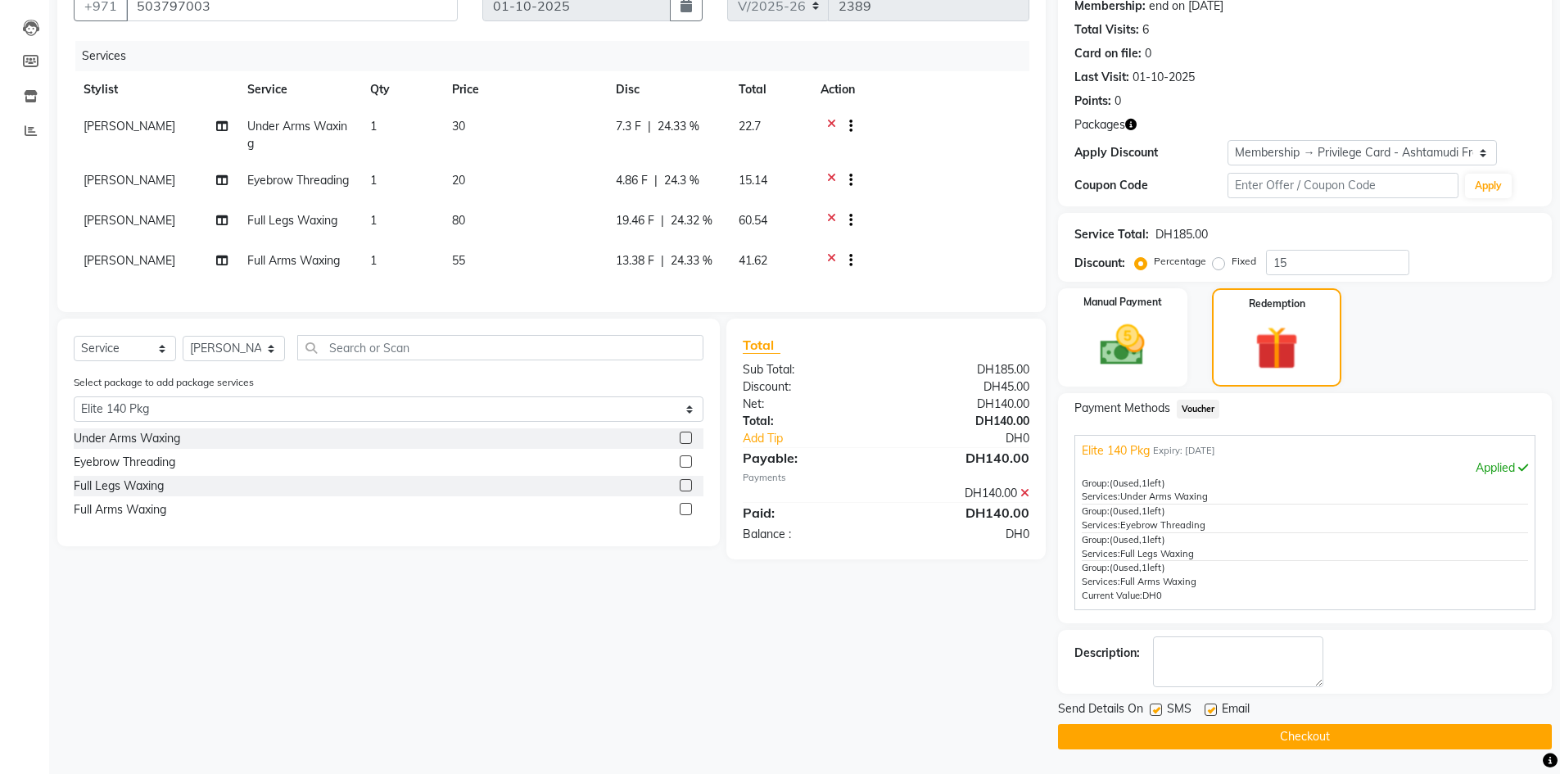
click at [1177, 748] on button "Checkout" at bounding box center [1305, 736] width 494 height 25
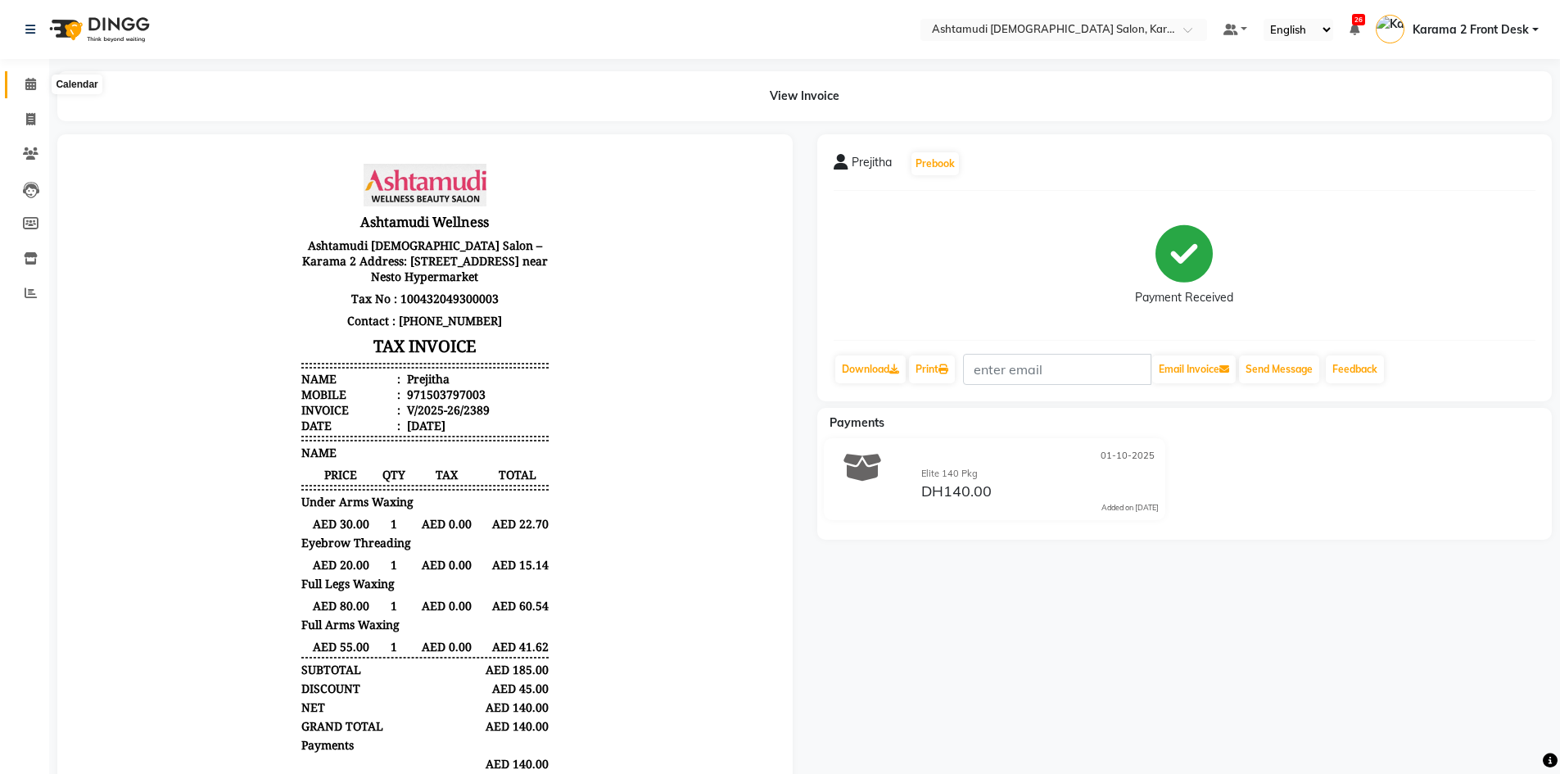
click at [29, 88] on icon at bounding box center [30, 84] width 11 height 12
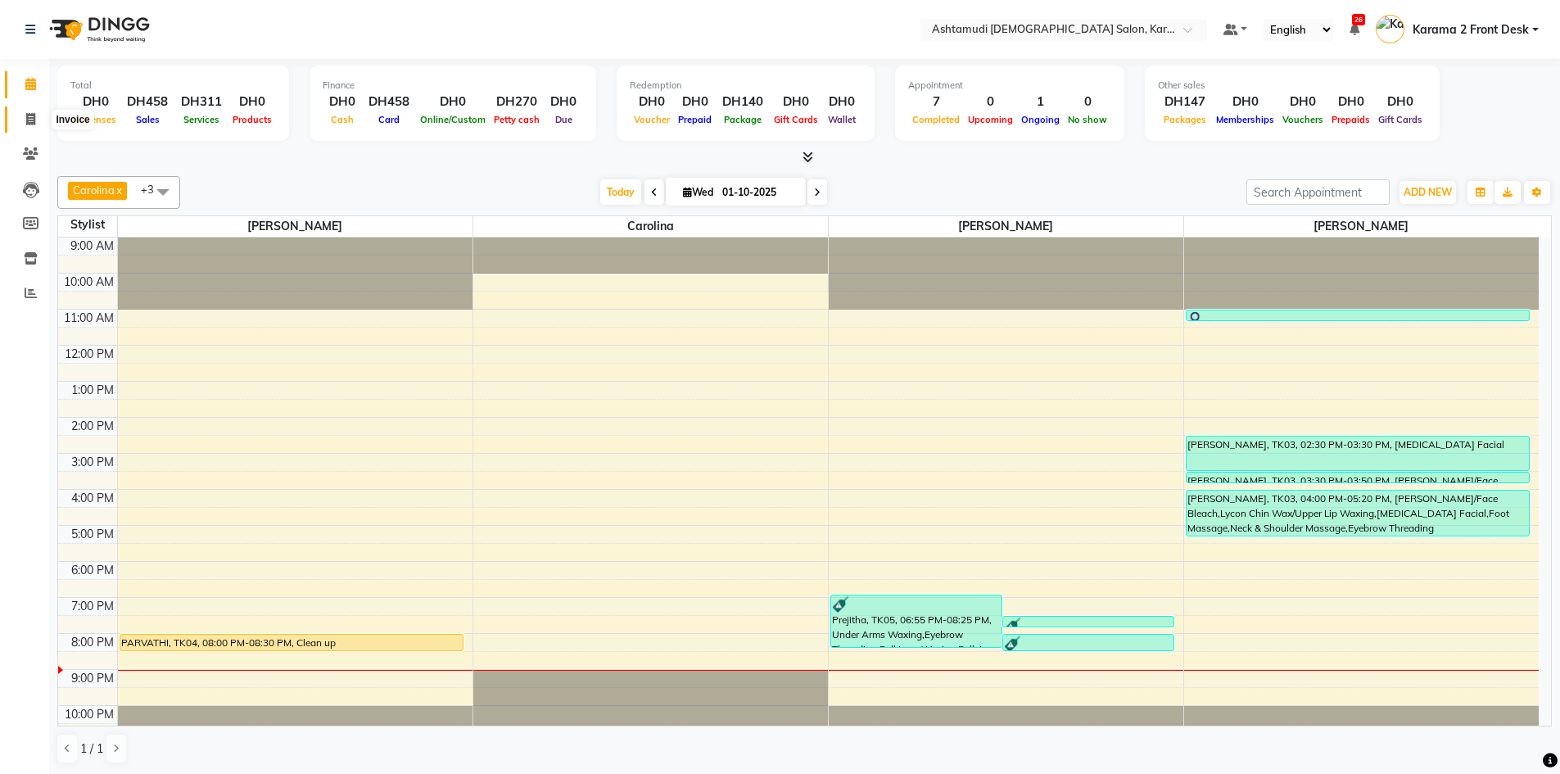
click at [20, 118] on span at bounding box center [30, 120] width 29 height 19
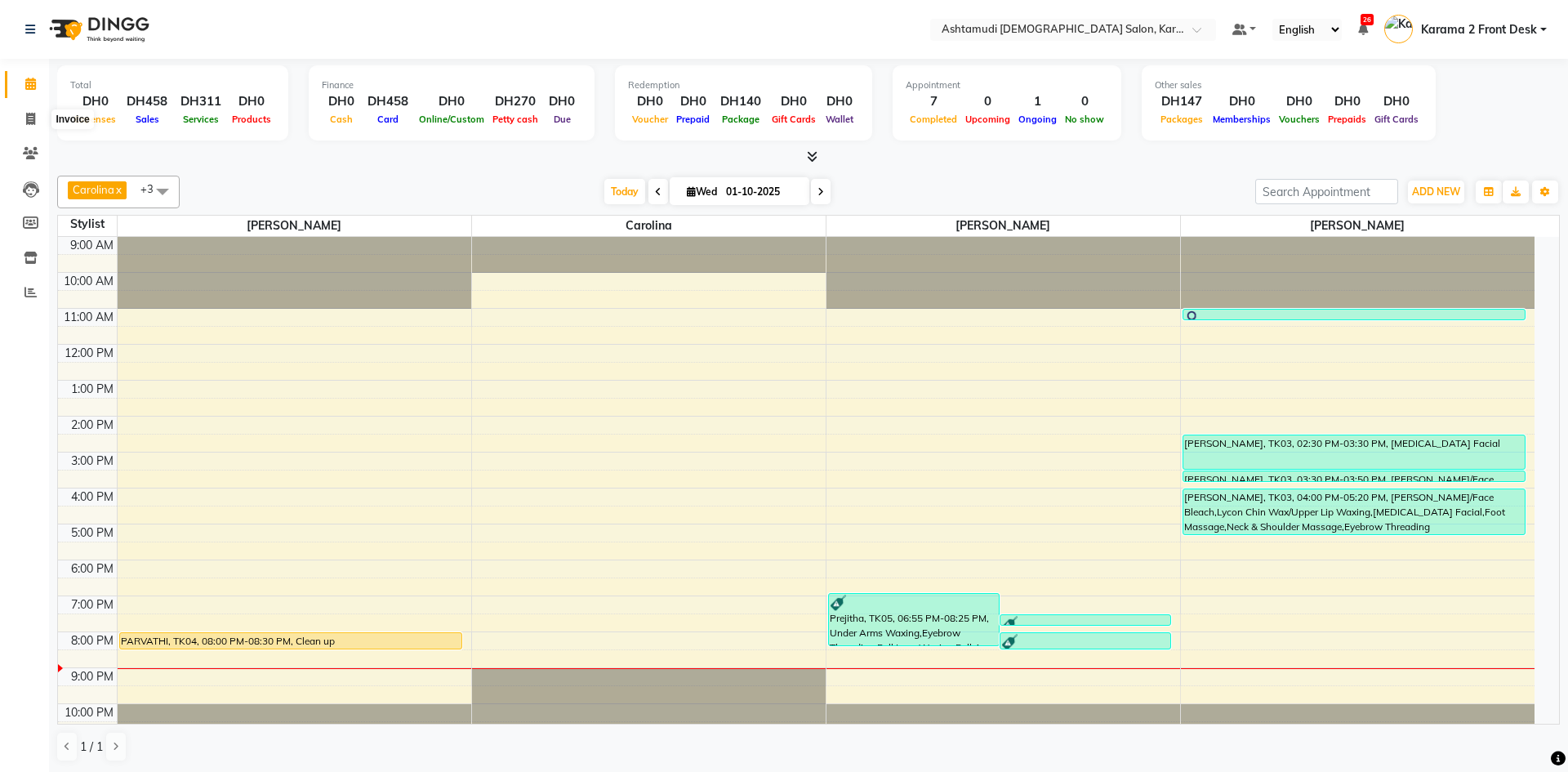
select select "7424"
select select "service"
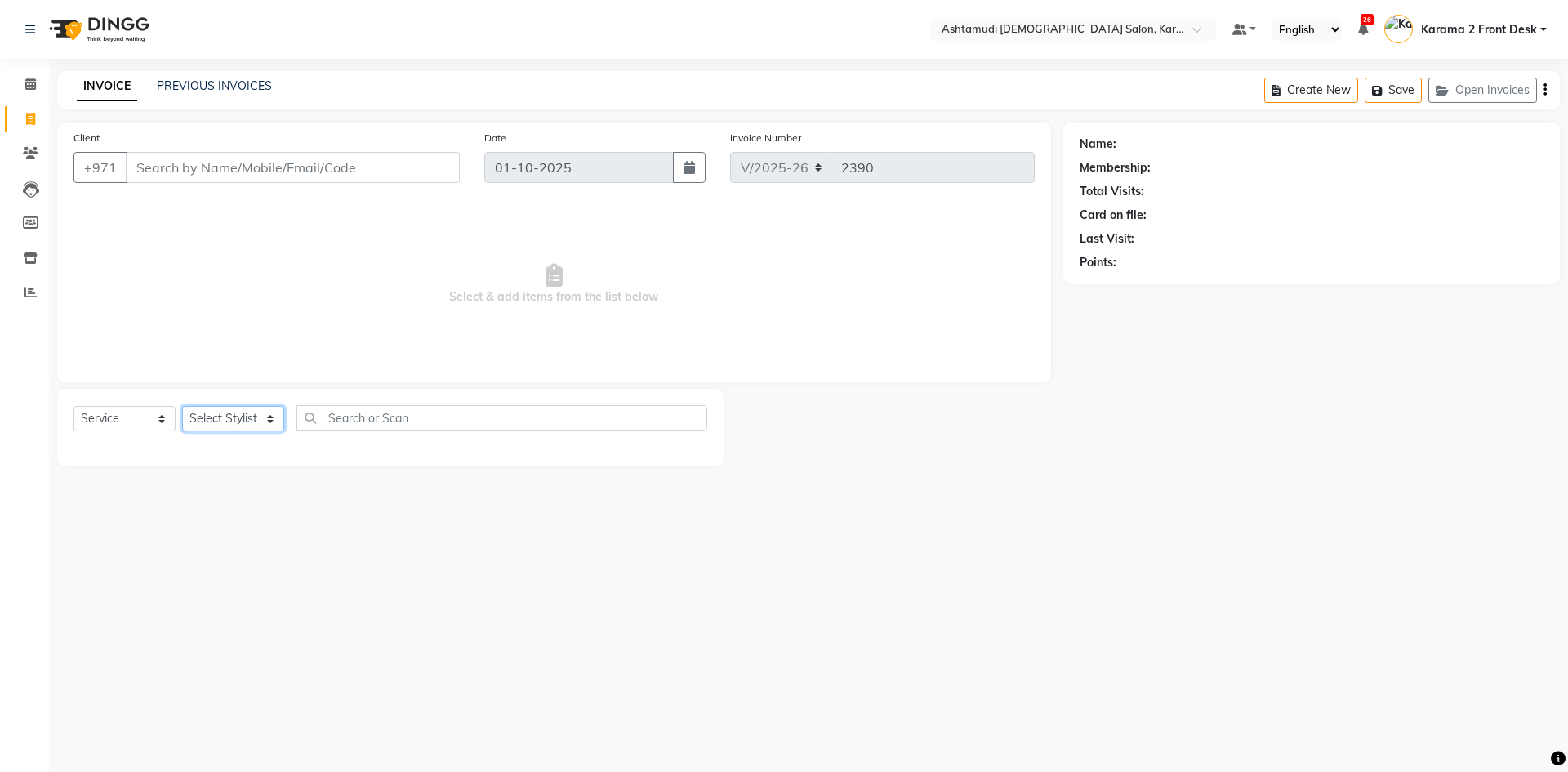
click at [204, 412] on select "Select Stylist" at bounding box center [233, 418] width 102 height 25
select select "69442"
click at [183, 406] on select "Select Stylist Babitha Carolina [PERSON_NAME] [PERSON_NAME] 2 Front Desk [PERSO…" at bounding box center [233, 418] width 102 height 25
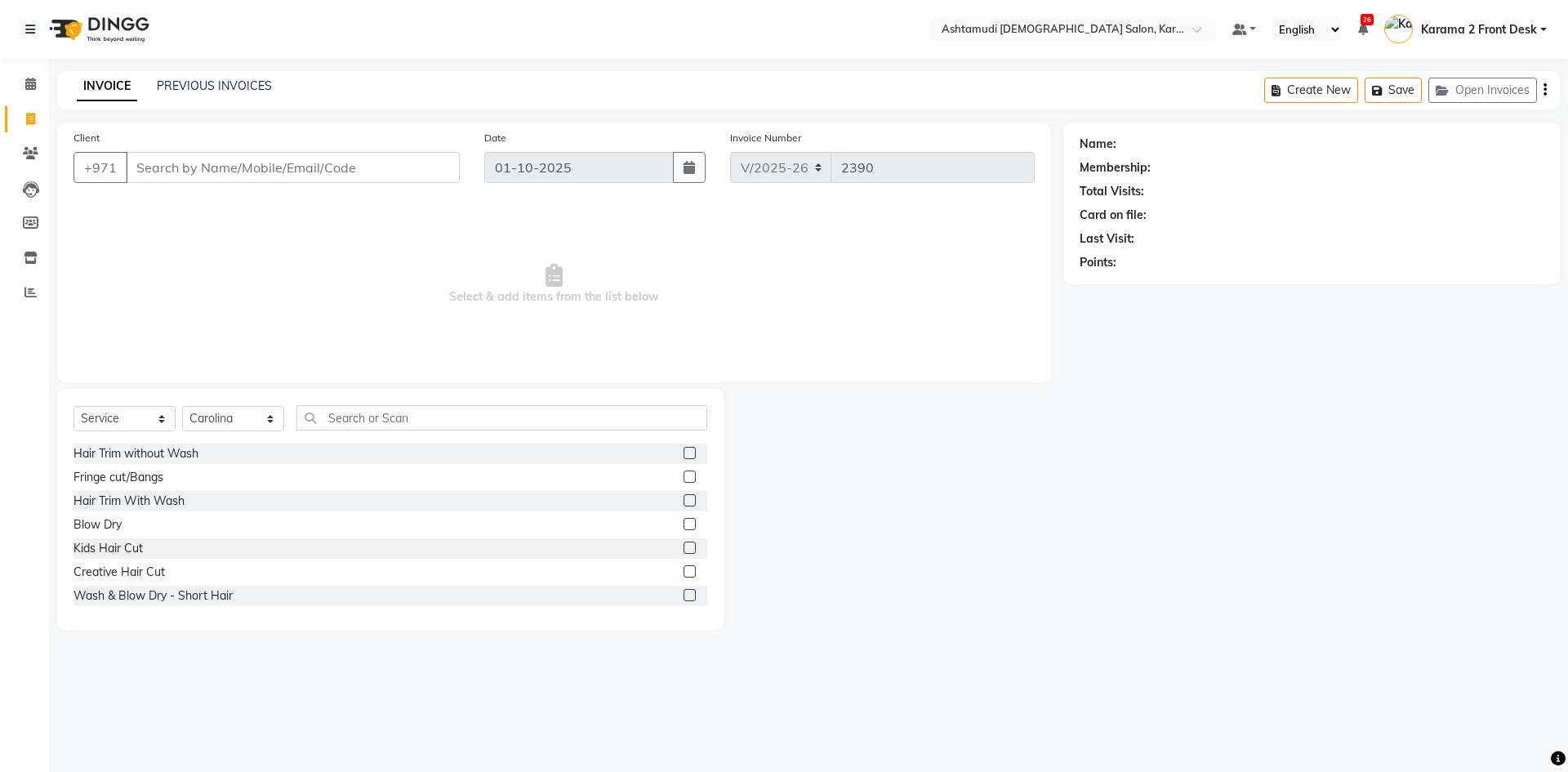
click at [359, 403] on div "Select Service Product Membership Package Voucher Prepaid Gift Card Select Styl…" at bounding box center [390, 510] width 666 height 241
click at [363, 418] on input "text" at bounding box center [502, 417] width 411 height 25
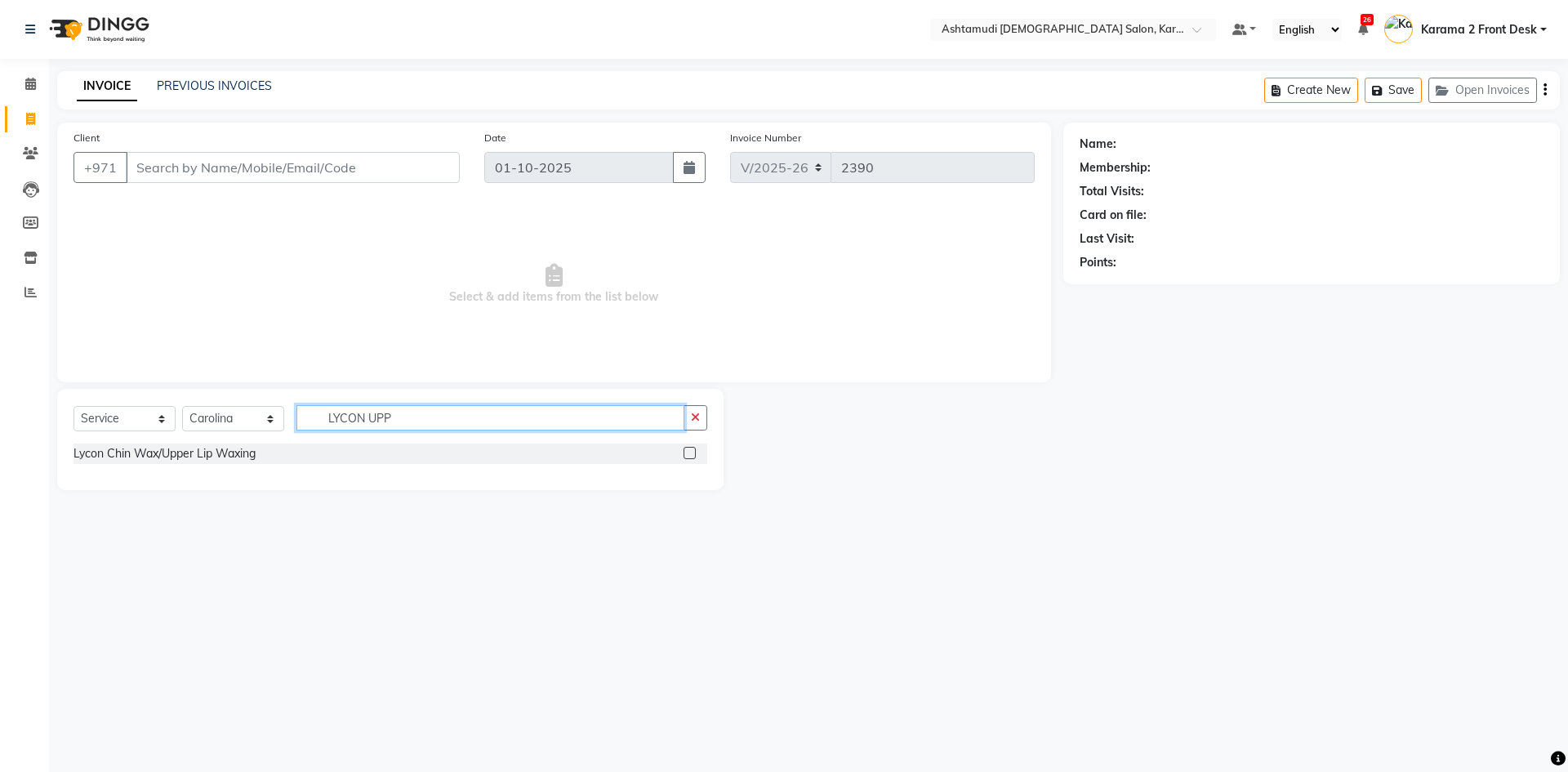
type input "LYCON UPP"
click at [686, 453] on label at bounding box center [689, 453] width 12 height 12
click at [686, 453] on input "checkbox" at bounding box center [688, 453] width 11 height 11
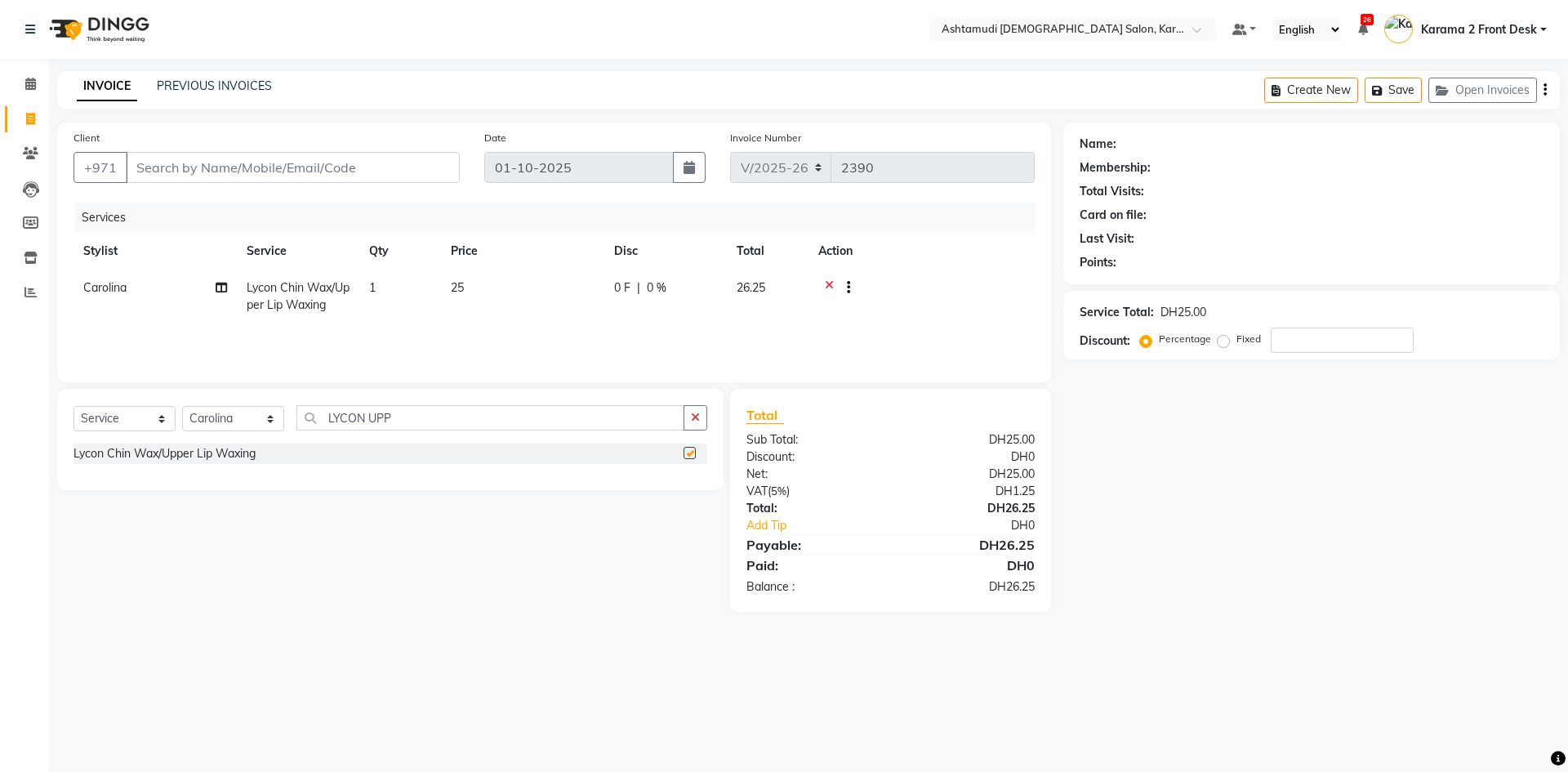
checkbox input "false"
click at [1307, 343] on input "number" at bounding box center [1342, 339] width 143 height 25
type input "15"
click at [1277, 498] on div "Name: Membership: Total Visits: Card on file: Last Visit: Points: Service Total…" at bounding box center [1318, 367] width 509 height 489
click at [1273, 494] on div "Name: Membership: Total Visits: Card on file: Last Visit: Points: Service Total…" at bounding box center [1318, 367] width 509 height 489
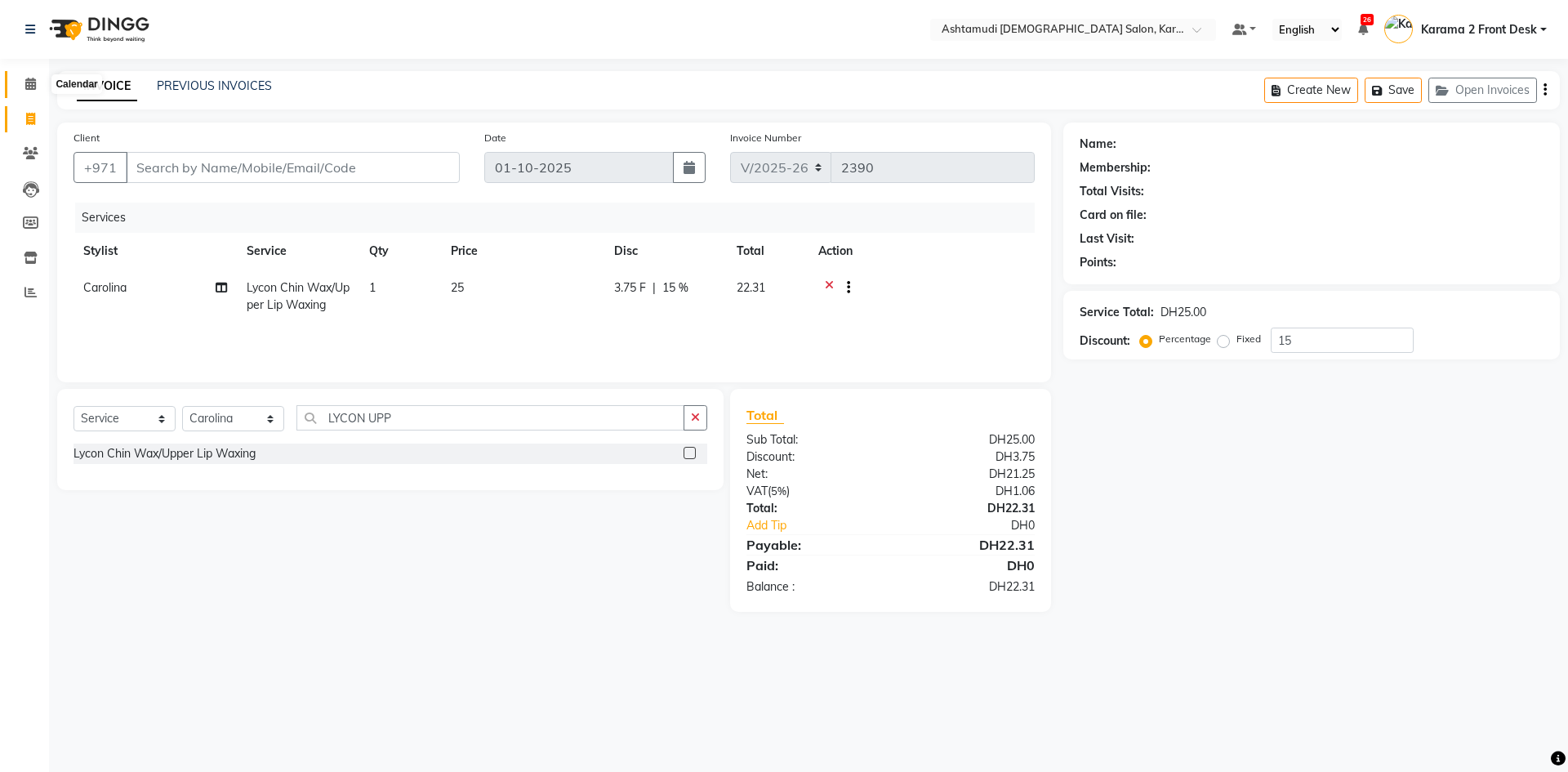
click at [30, 75] on span at bounding box center [30, 84] width 29 height 19
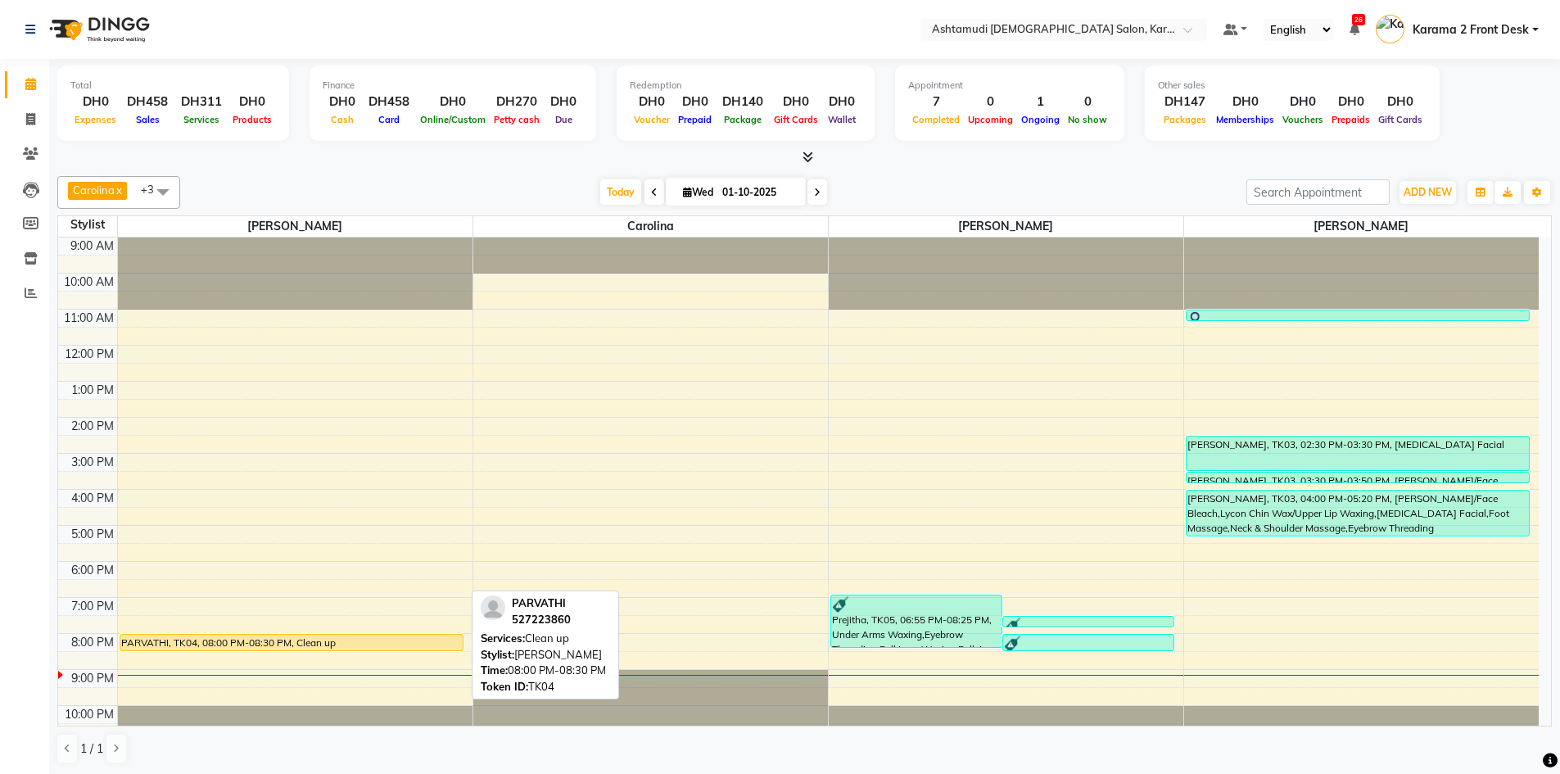
click at [291, 644] on div "PARVATHI, TK04, 08:00 PM-08:30 PM, Clean up" at bounding box center [291, 643] width 342 height 16
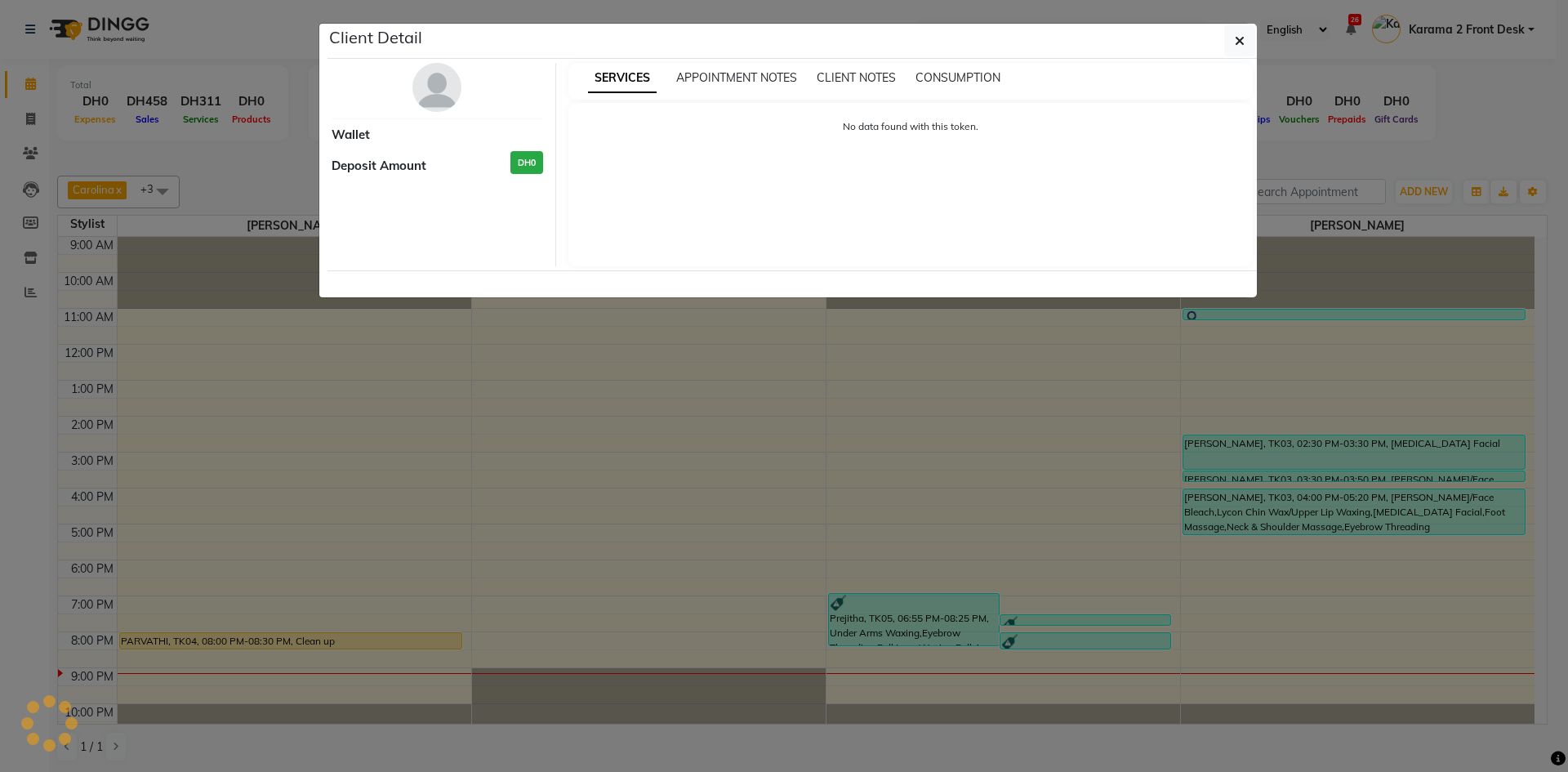
select select "1"
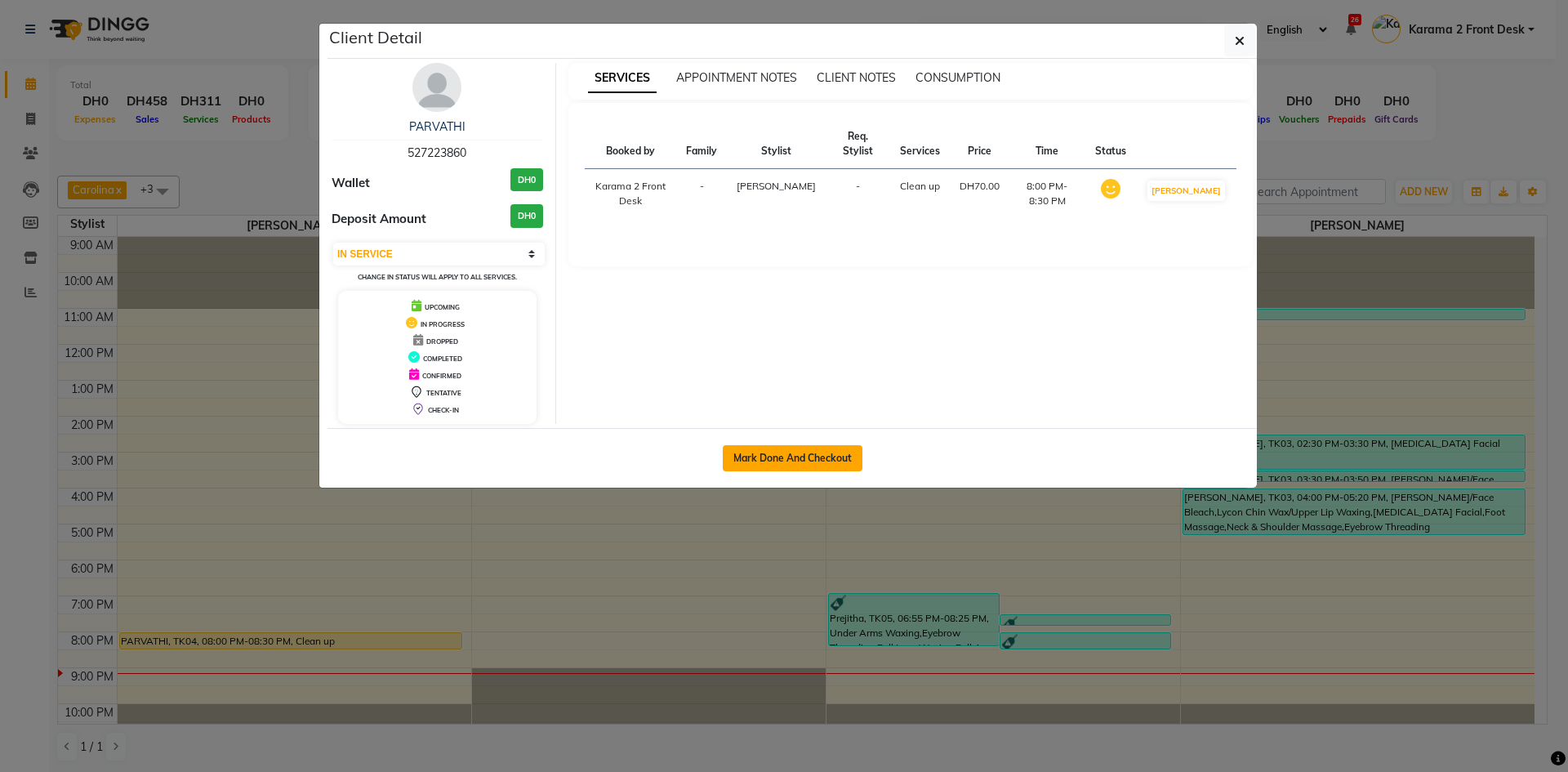
click at [830, 457] on button "Mark Done And Checkout" at bounding box center [793, 458] width 140 height 26
select select "service"
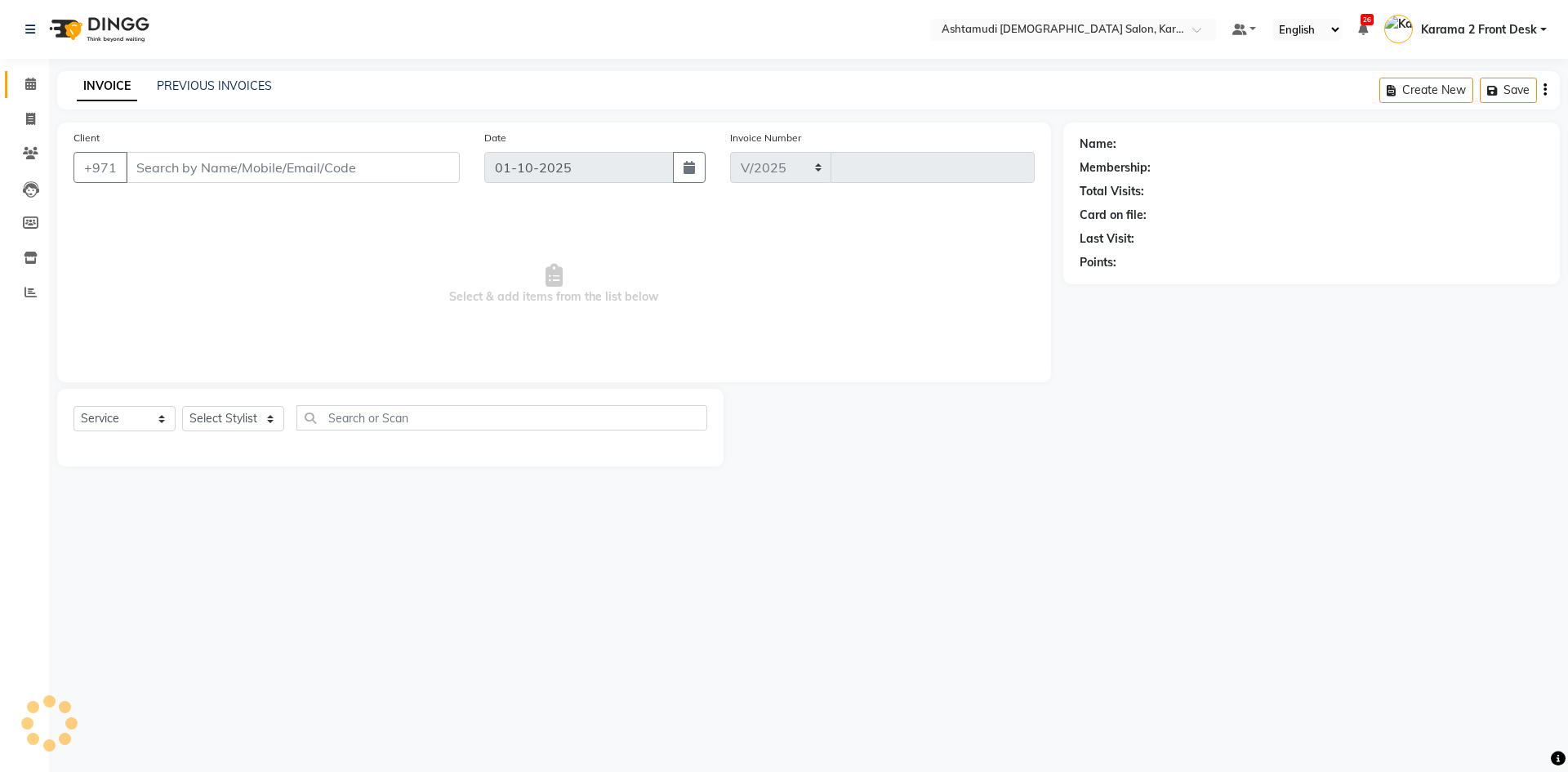
select select "7424"
type input "2390"
type input "527223860"
select select "64957"
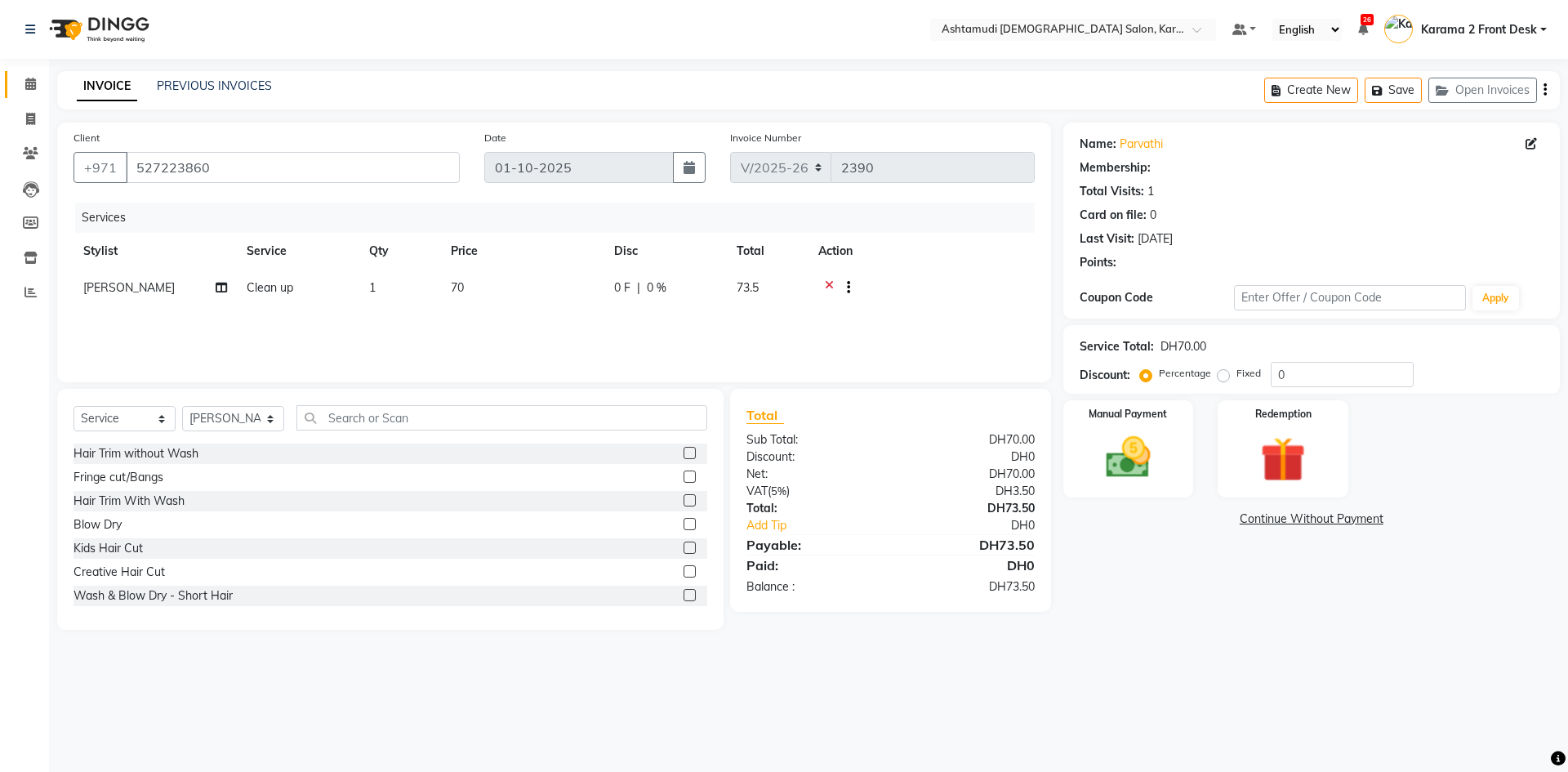
select select "1: Object"
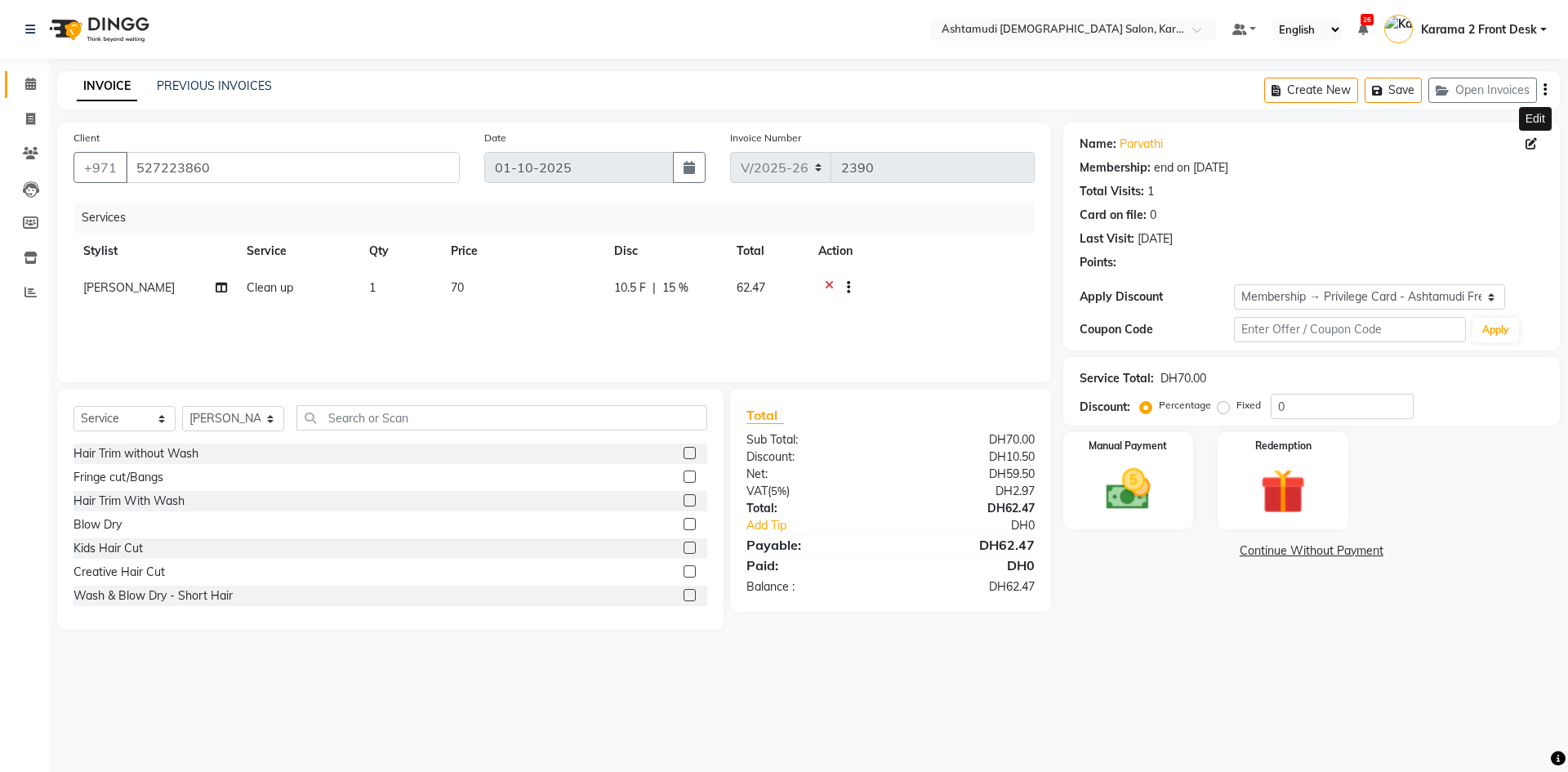
type input "15"
click at [1529, 140] on icon at bounding box center [1530, 143] width 11 height 11
select select "3798"
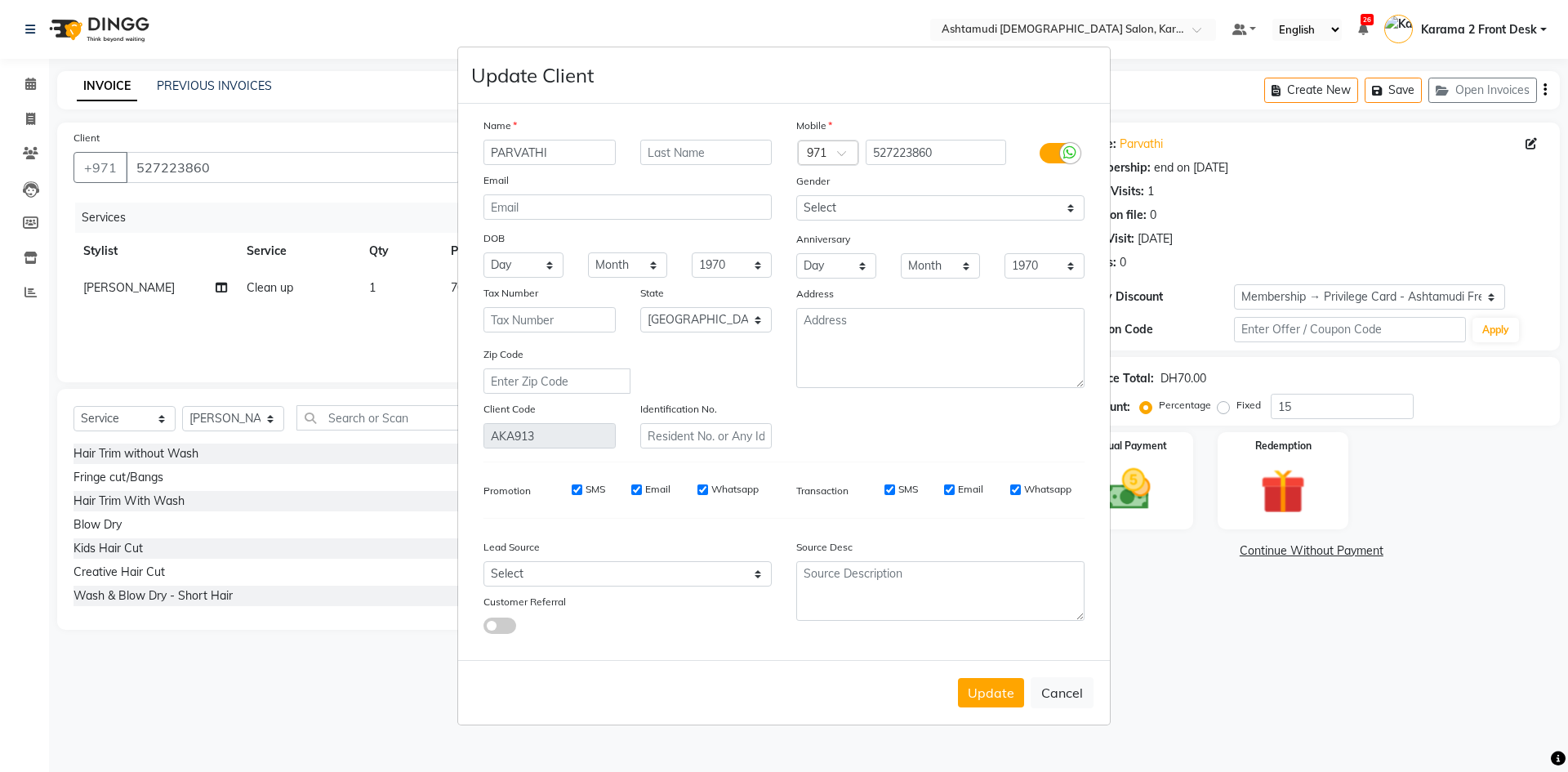
click at [1390, 187] on ngb-modal-window "Update Client Name PARVATHI Email DOB Day 01 02 03 04 05 06 07 08 09 10 11 12 1…" at bounding box center [784, 386] width 1568 height 772
click at [1066, 687] on button "Cancel" at bounding box center [1061, 692] width 63 height 31
select select
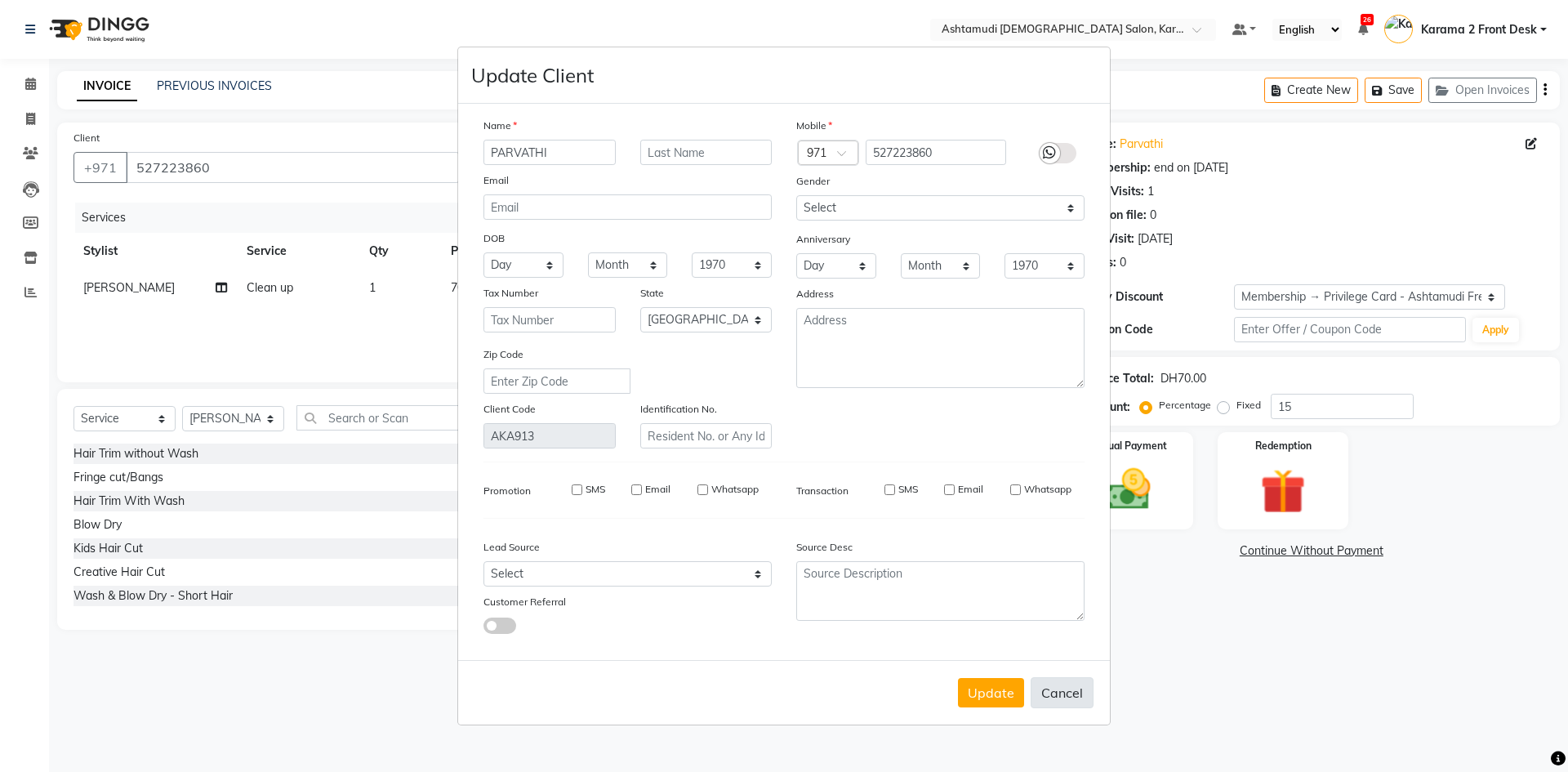
select select "null"
select select
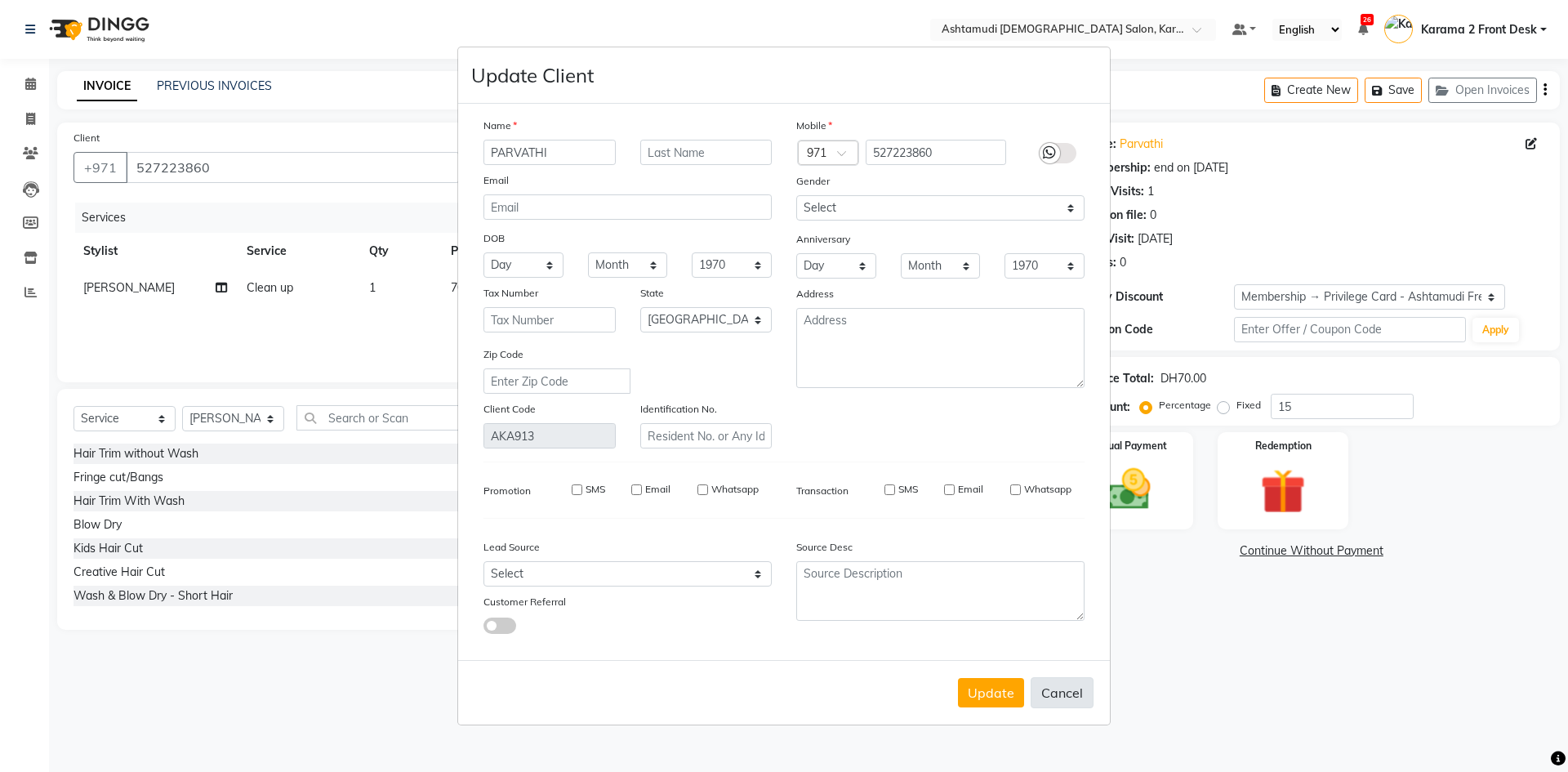
checkbox input "false"
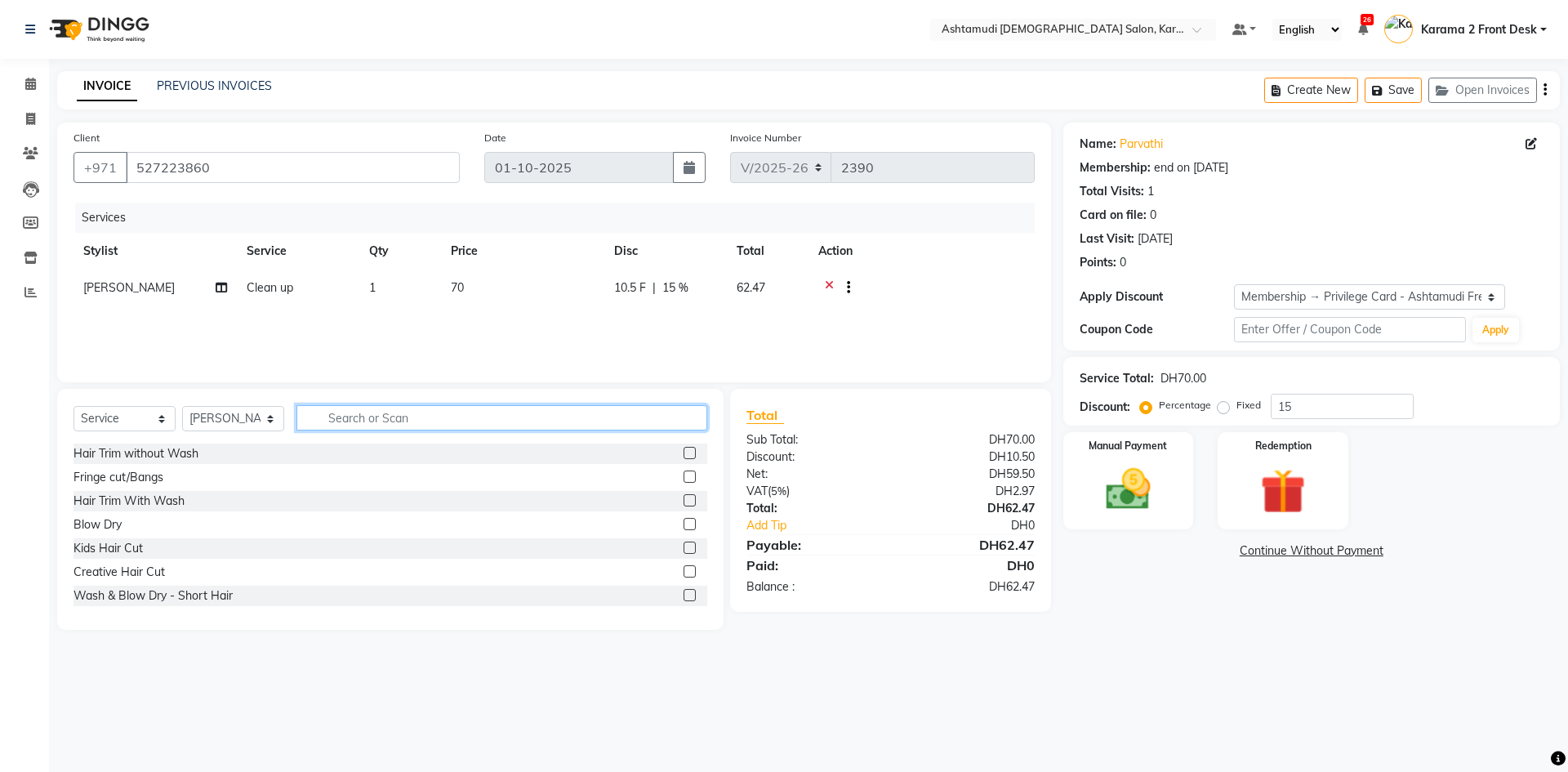
click at [338, 425] on input "text" at bounding box center [502, 417] width 411 height 25
click at [196, 415] on select "Select Stylist Babitha Carolina [PERSON_NAME] [PERSON_NAME] 2 Front Desk [PERSO…" at bounding box center [233, 418] width 102 height 25
select select "81433"
click at [183, 406] on select "Select Stylist Babitha Carolina [PERSON_NAME] [PERSON_NAME] 2 Front Desk [PERSO…" at bounding box center [233, 418] width 102 height 25
click at [338, 421] on input "text" at bounding box center [502, 417] width 411 height 25
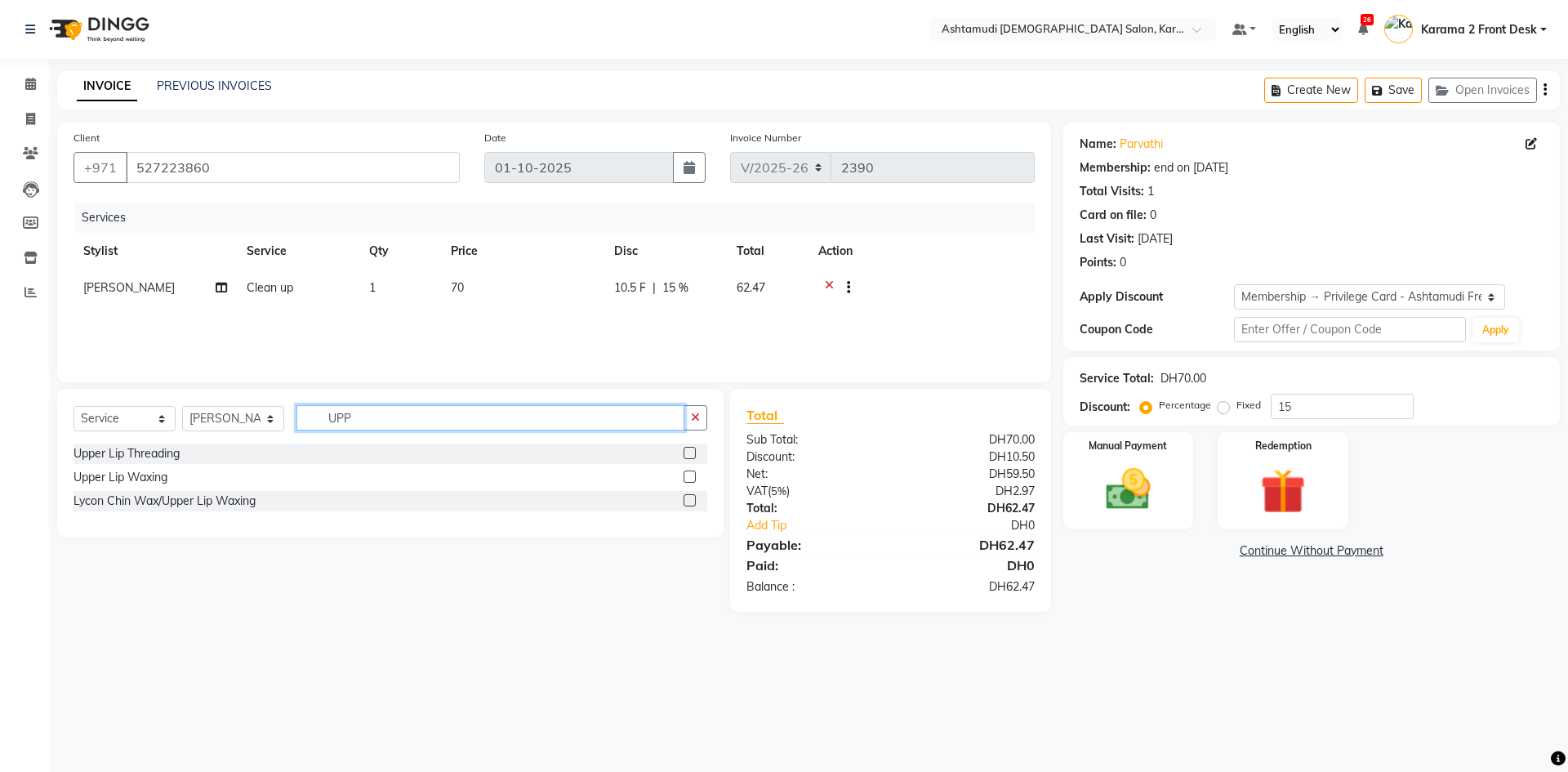
type input "UPP"
click at [694, 452] on label at bounding box center [689, 453] width 12 height 12
click at [694, 452] on input "checkbox" at bounding box center [688, 453] width 11 height 11
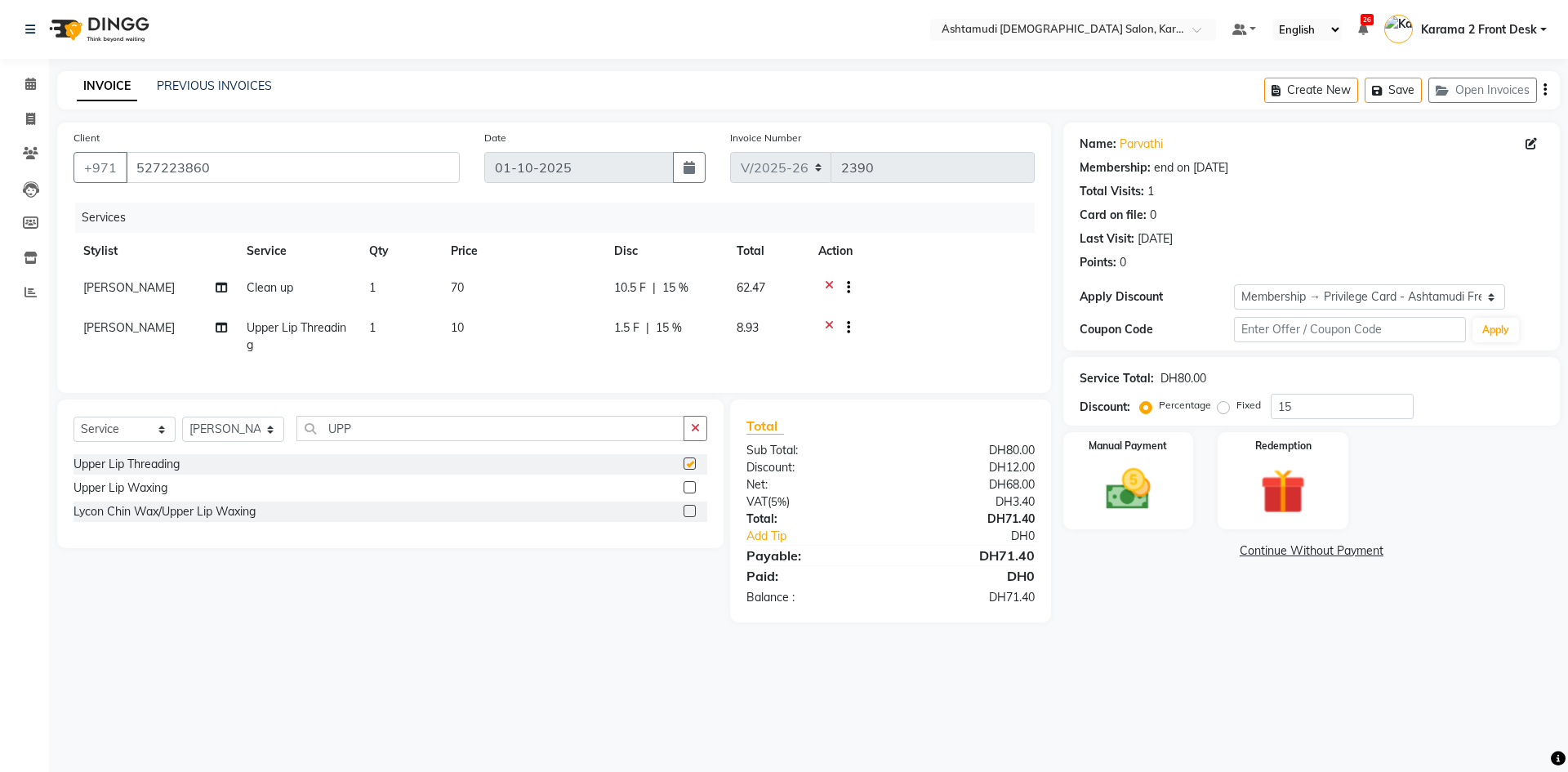
checkbox input "false"
click at [331, 329] on span "Upper Lip Threading" at bounding box center [296, 336] width 100 height 32
select select "81433"
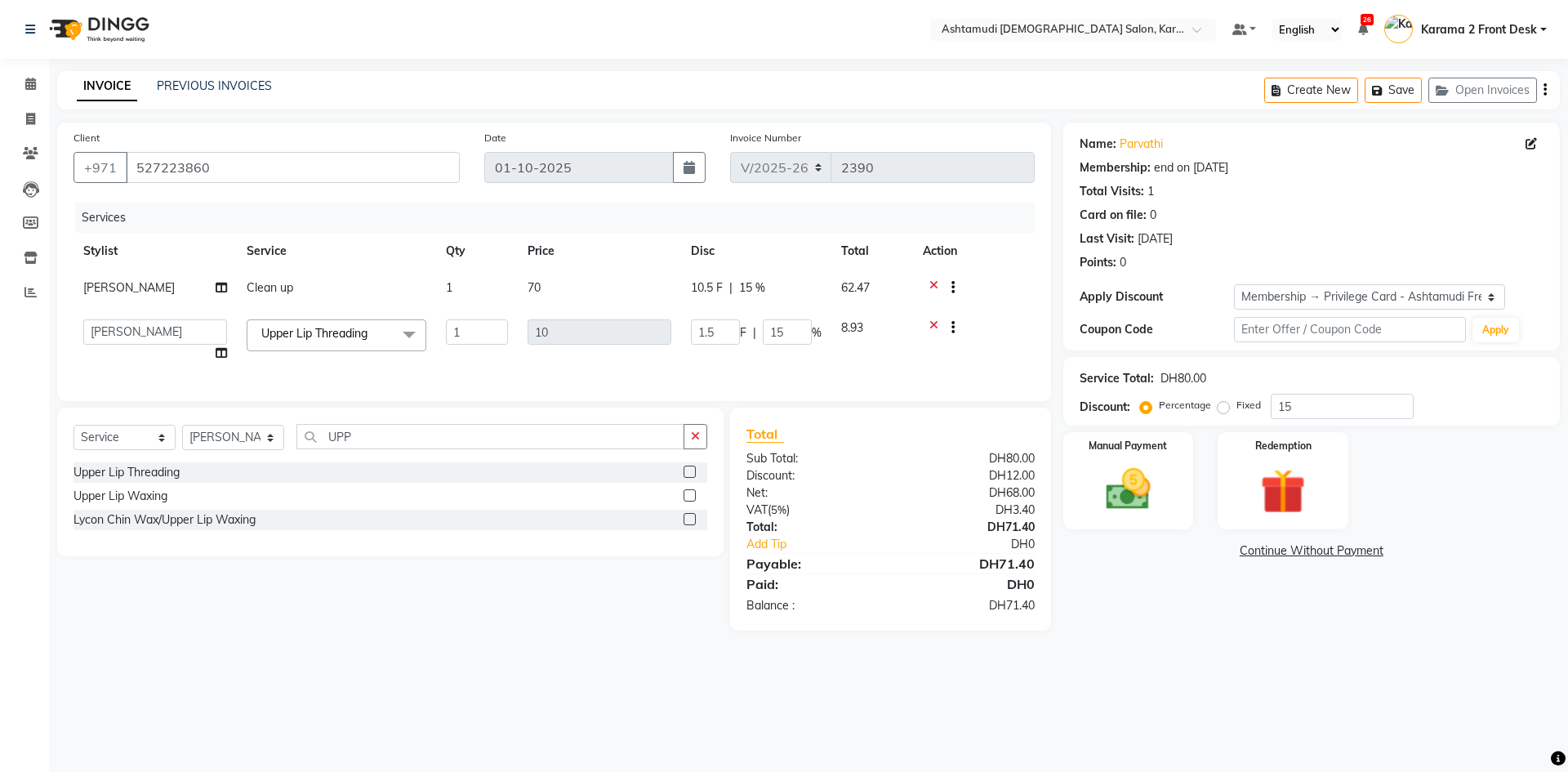
click at [332, 331] on span "Upper Lip Threading" at bounding box center [314, 333] width 106 height 15
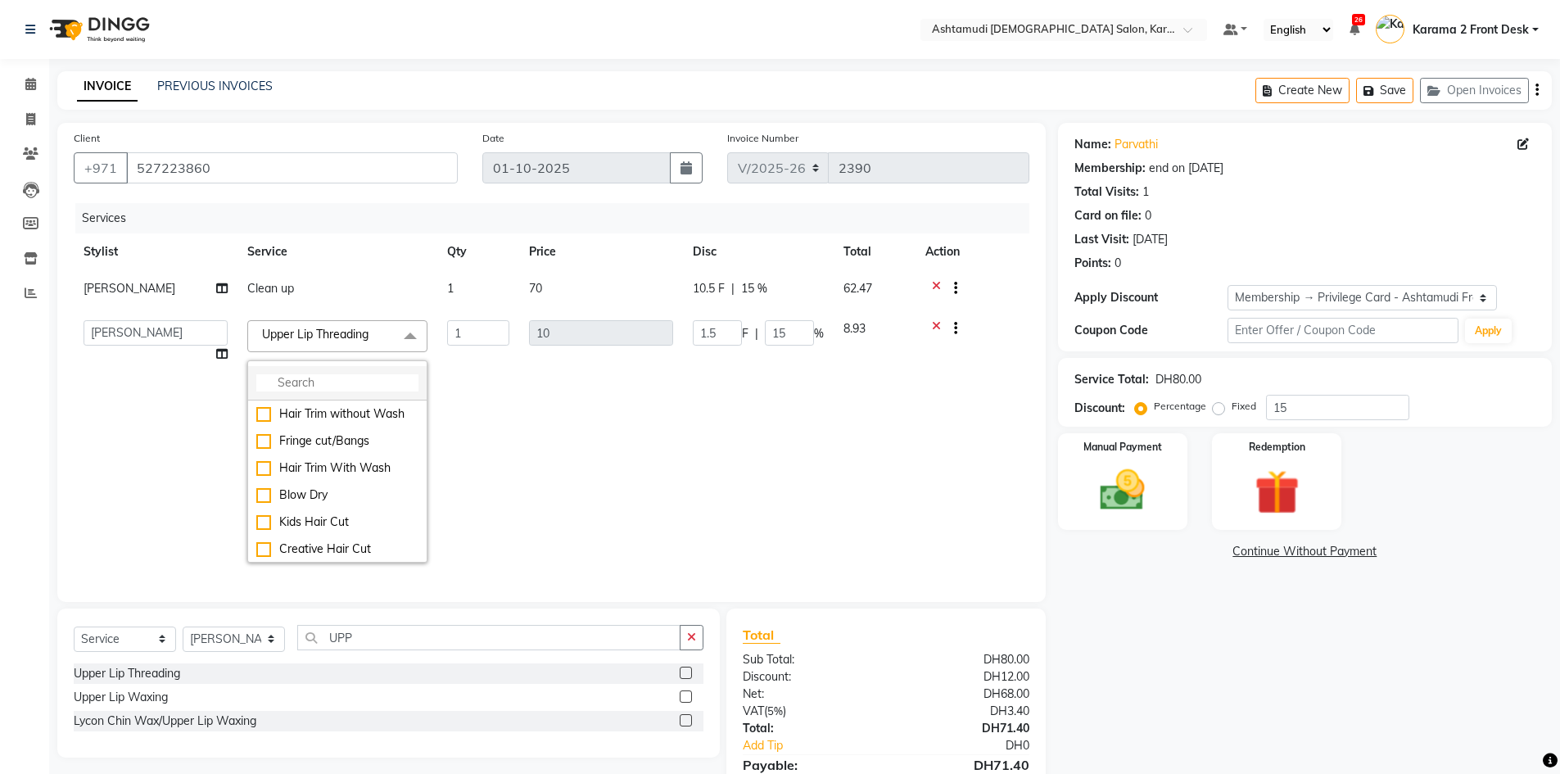
click at [358, 379] on input "multiselect-search" at bounding box center [337, 382] width 162 height 17
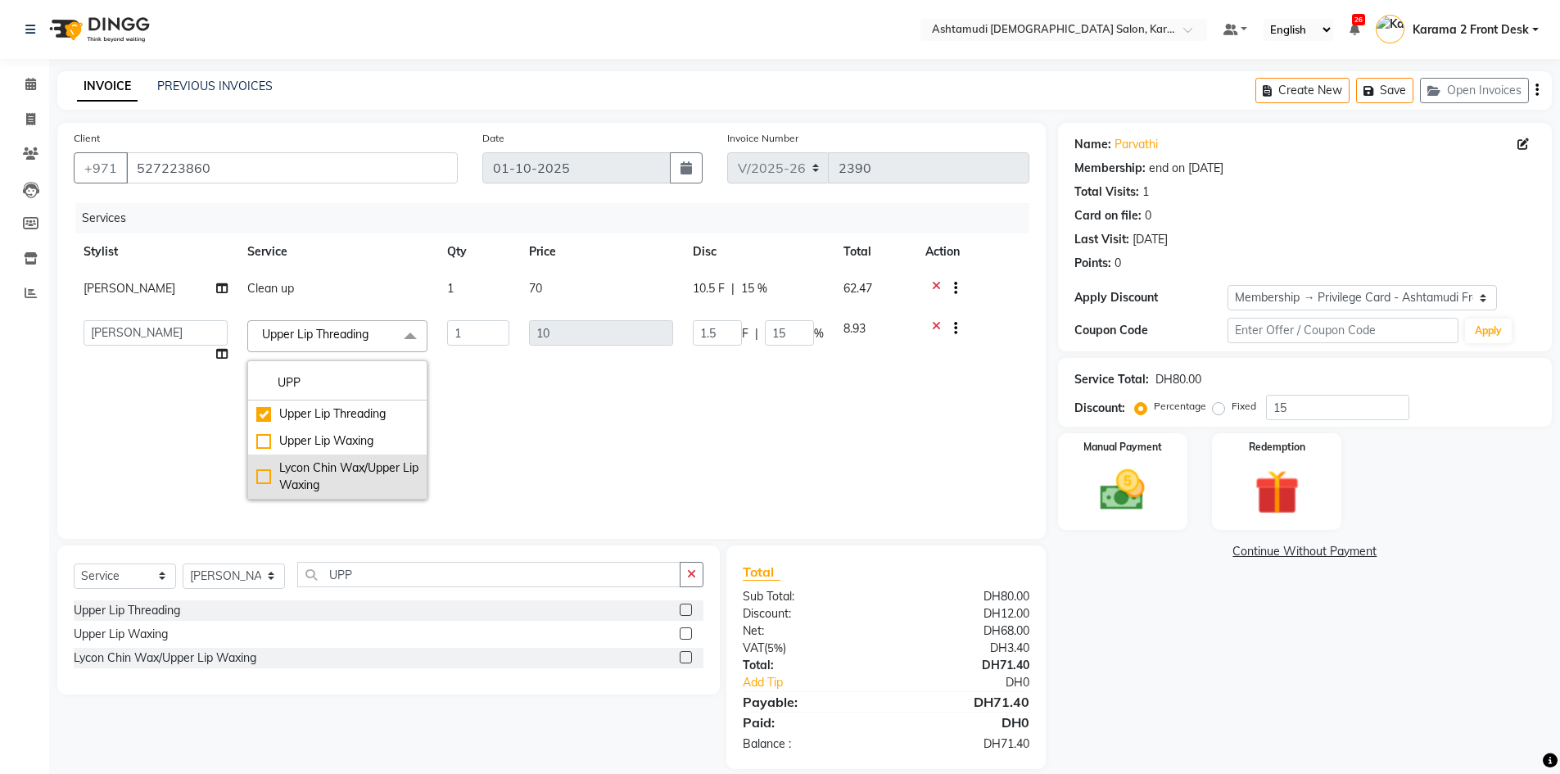
type input "UPP"
click at [380, 470] on div "Lycon Chin Wax/Upper Lip Waxing" at bounding box center [337, 476] width 162 height 34
checkbox input "false"
checkbox input "true"
type input "25"
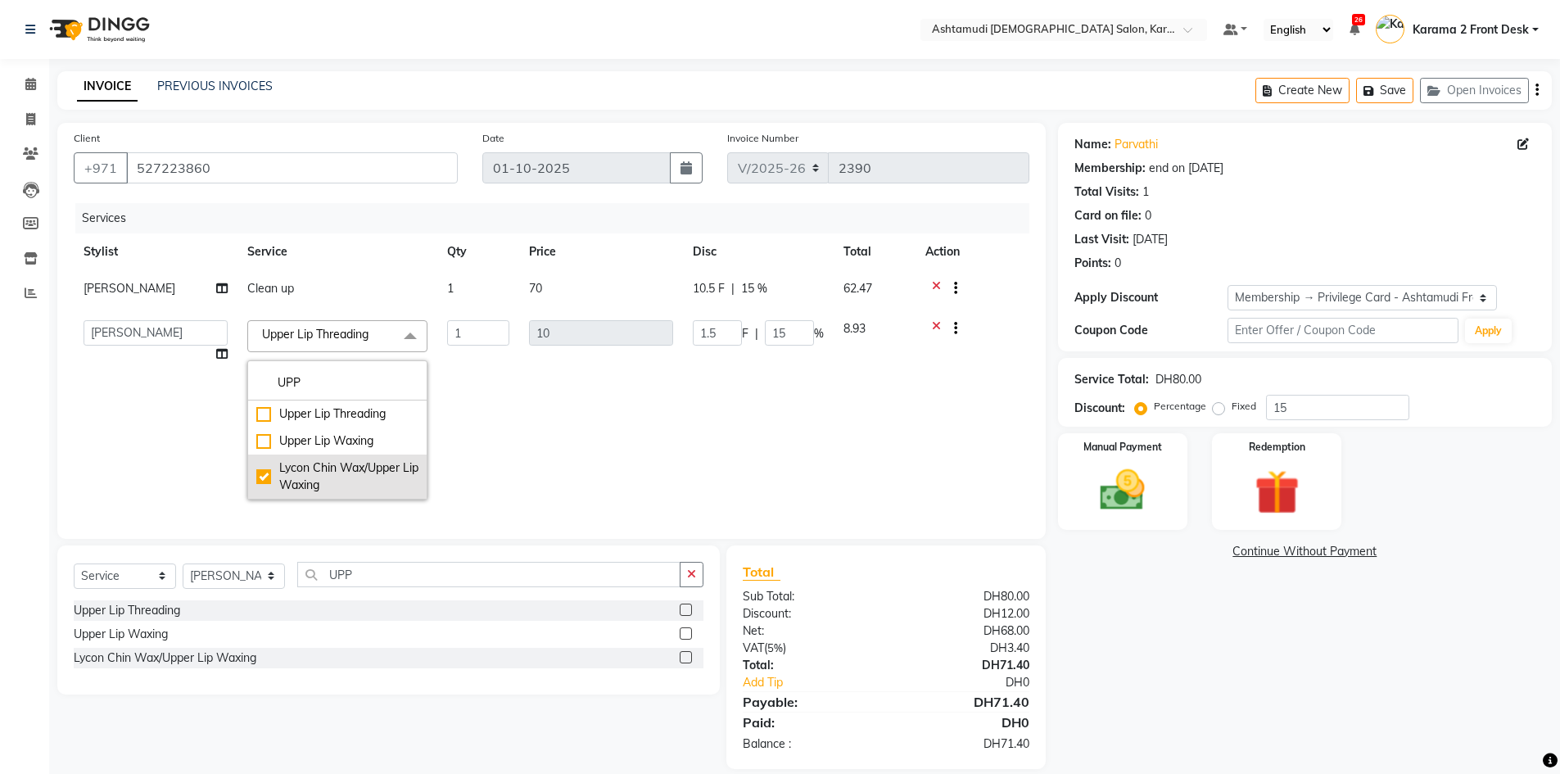
type input "3.75"
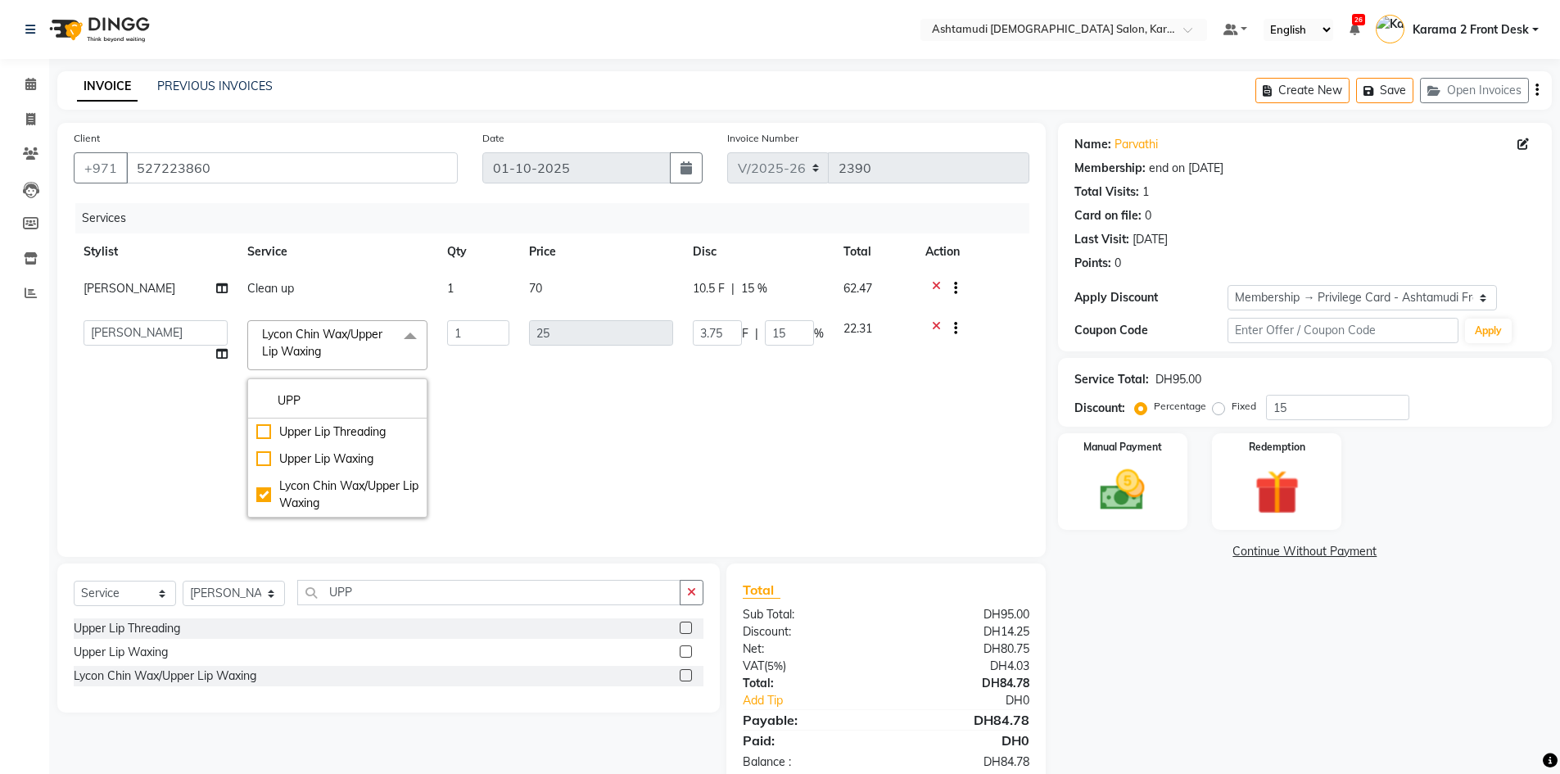
drag, startPoint x: 1190, startPoint y: 614, endPoint x: 1178, endPoint y: 618, distance: 12.2
click at [1178, 618] on div "Name: Parvathi Membership: end on [DATE] Total Visits: 1 Card on file: 0 Last V…" at bounding box center [1311, 455] width 506 height 664
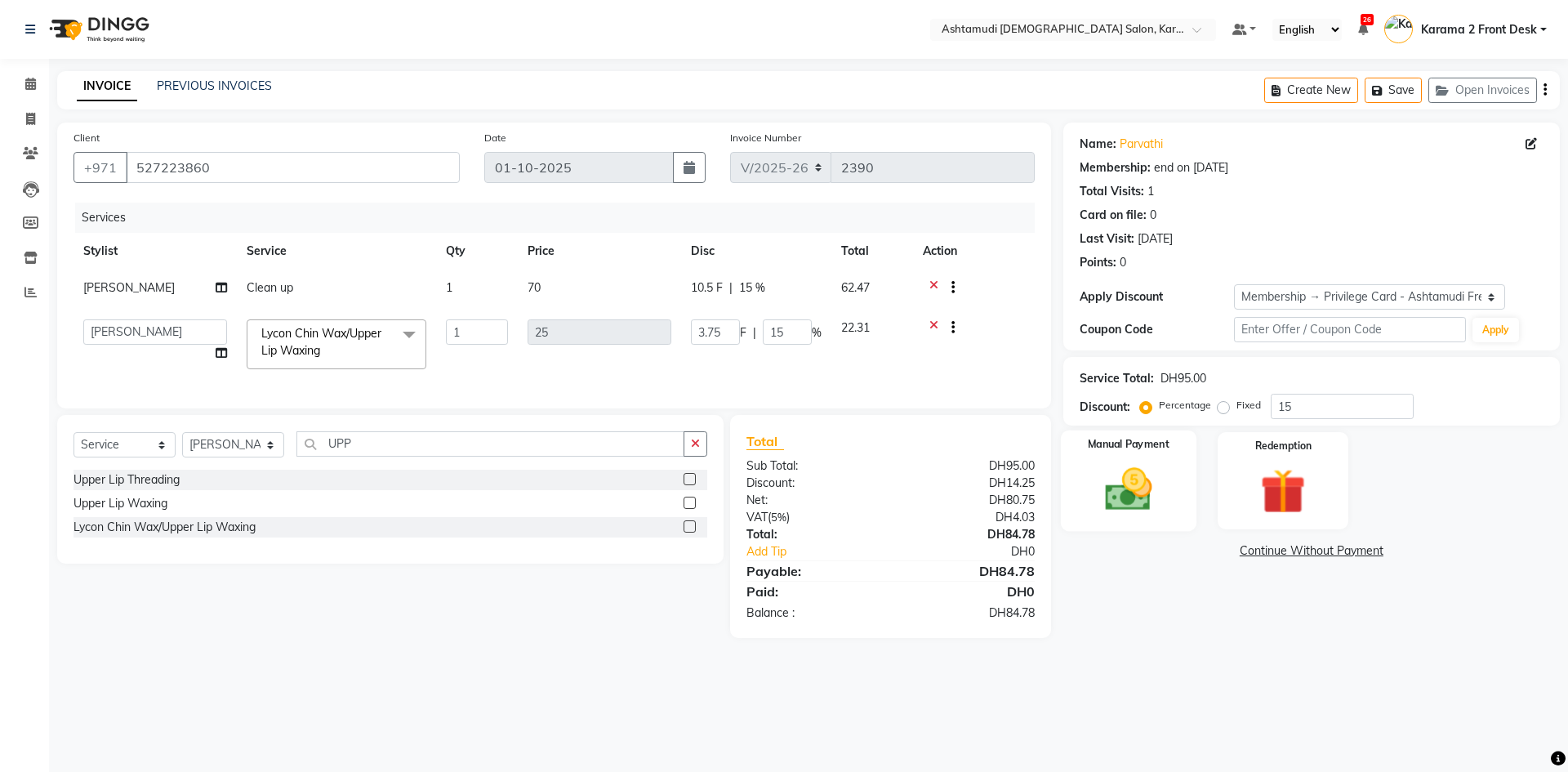
click at [1141, 500] on img at bounding box center [1128, 489] width 76 height 54
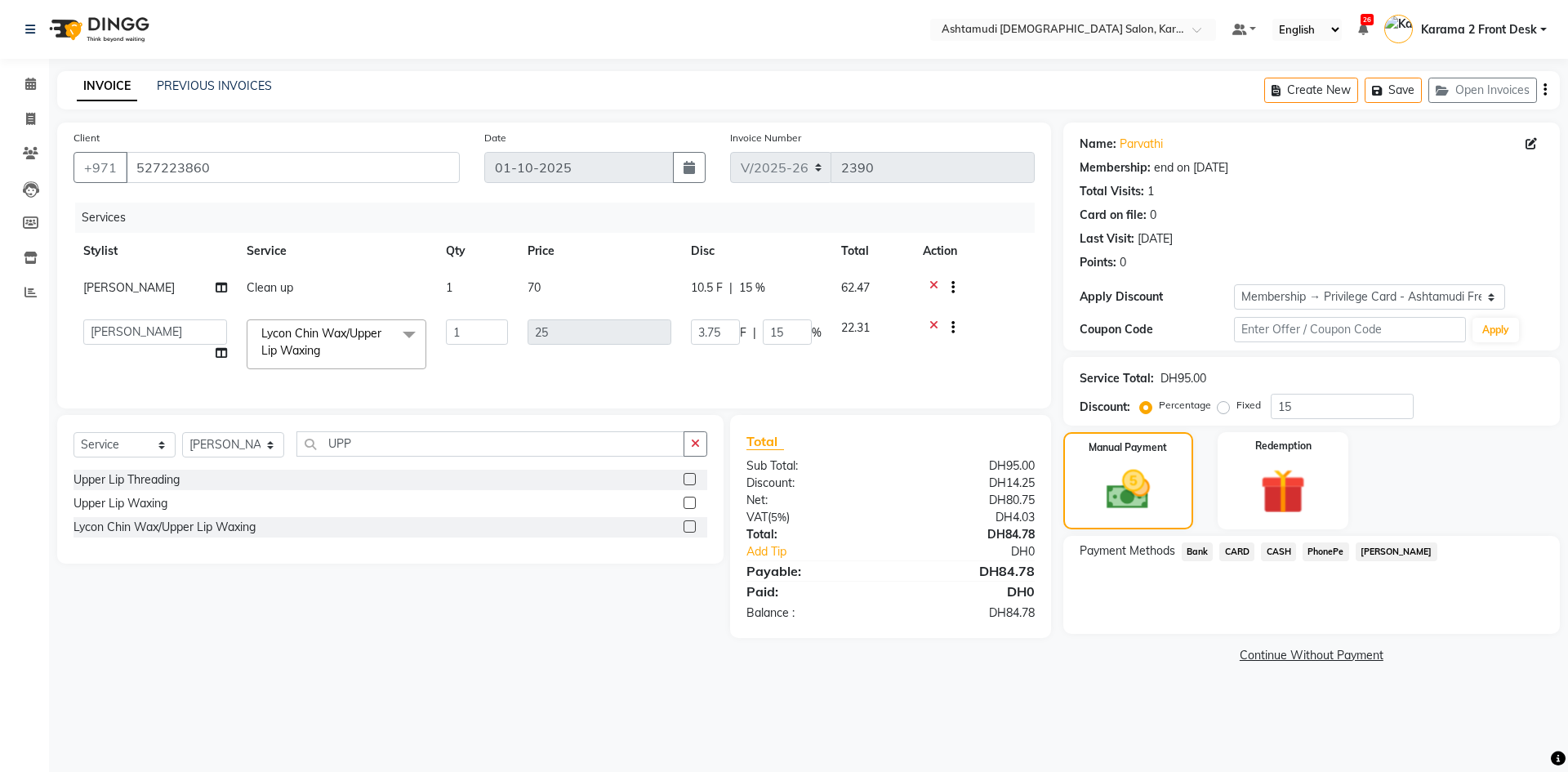
click at [1231, 548] on span "CARD" at bounding box center [1236, 552] width 35 height 19
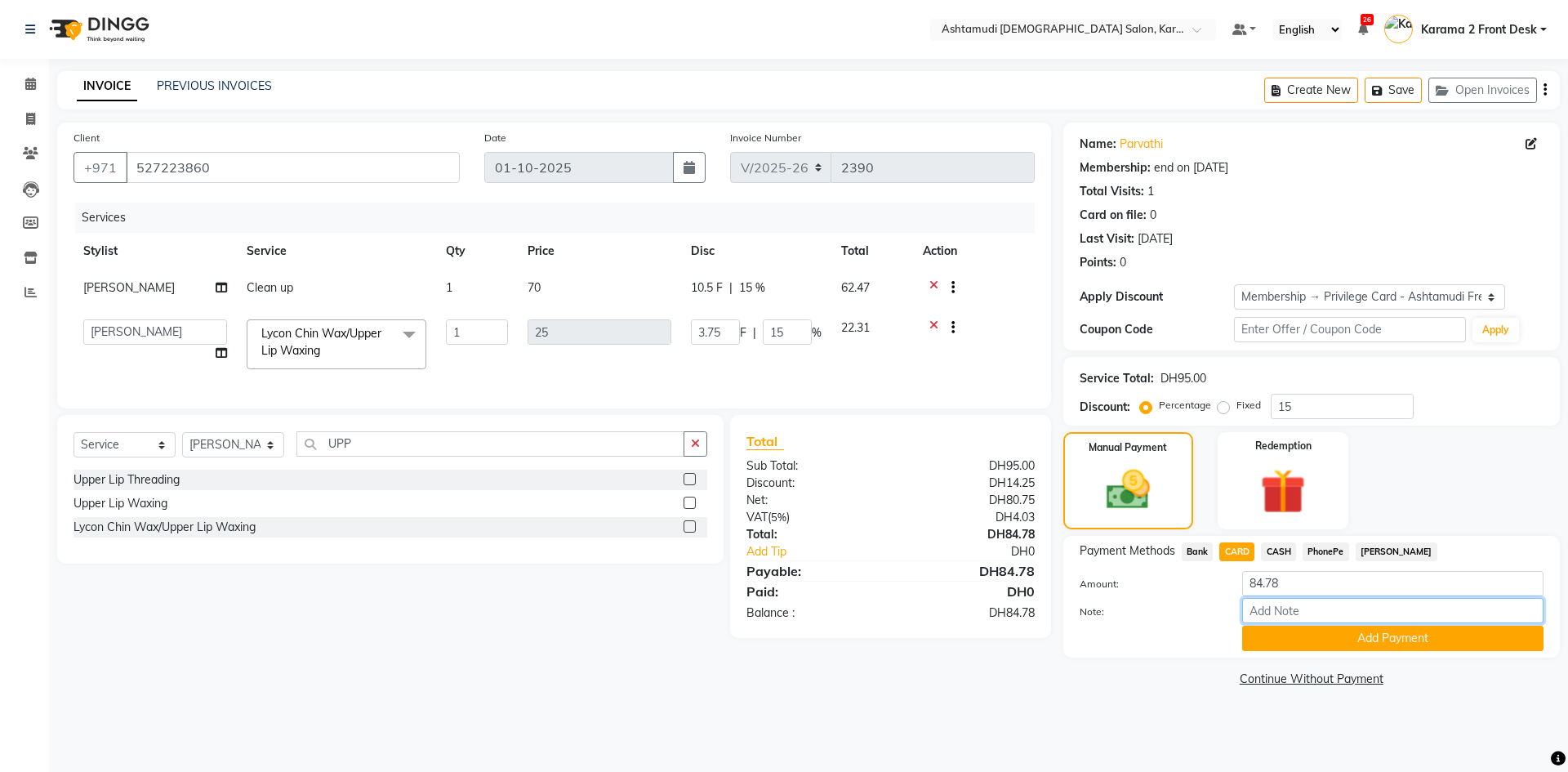
click at [1311, 604] on input "Note:" at bounding box center [1392, 609] width 301 height 25
type input "GEETA"
click at [1341, 639] on button "Add Payment" at bounding box center [1392, 637] width 301 height 25
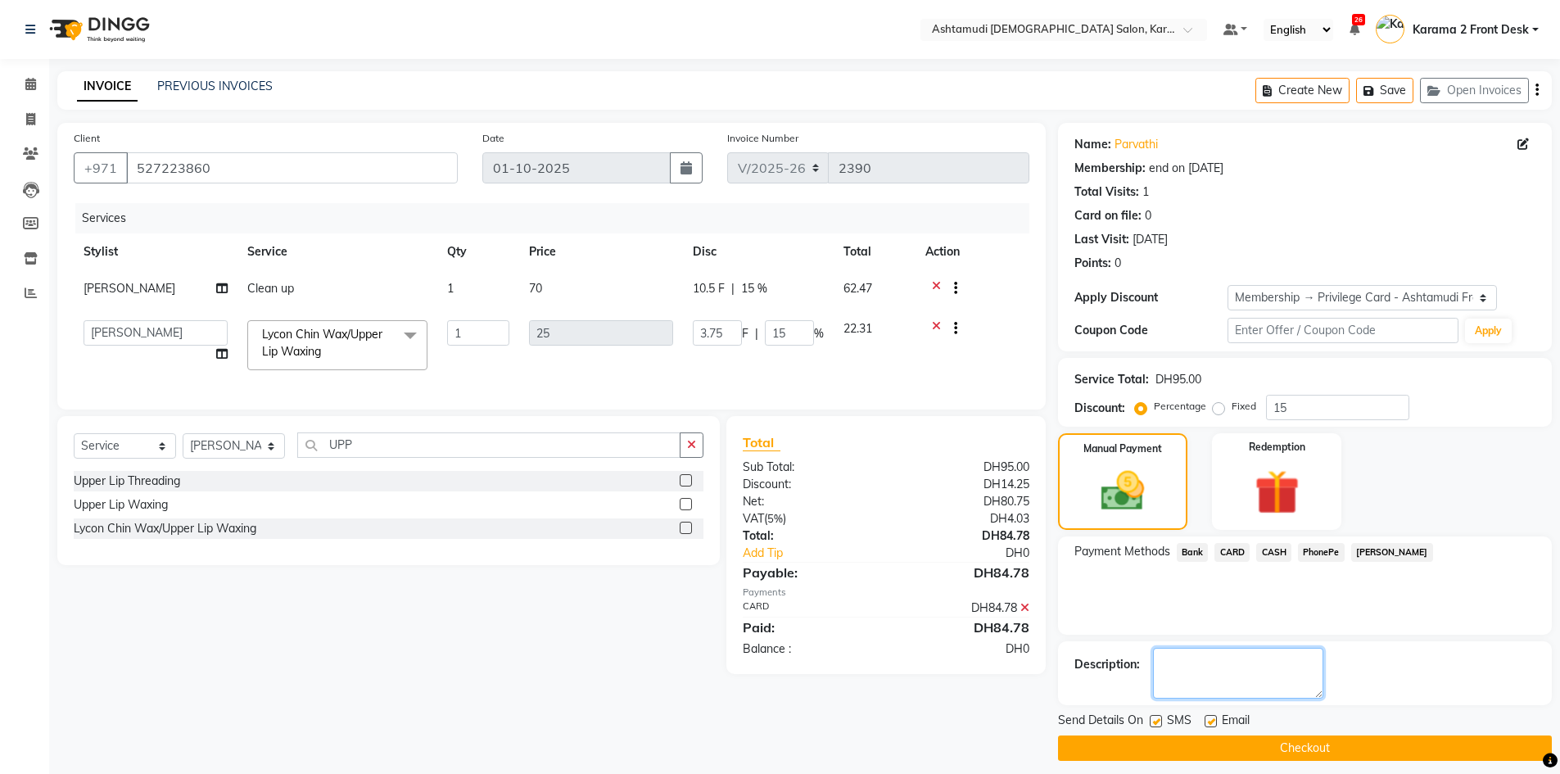
click at [1226, 675] on textarea at bounding box center [1238, 673] width 170 height 51
type textarea "8649"
click at [1258, 751] on button "Checkout" at bounding box center [1305, 747] width 494 height 25
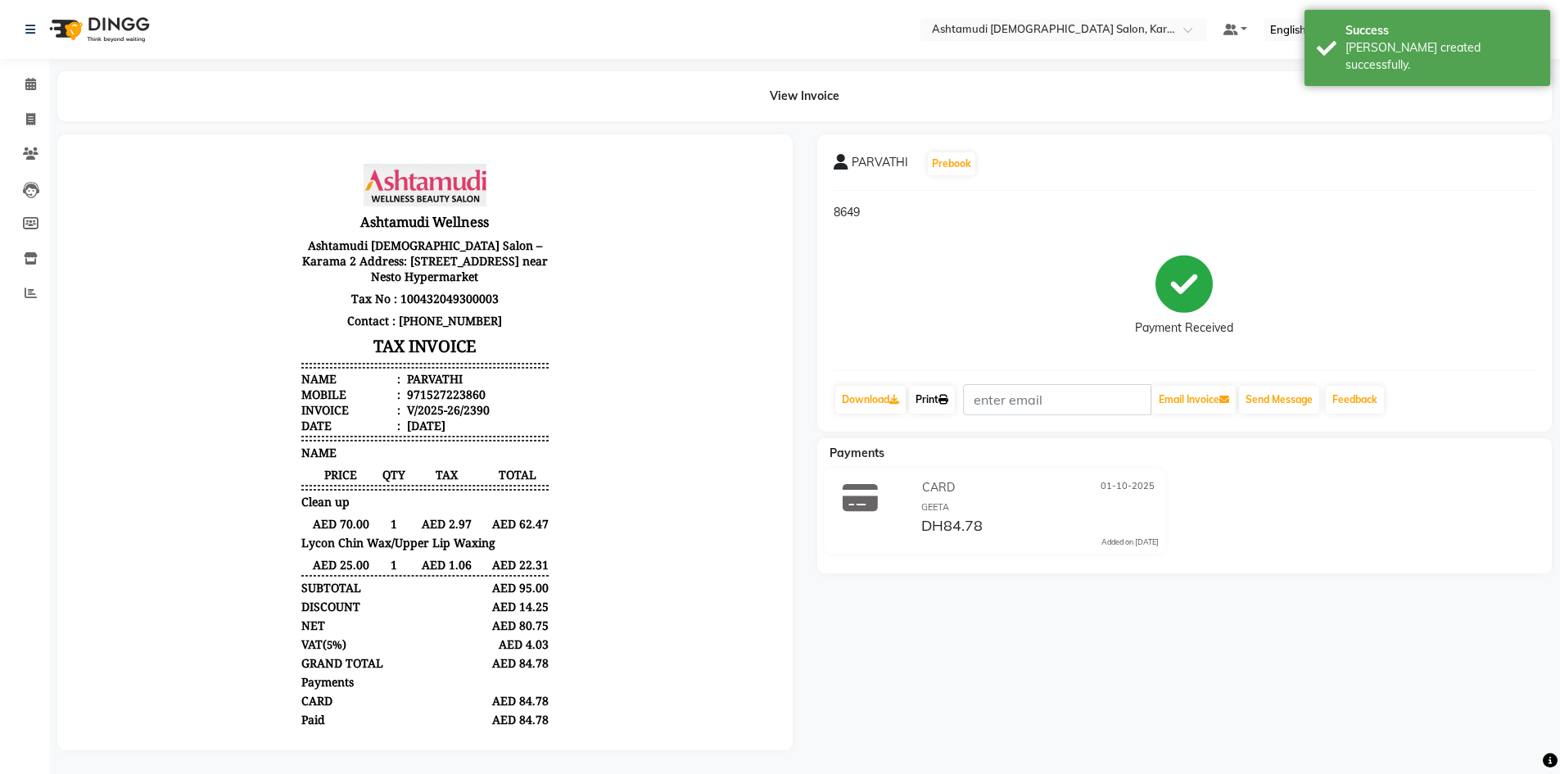
click at [955, 389] on link "Print" at bounding box center [932, 400] width 46 height 28
click at [25, 83] on icon at bounding box center [30, 84] width 11 height 12
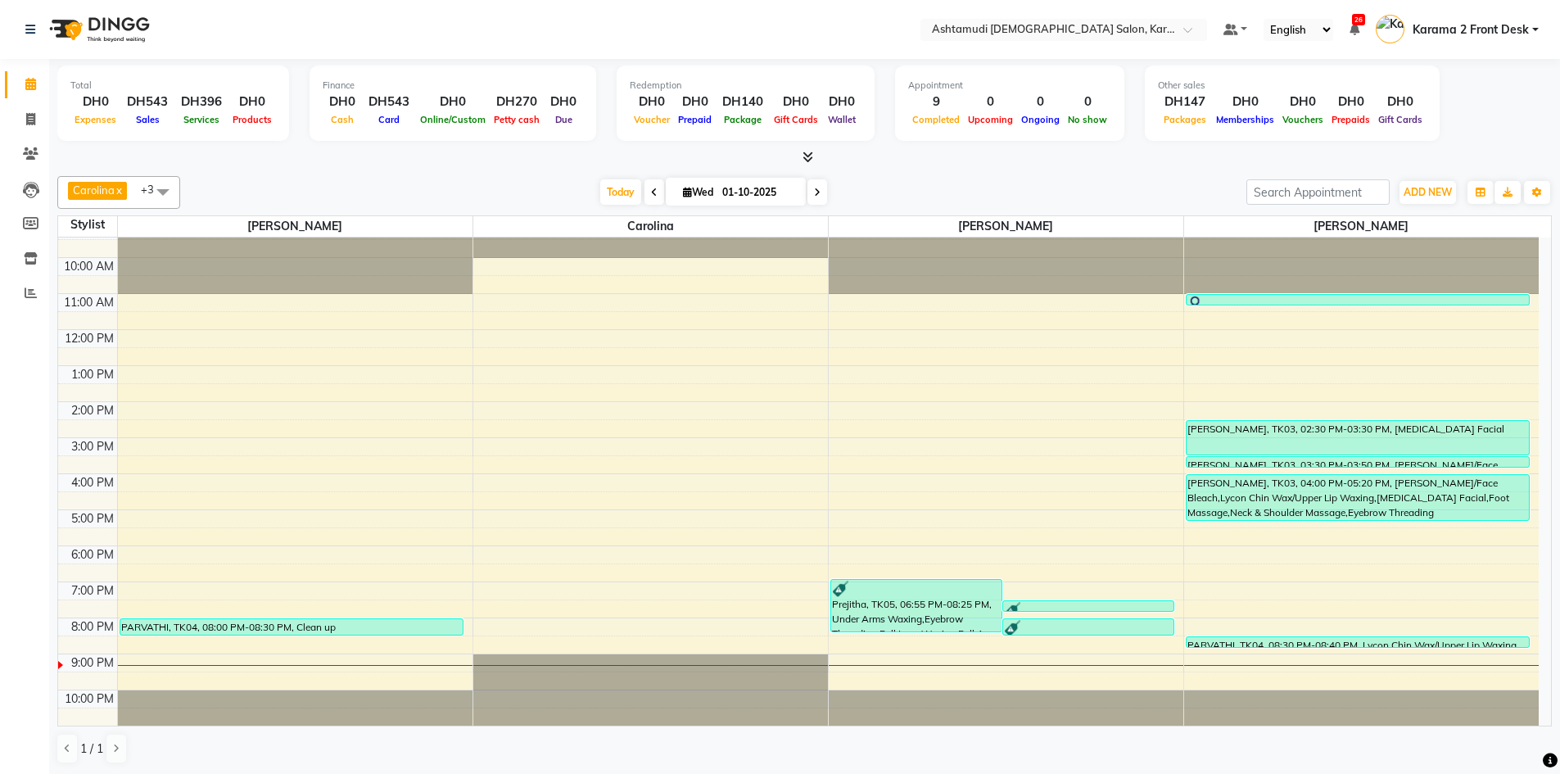
scroll to position [1, 0]
click at [35, 294] on icon at bounding box center [31, 292] width 12 height 12
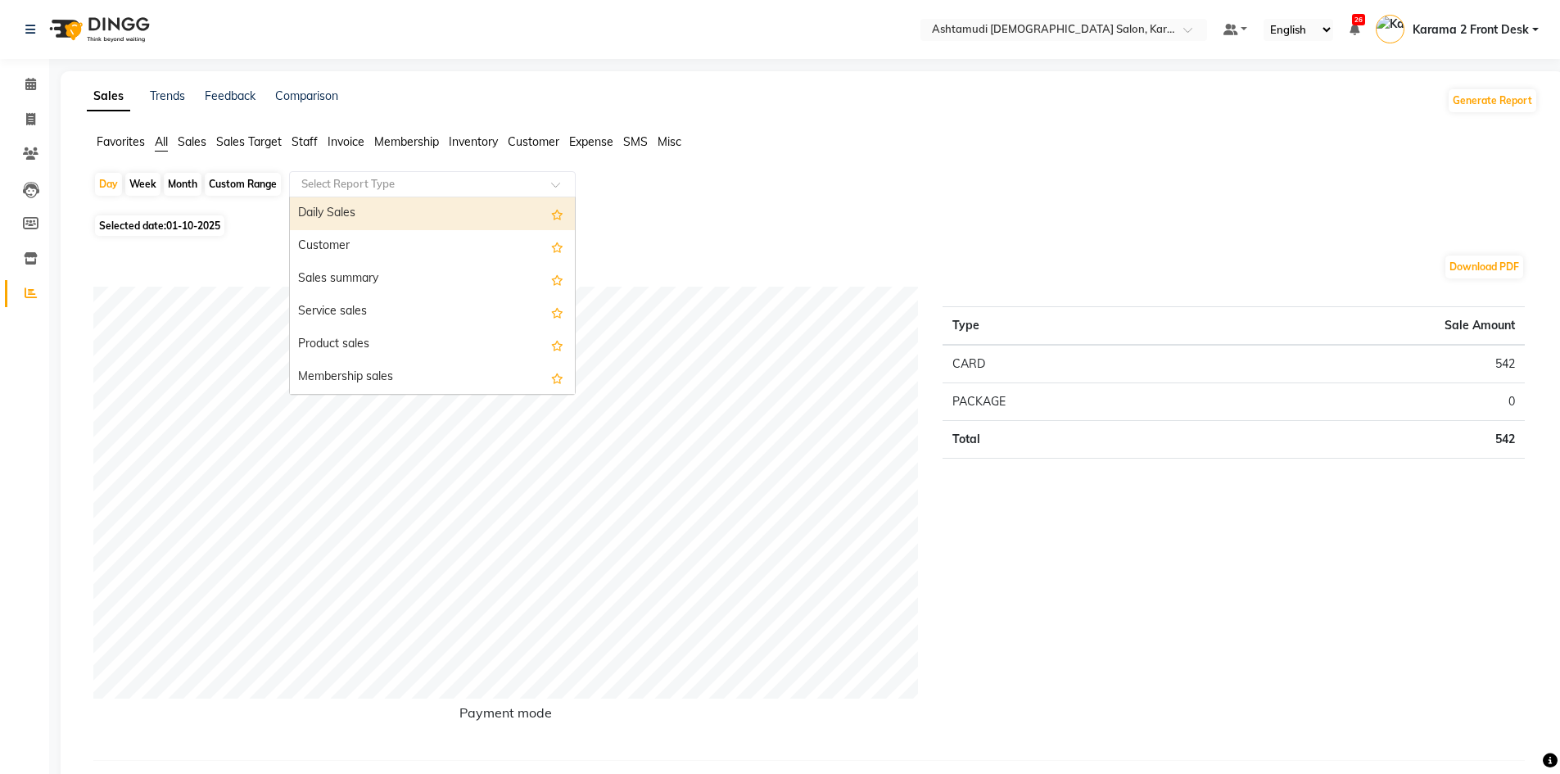
click at [334, 186] on input "text" at bounding box center [416, 184] width 236 height 16
click at [338, 209] on div "Daily Sales" at bounding box center [432, 213] width 285 height 33
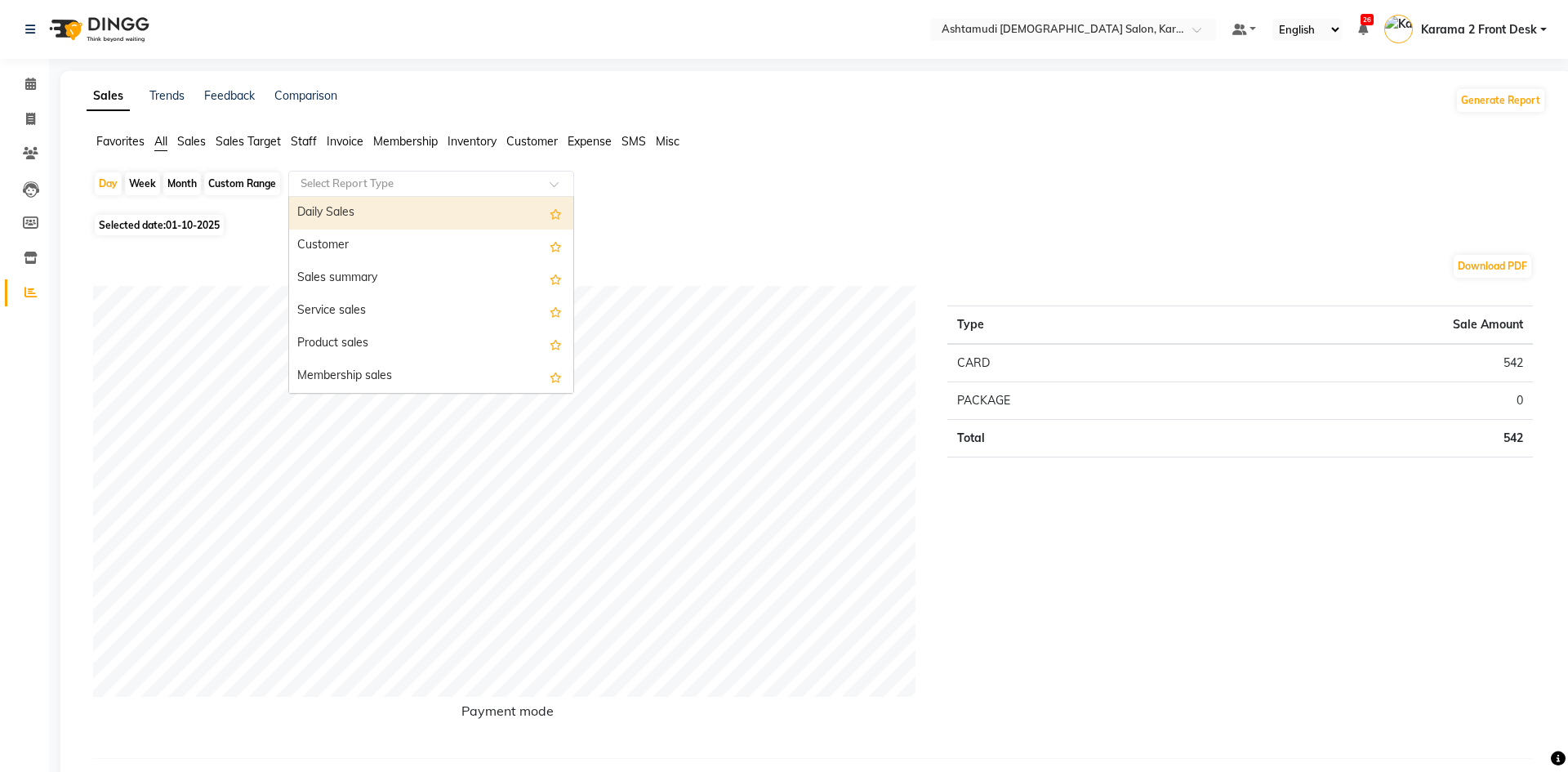
select select "full_report"
select select "csv"
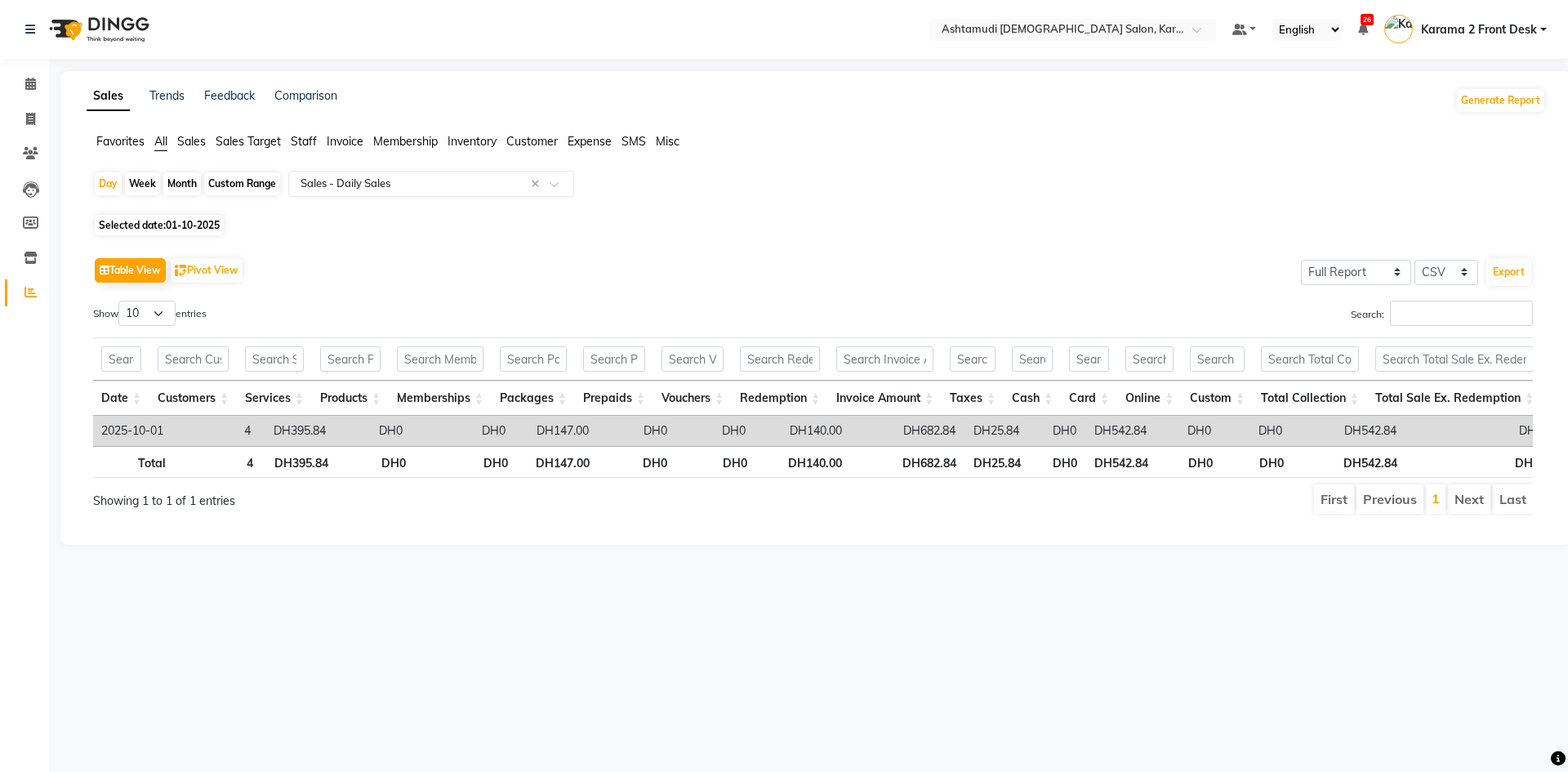
click at [531, 145] on span "Customer" at bounding box center [533, 141] width 52 height 15
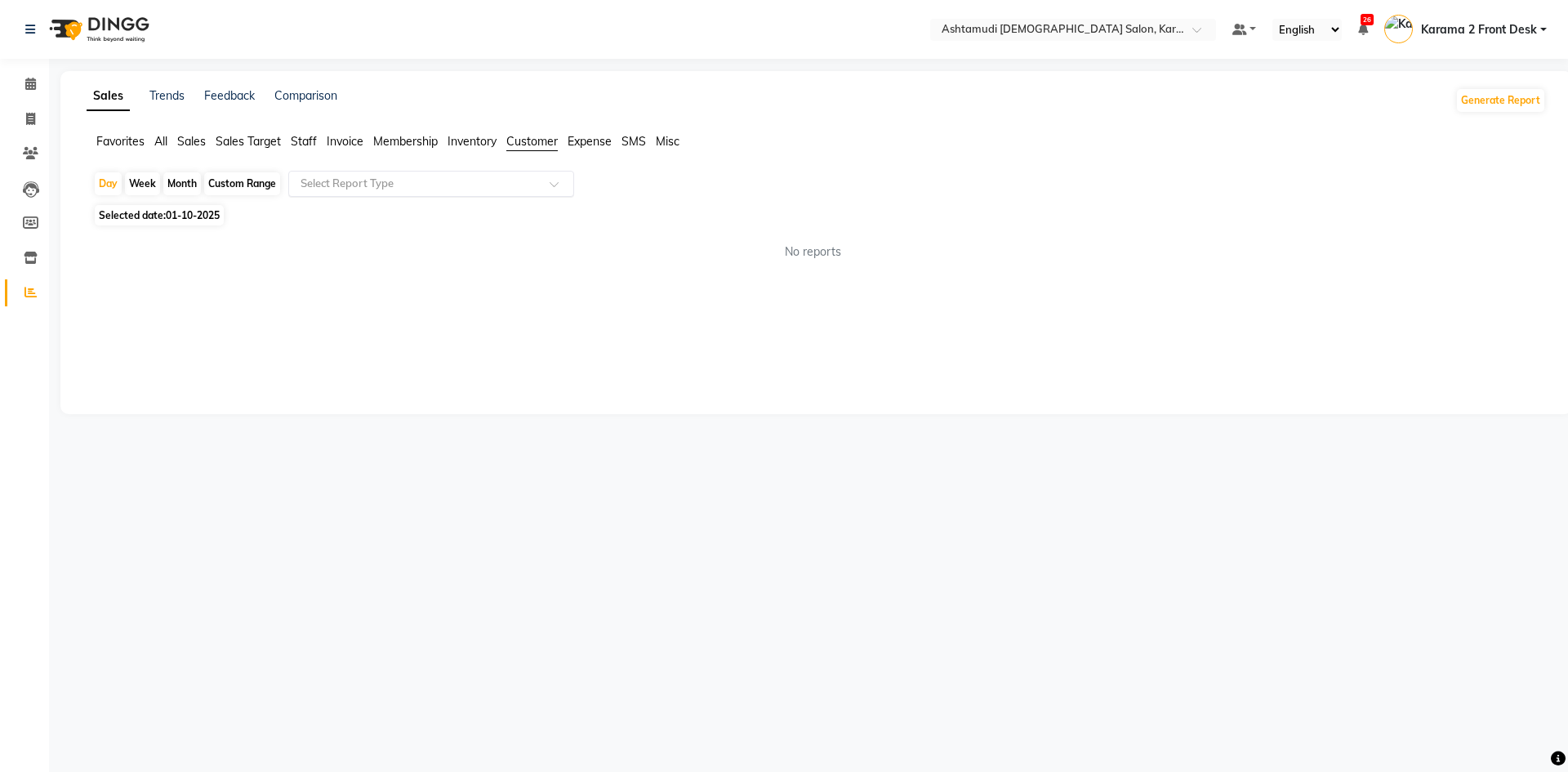
drag, startPoint x: 498, startPoint y: 178, endPoint x: 492, endPoint y: 189, distance: 12.5
click at [495, 180] on input "text" at bounding box center [415, 184] width 235 height 16
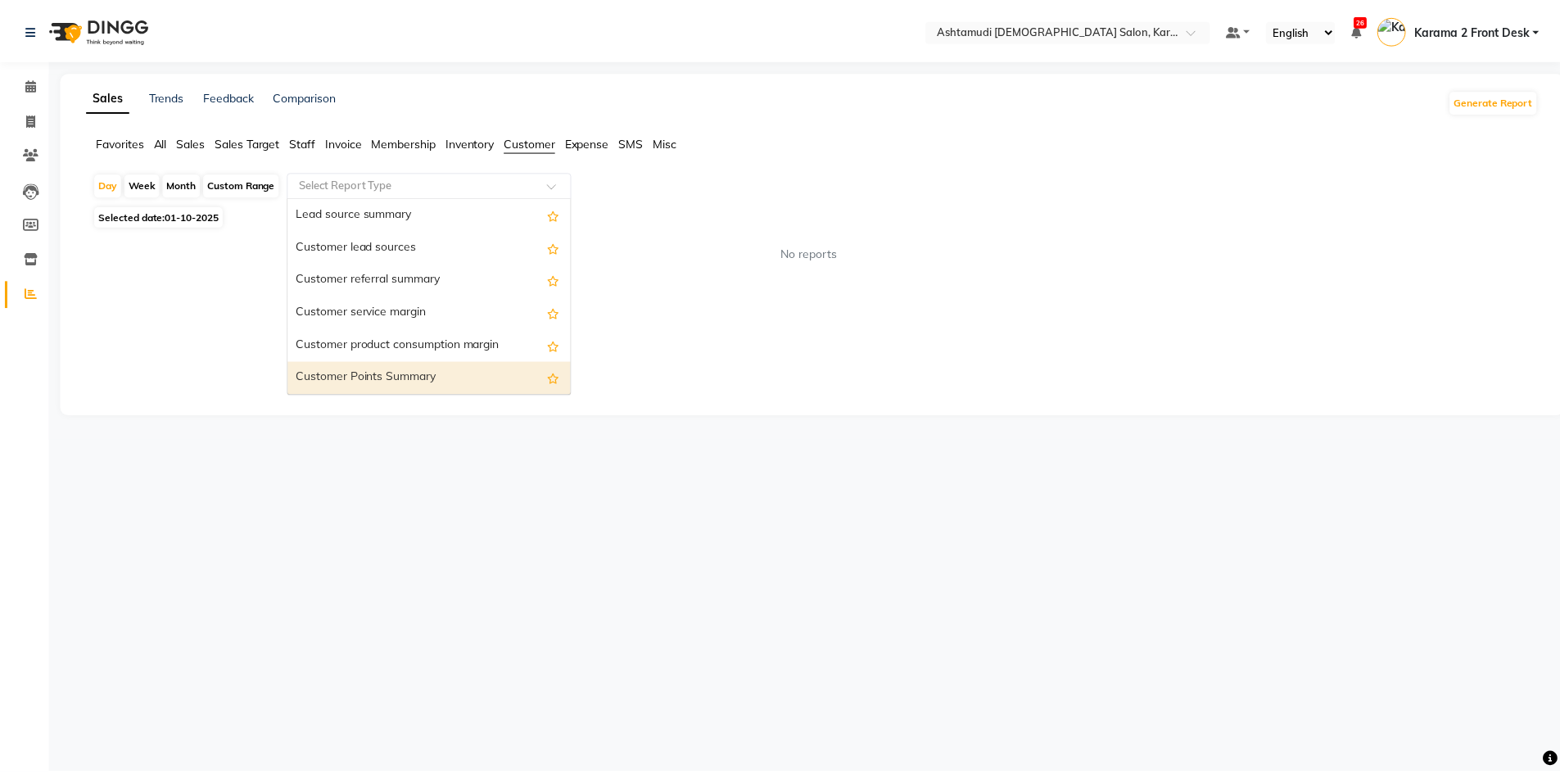
scroll to position [131, 0]
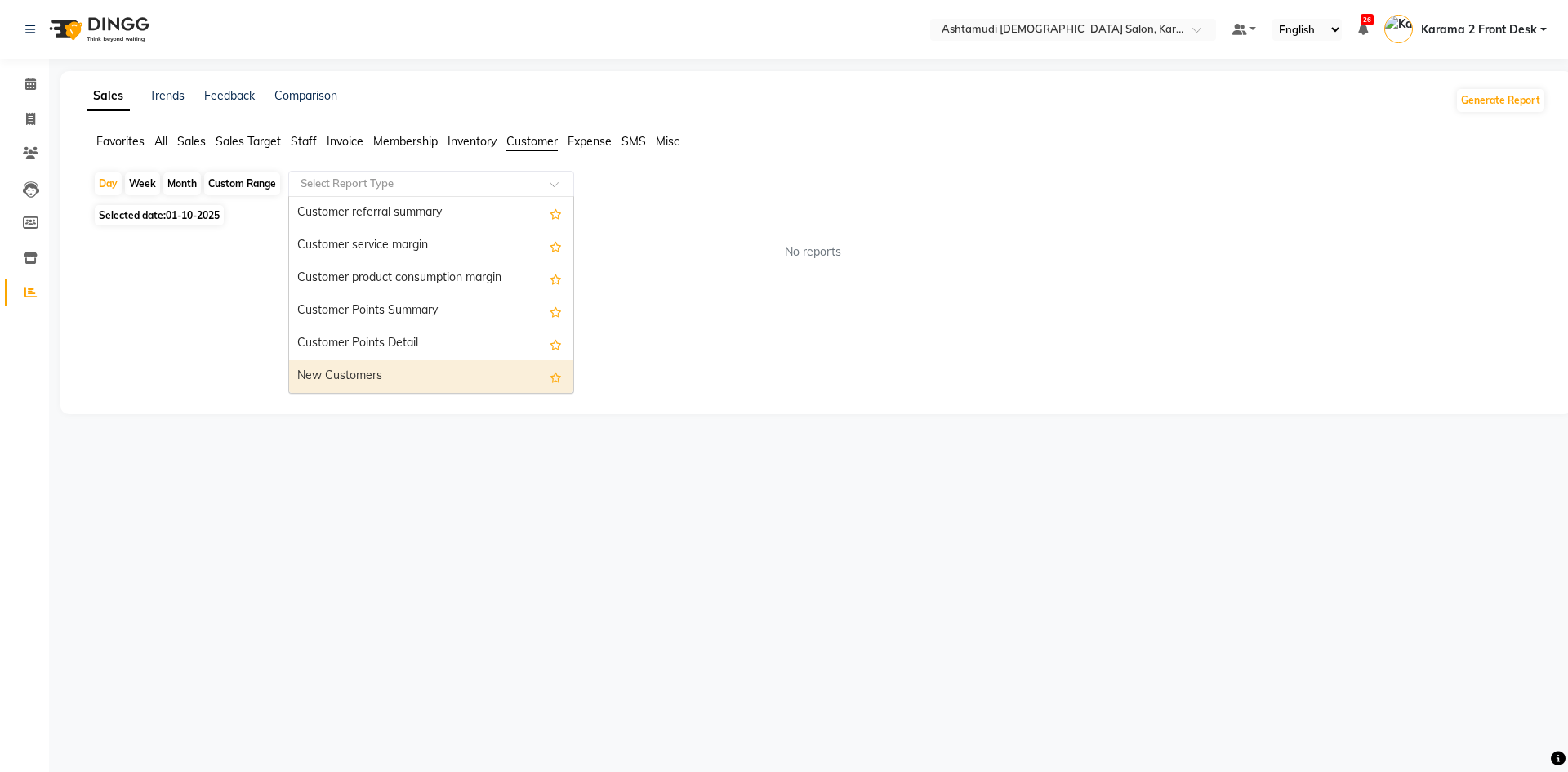
click at [450, 372] on div "New Customers" at bounding box center [431, 376] width 284 height 33
select select "full_report"
select select "csv"
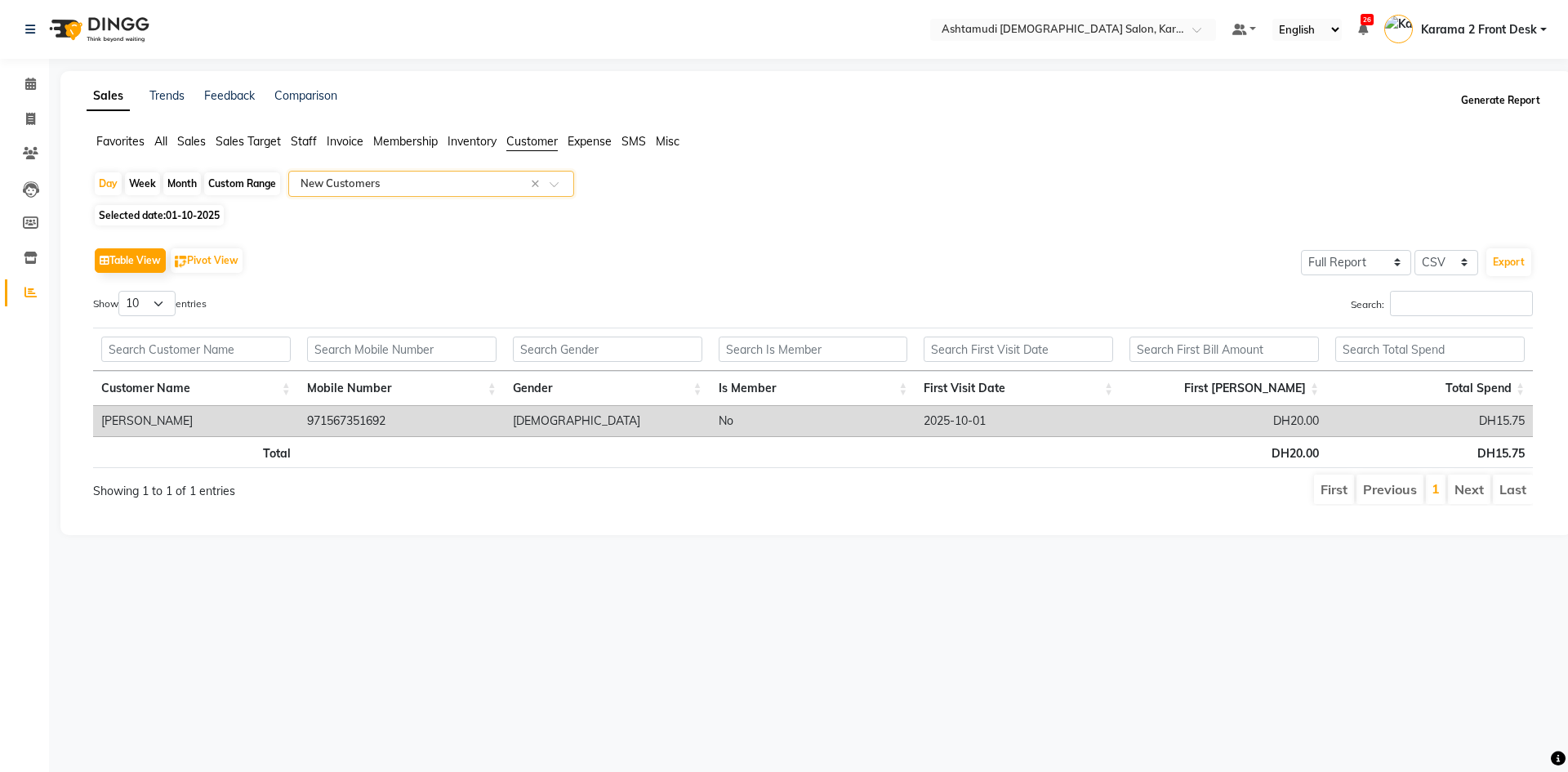
click at [1495, 103] on button "Generate Report" at bounding box center [1501, 100] width 88 height 23
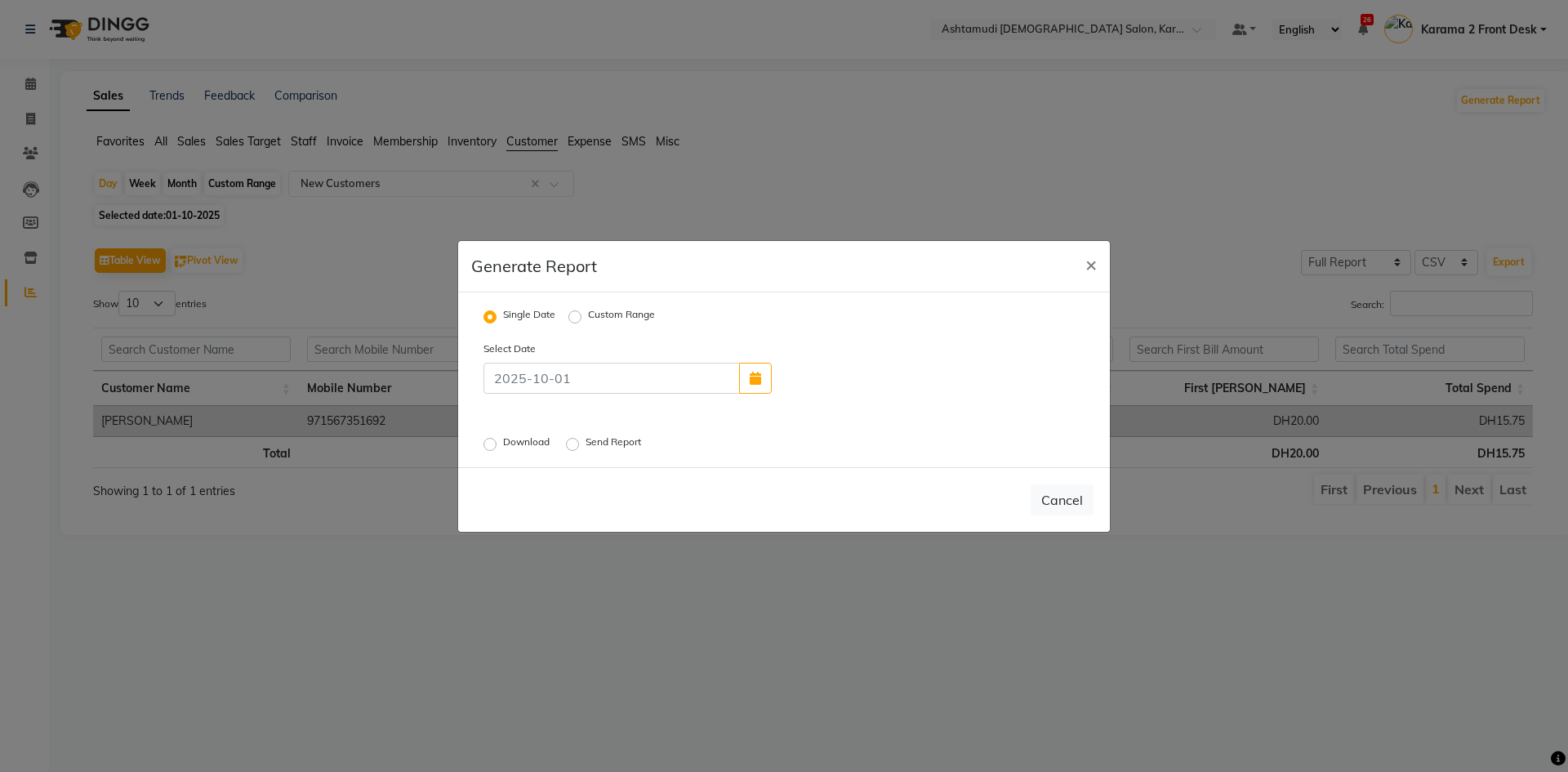
click at [543, 442] on label "Download" at bounding box center [528, 445] width 50 height 20
click at [498, 442] on input "Download" at bounding box center [492, 443] width 11 height 11
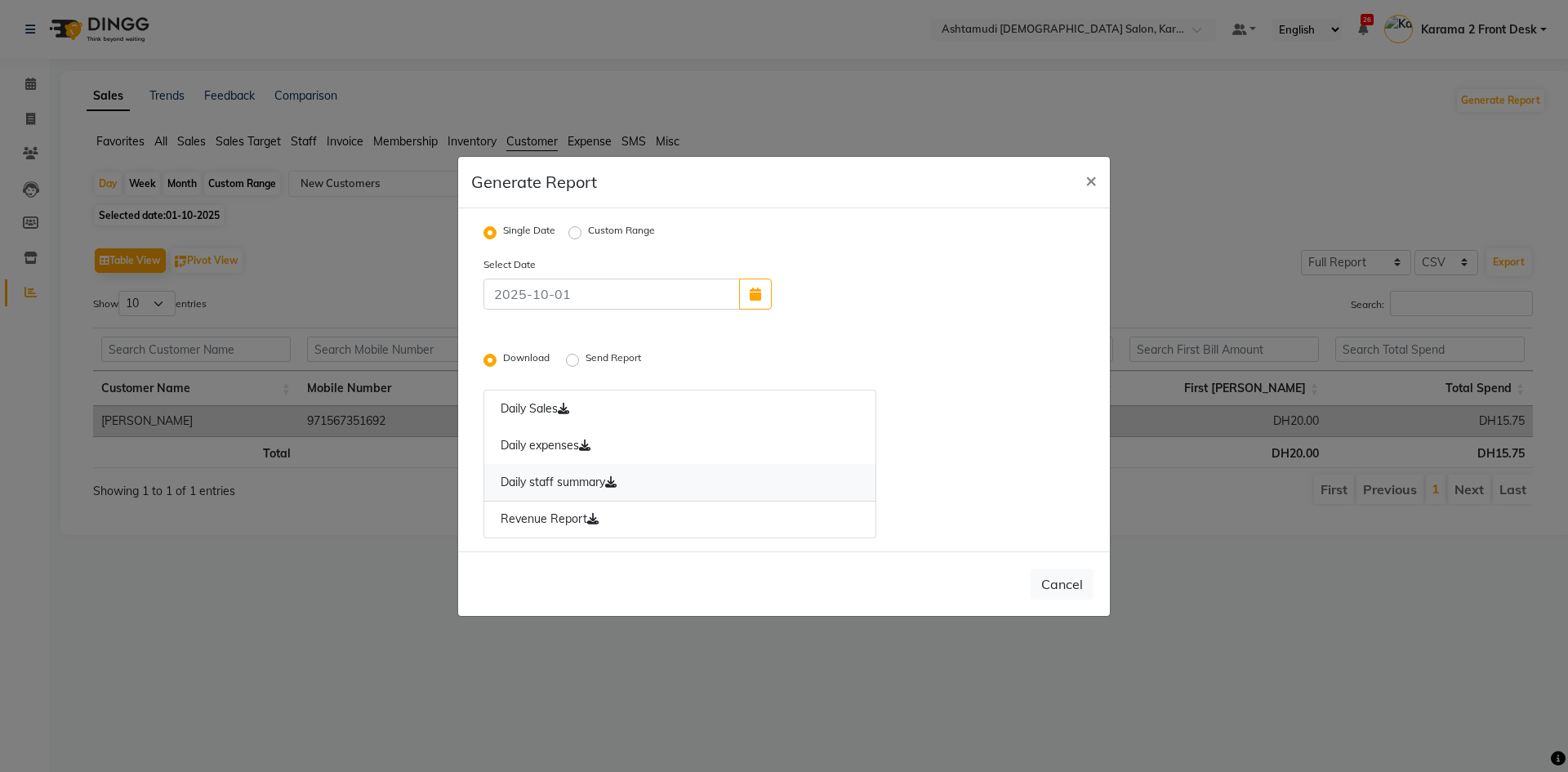
click at [543, 487] on link "Daily staff summary" at bounding box center [680, 483] width 393 height 38
click at [557, 518] on link "Revenue Report" at bounding box center [680, 520] width 393 height 38
click at [1087, 188] on span "×" at bounding box center [1090, 180] width 11 height 25
radio input "false"
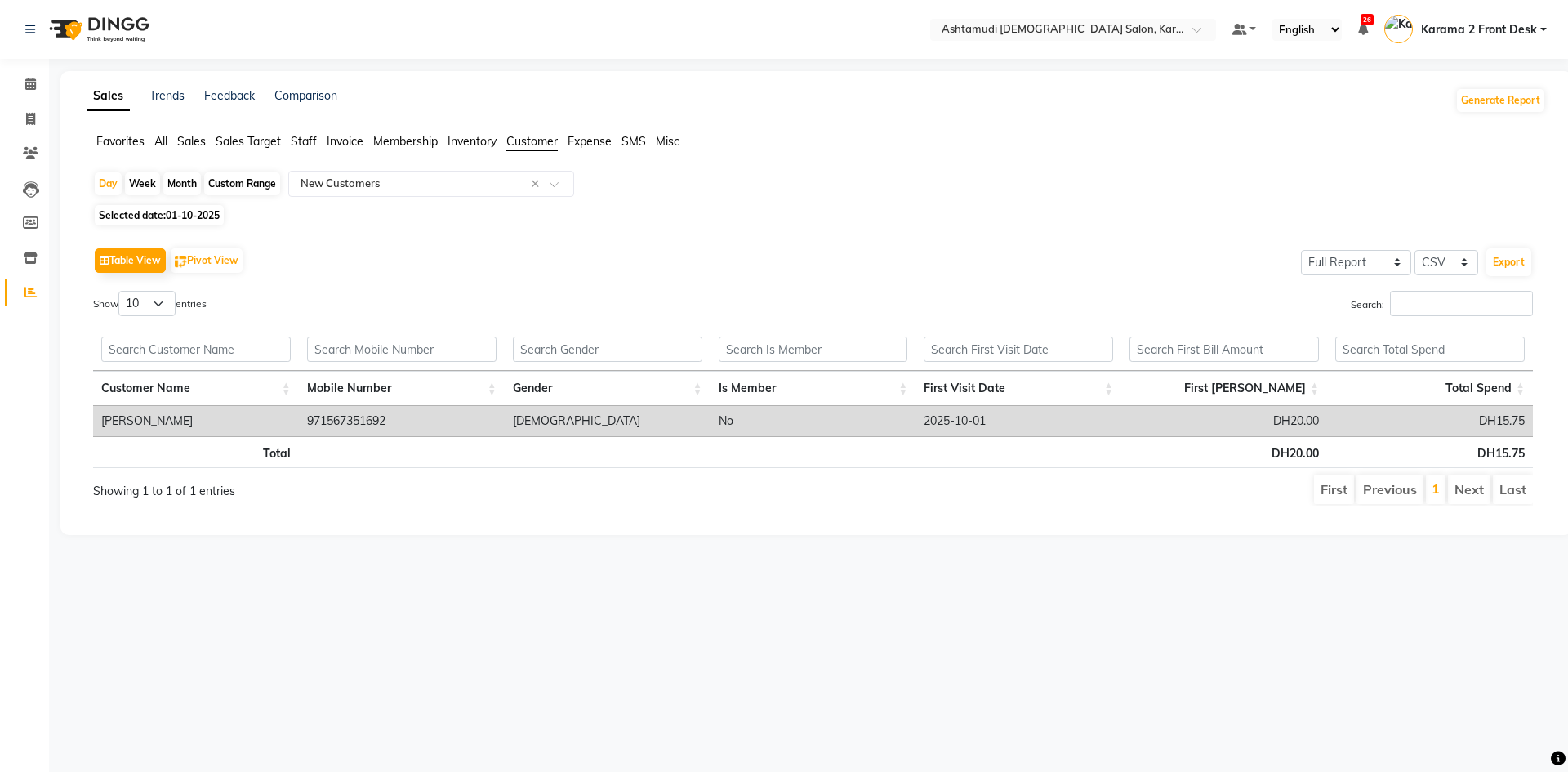
click at [303, 145] on span "Staff" at bounding box center [303, 141] width 26 height 15
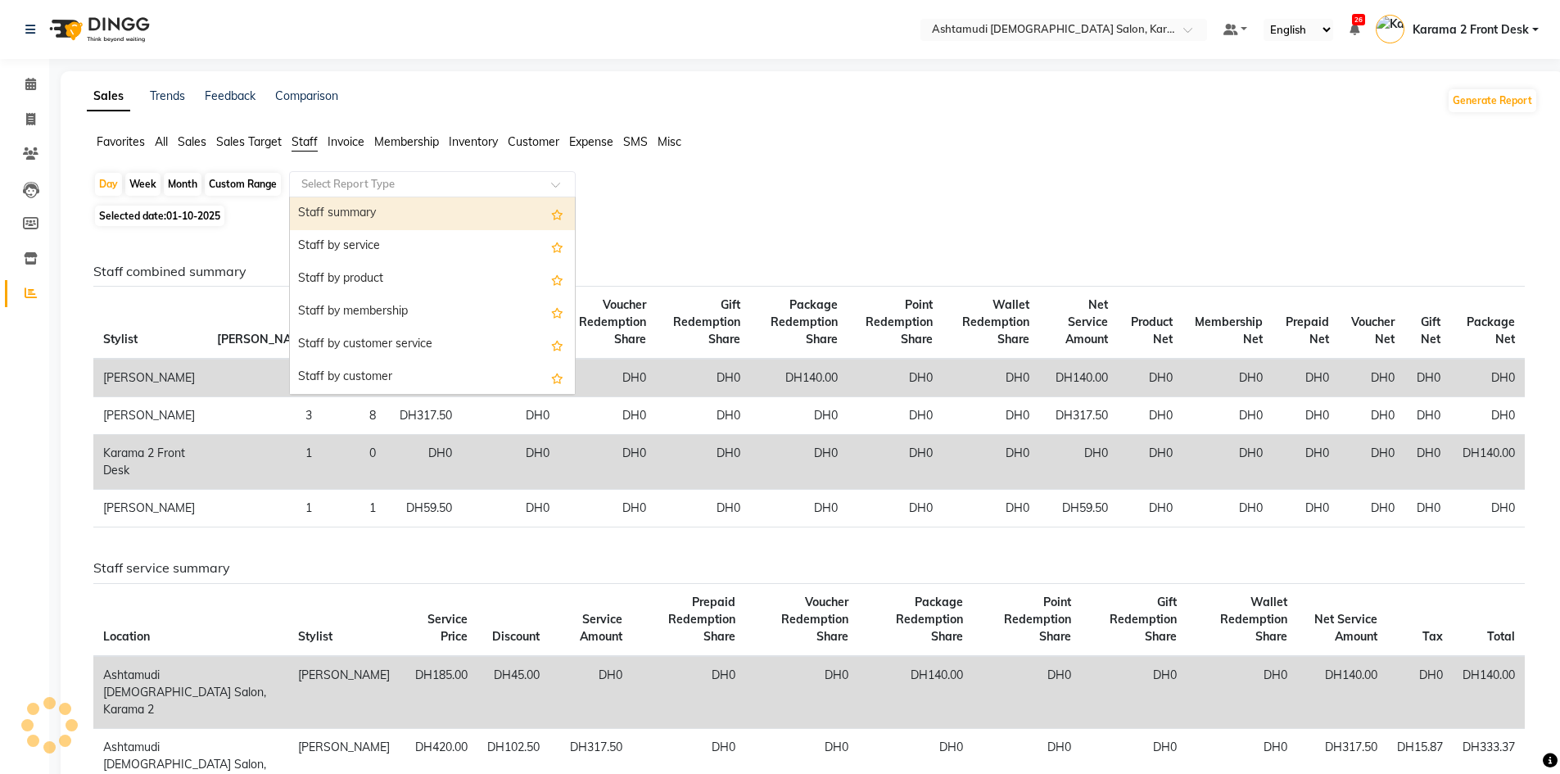
click at [333, 178] on input "text" at bounding box center [416, 184] width 236 height 16
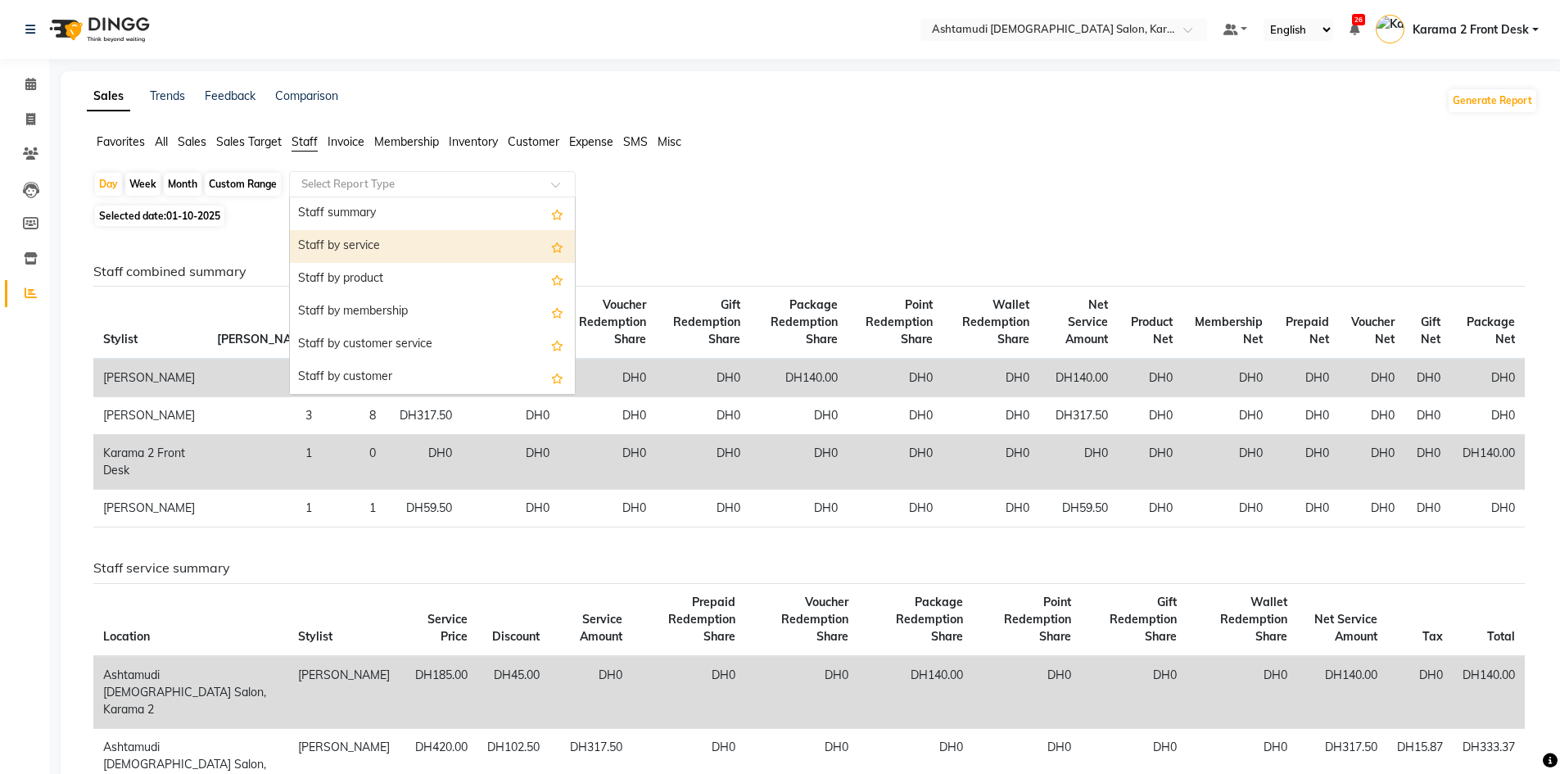
click at [366, 252] on div "Staff by service" at bounding box center [432, 246] width 285 height 33
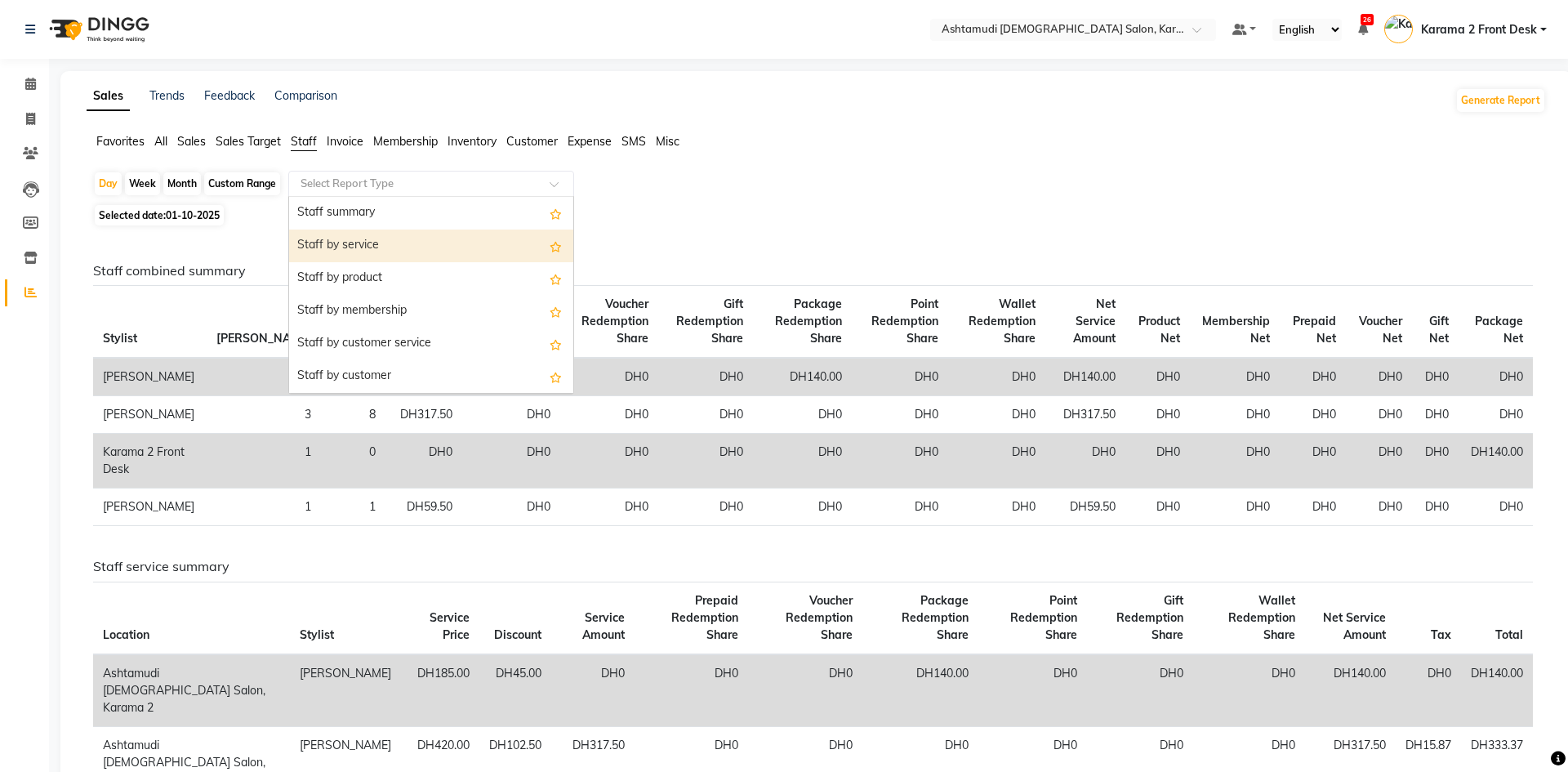
select select "full_report"
select select "csv"
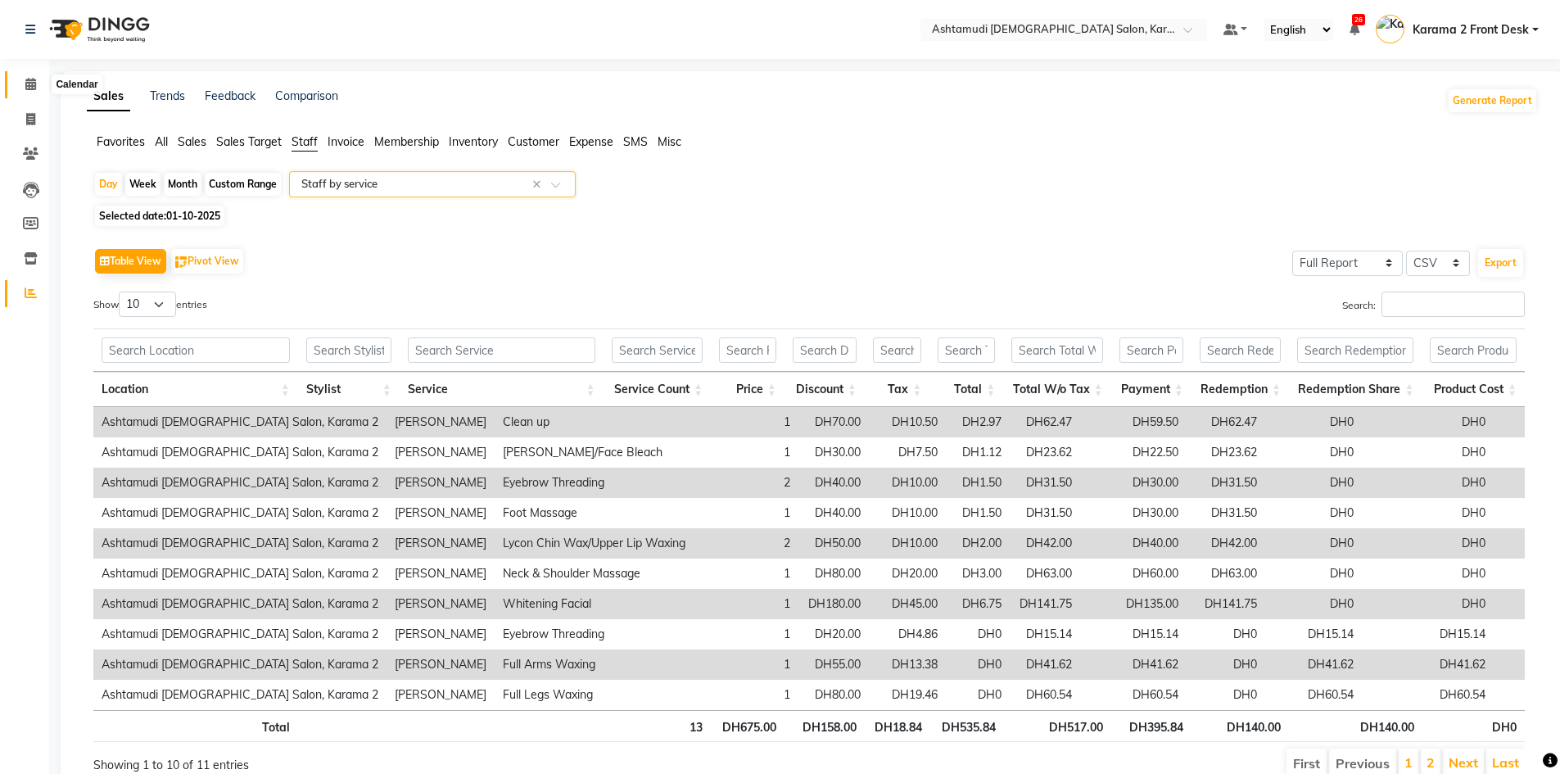
click at [29, 88] on icon at bounding box center [30, 84] width 11 height 12
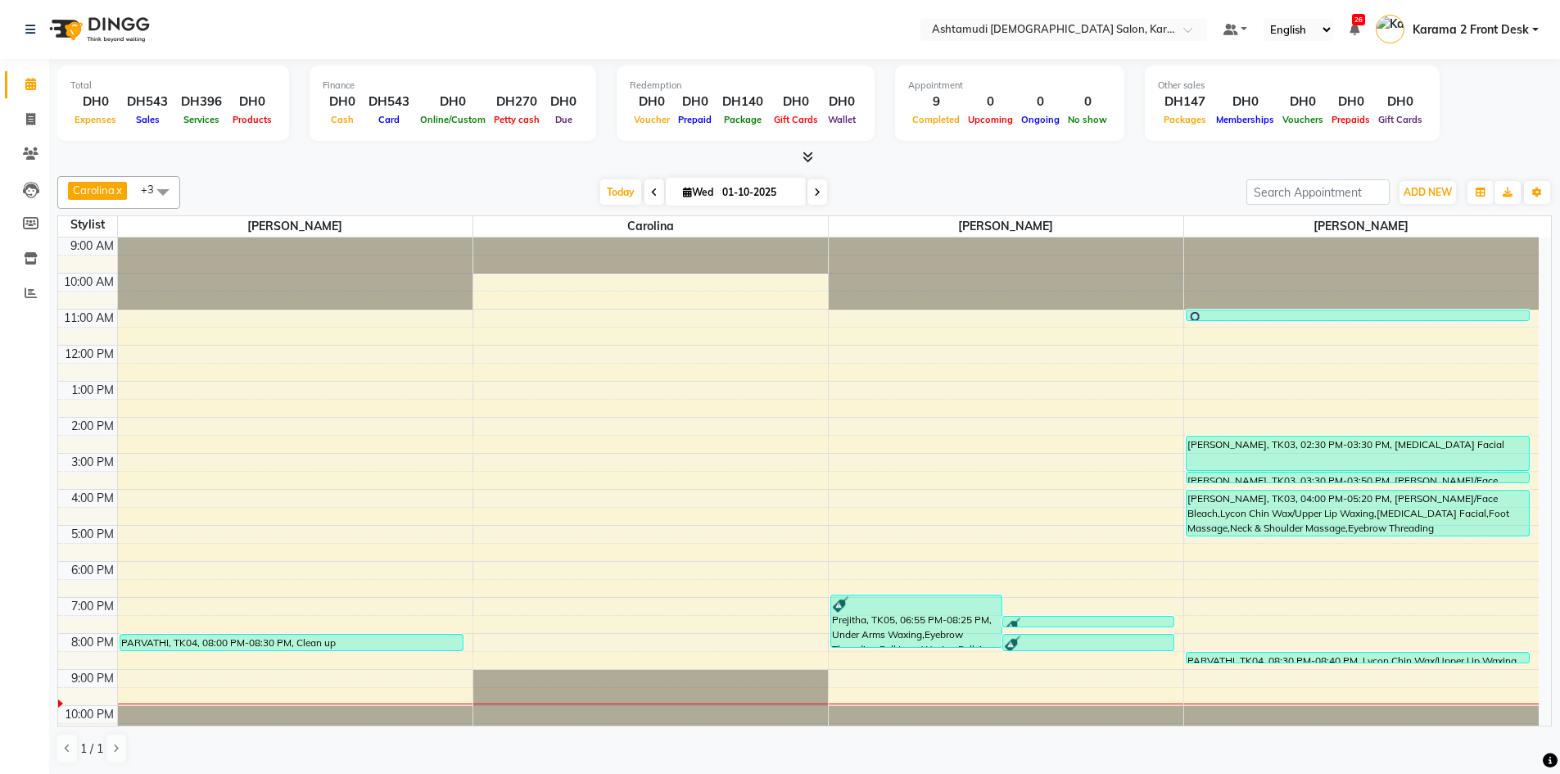
click at [803, 154] on icon at bounding box center [807, 157] width 11 height 12
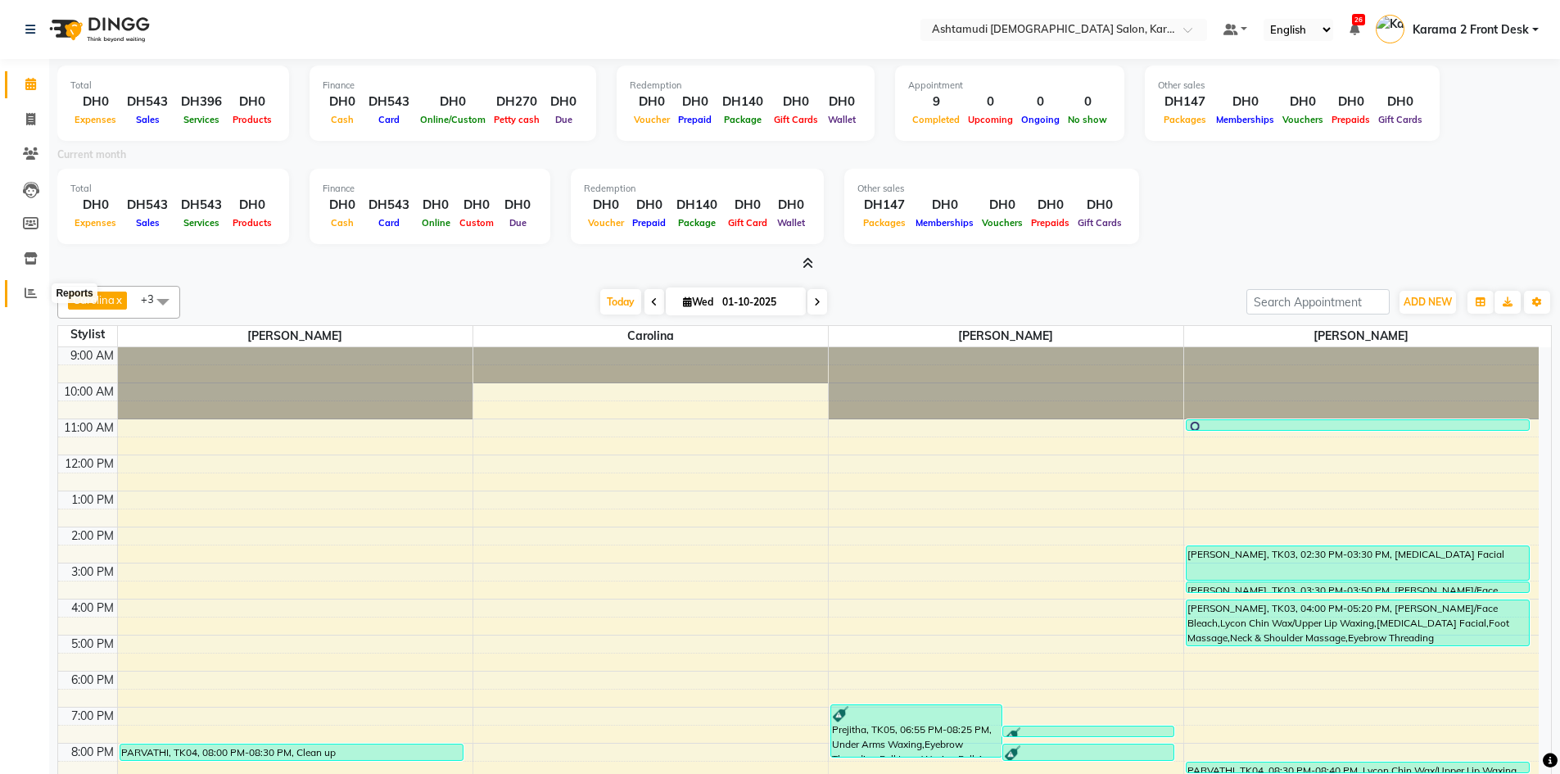
click at [34, 289] on icon at bounding box center [31, 293] width 12 height 12
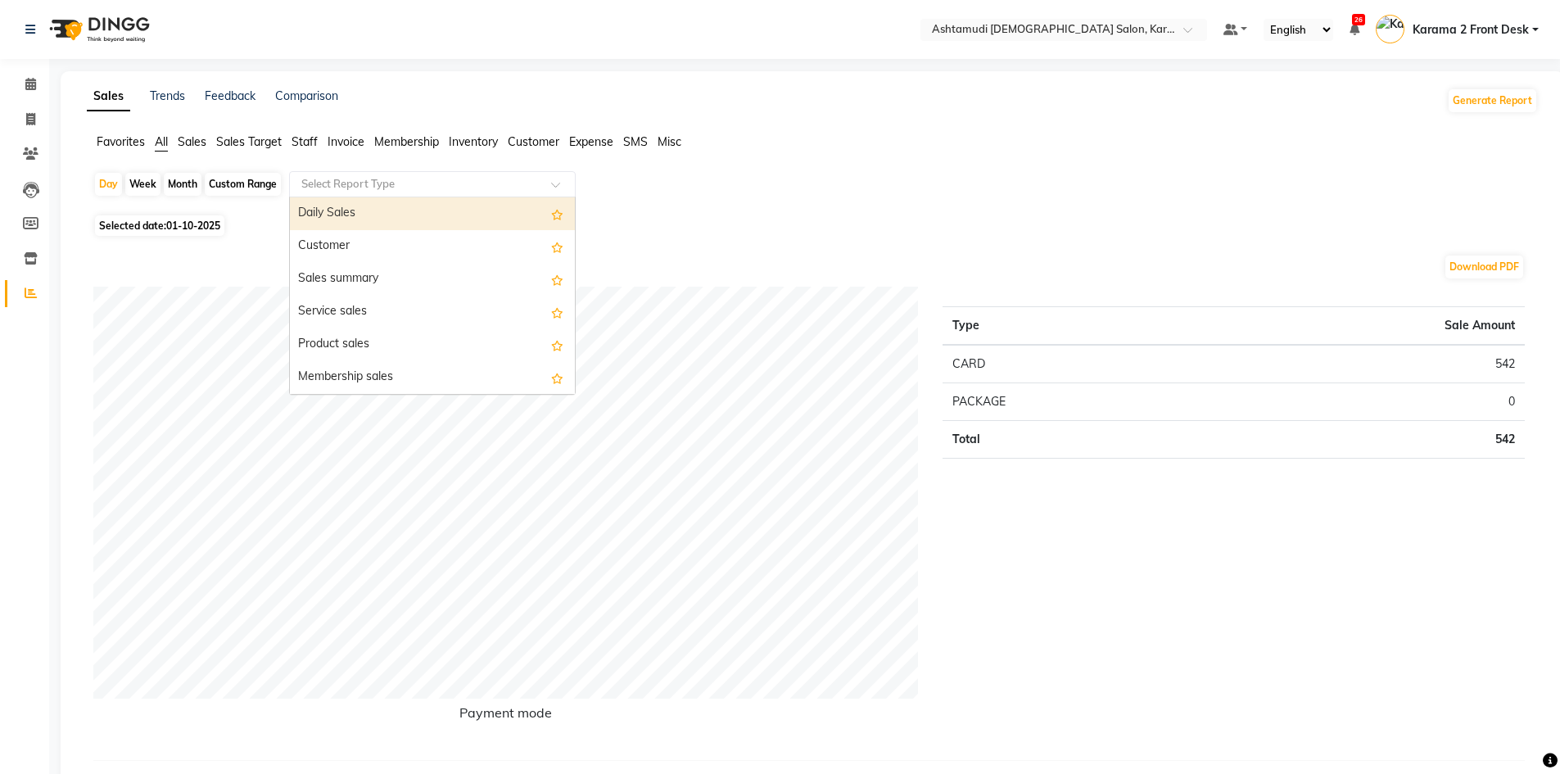
click at [497, 181] on input "text" at bounding box center [416, 184] width 236 height 16
click at [492, 203] on div "Daily Sales" at bounding box center [432, 213] width 285 height 33
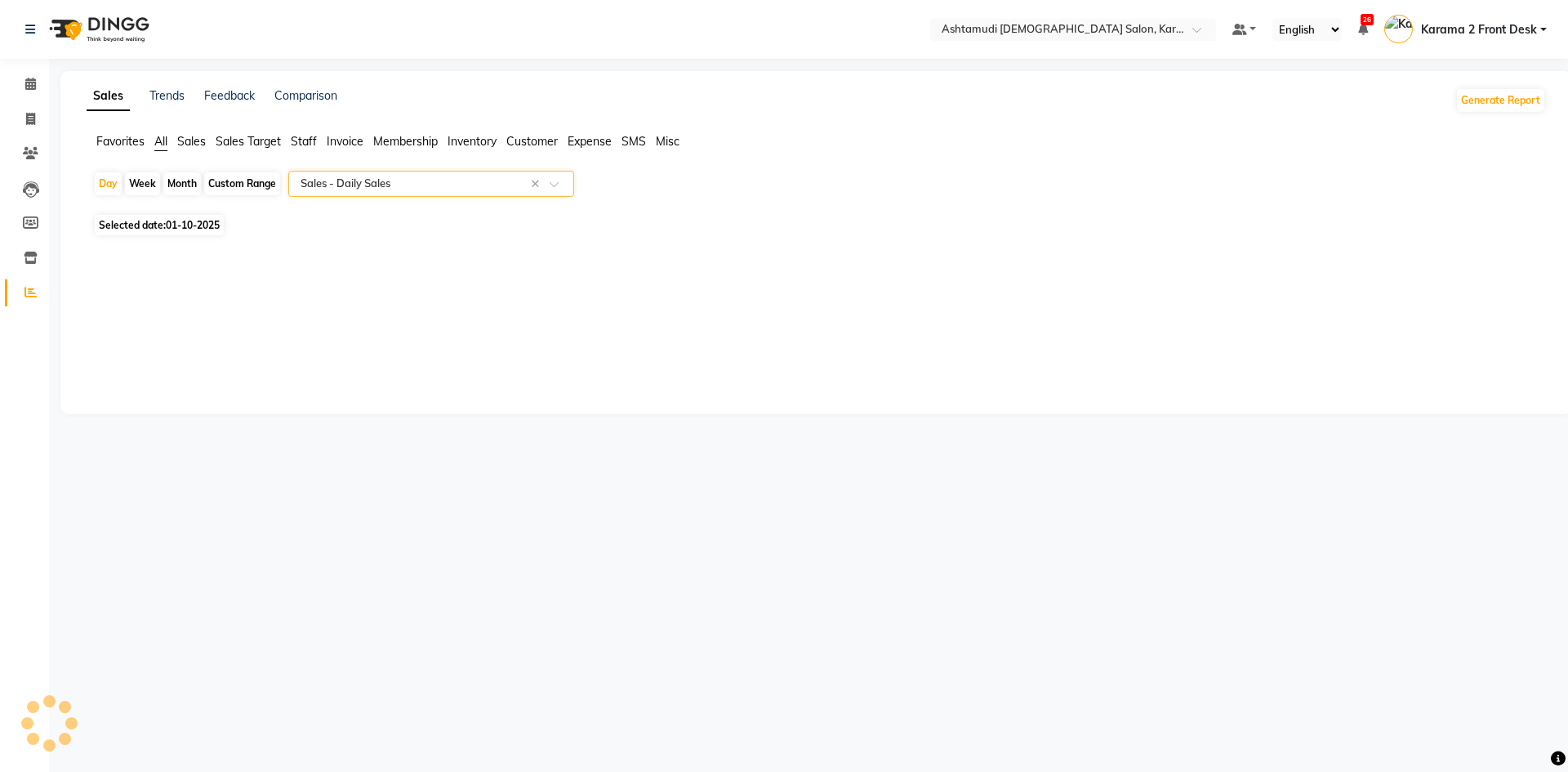
select select "full_report"
select select "csv"
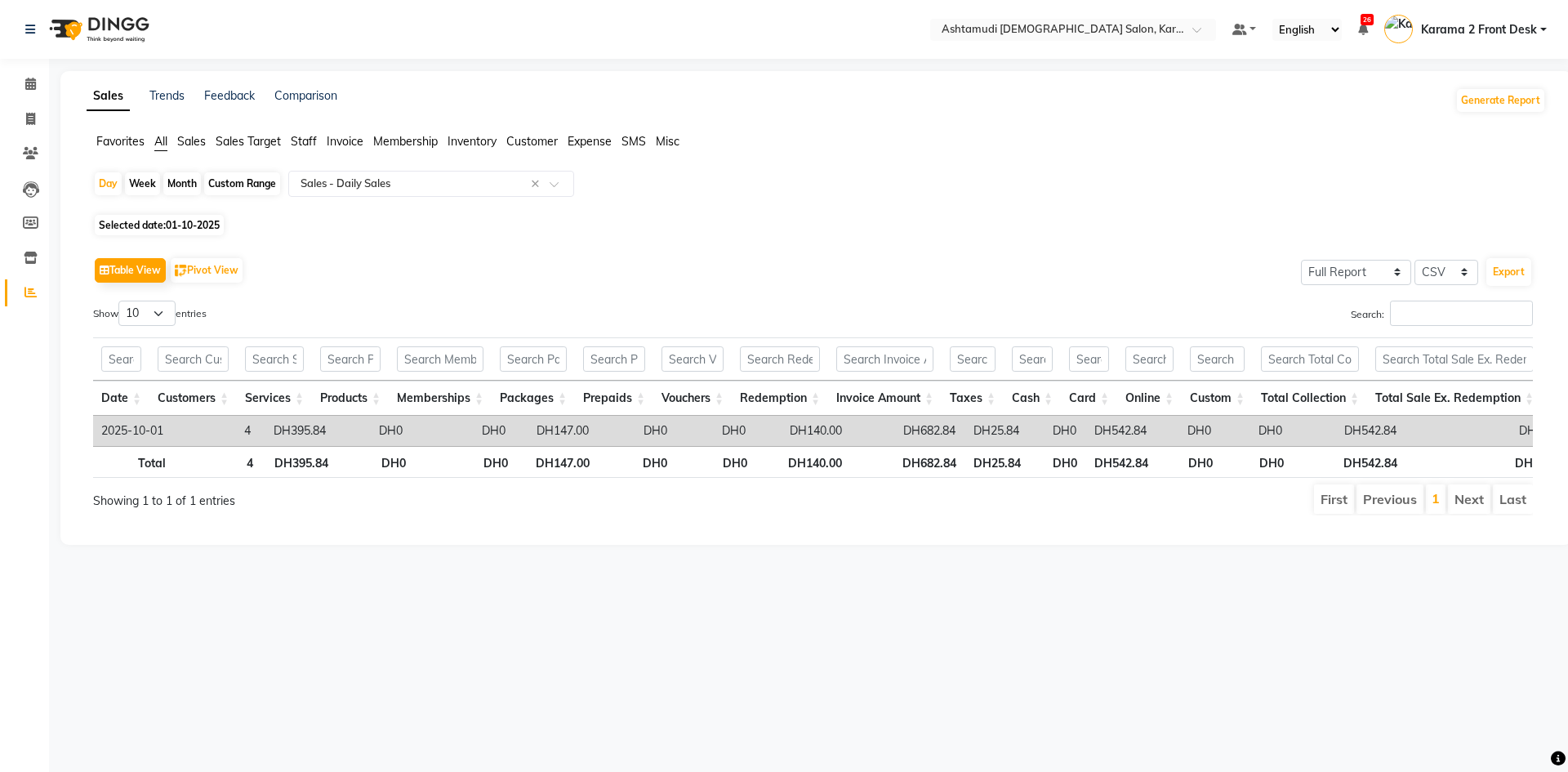
click at [178, 142] on span "Sales" at bounding box center [192, 141] width 29 height 15
